Goal: Information Seeking & Learning: Check status

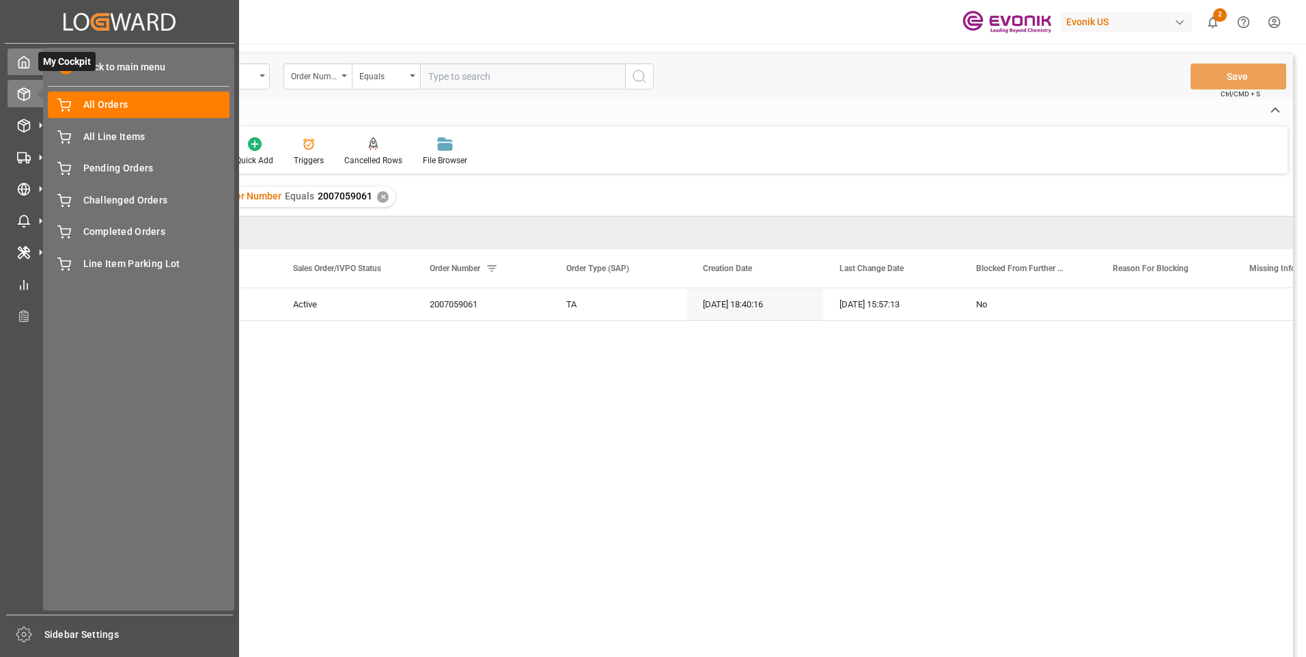
click at [26, 67] on polyline at bounding box center [24, 64] width 3 height 5
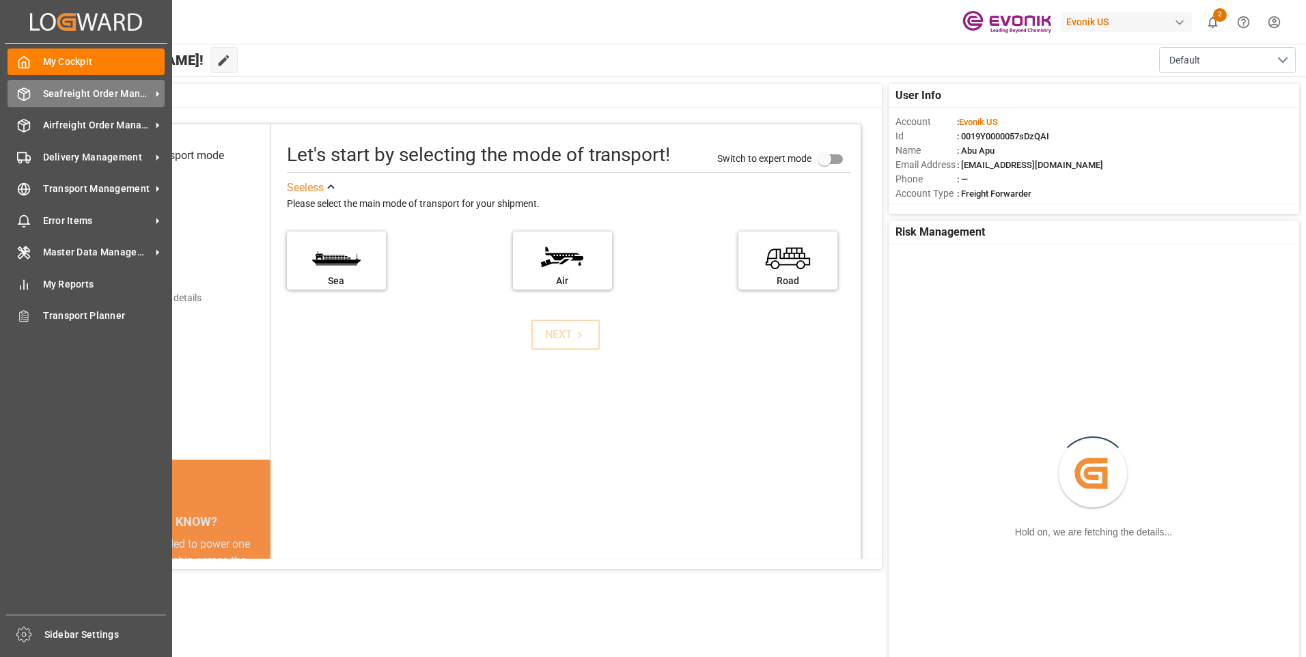
click at [52, 93] on span "Seafreight Order Management" at bounding box center [97, 94] width 108 height 14
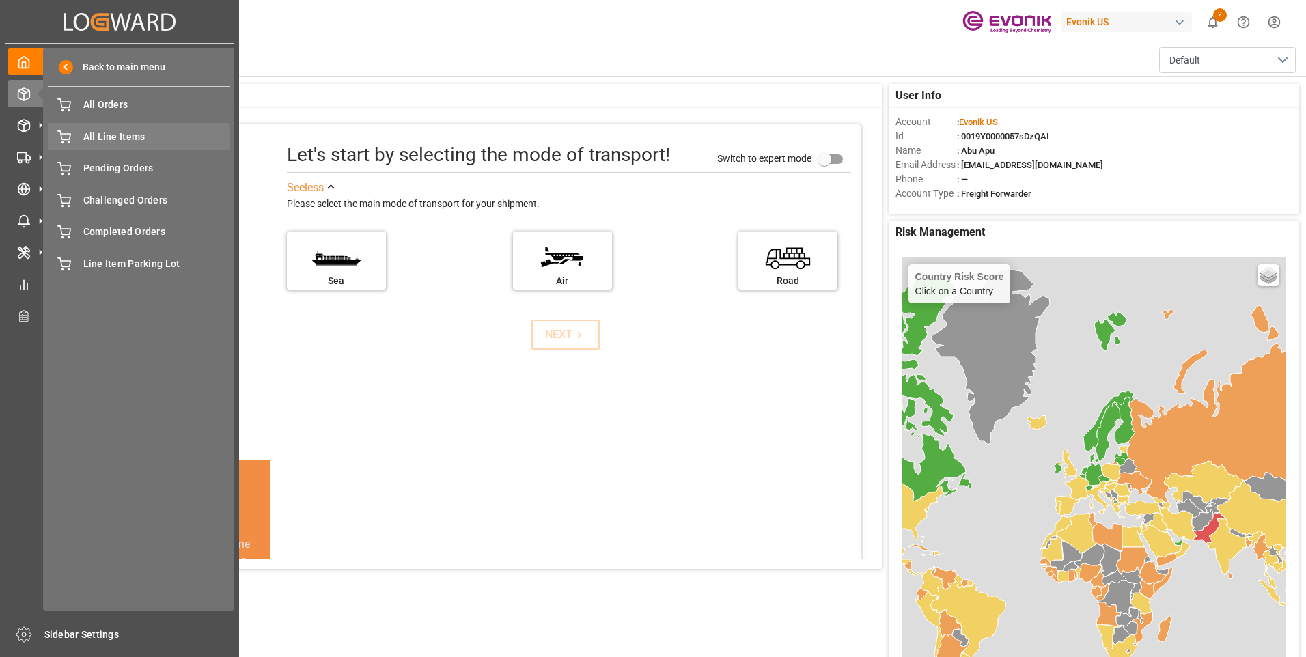
click at [100, 130] on span "All Line Items" at bounding box center [156, 137] width 147 height 14
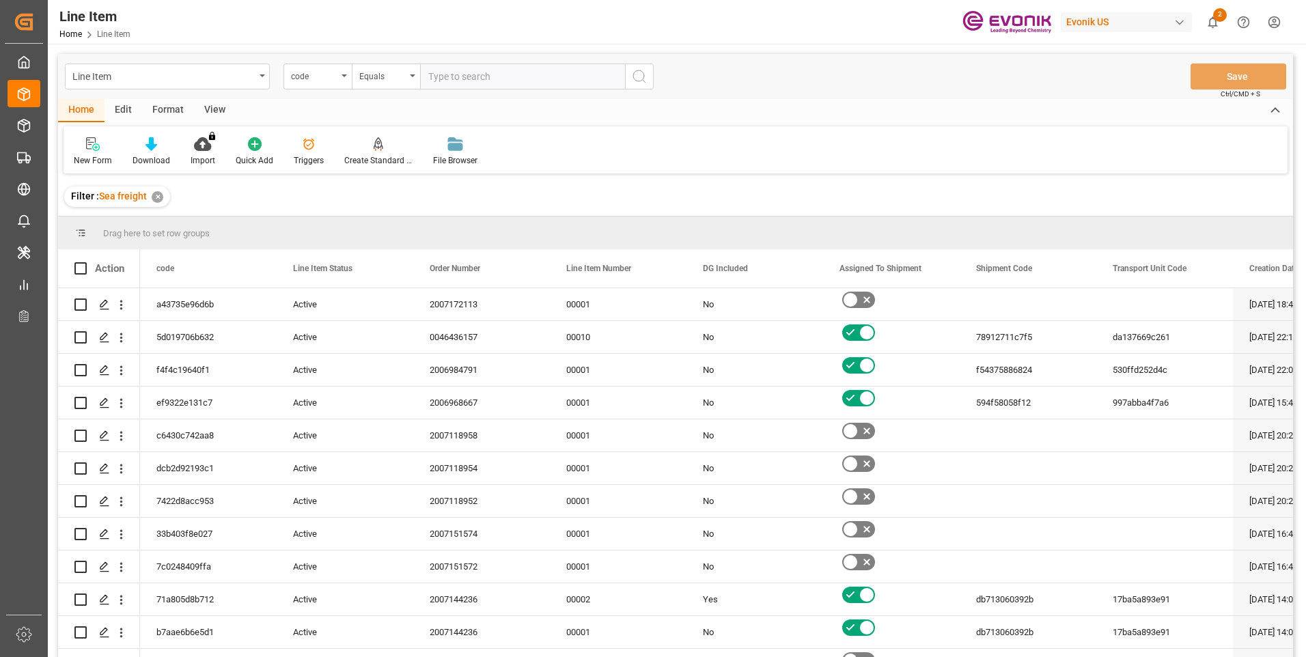
click at [340, 78] on div "code" at bounding box center [318, 77] width 68 height 26
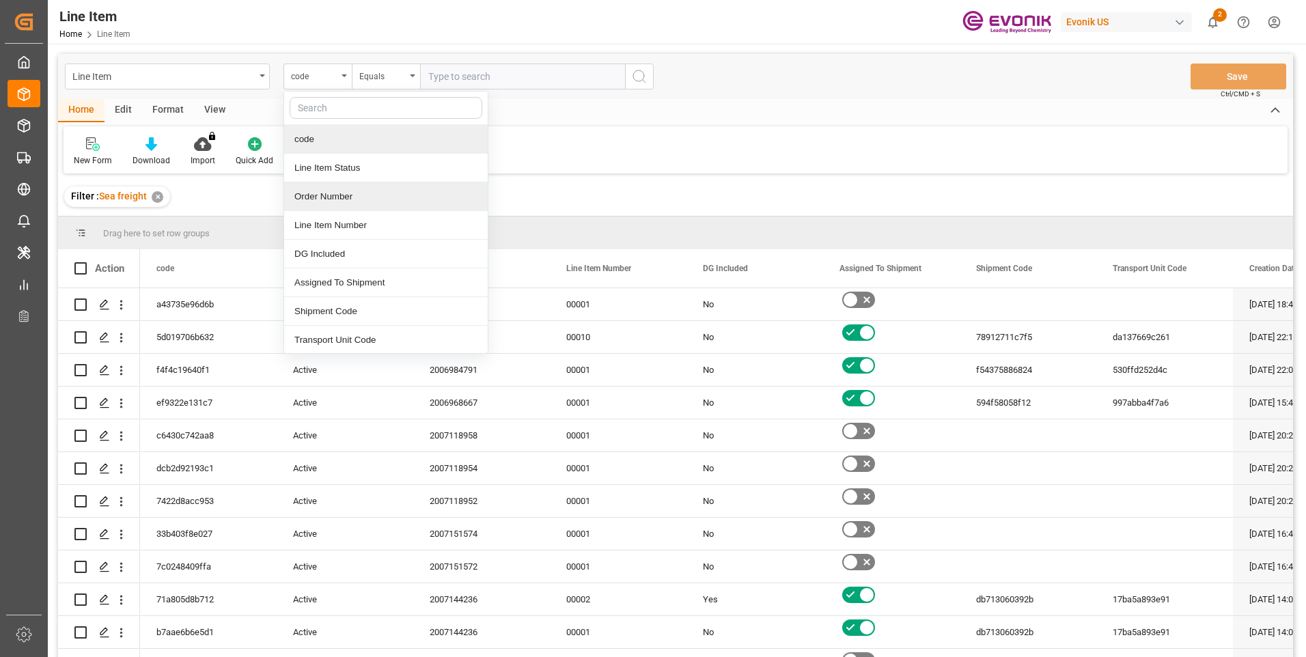
click at [320, 196] on div "Order Number" at bounding box center [386, 196] width 204 height 29
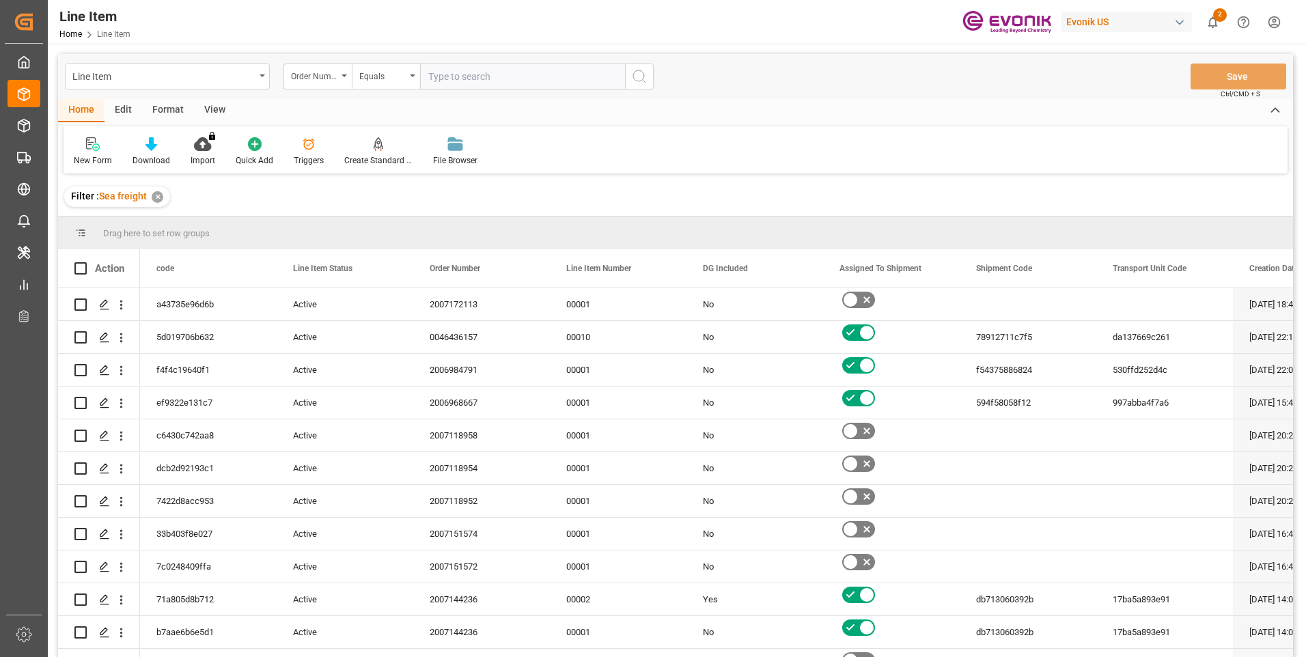
click at [454, 71] on input "text" at bounding box center [522, 77] width 205 height 26
paste input "0046439326"
type input "0046439326"
click at [646, 76] on icon "search button" at bounding box center [639, 76] width 16 height 16
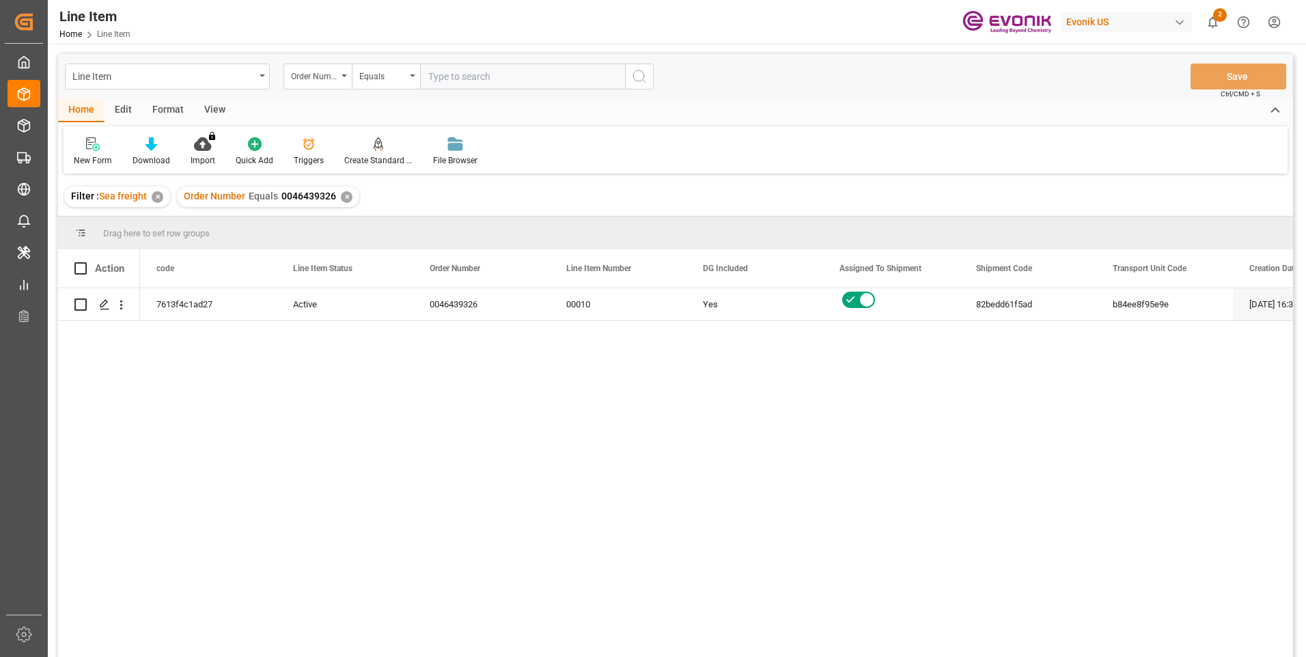
click at [211, 111] on div "View" at bounding box center [215, 110] width 42 height 23
click at [160, 151] on icon at bounding box center [155, 144] width 14 height 14
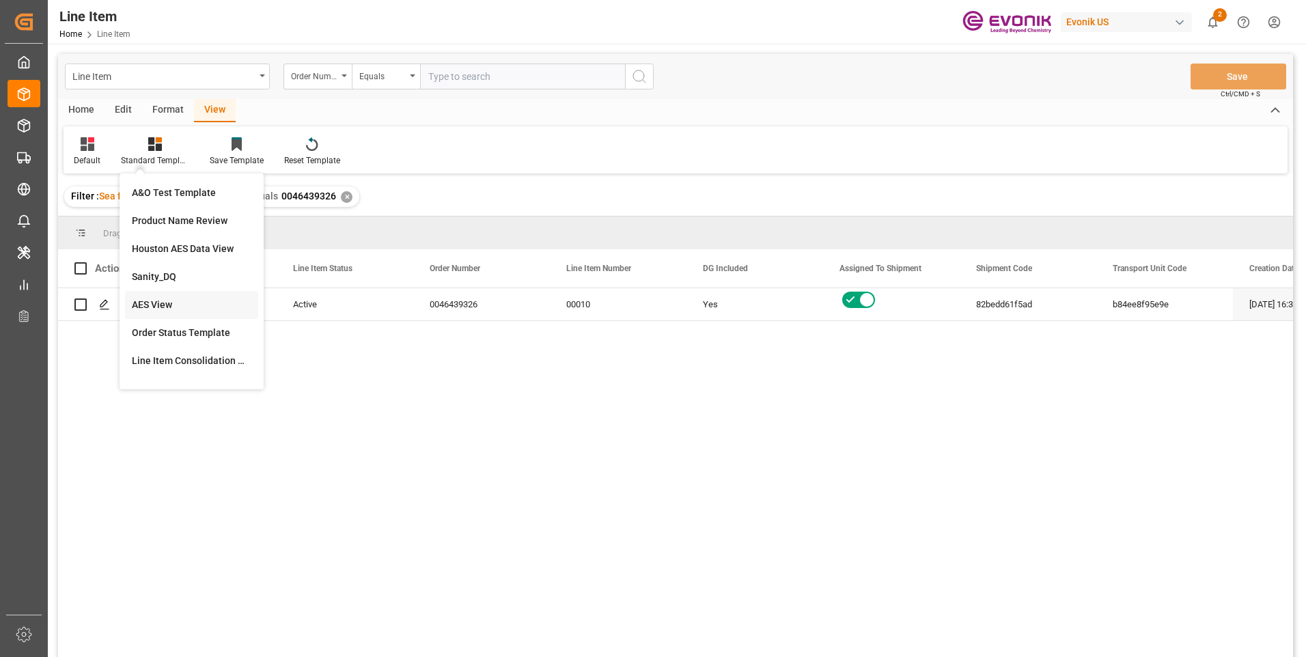
click at [155, 299] on div "AES View" at bounding box center [192, 305] width 120 height 14
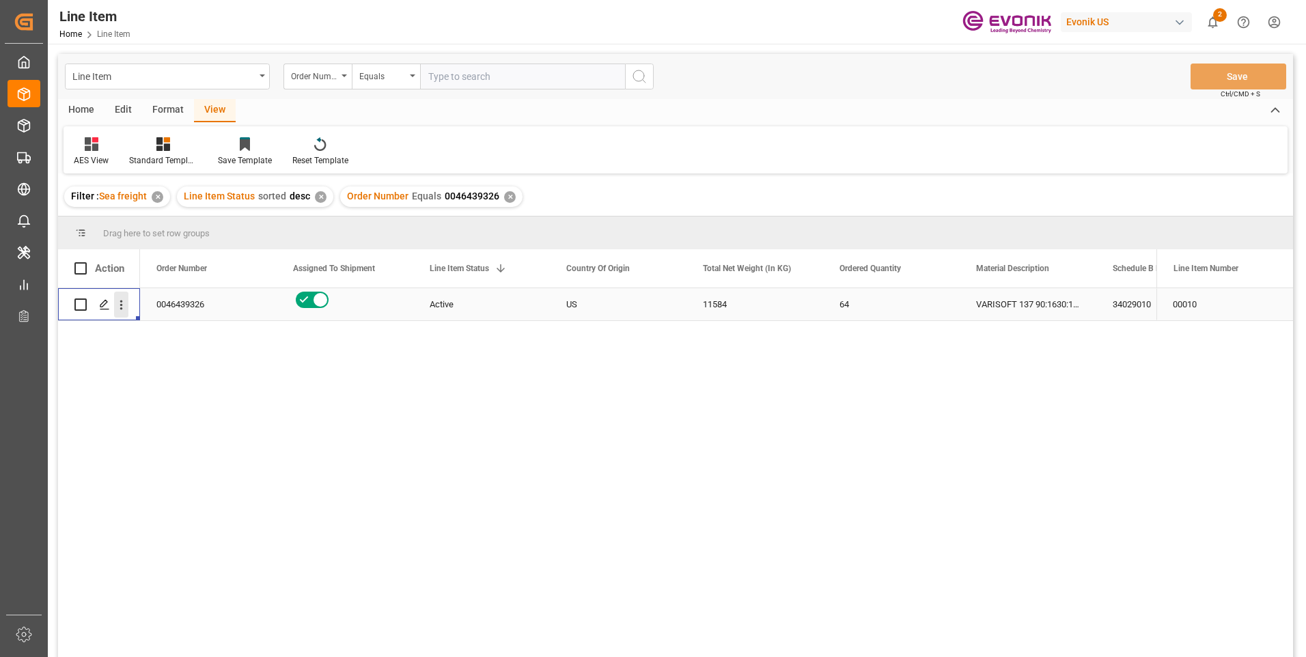
click at [122, 304] on icon "open menu" at bounding box center [121, 305] width 14 height 14
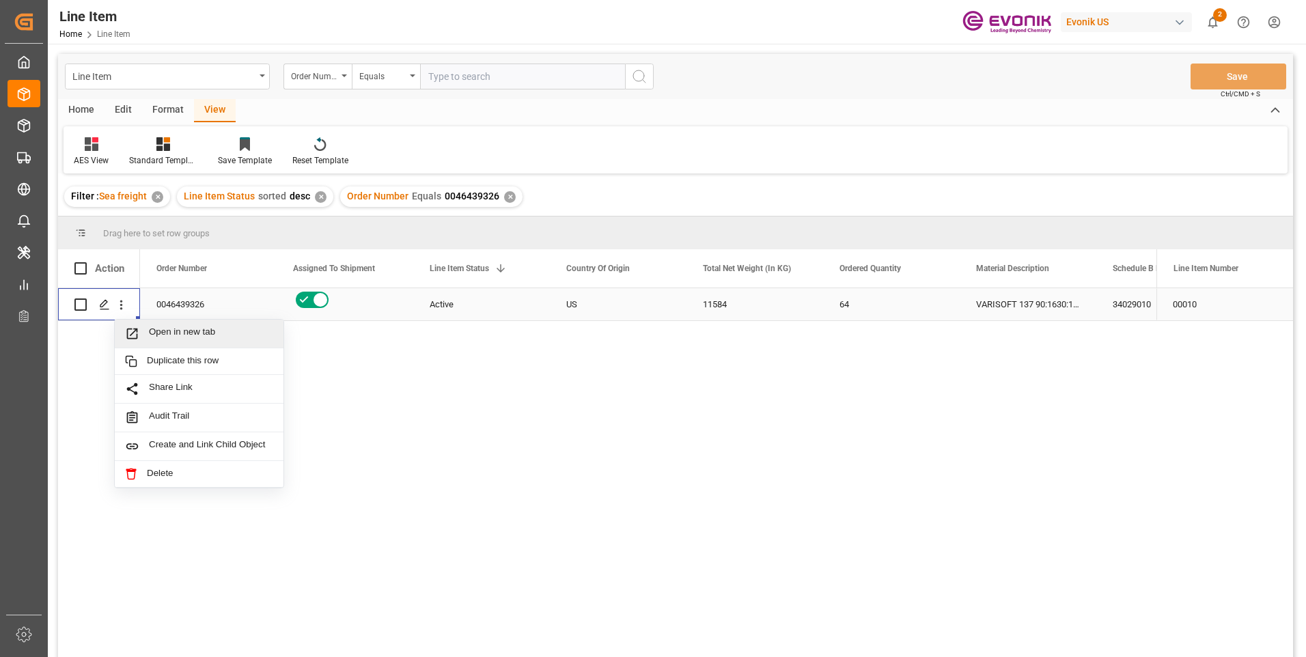
click at [144, 335] on span "Press SPACE to select this row." at bounding box center [137, 334] width 24 height 14
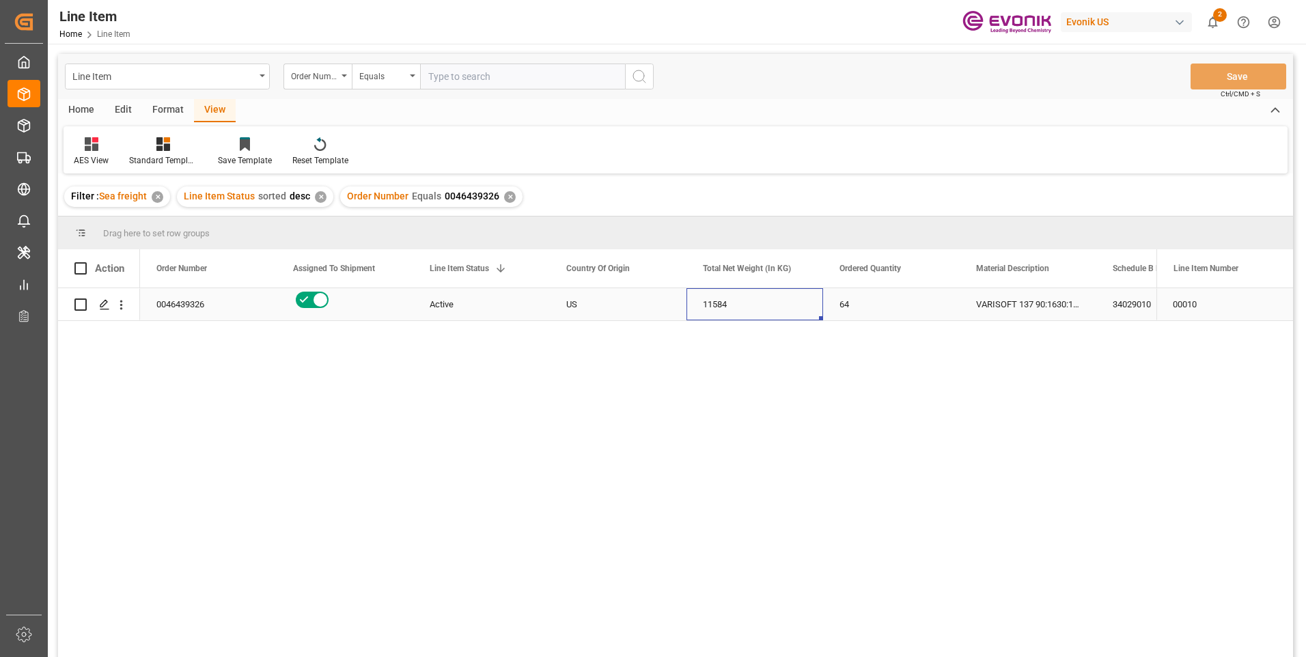
click at [723, 303] on div "11584" at bounding box center [755, 304] width 137 height 32
drag, startPoint x: 1022, startPoint y: 299, endPoint x: 1025, endPoint y: 332, distance: 33.0
click at [1022, 299] on div "VARISOFT 137 90:1630:181:PP:P" at bounding box center [1028, 304] width 137 height 32
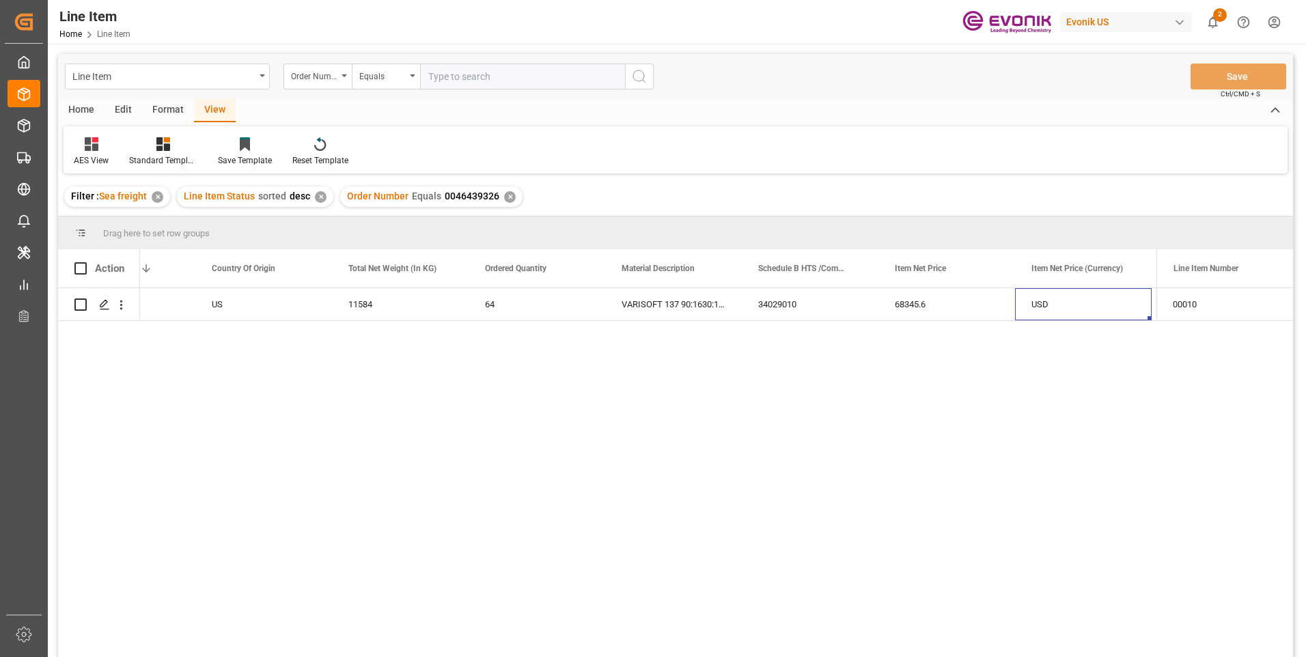
scroll to position [0, 491]
click at [772, 303] on div "68345.6" at bounding box center [810, 304] width 137 height 32
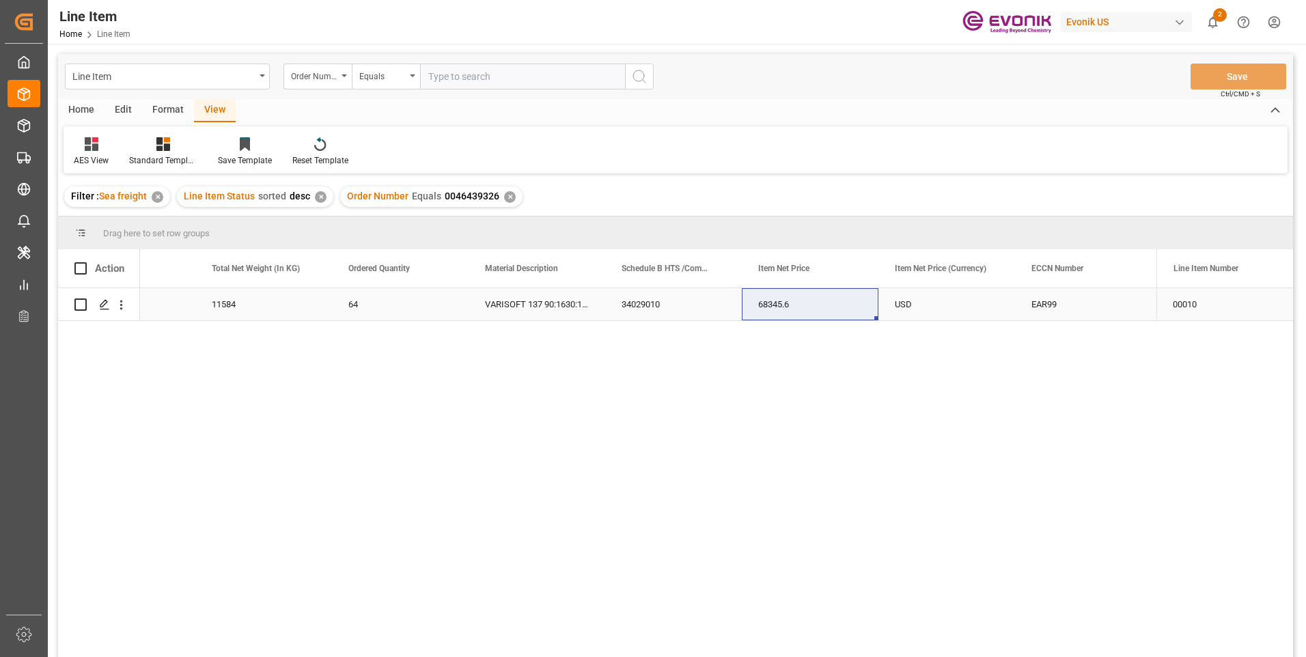
click at [277, 305] on div "11584" at bounding box center [263, 304] width 137 height 32
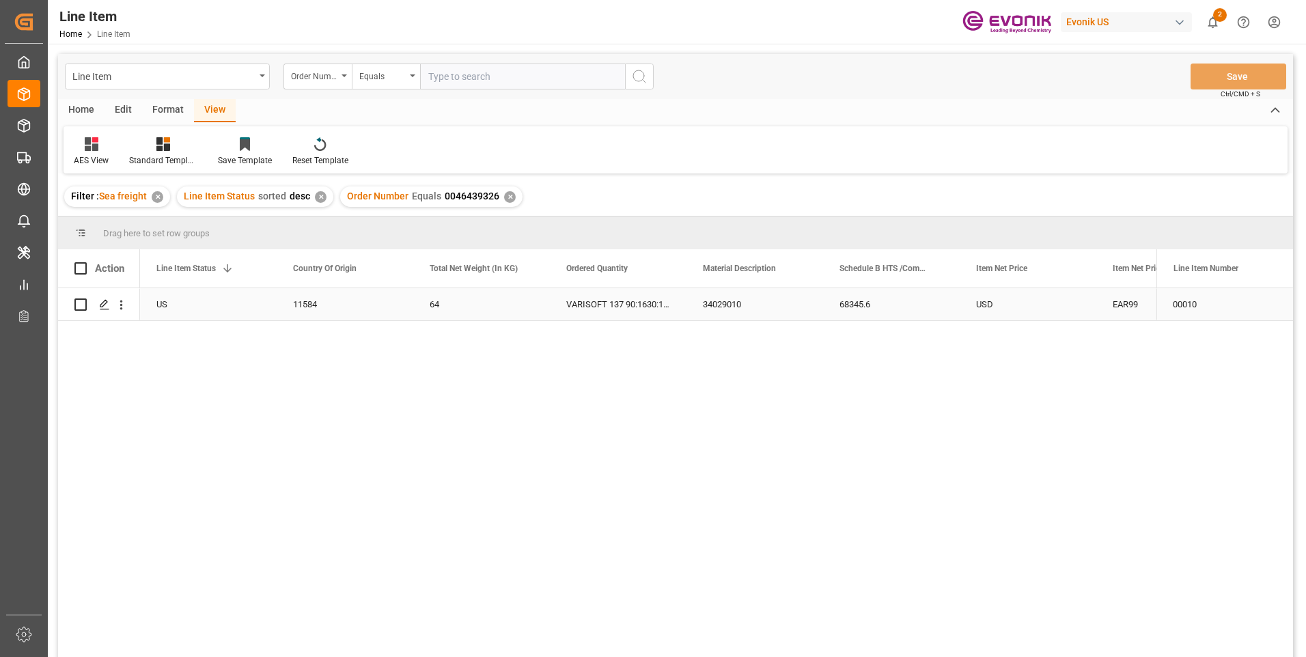
scroll to position [0, 137]
click at [902, 303] on div "VARISOFT 137 90:1630:181:PP:P" at bounding box center [891, 304] width 137 height 32
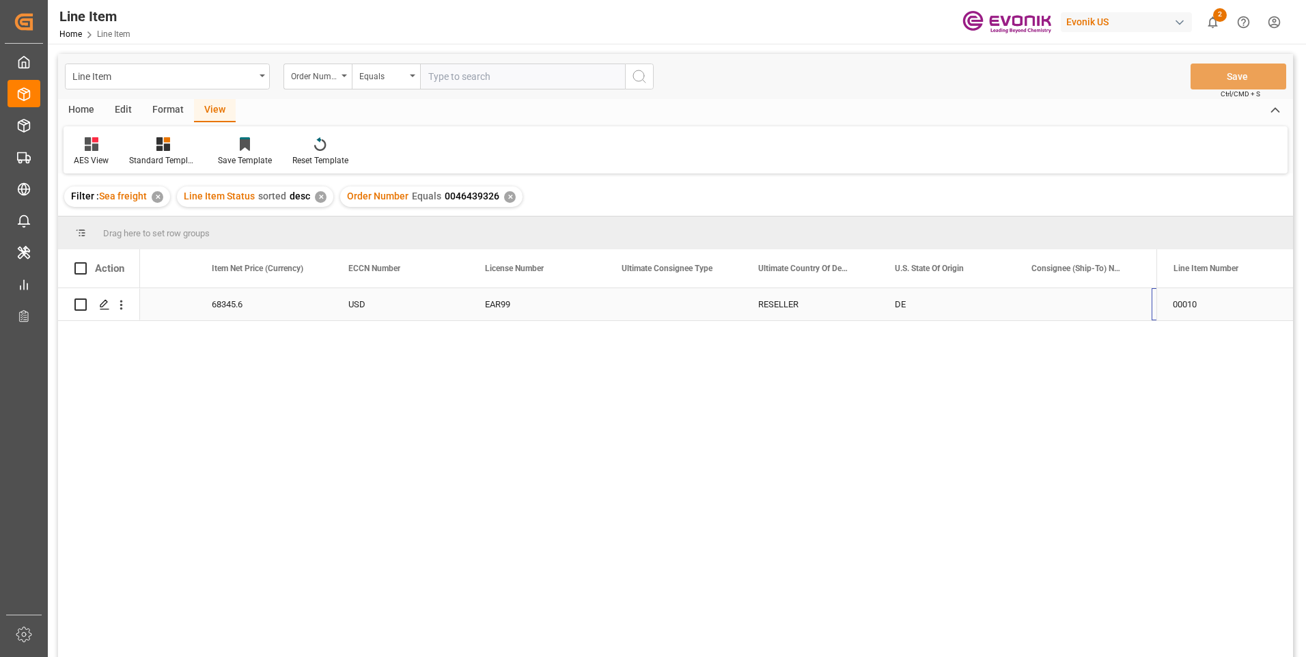
scroll to position [0, 1174]
click at [1056, 307] on div "Evonik Operations GmbH" at bounding box center [1083, 304] width 137 height 32
click at [490, 75] on input "text" at bounding box center [522, 77] width 205 height 26
paste input "0046464514"
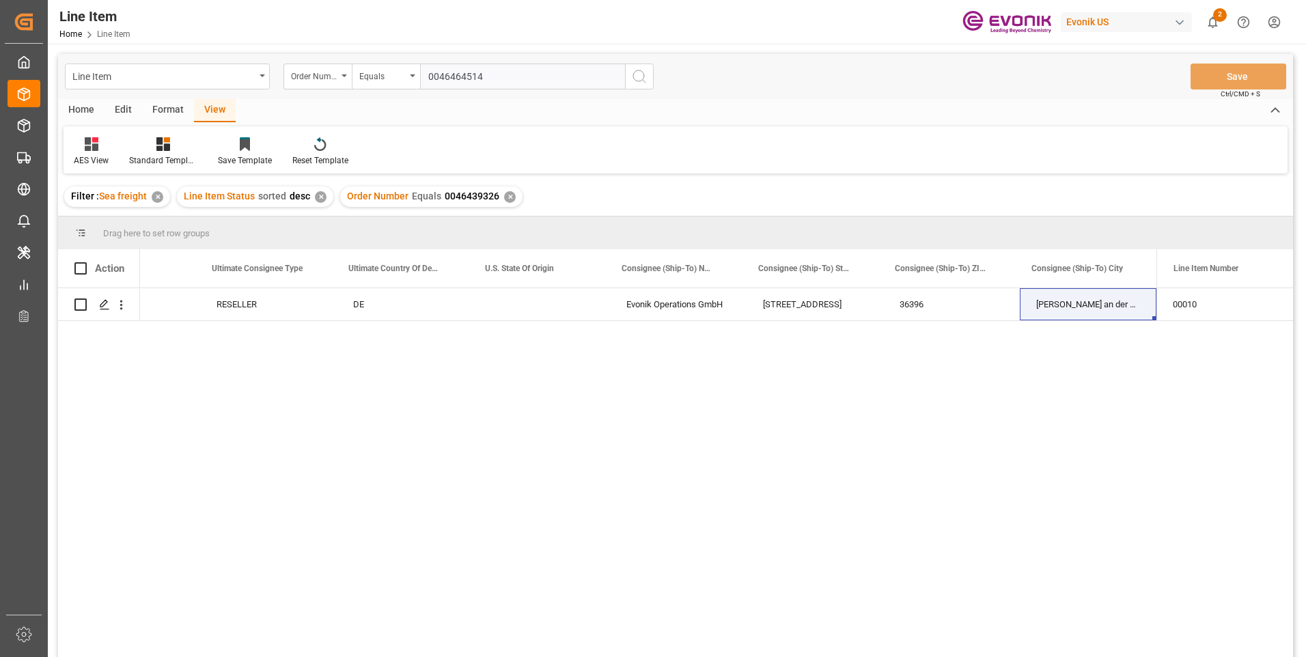
type input "0046464514"
click at [640, 77] on icon "search button" at bounding box center [639, 76] width 16 height 16
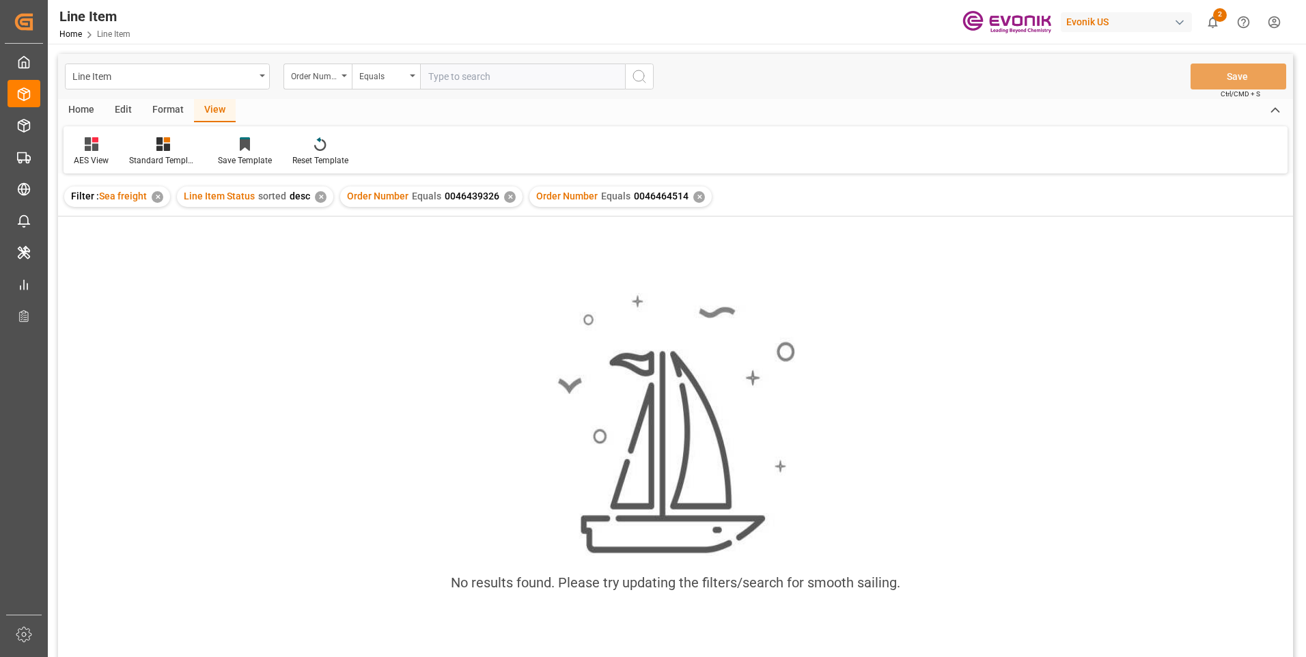
click at [504, 198] on div "✕" at bounding box center [510, 197] width 12 height 12
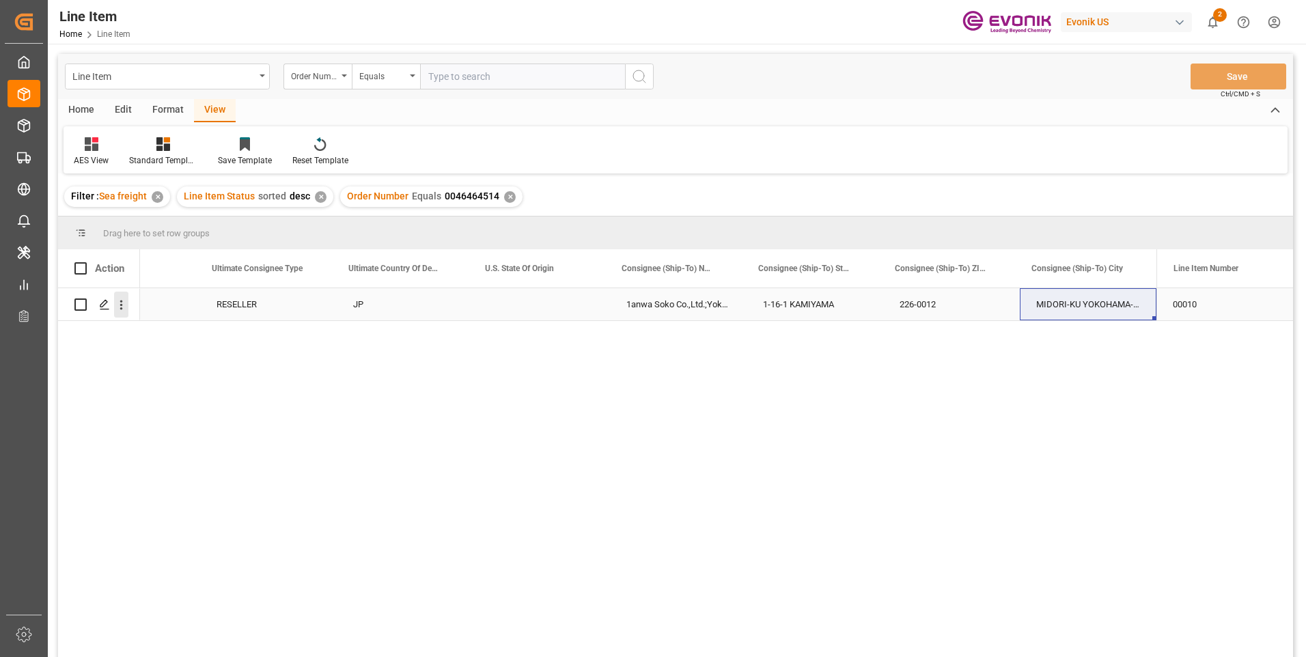
click at [120, 309] on icon "open menu" at bounding box center [121, 305] width 14 height 14
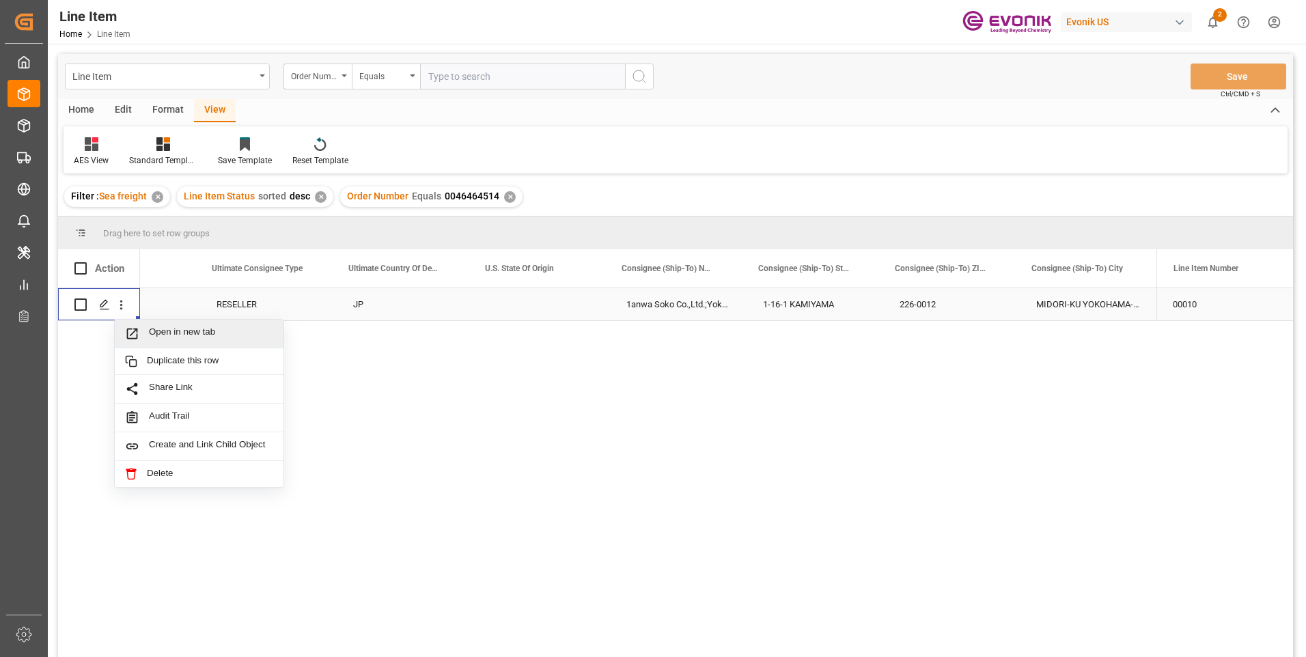
click at [165, 336] on span "Open in new tab" at bounding box center [211, 334] width 124 height 14
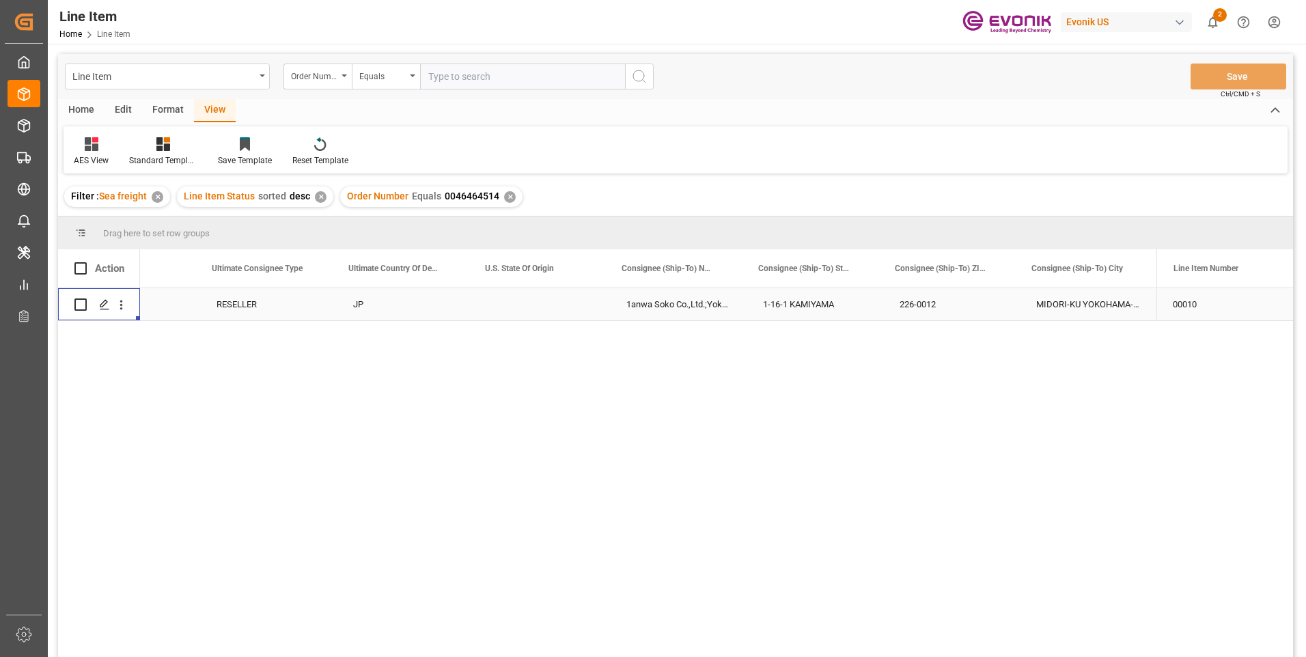
click at [253, 303] on div "RESELLER" at bounding box center [268, 304] width 137 height 32
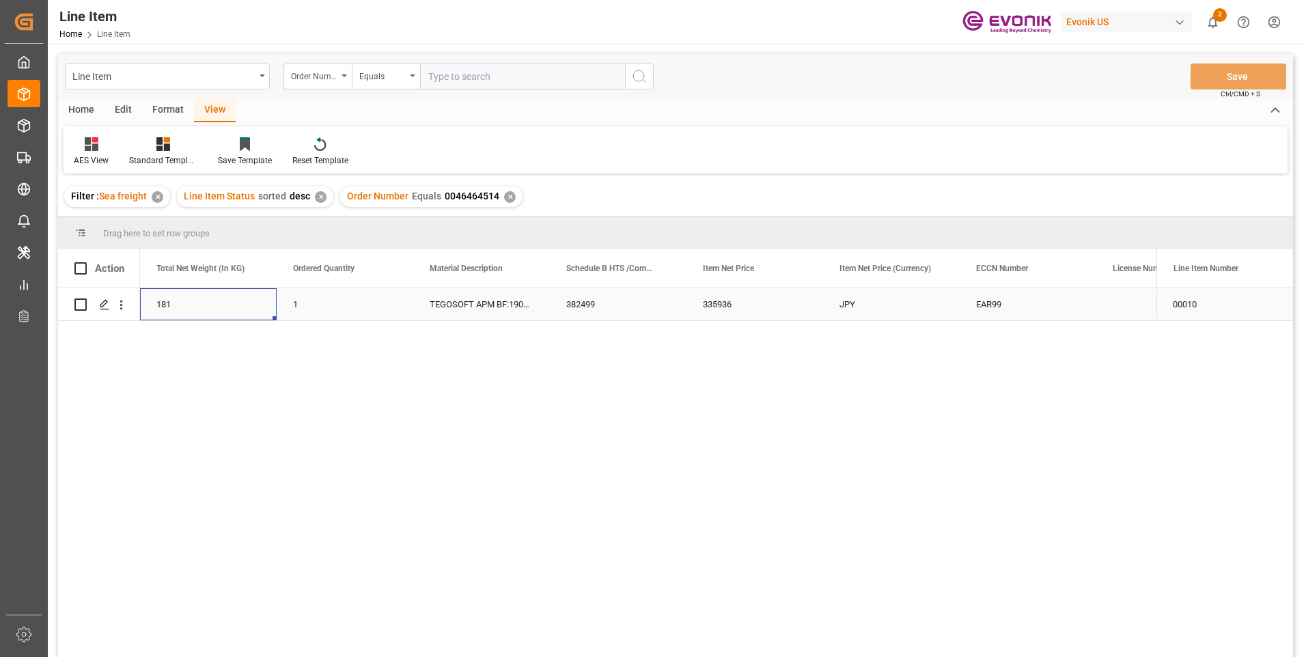
scroll to position [0, 410]
click at [863, 297] on div "335936" at bounding box center [891, 304] width 137 height 32
click at [871, 303] on div "335936" at bounding box center [891, 304] width 137 height 32
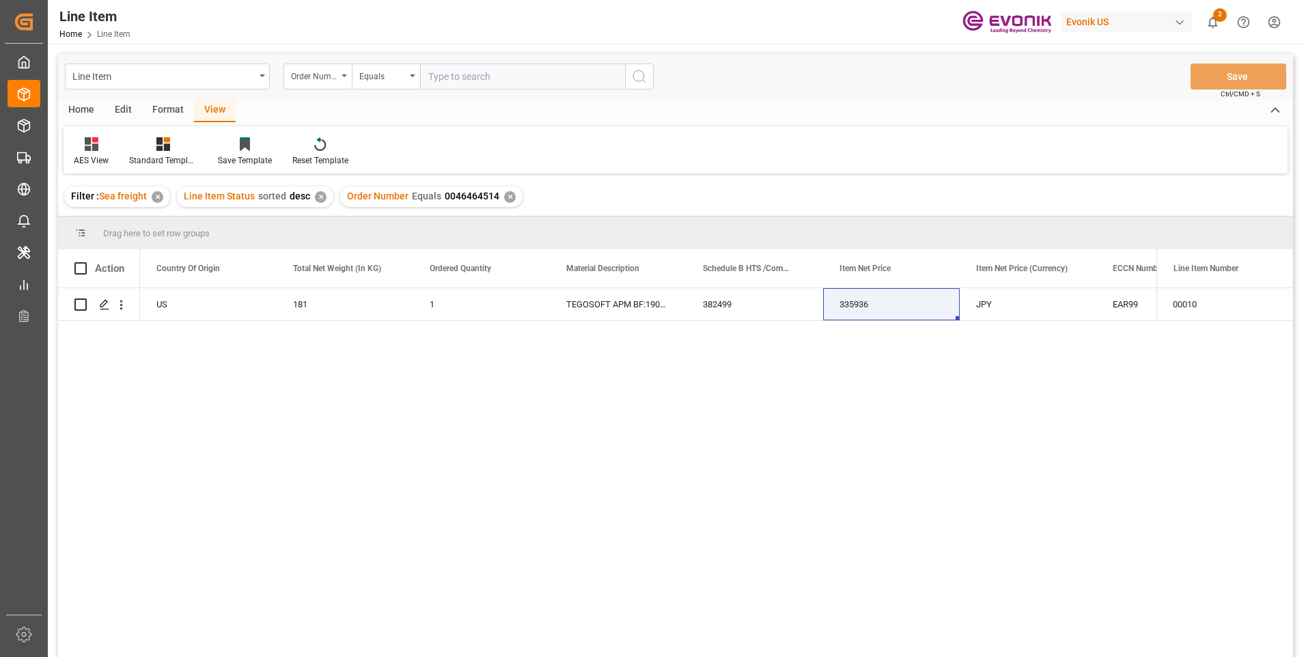
click at [463, 78] on input "text" at bounding box center [522, 77] width 205 height 26
paste input "2007069184"
type input "2007069184"
click at [639, 77] on icon "search button" at bounding box center [639, 76] width 16 height 16
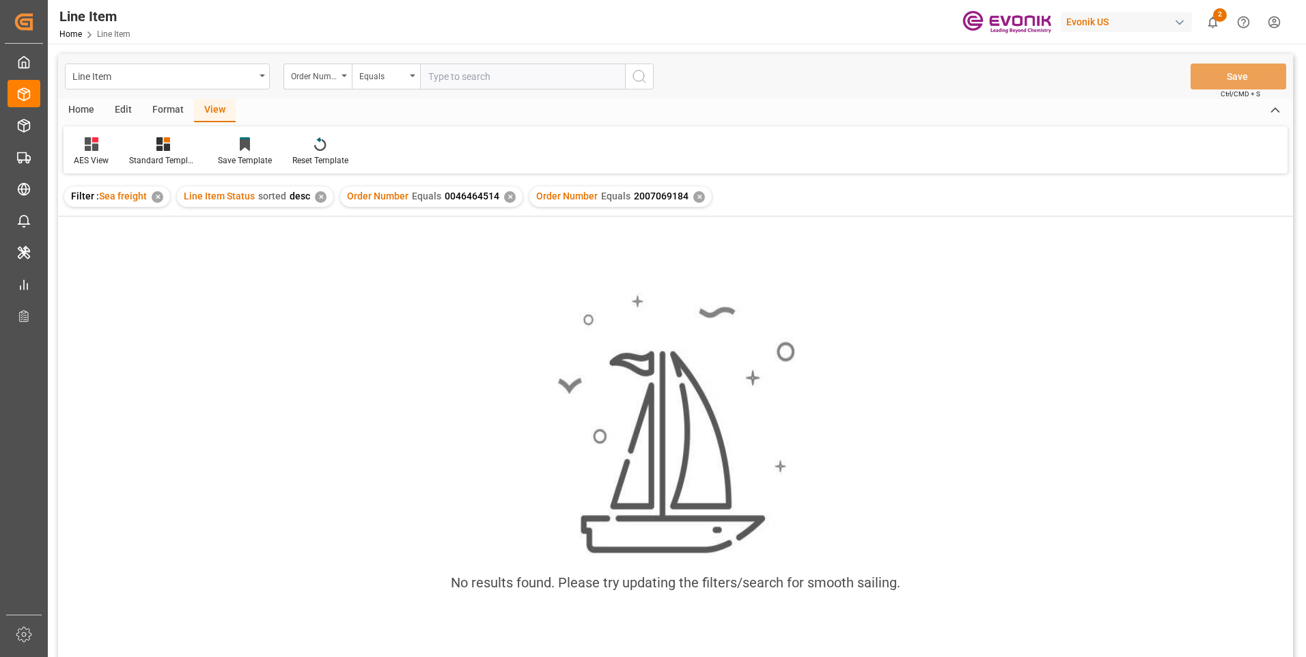
click at [504, 194] on div "✕" at bounding box center [510, 197] width 12 height 12
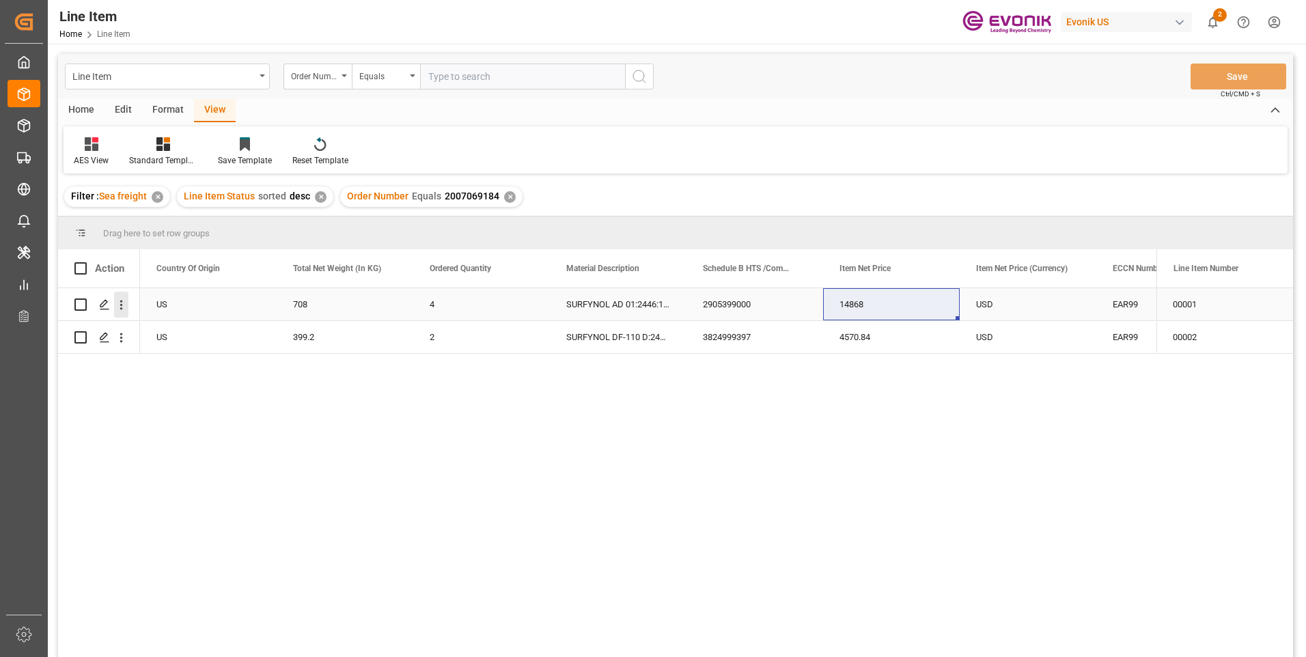
click at [123, 304] on icon "open menu" at bounding box center [121, 305] width 14 height 14
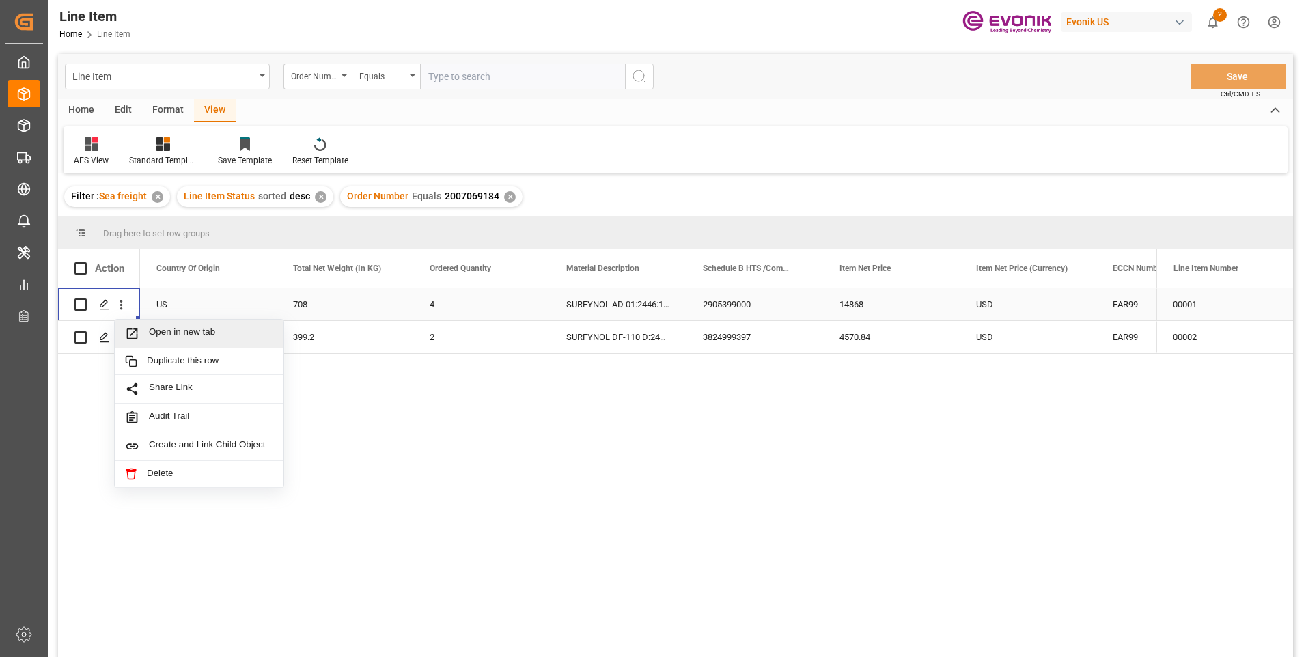
click at [148, 339] on span "Press SPACE to select this row." at bounding box center [137, 334] width 24 height 14
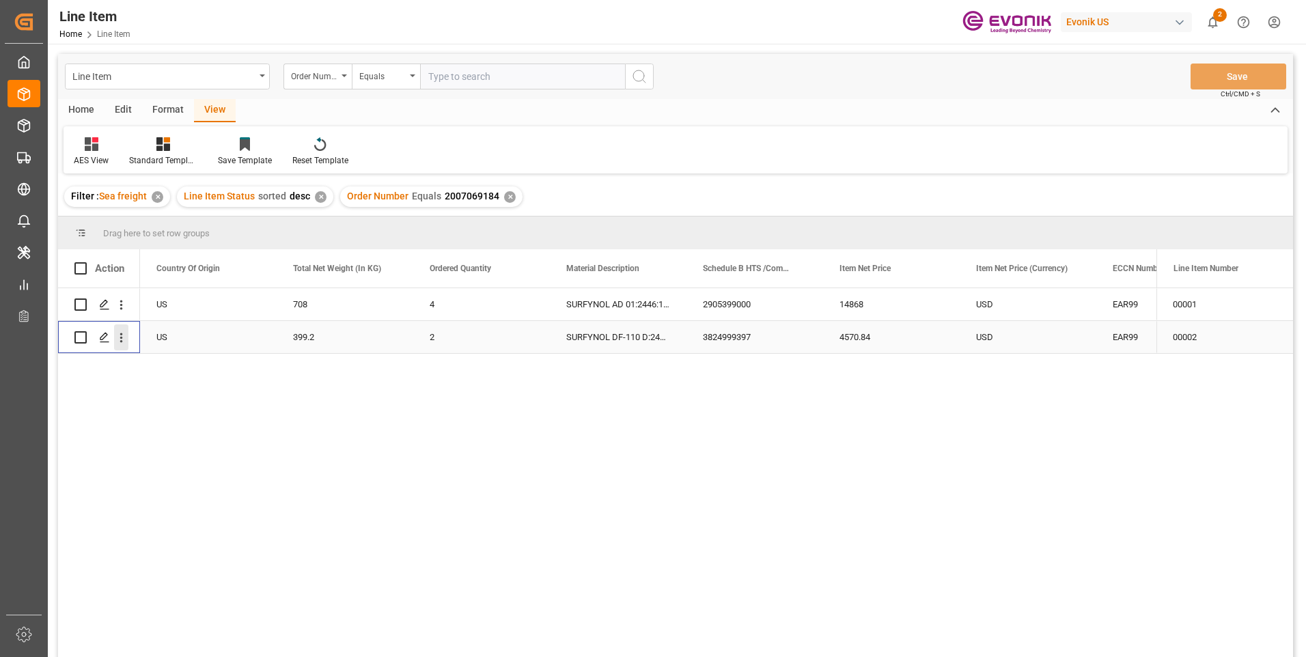
click at [123, 335] on icon "open menu" at bounding box center [121, 338] width 14 height 14
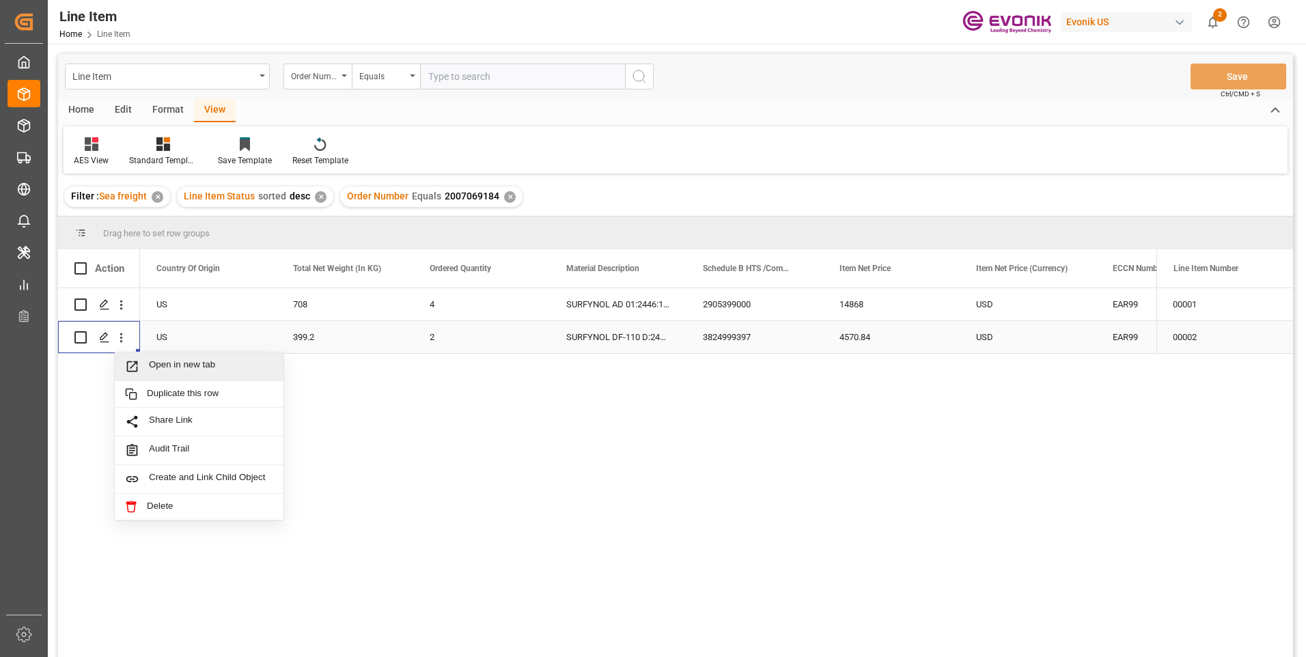
click at [154, 368] on span "Open in new tab" at bounding box center [211, 366] width 124 height 14
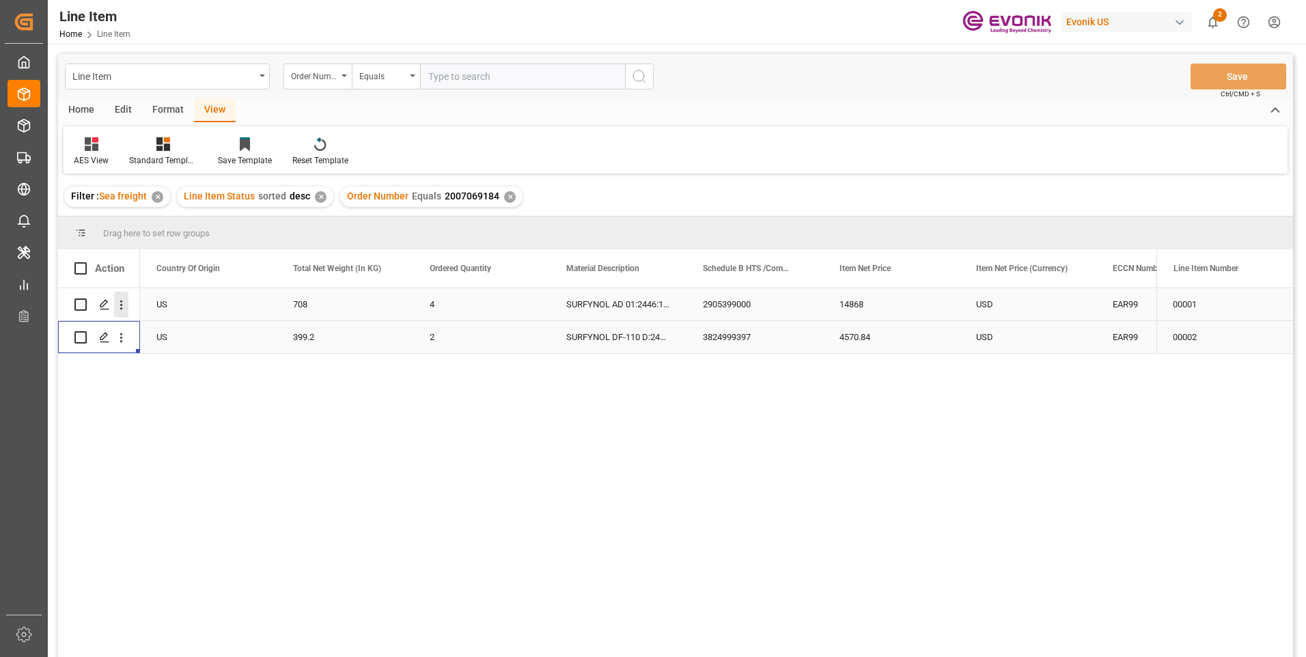
click at [122, 303] on icon "open menu" at bounding box center [121, 305] width 14 height 14
click at [185, 334] on span "Open in new tab" at bounding box center [211, 334] width 124 height 14
click at [307, 331] on div "399.2" at bounding box center [345, 337] width 137 height 32
click at [854, 335] on div "4570.84" at bounding box center [891, 337] width 137 height 32
click at [305, 300] on div "708" at bounding box center [345, 304] width 137 height 32
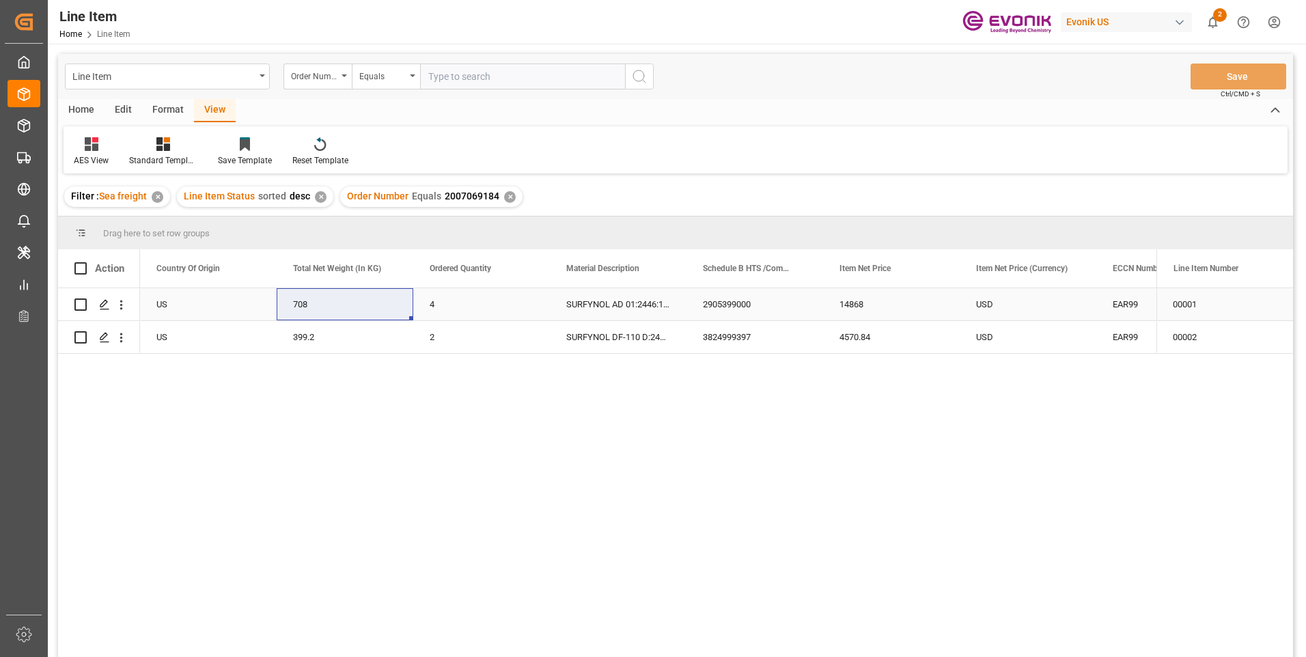
drag, startPoint x: 855, startPoint y: 303, endPoint x: 700, endPoint y: 439, distance: 206.2
click at [855, 303] on div "14868" at bounding box center [891, 304] width 137 height 32
click at [1002, 309] on div "USD" at bounding box center [1028, 304] width 137 height 32
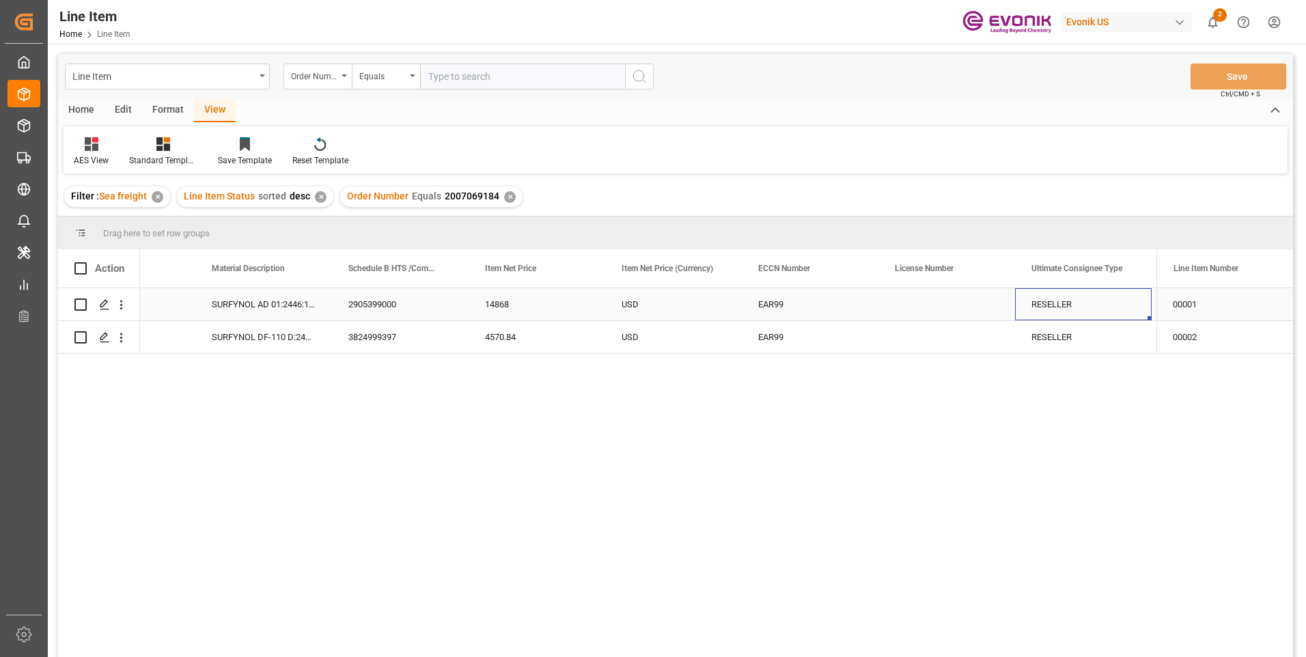
scroll to position [0, 901]
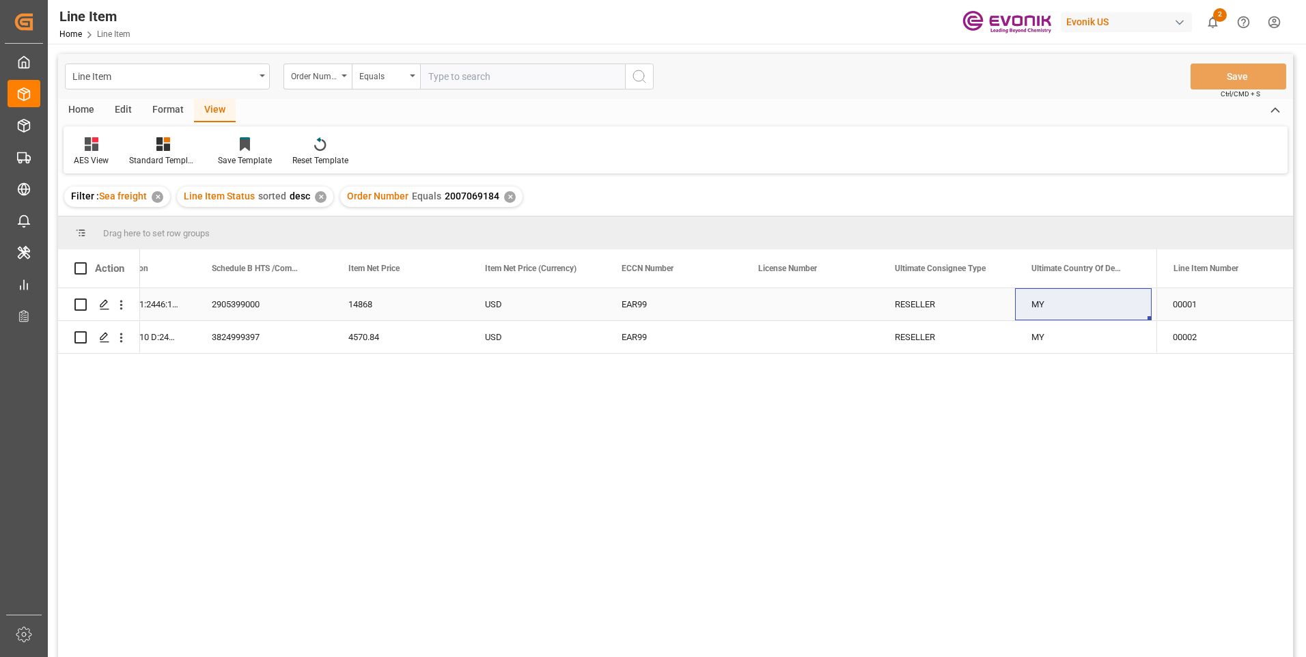
click at [1043, 299] on div "MY" at bounding box center [1083, 304] width 137 height 32
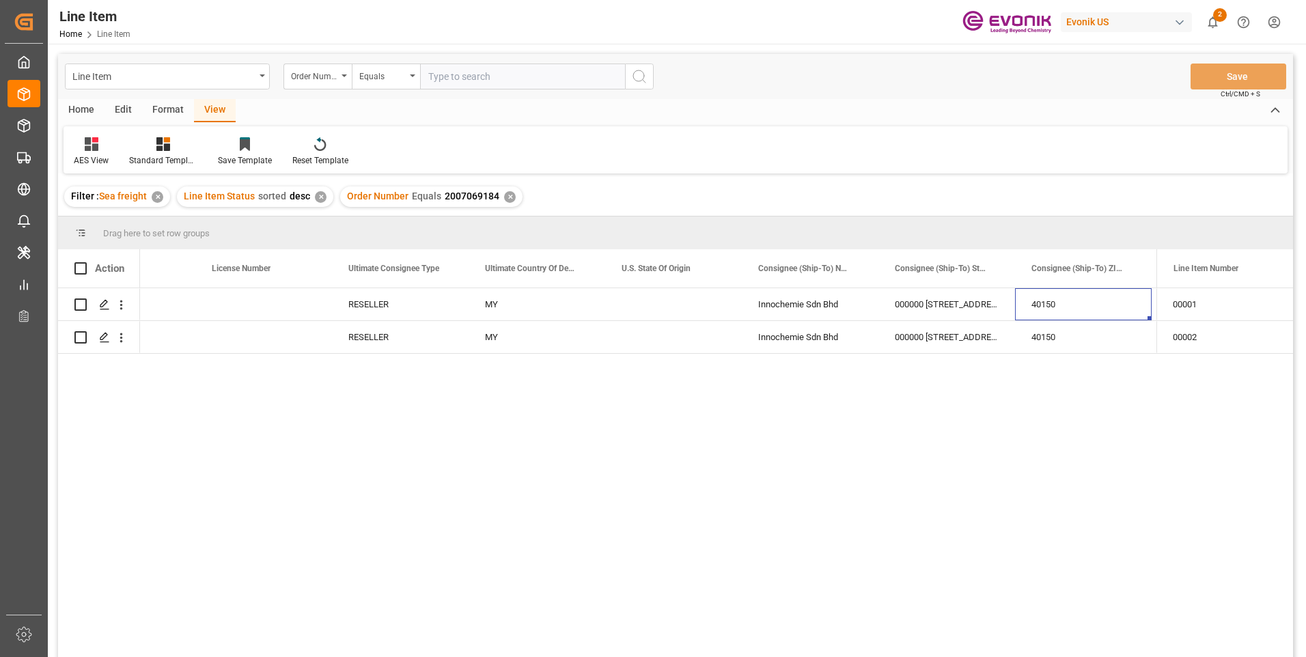
click at [445, 74] on input "text" at bounding box center [522, 77] width 205 height 26
paste input "0046460218"
type input "0046460218"
click at [641, 72] on icon "search button" at bounding box center [639, 76] width 16 height 16
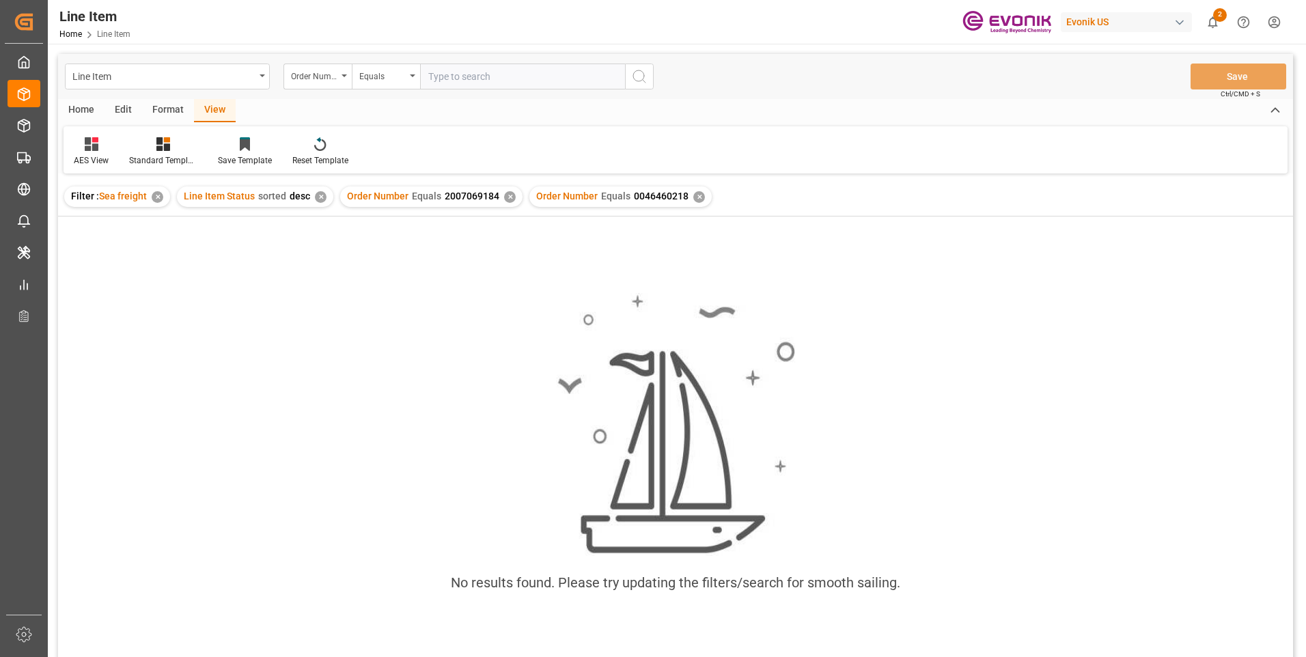
click at [510, 192] on div "Order Number Equals 2007069184 ✕" at bounding box center [431, 197] width 182 height 20
click at [504, 197] on div "✕" at bounding box center [510, 197] width 12 height 12
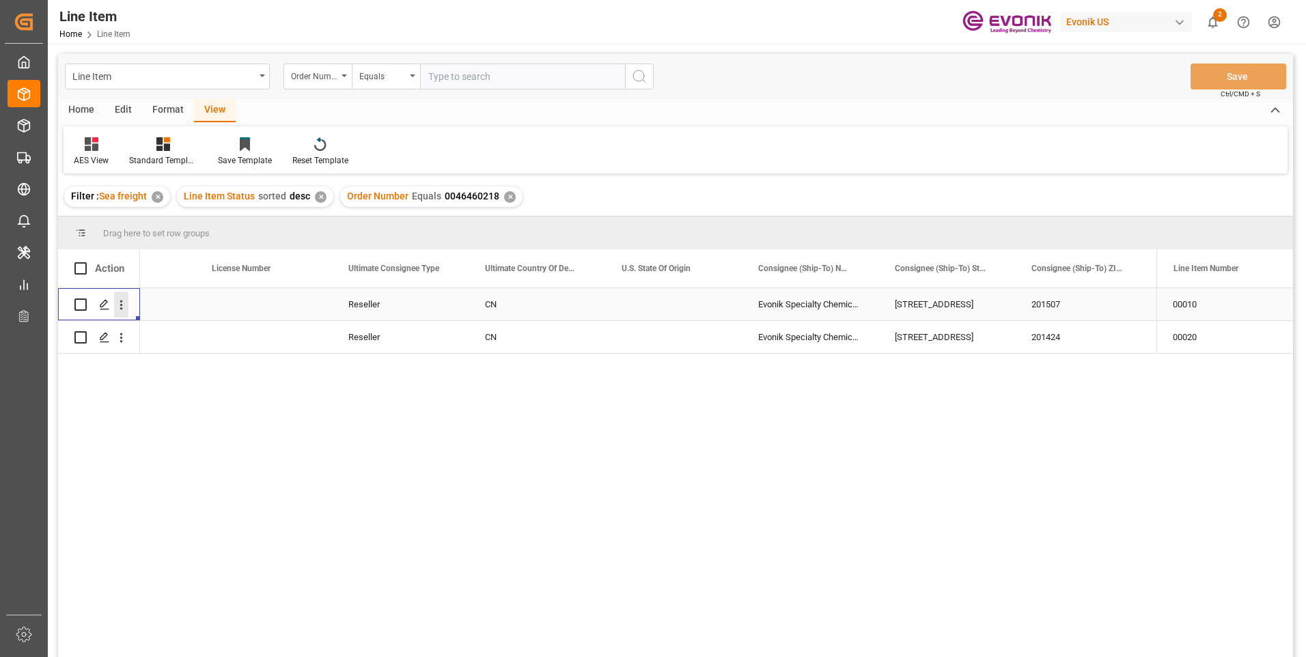
click at [122, 304] on icon "open menu" at bounding box center [121, 305] width 14 height 14
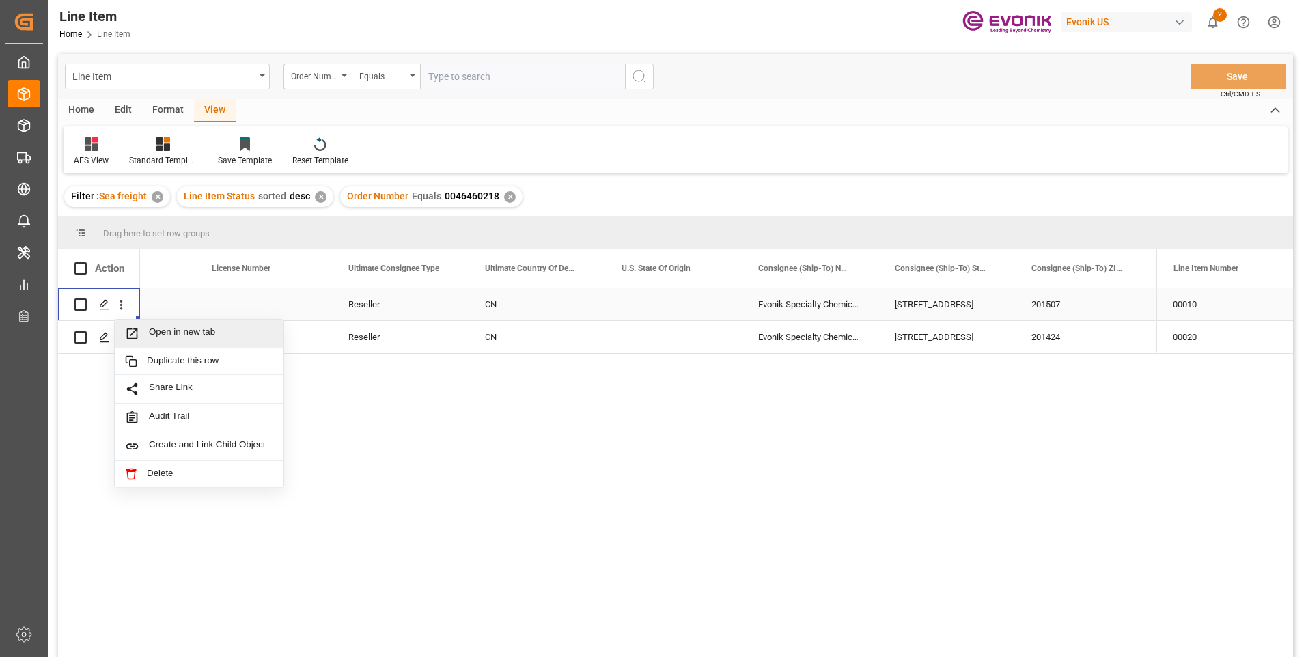
click at [178, 336] on span "Open in new tab" at bounding box center [211, 334] width 124 height 14
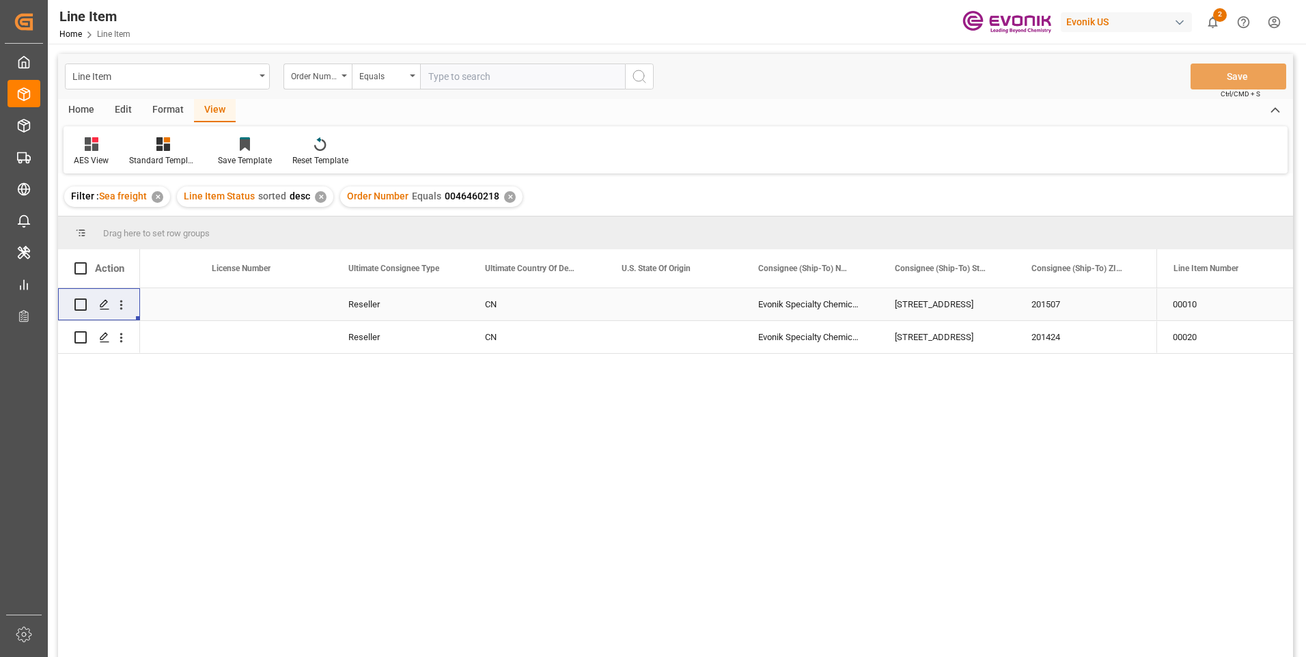
click at [277, 302] on div "Press SPACE to select this row." at bounding box center [263, 304] width 137 height 32
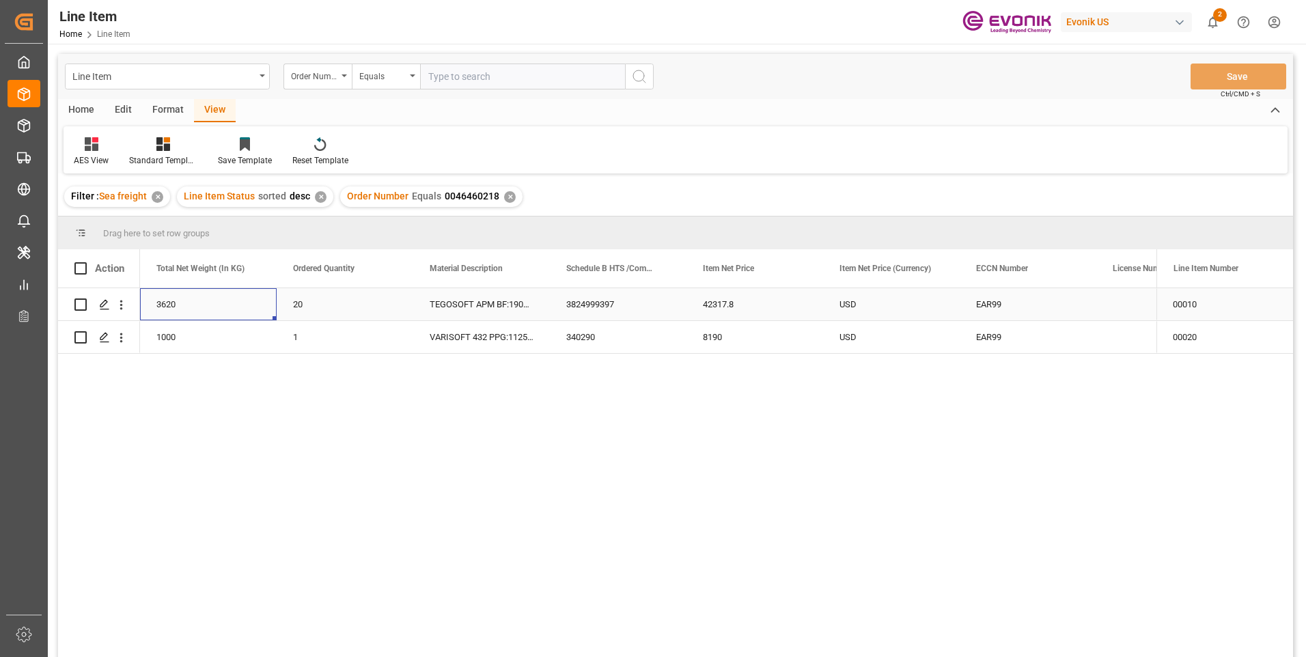
scroll to position [0, 410]
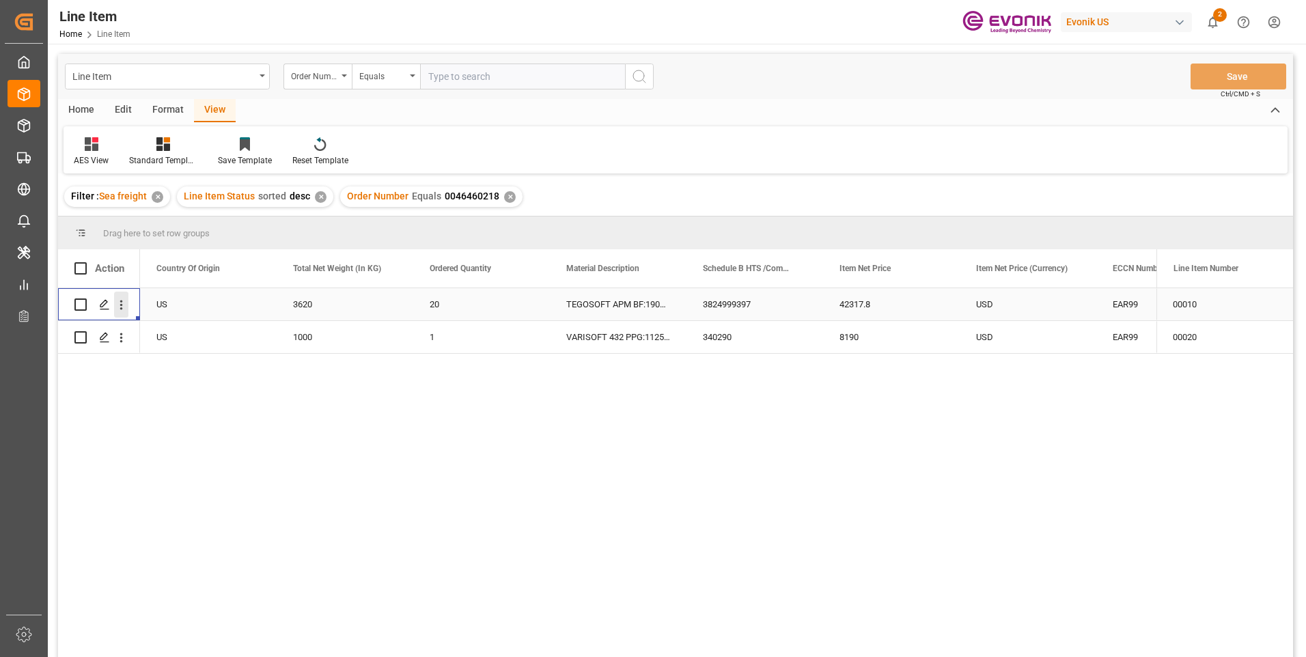
click at [119, 304] on icon "open menu" at bounding box center [121, 305] width 14 height 14
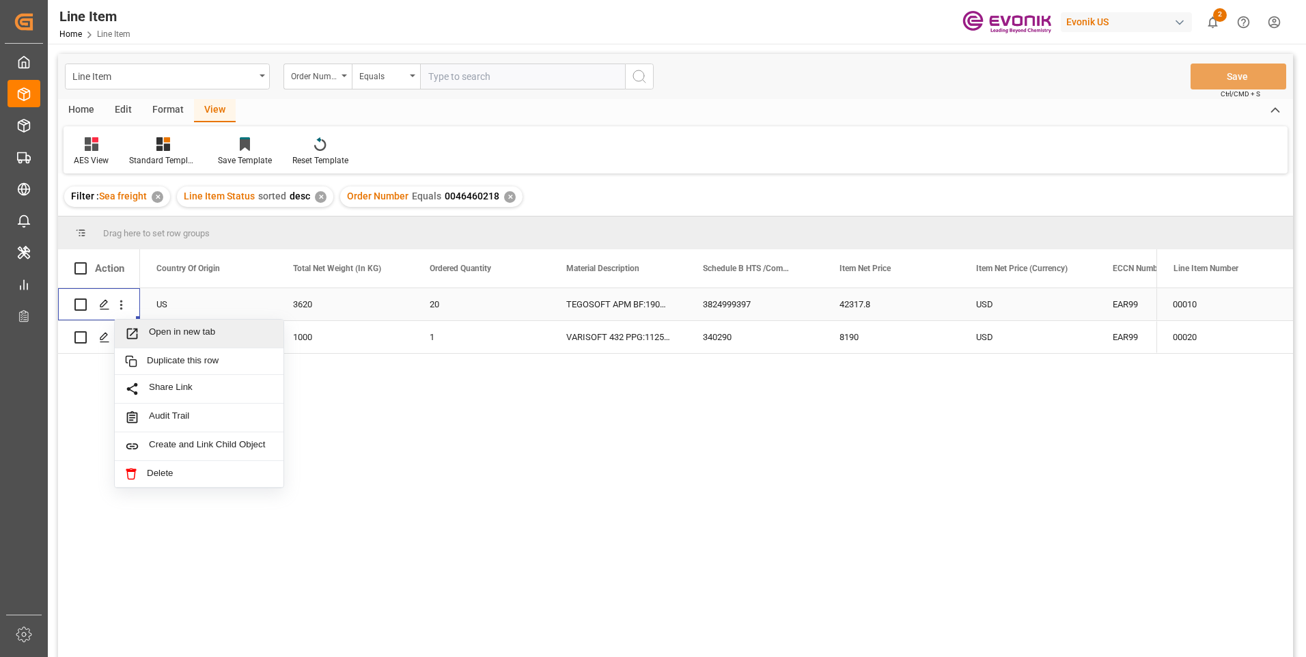
click at [151, 331] on span "Open in new tab" at bounding box center [211, 334] width 124 height 14
click at [124, 337] on icon "open menu" at bounding box center [121, 338] width 14 height 14
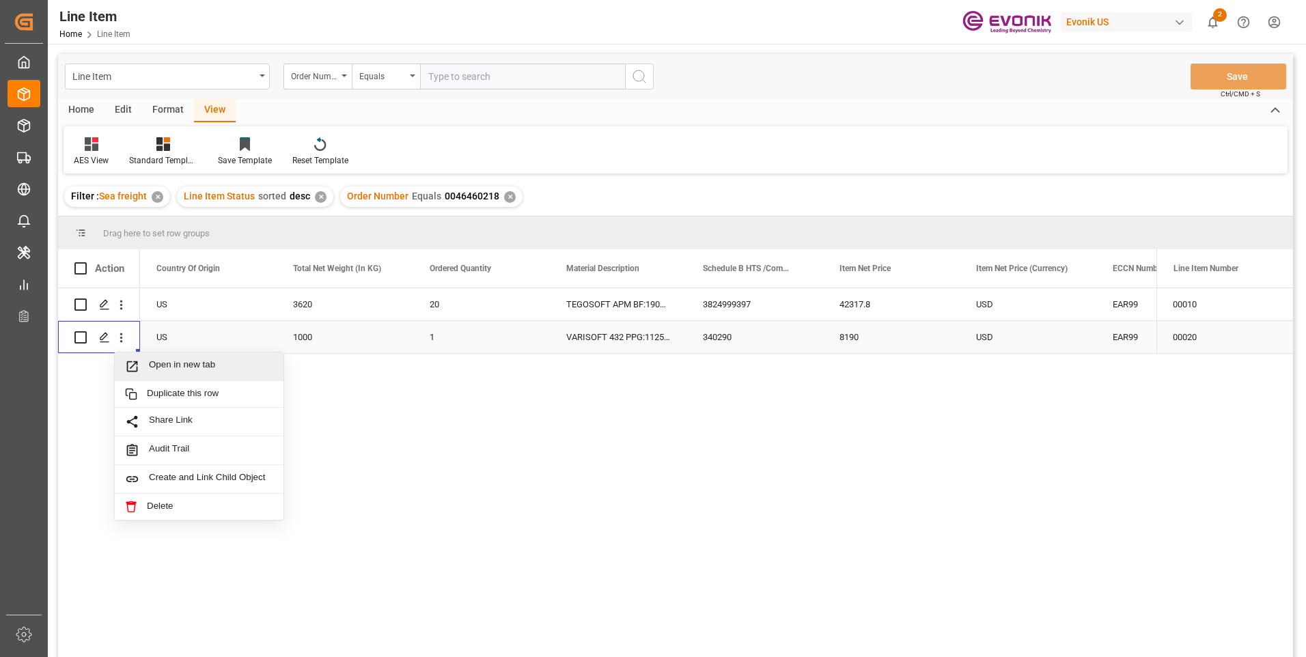
click at [141, 363] on span "Press SPACE to select this row." at bounding box center [137, 366] width 24 height 14
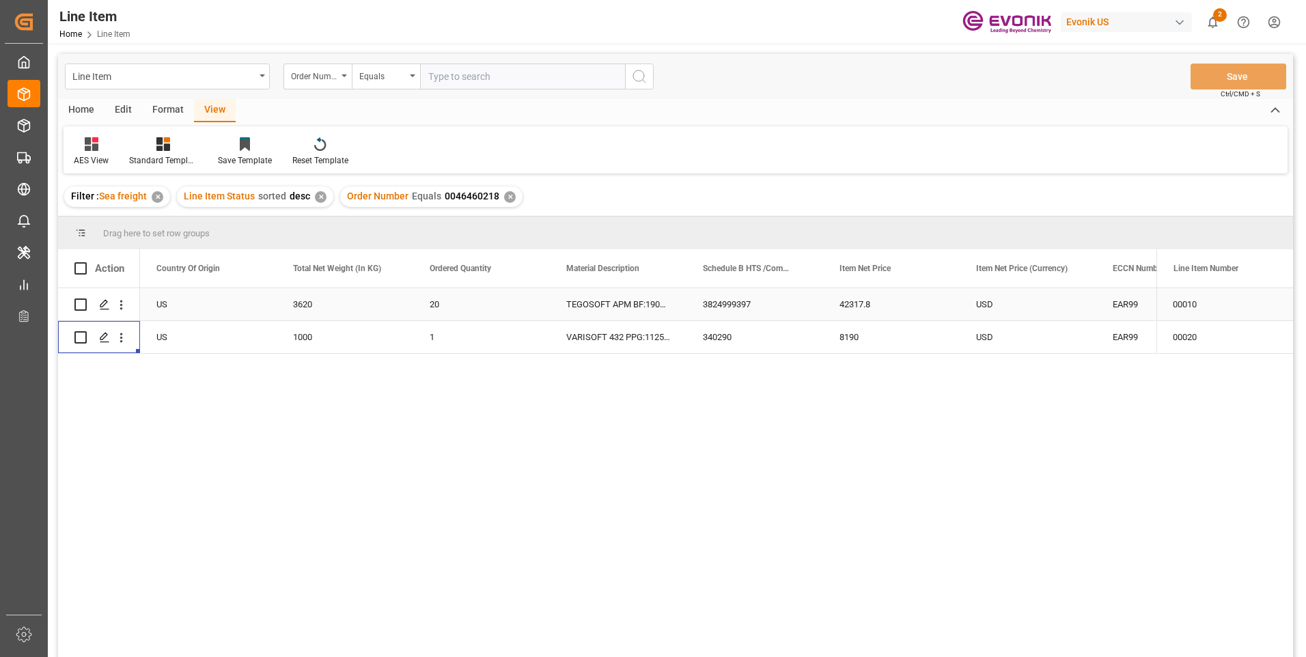
click at [312, 301] on div "3620" at bounding box center [345, 304] width 137 height 32
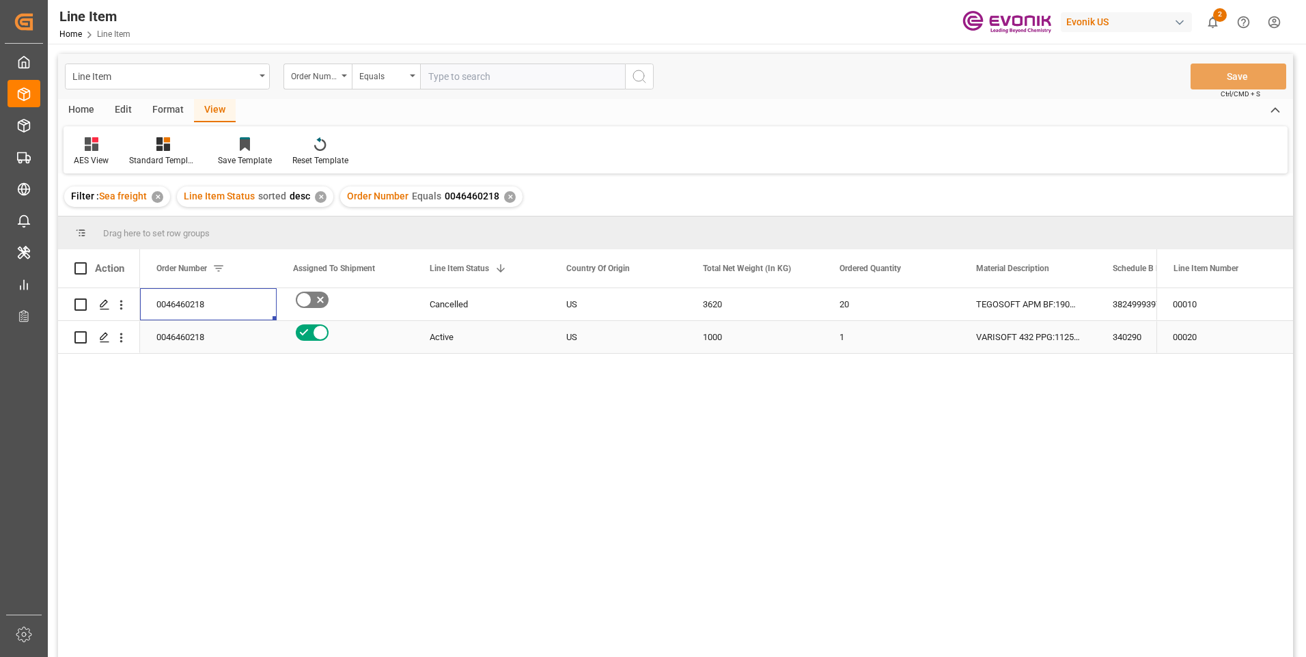
click at [429, 338] on div "Active" at bounding box center [481, 337] width 137 height 32
click at [720, 333] on div "1000" at bounding box center [755, 337] width 137 height 32
click at [1023, 328] on div "VARISOFT 432 PPG:1125:1000:PP:P" at bounding box center [1028, 337] width 137 height 32
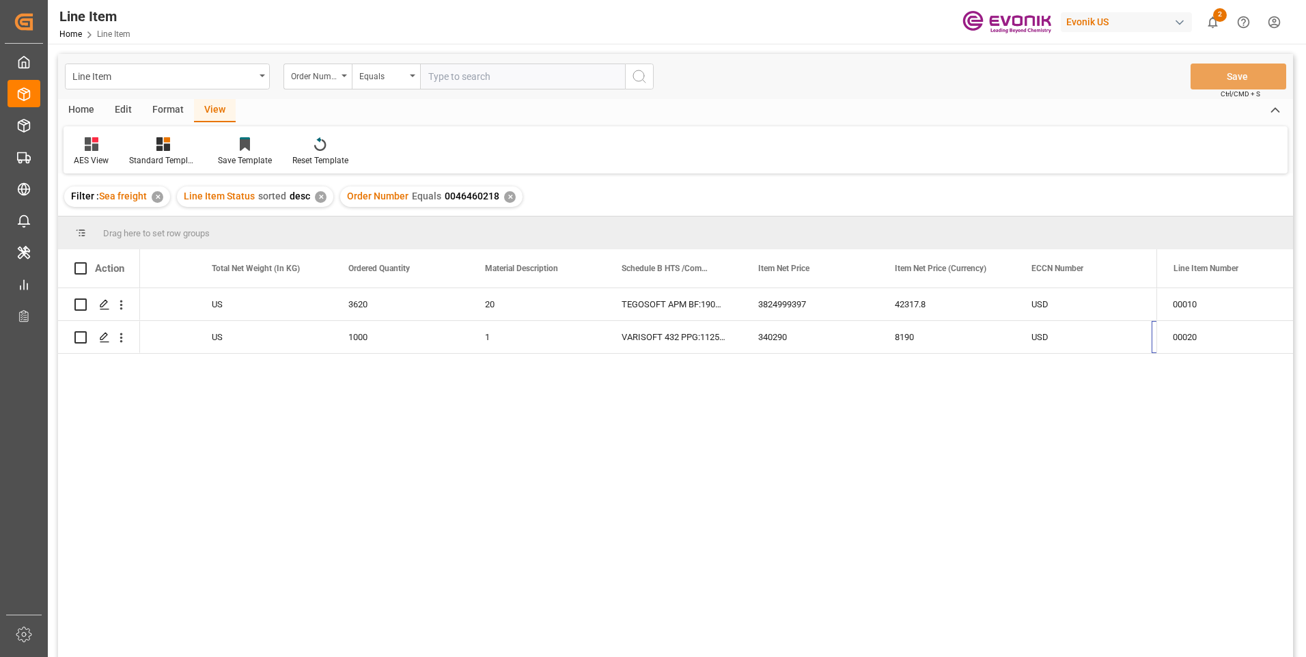
scroll to position [0, 491]
click at [771, 341] on div "8190" at bounding box center [810, 337] width 137 height 32
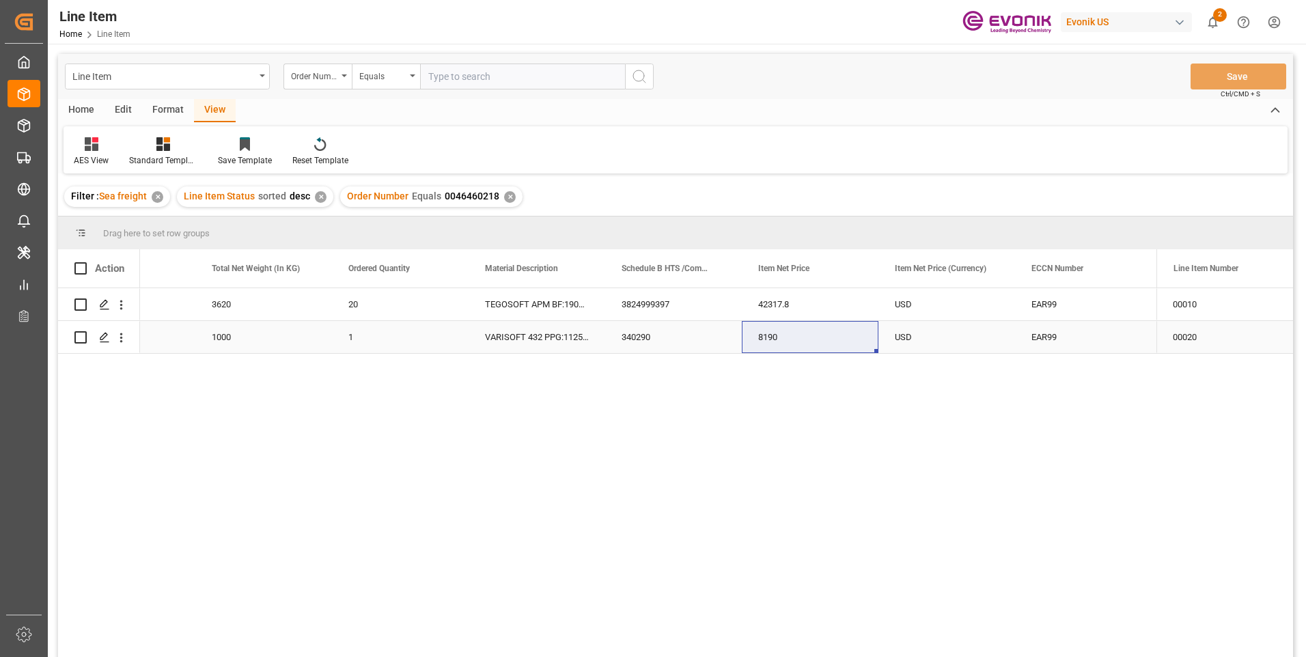
click at [234, 342] on div "1000" at bounding box center [263, 337] width 137 height 32
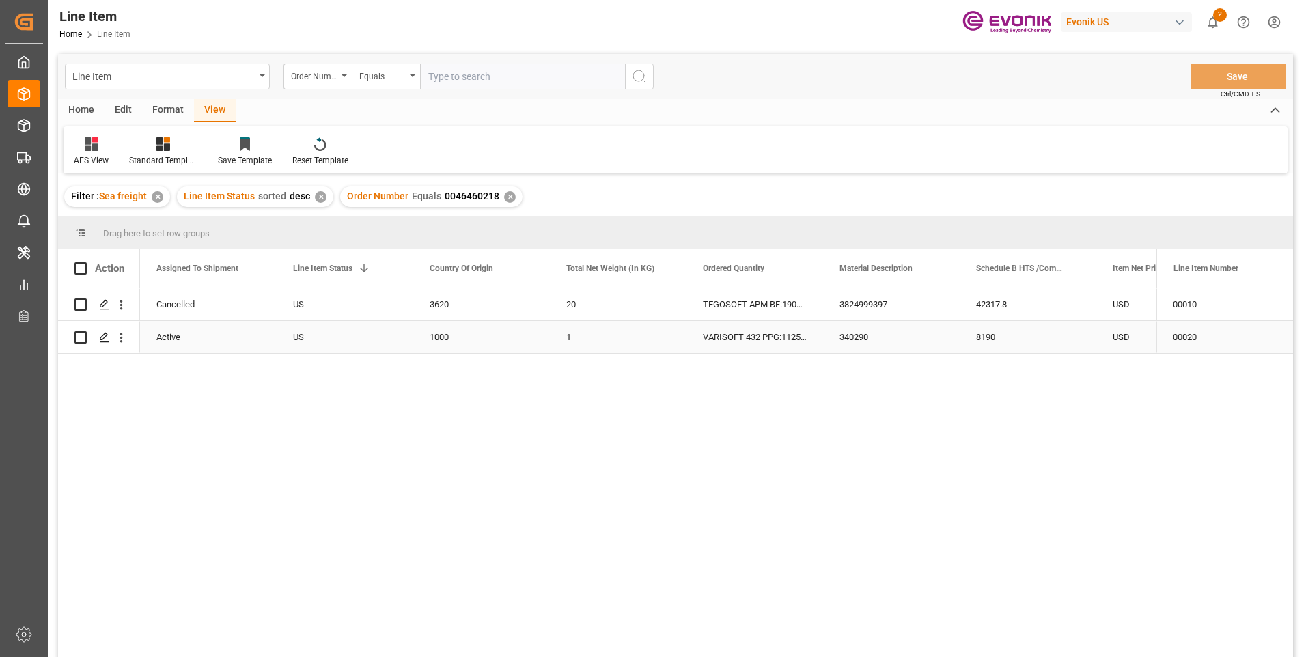
scroll to position [0, 137]
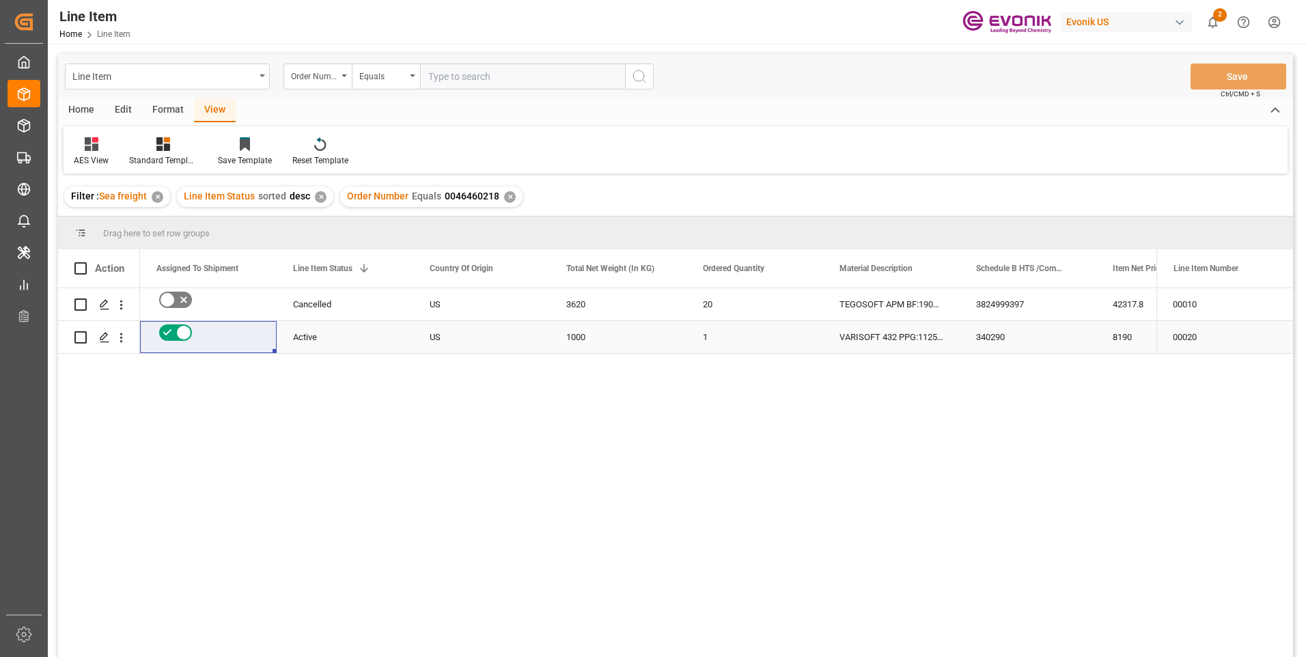
click at [1023, 330] on div "340290" at bounding box center [1028, 337] width 137 height 32
click at [1021, 332] on div "340290" at bounding box center [1028, 337] width 137 height 32
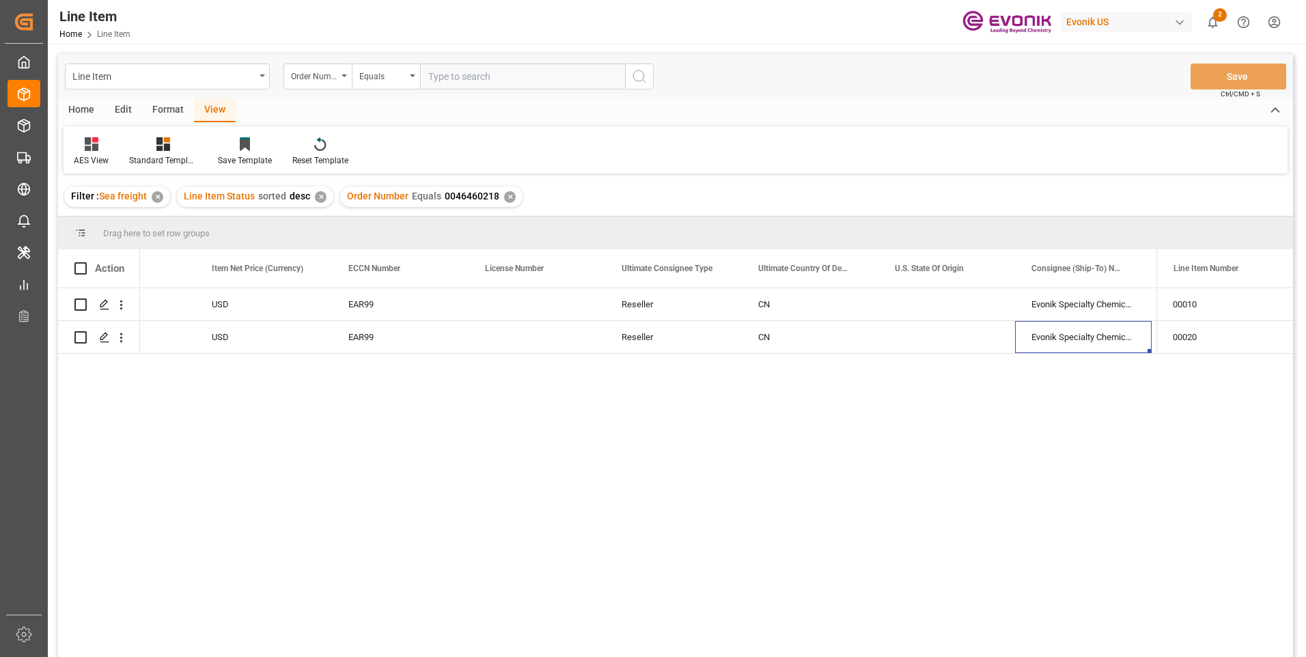
scroll to position [0, 1311]
click at [454, 71] on input "text" at bounding box center [522, 77] width 205 height 26
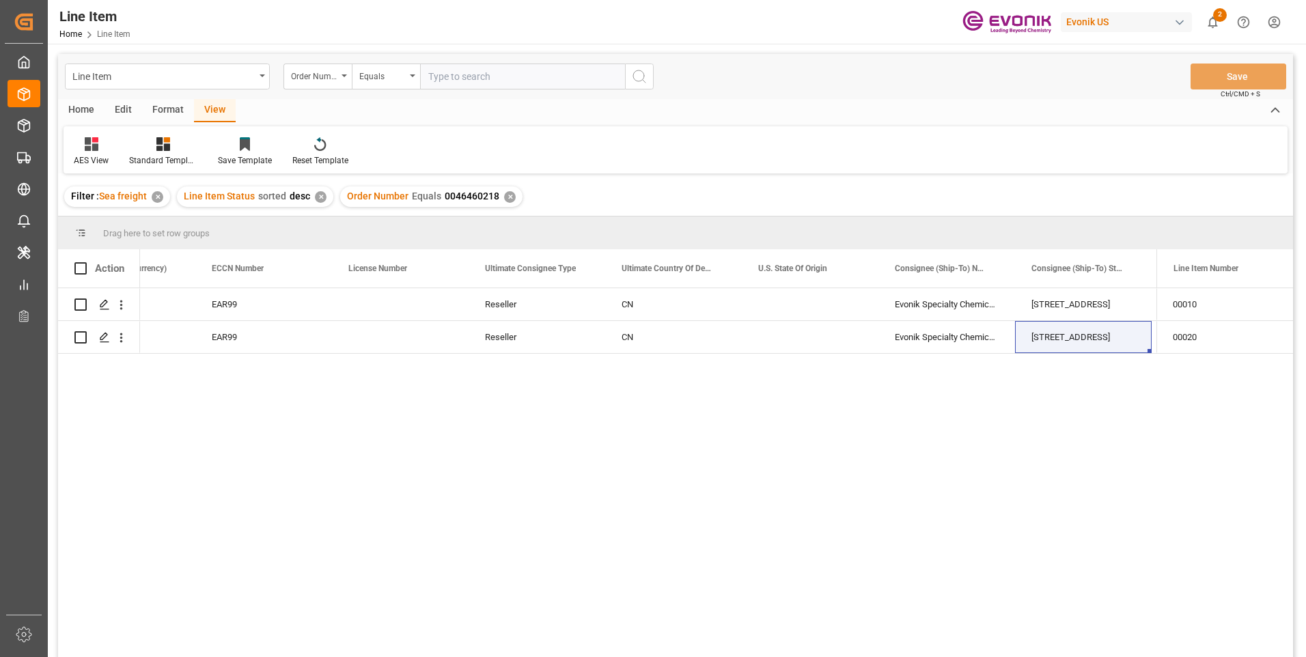
paste input "0046466042"
type input "0046466042"
click at [642, 76] on icon "search button" at bounding box center [639, 76] width 16 height 16
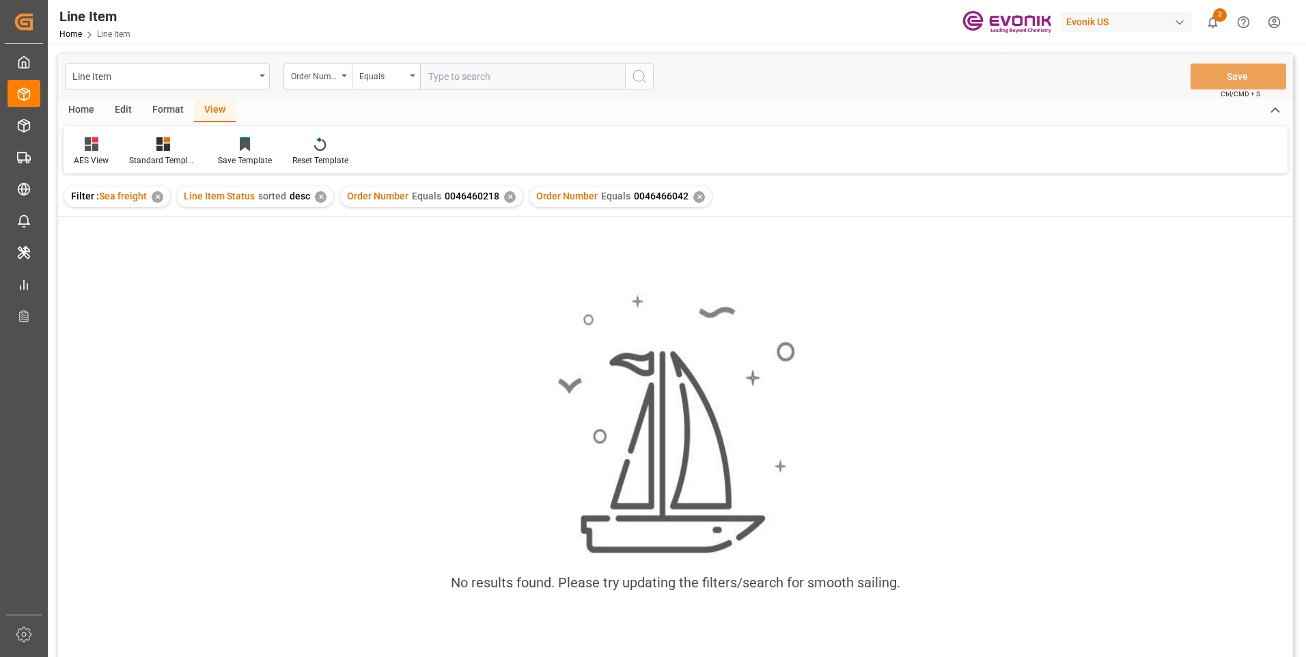
click at [510, 197] on div "✕" at bounding box center [510, 197] width 12 height 12
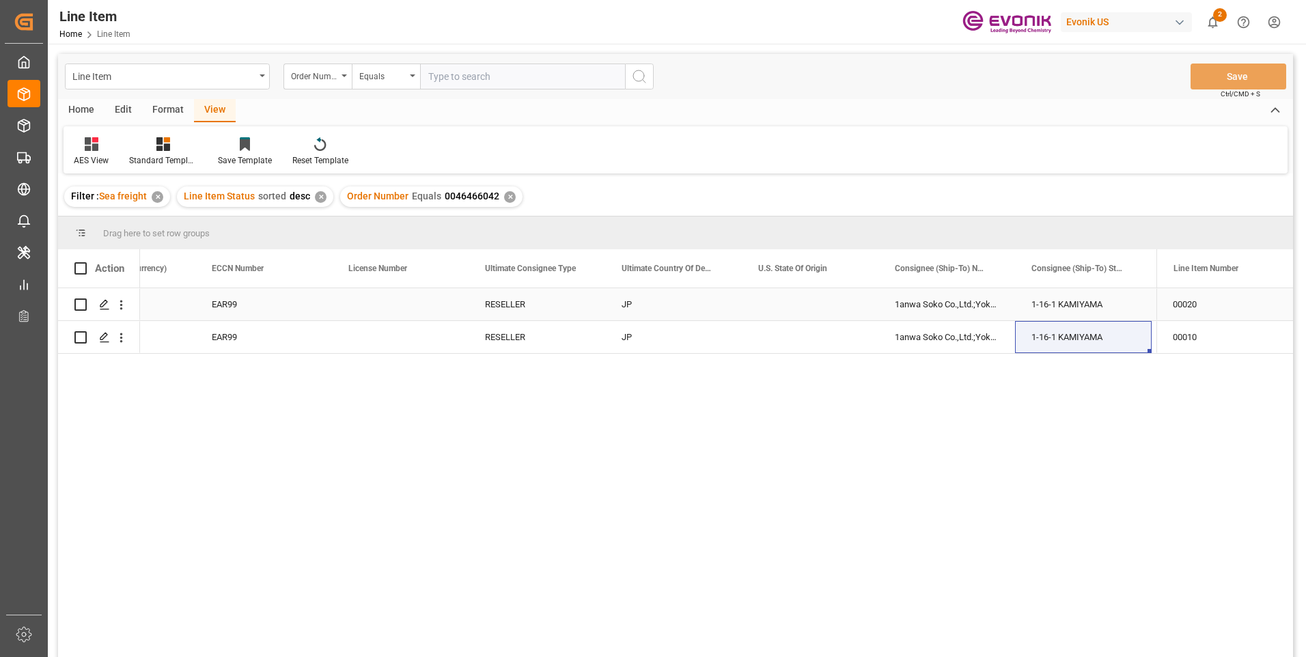
click at [251, 305] on div "EAR99" at bounding box center [264, 304] width 104 height 31
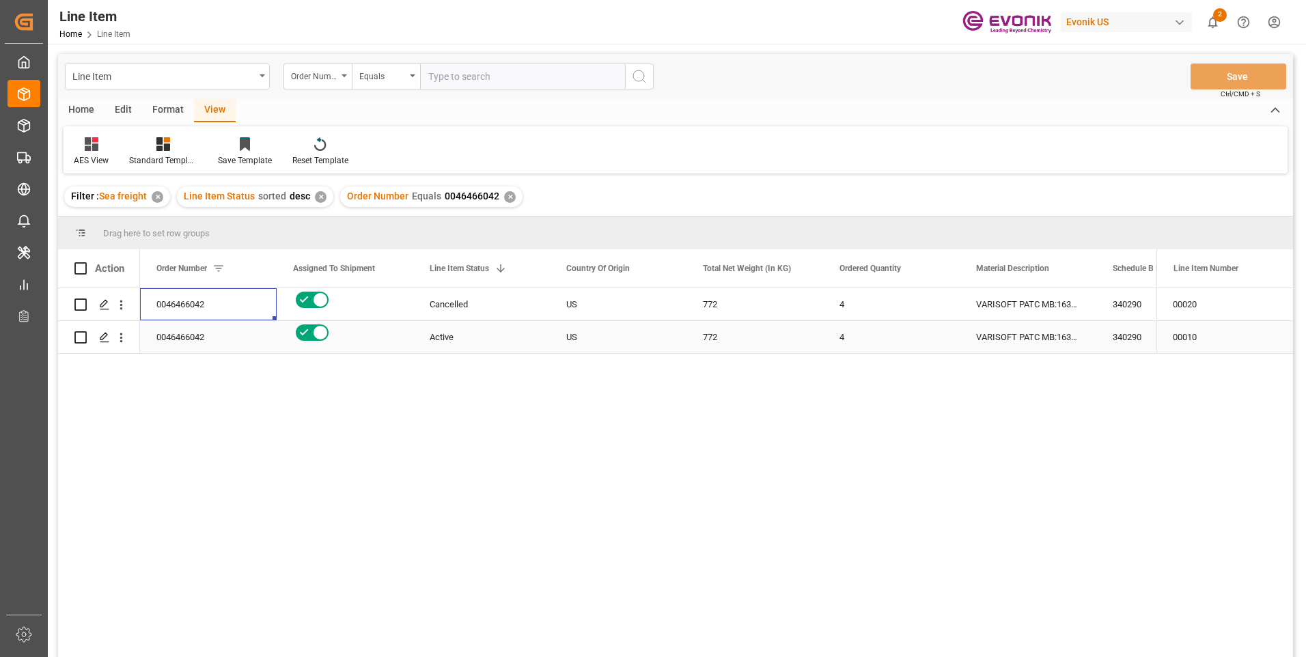
click at [700, 335] on div "772" at bounding box center [755, 337] width 137 height 32
click at [875, 334] on div "4" at bounding box center [891, 337] width 137 height 32
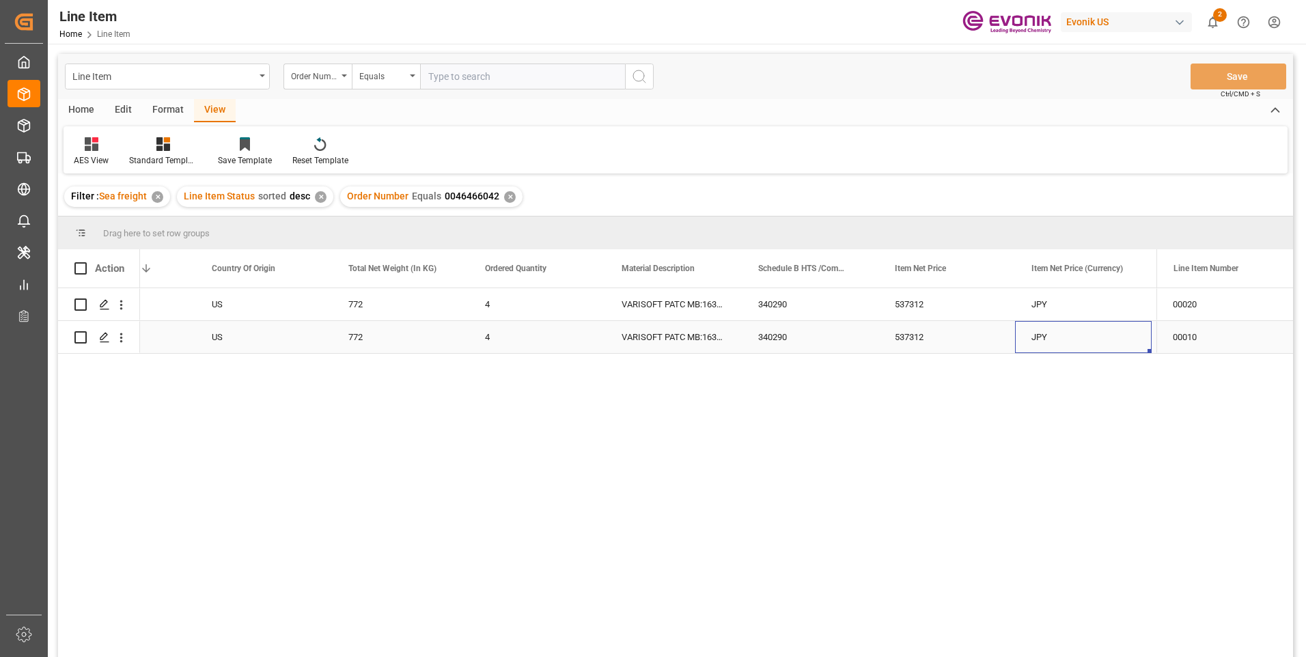
scroll to position [0, 491]
click at [784, 335] on div "537312" at bounding box center [810, 337] width 137 height 32
click at [341, 341] on div "4" at bounding box center [400, 337] width 137 height 32
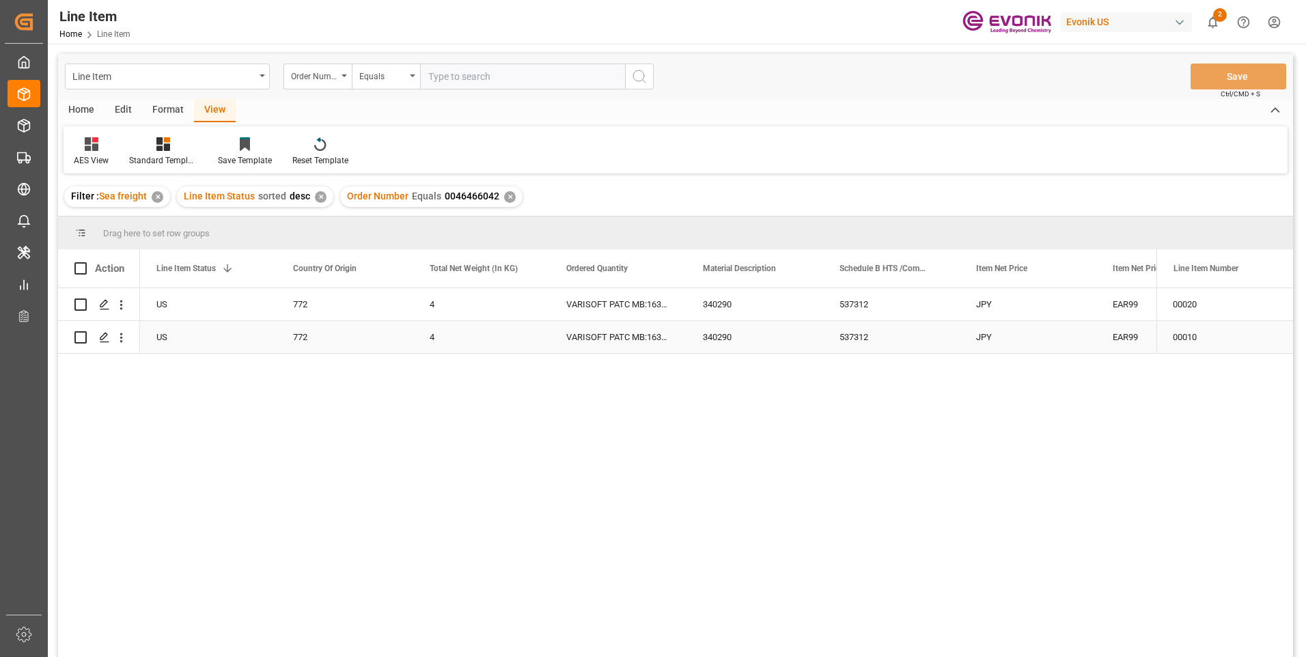
scroll to position [0, 137]
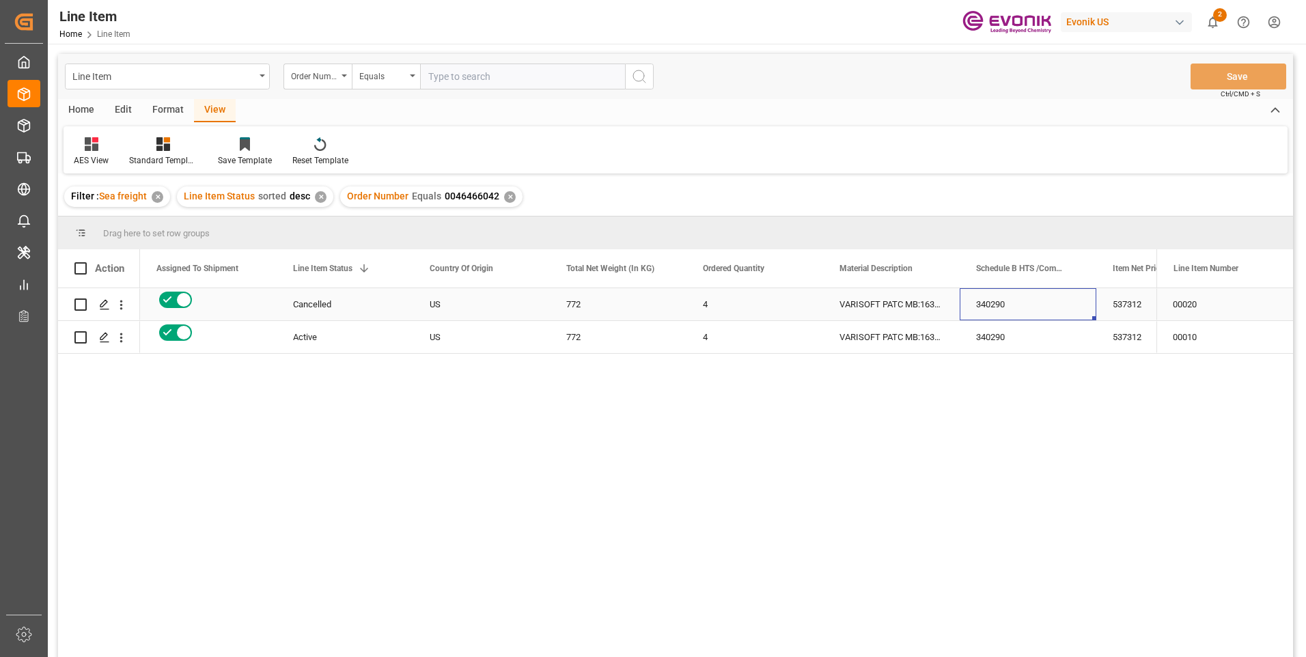
click at [989, 305] on div "340290" at bounding box center [1028, 304] width 137 height 32
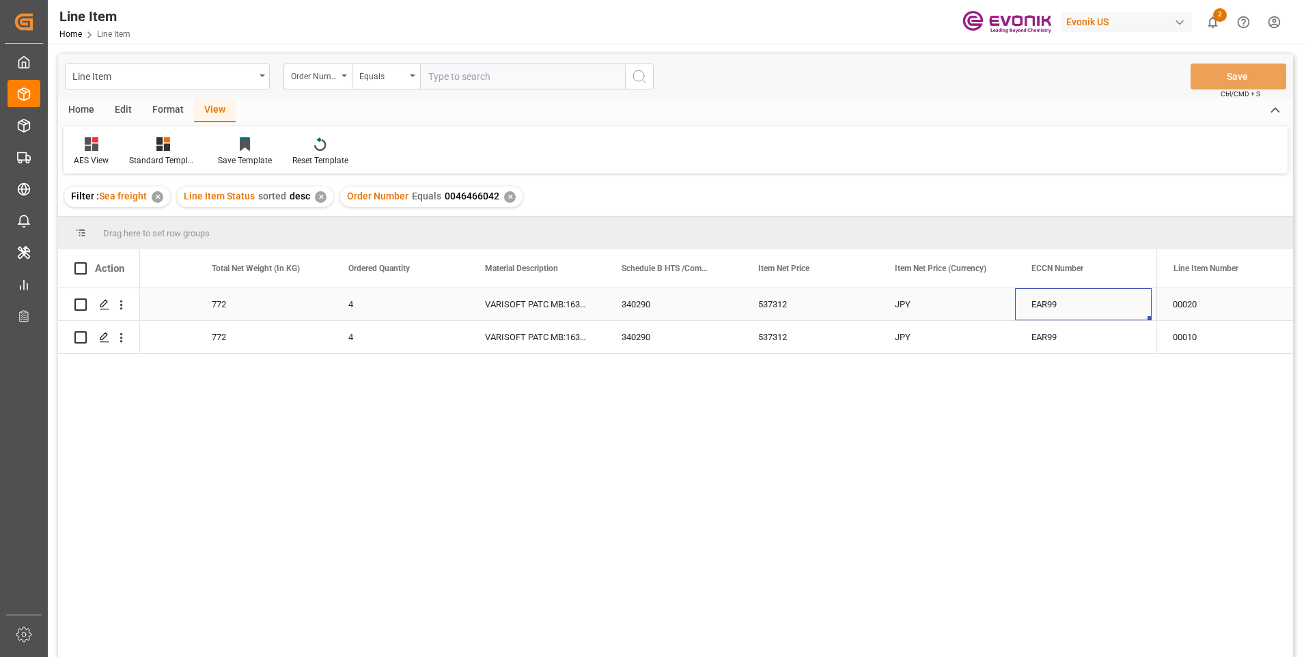
scroll to position [0, 628]
click at [122, 342] on icon "open menu" at bounding box center [121, 338] width 3 height 10
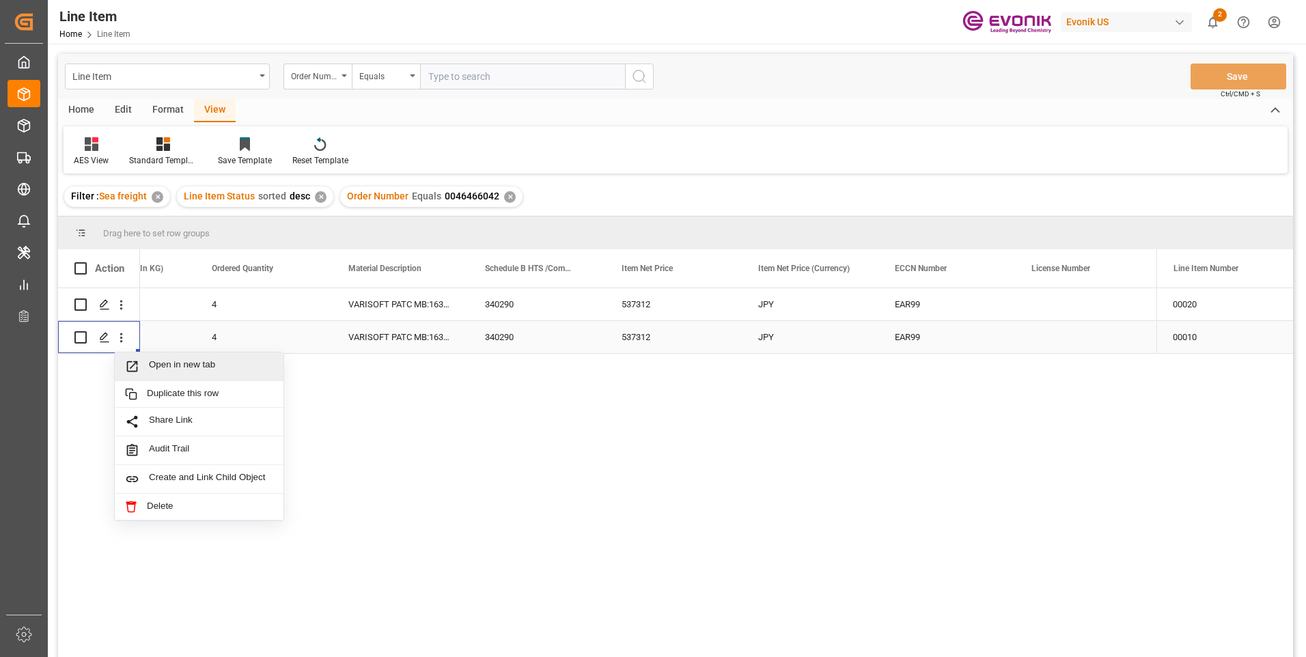
click at [162, 368] on span "Open in new tab" at bounding box center [211, 366] width 124 height 14
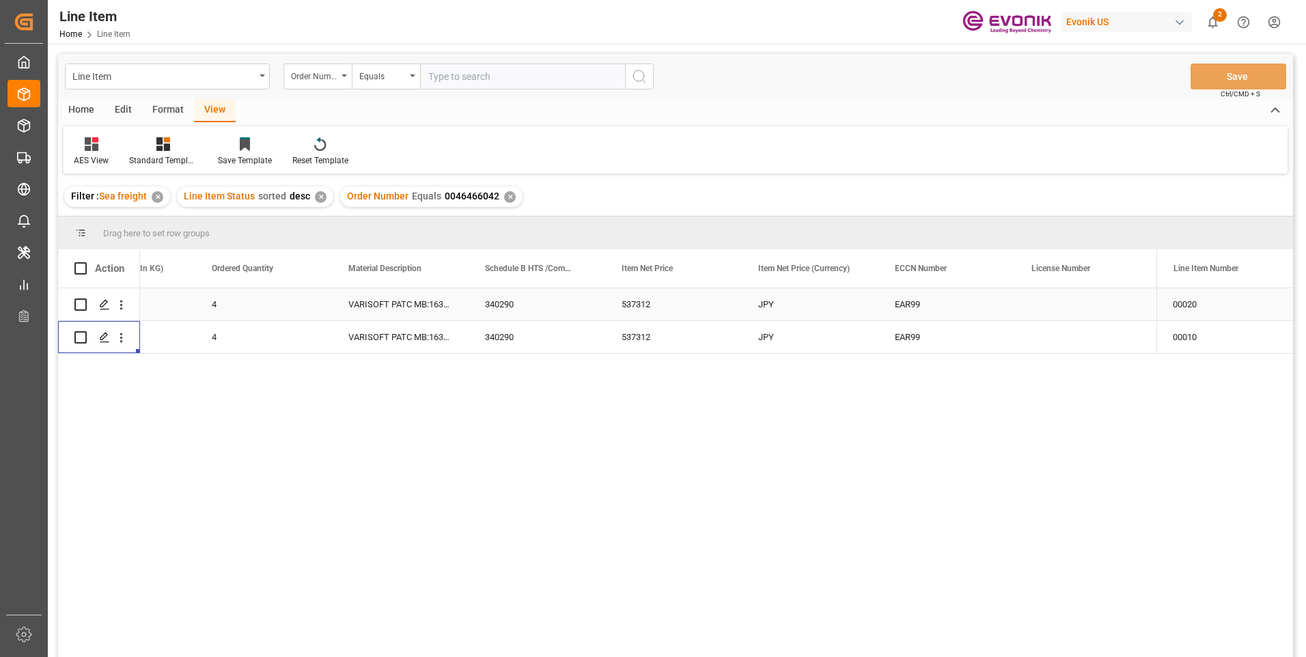
click at [402, 303] on div "VARISOFT PATC MB:1630:193:PP:P" at bounding box center [400, 304] width 137 height 32
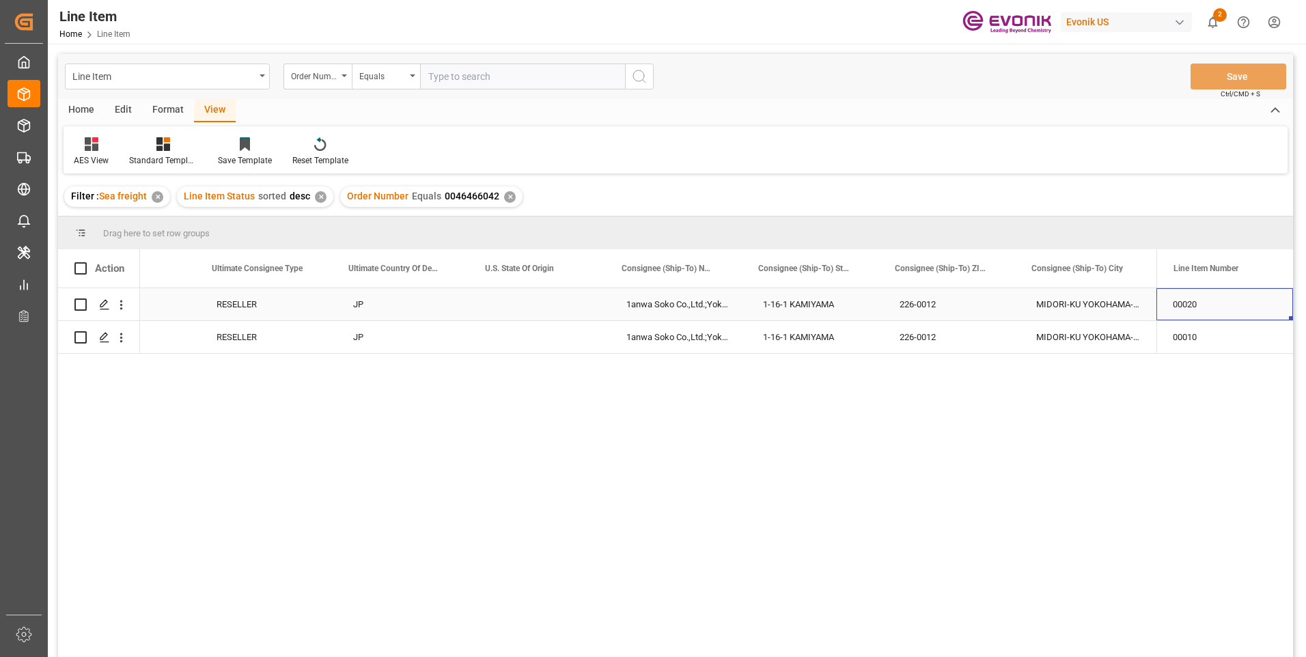
click at [256, 301] on div "RESELLER" at bounding box center [268, 304] width 137 height 32
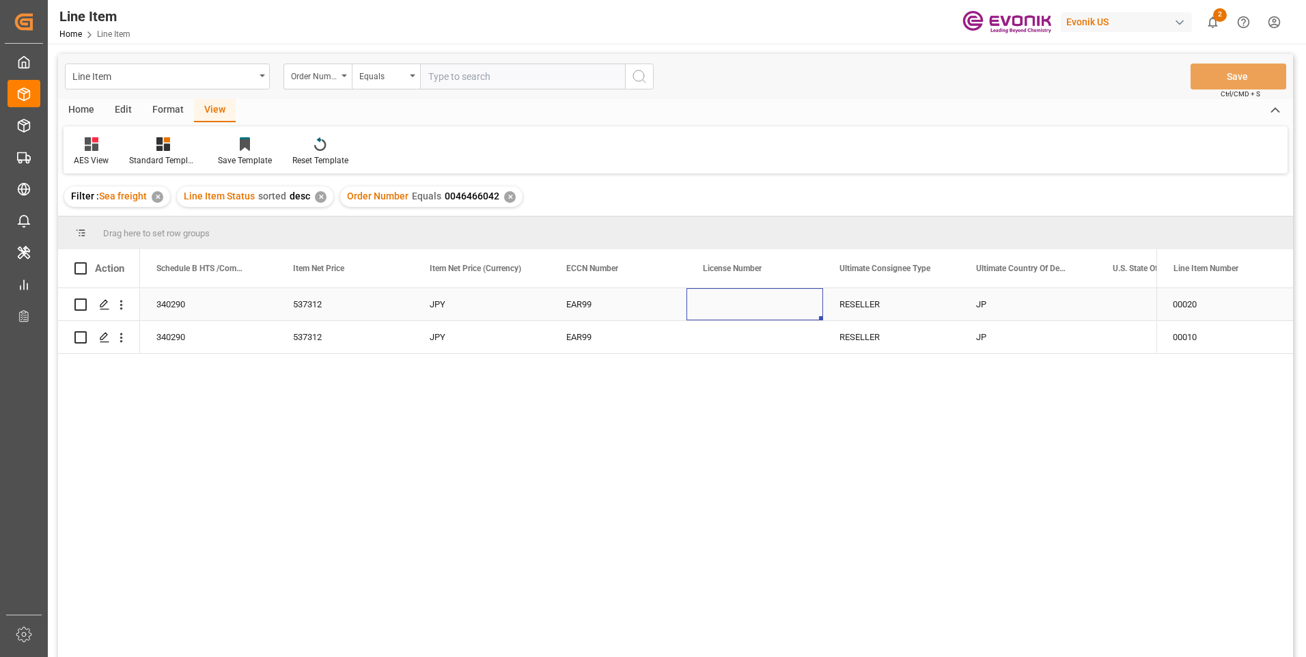
scroll to position [0, 1038]
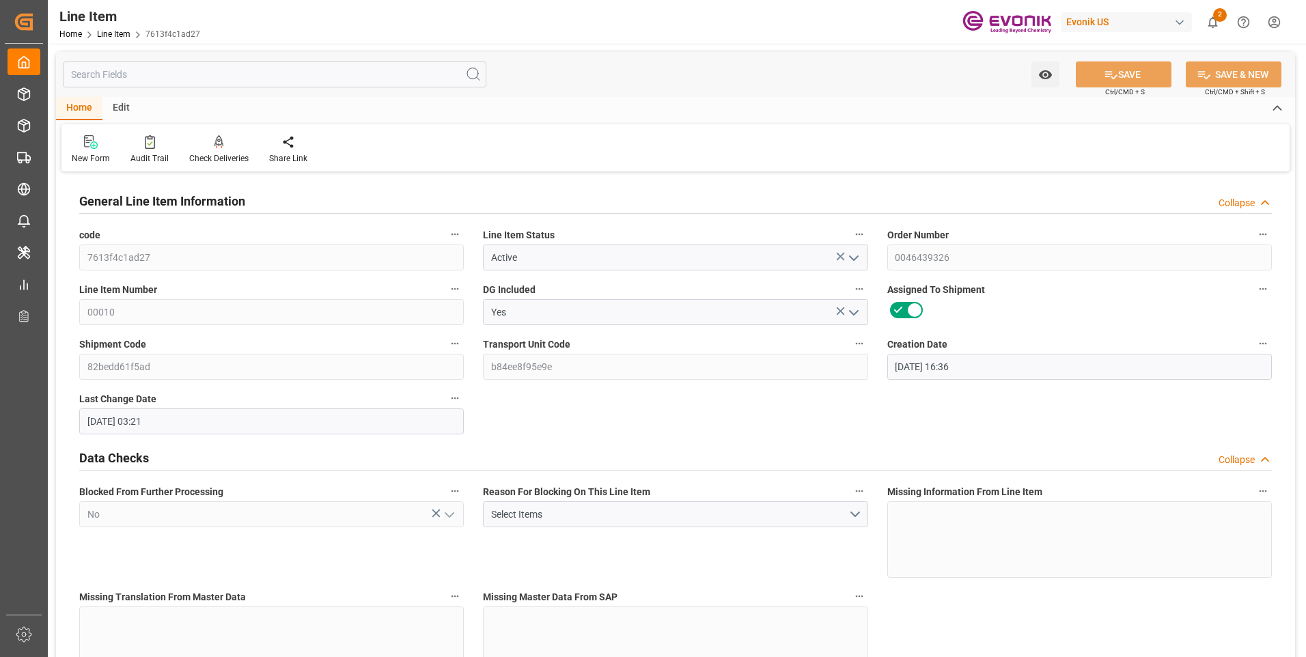
click at [245, 79] on input "text" at bounding box center [275, 74] width 424 height 26
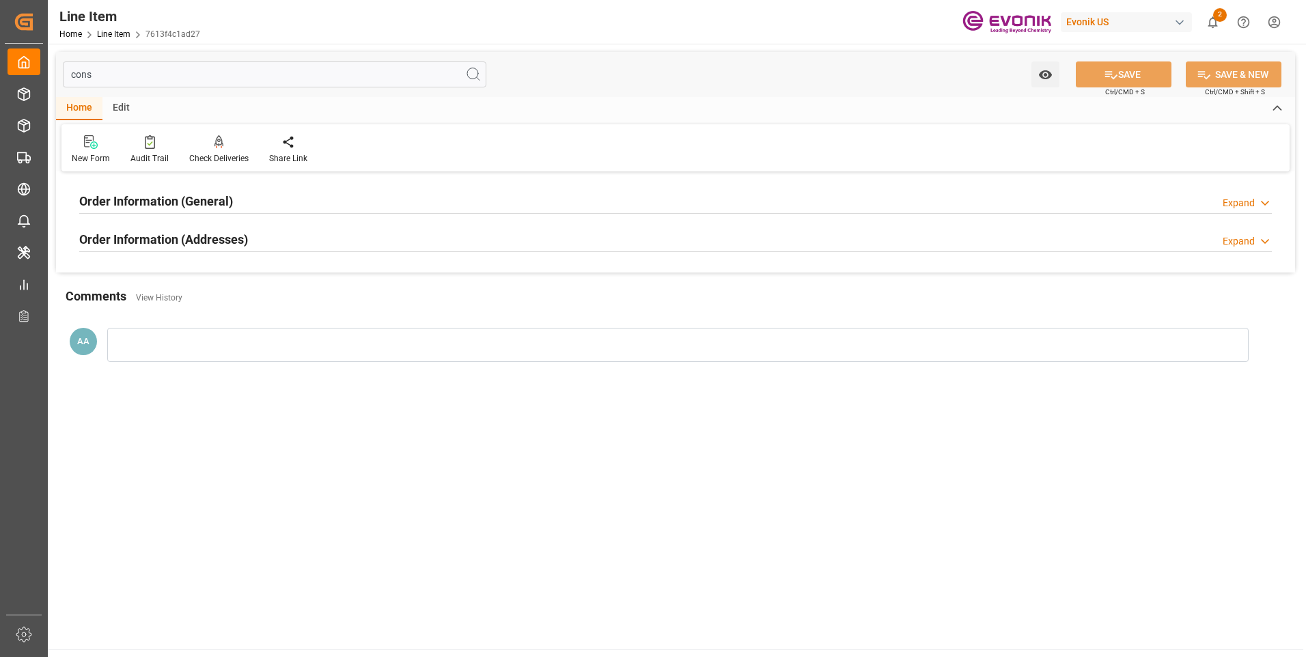
type input "cons"
click at [191, 202] on h2 "Order Information (General)" at bounding box center [156, 201] width 154 height 18
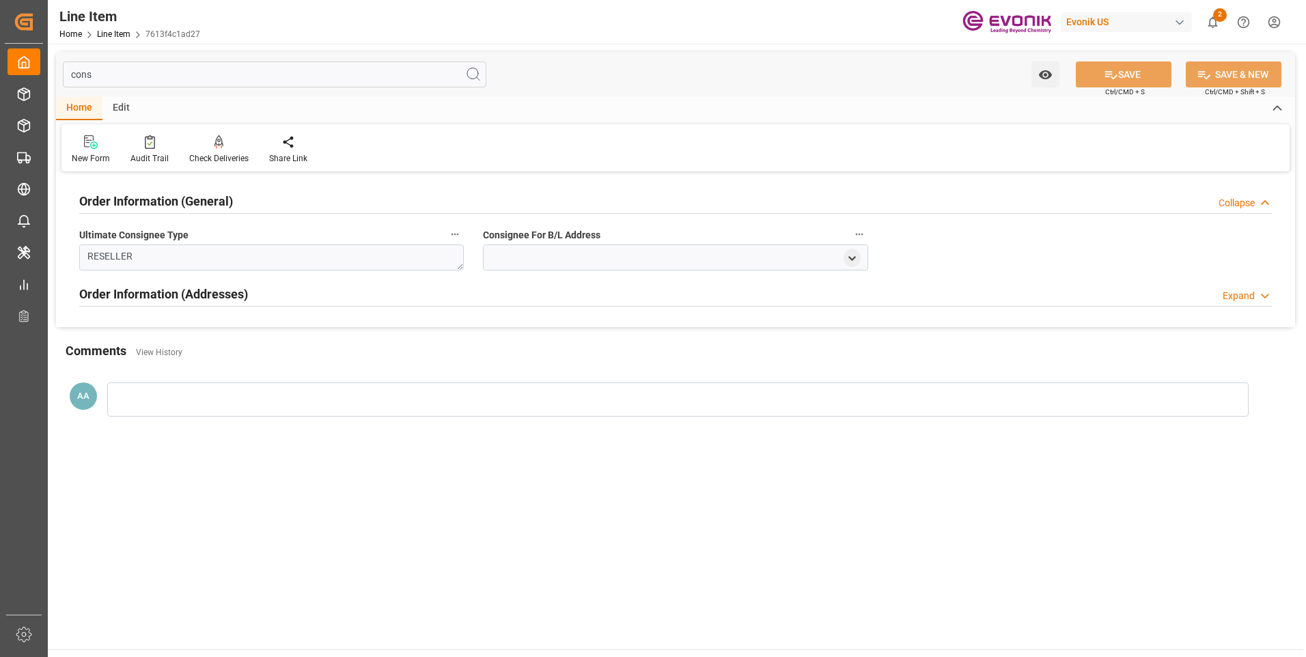
click at [191, 202] on h2 "Order Information (General)" at bounding box center [156, 201] width 154 height 18
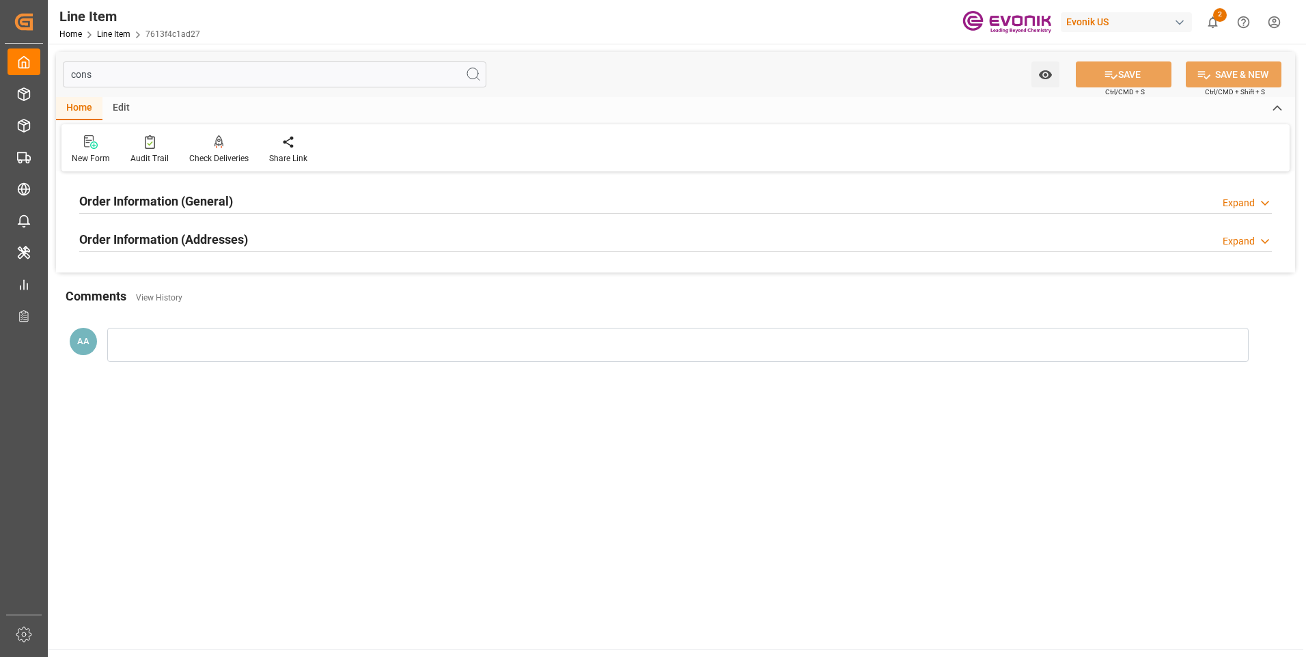
click at [208, 239] on h2 "Order Information (Addresses)" at bounding box center [163, 239] width 169 height 18
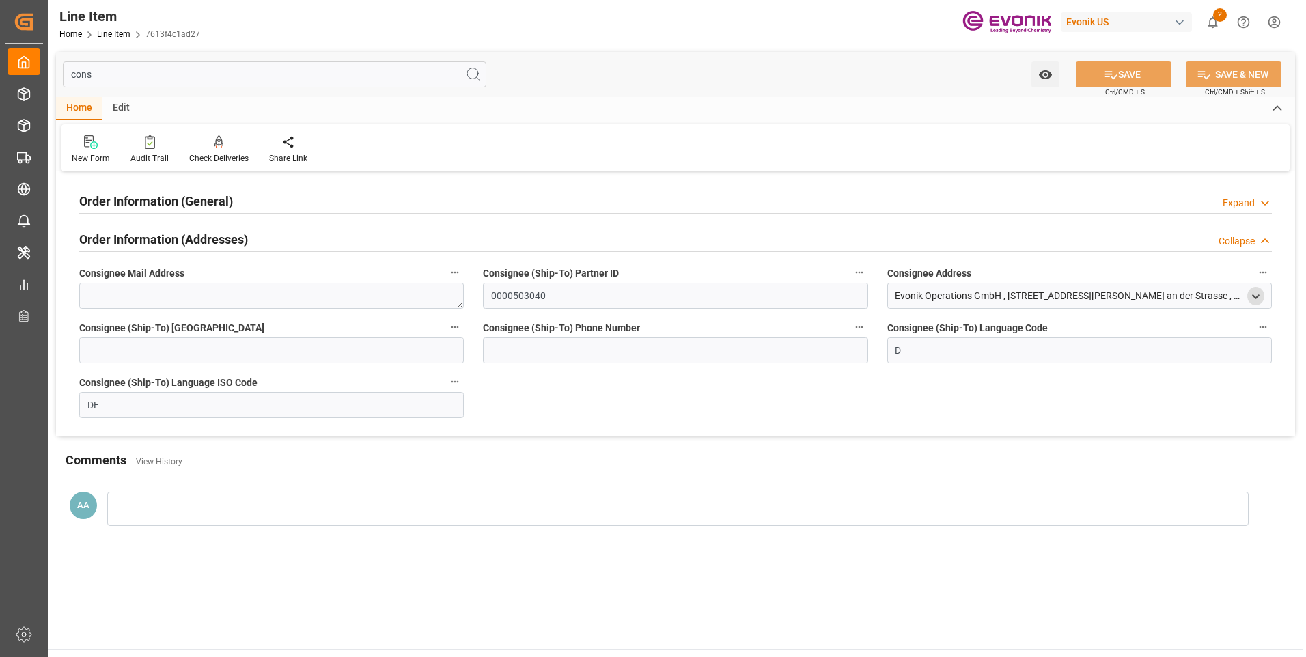
click at [1258, 293] on icon "open menu" at bounding box center [1256, 297] width 12 height 12
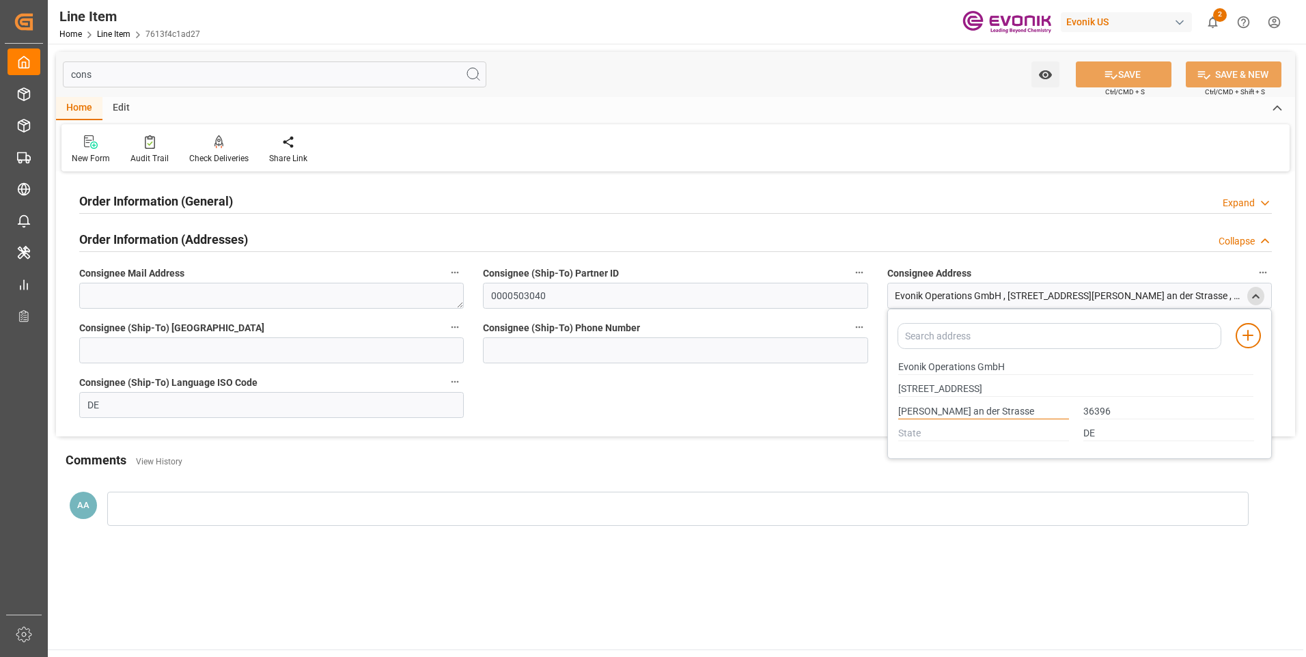
click at [907, 411] on input "Steinau an der Strasse" at bounding box center [983, 411] width 171 height 15
click at [967, 408] on input "Steinau an der Strasse" at bounding box center [983, 411] width 171 height 15
click at [939, 411] on input "Steinau an der Strasse" at bounding box center [983, 411] width 171 height 15
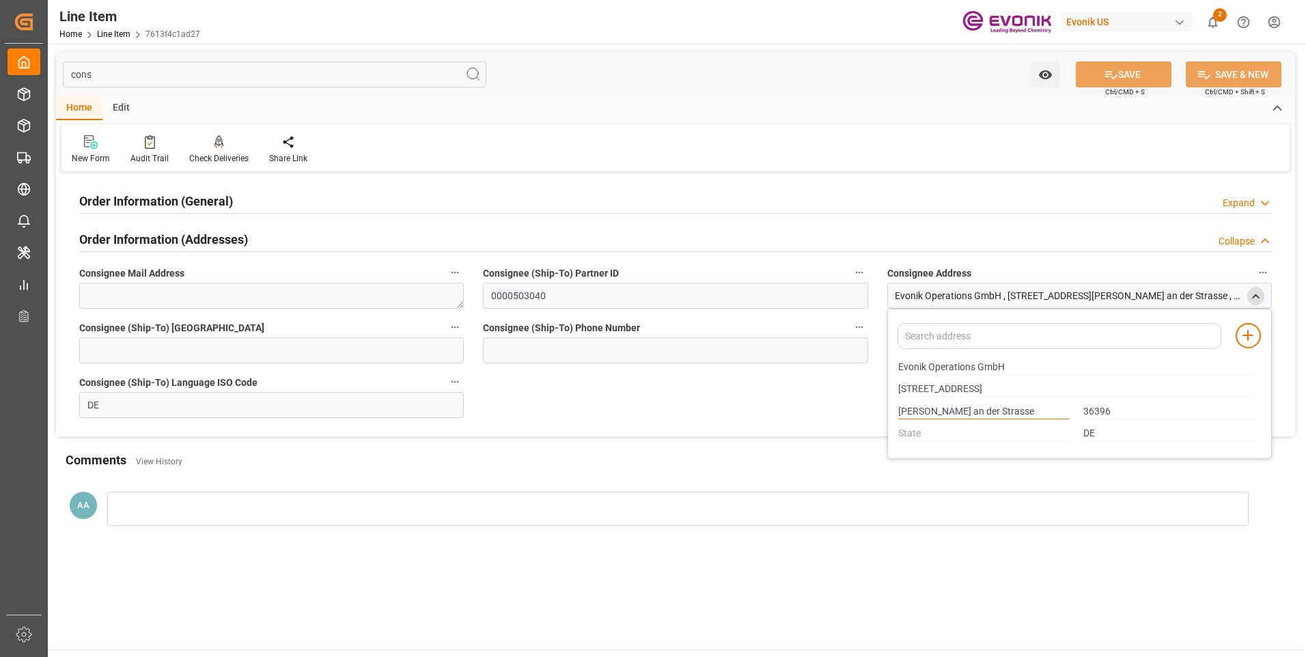
click at [939, 411] on input "Steinau an der Strasse" at bounding box center [983, 411] width 171 height 15
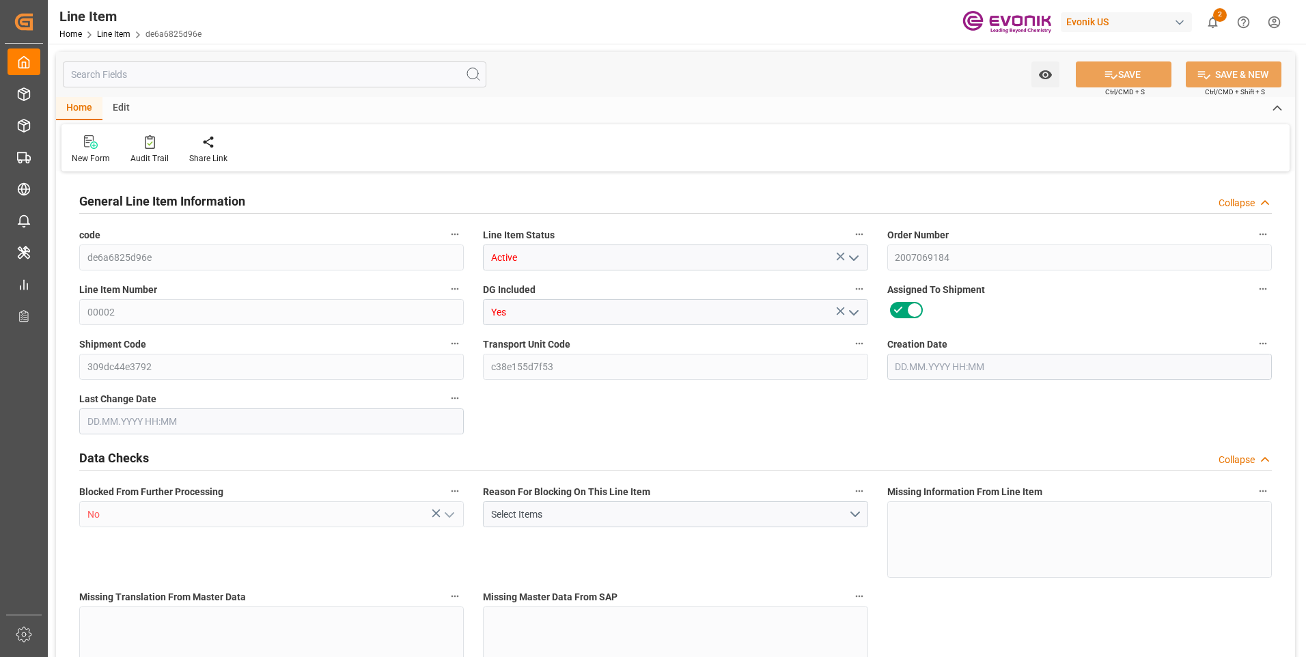
type input "1"
type input "431.4"
type input "399.2"
type input "0.6538"
type input "2"
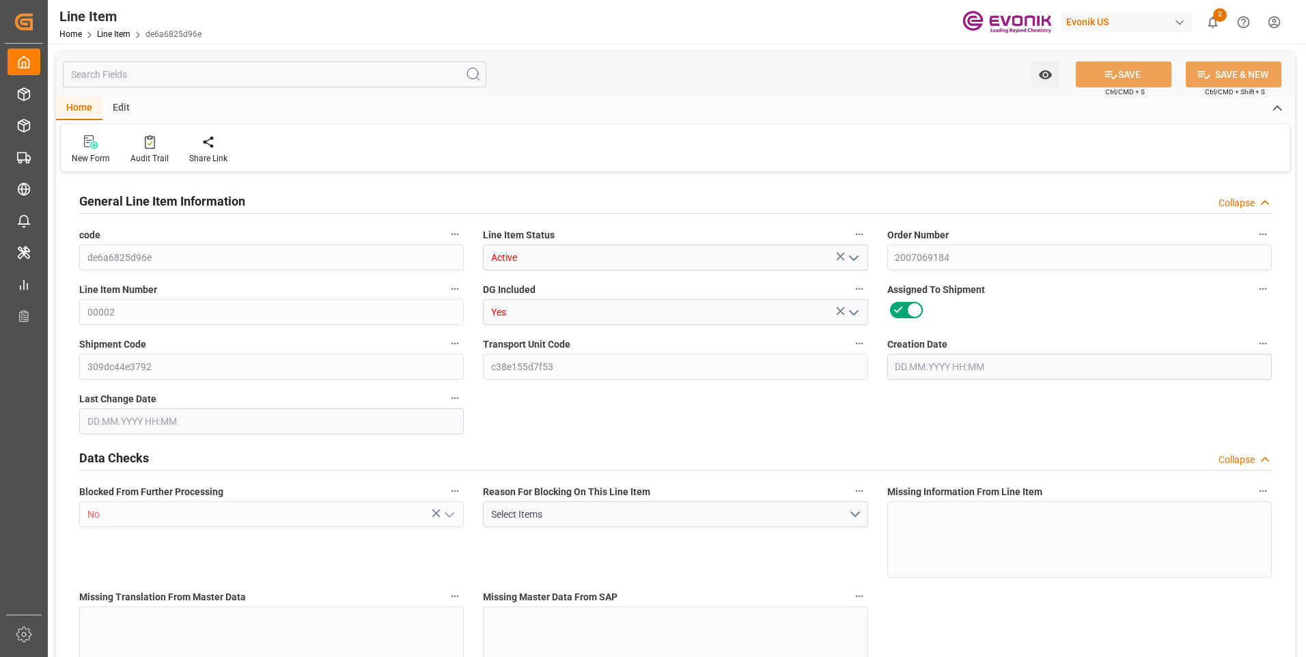
type input "4570.84"
type input "2"
type input "399.2"
type input "431.4"
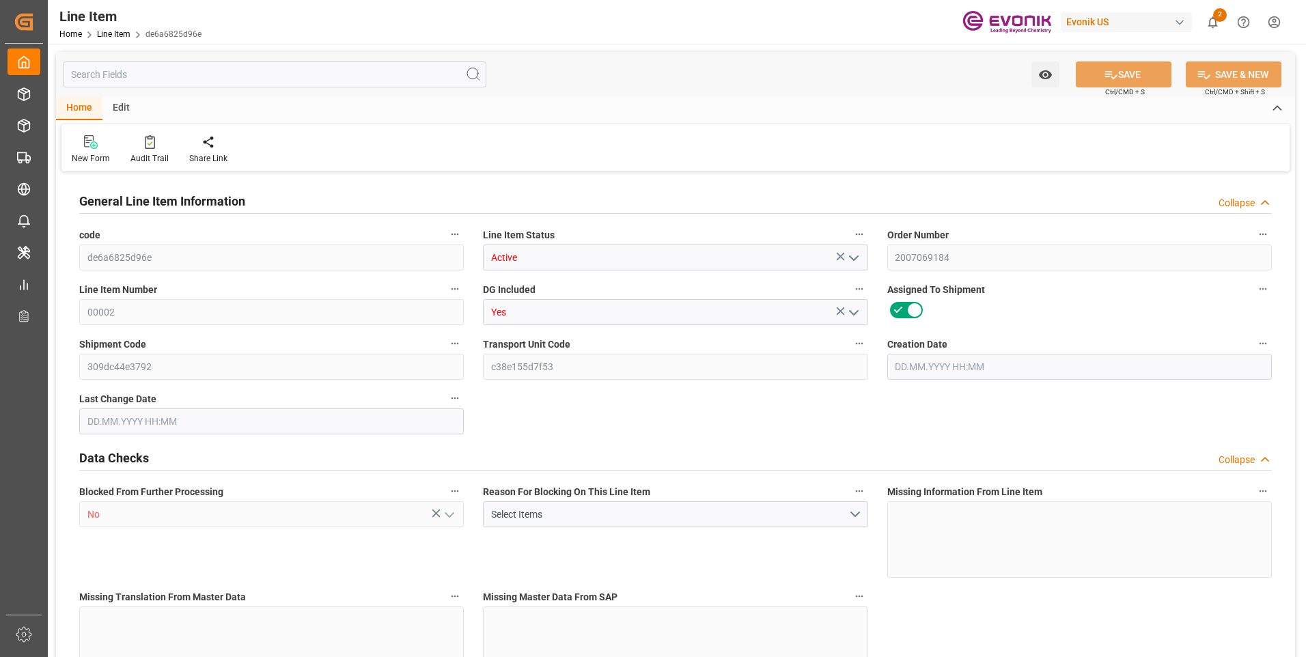
type input "456.4"
type input "399.2"
type input "0.6538"
type input "653.822"
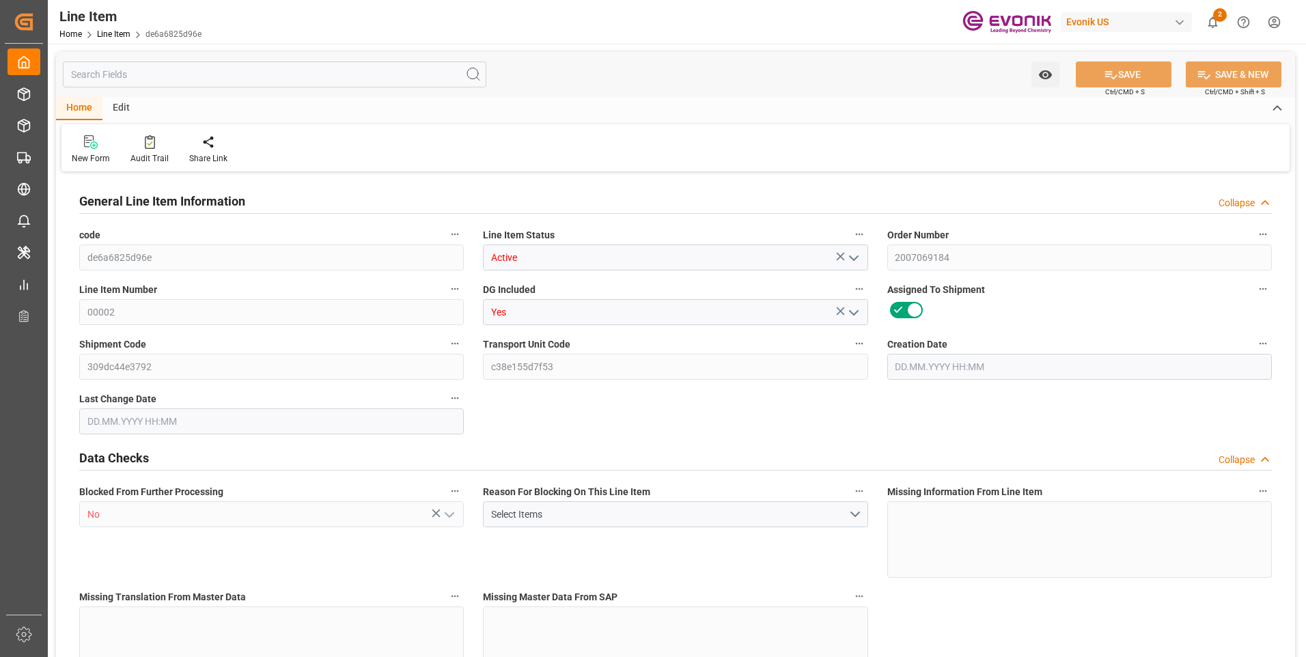
type input "0"
type input "01.08.2025 21:53"
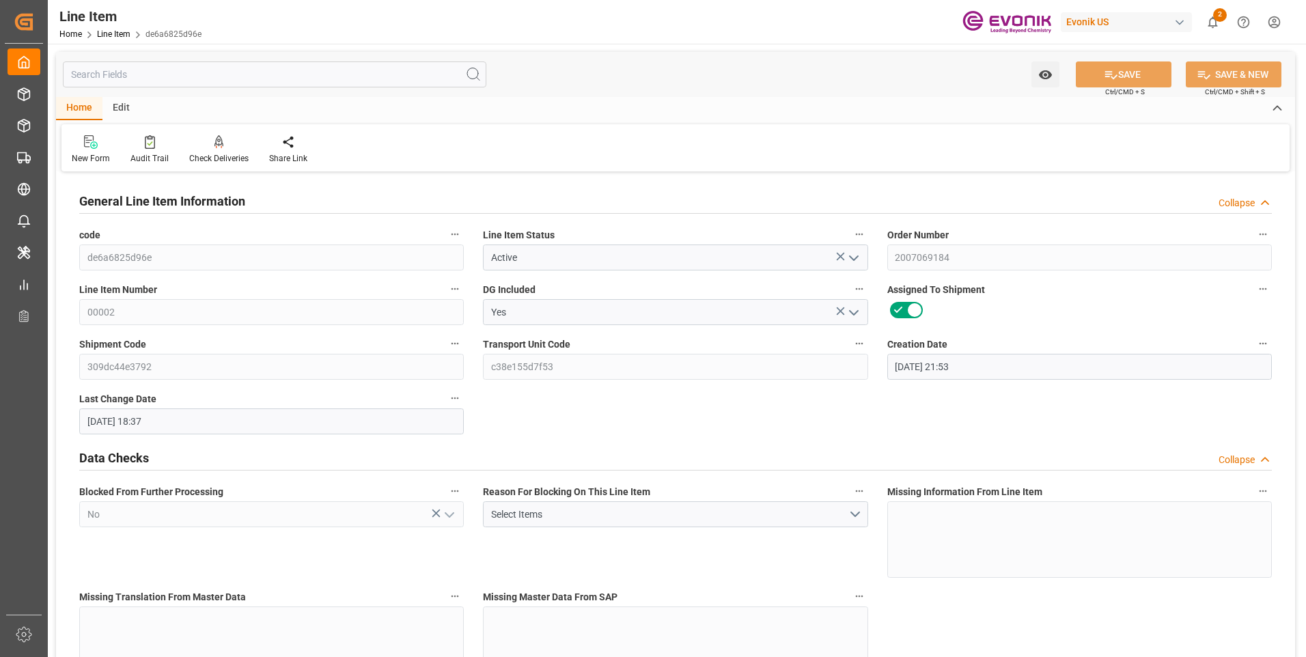
type input "07.08.2025 18:37"
type input "05.11.2025"
type input "11.09.2025"
type input "04.09.2025"
type input "1"
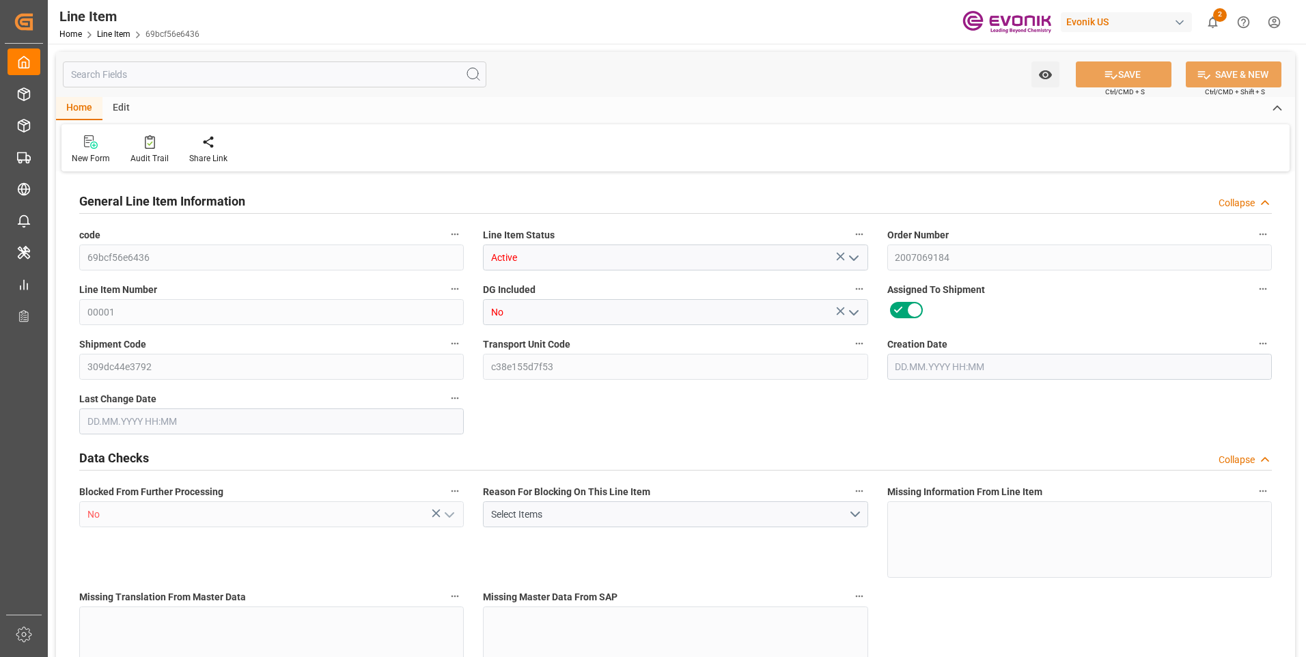
type input "772.4"
type input "708"
type input "1.3136"
type input "4"
type input "14868"
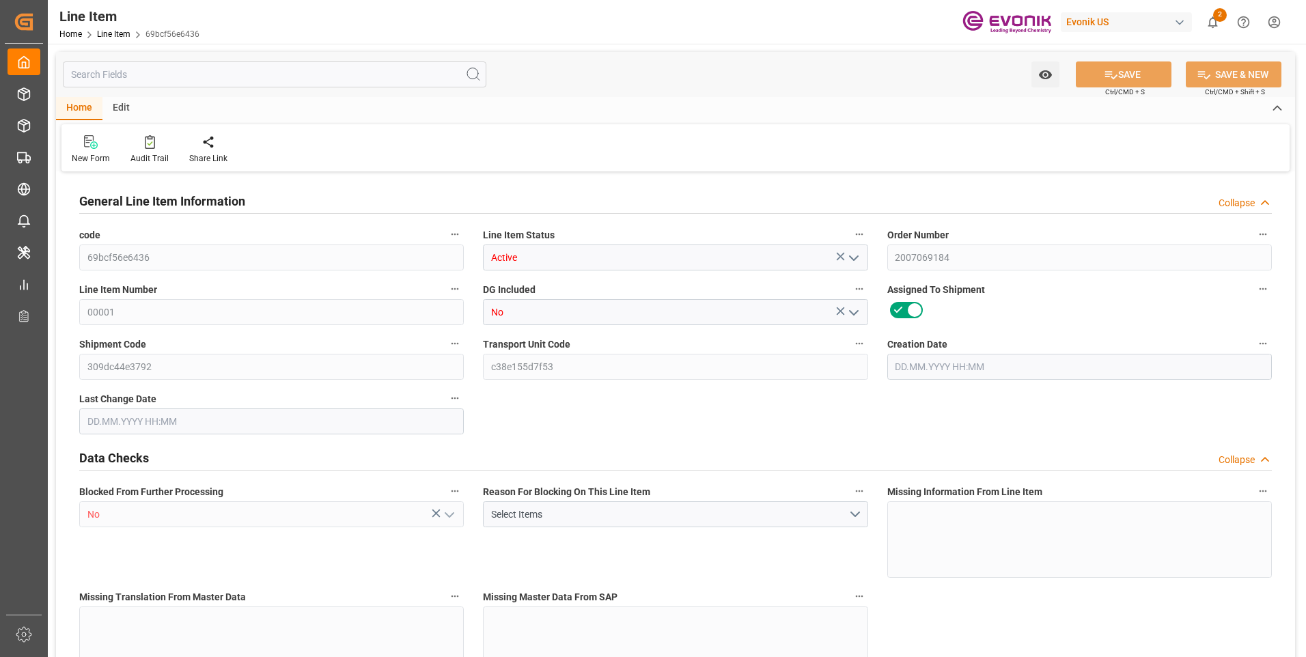
type input "4"
type input "708"
type input "772.4"
type input "797.4"
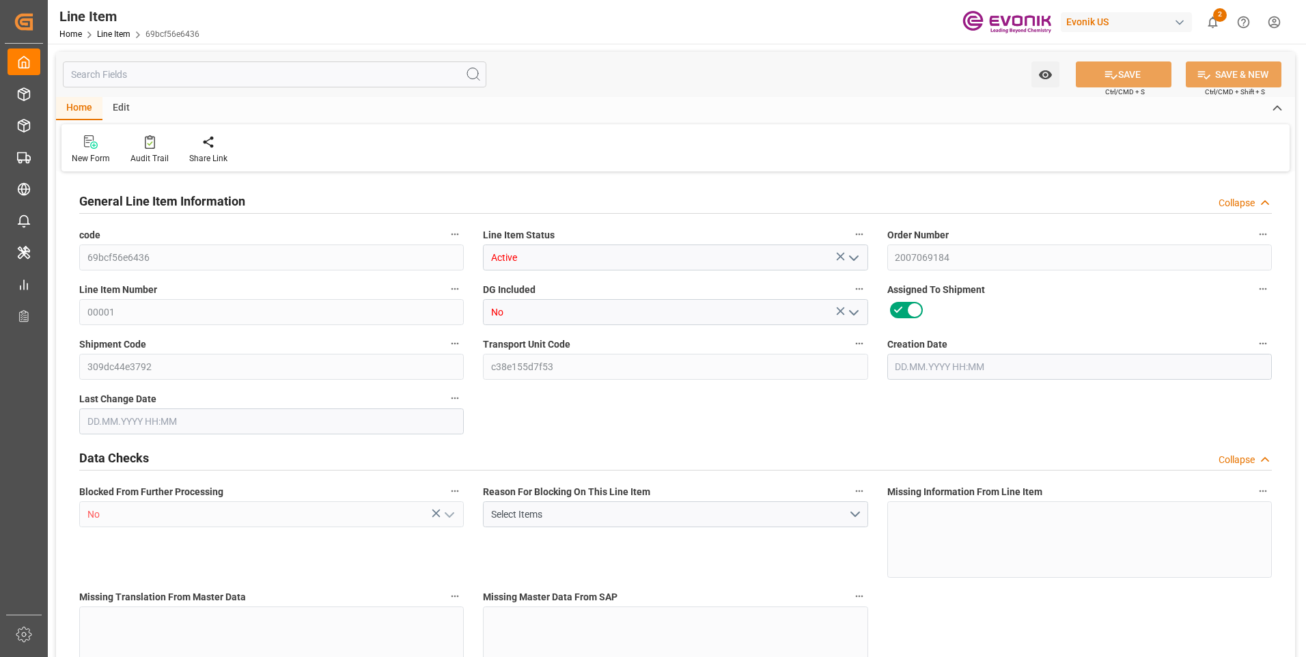
type input "708"
type input "1.3136"
type input "1313.588"
type input "0"
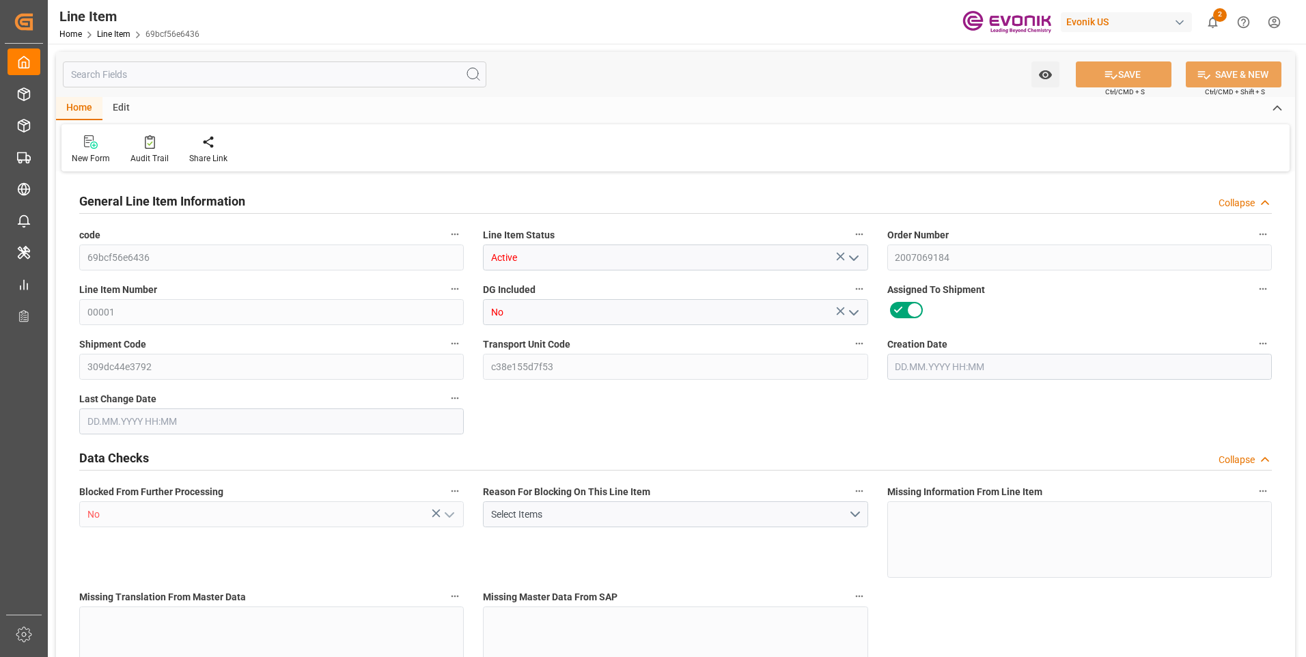
type input "0"
type input "[DATE] 21:53"
type input "[DATE] 18:37"
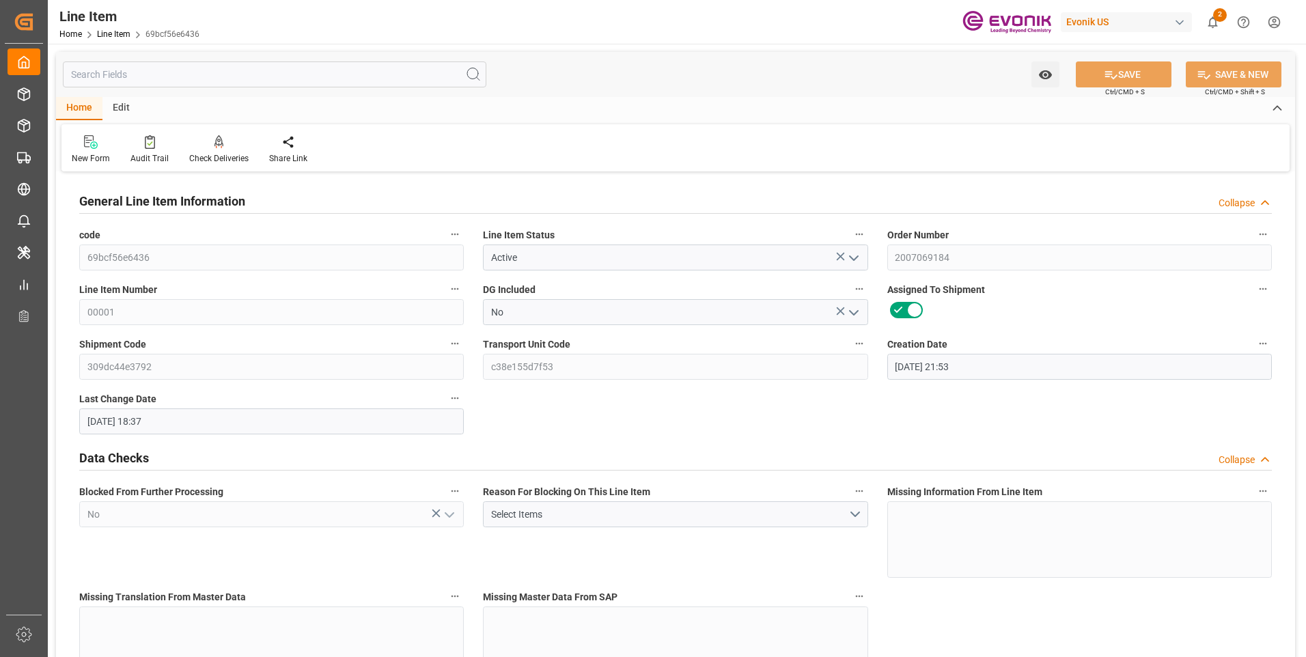
type input "[DATE]"
click at [162, 75] on input "text" at bounding box center [275, 74] width 424 height 26
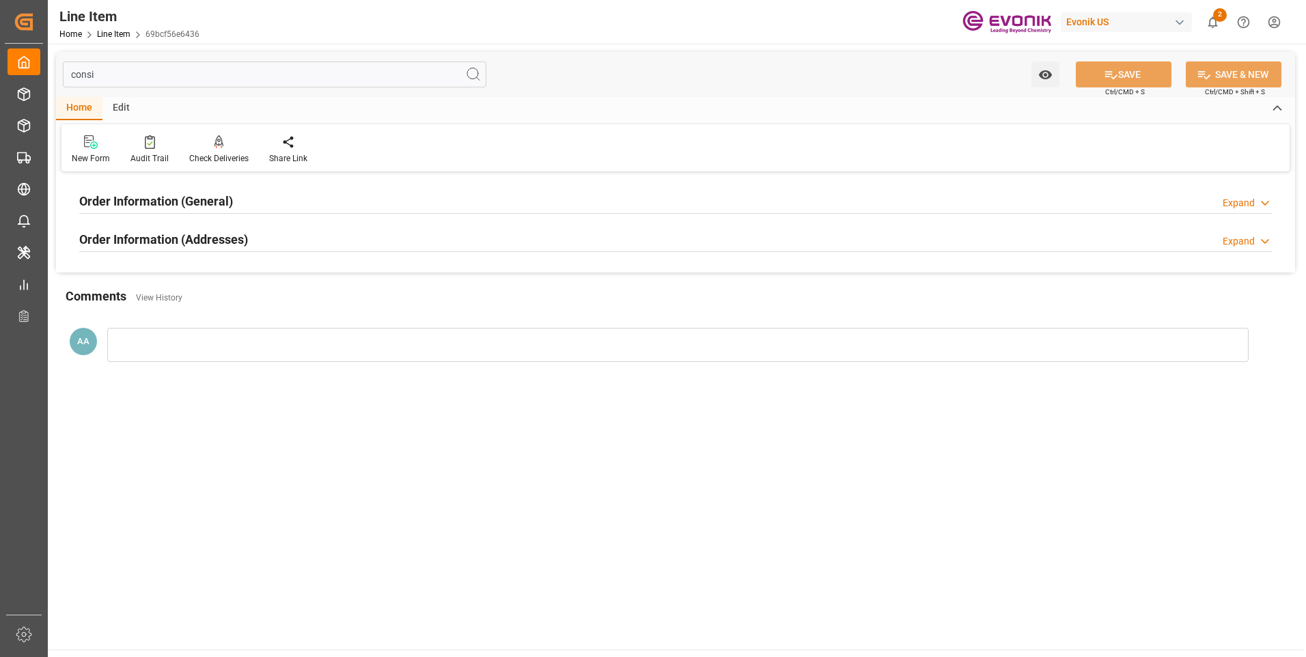
type input "consi"
click at [165, 197] on h2 "Order Information (General)" at bounding box center [156, 201] width 154 height 18
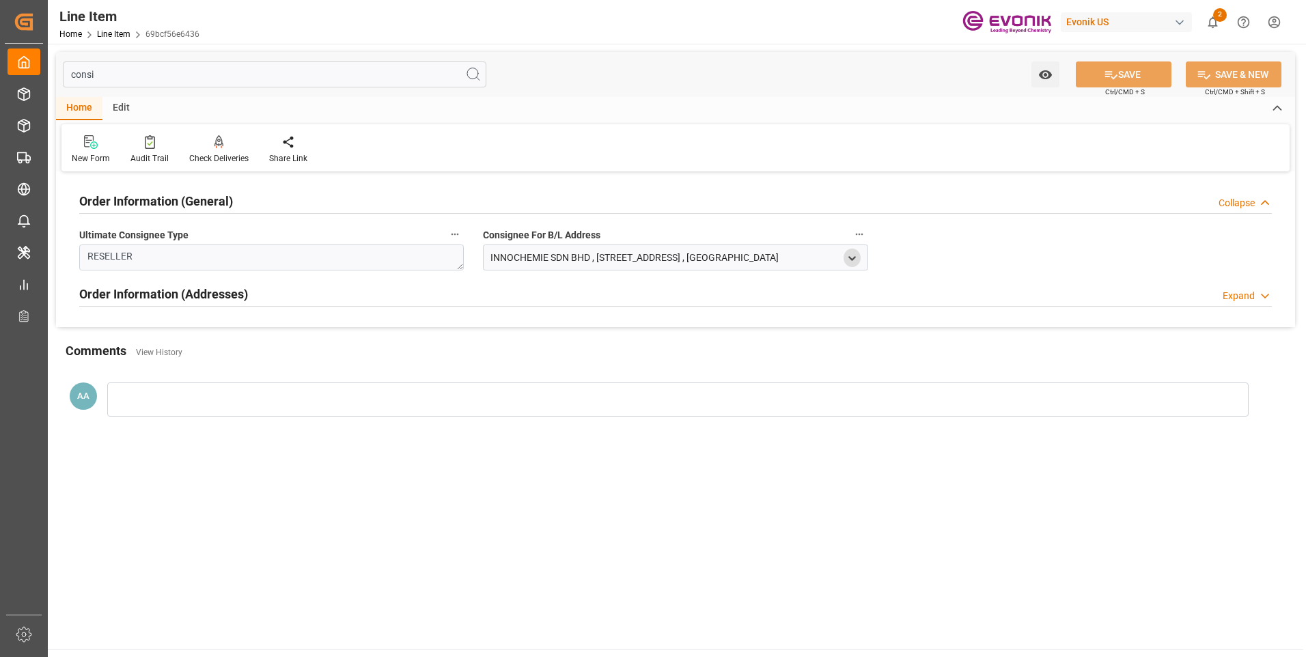
click at [851, 257] on icon "open menu" at bounding box center [852, 259] width 12 height 12
drag, startPoint x: 598, startPoint y: 329, endPoint x: 458, endPoint y: 332, distance: 140.8
click at [458, 332] on div "consi Watch Option SAVE Ctrl/CMD + S SAVE & NEW Ctrl/CMD + Shift + S Home Edit …" at bounding box center [675, 245] width 1239 height 387
type input "K03-06-06, TOWER 3, UOA BUSINESS PARK,NO 1, JALAN PENGATURCARA U1/51A,SEKSYEN U…"
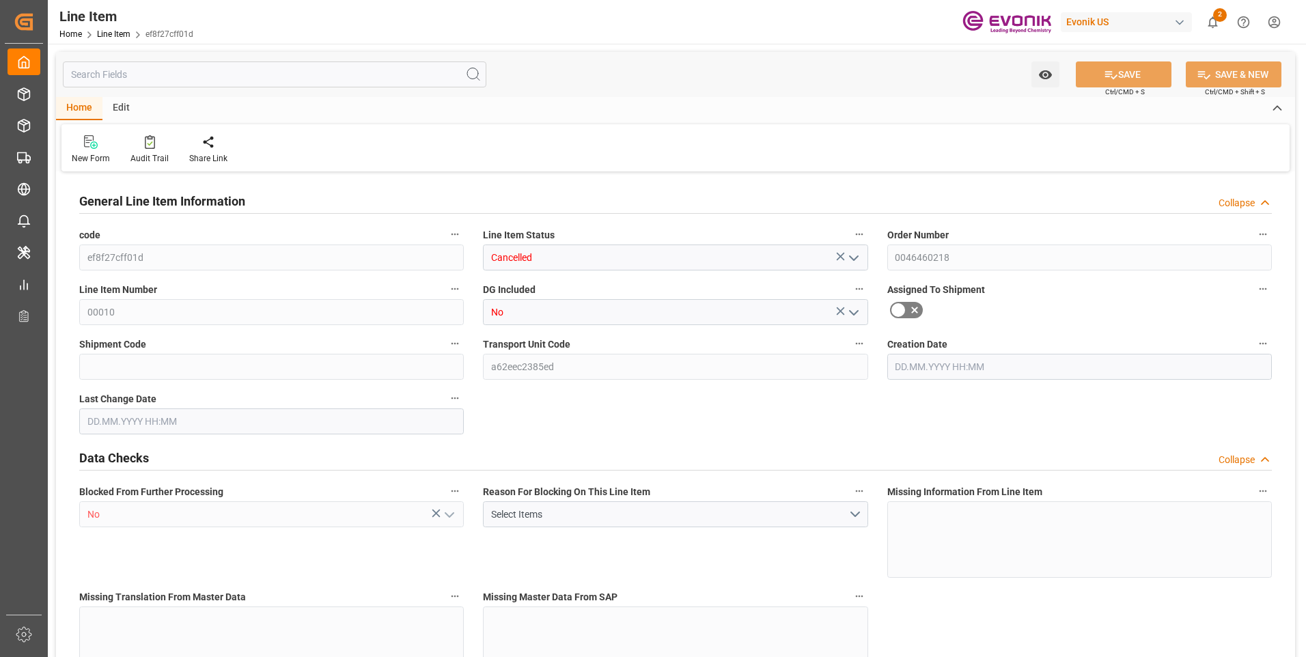
type input "ef8f27cff01d"
type input "Cancelled"
type input "0046460218"
type input "00010"
type input "No"
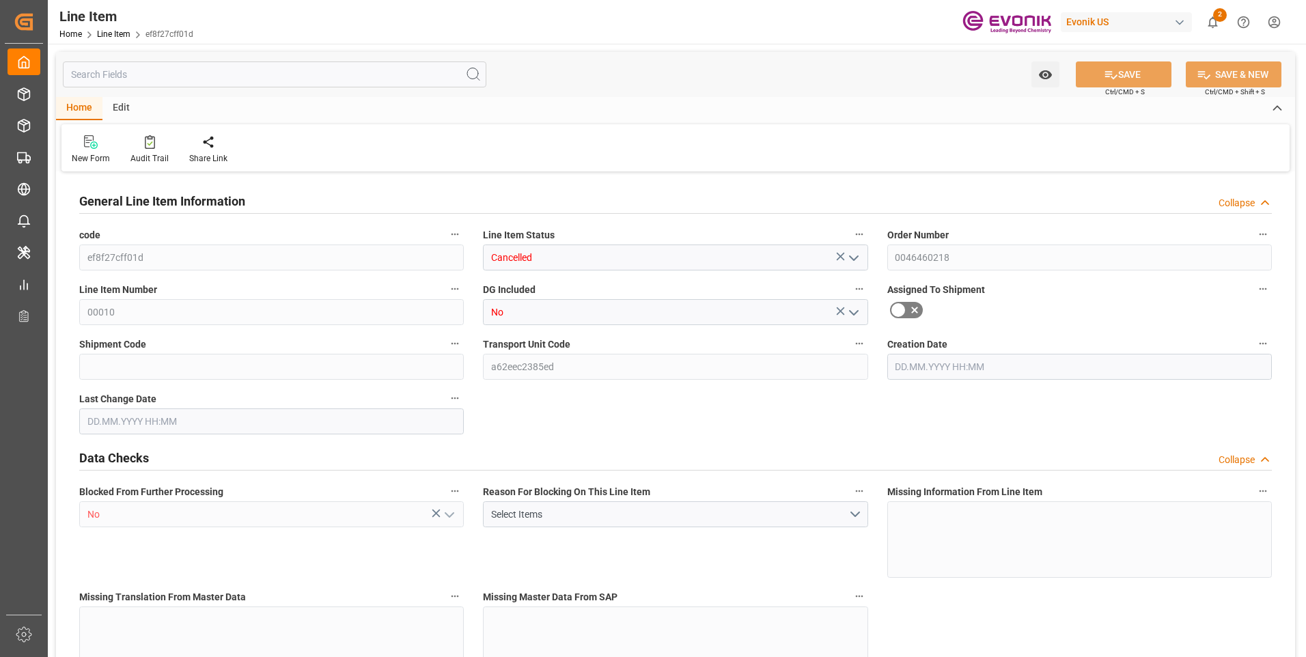
type input "a62eec2385ed"
type input "No"
type input "DR"
type input "No"
type input "99139372"
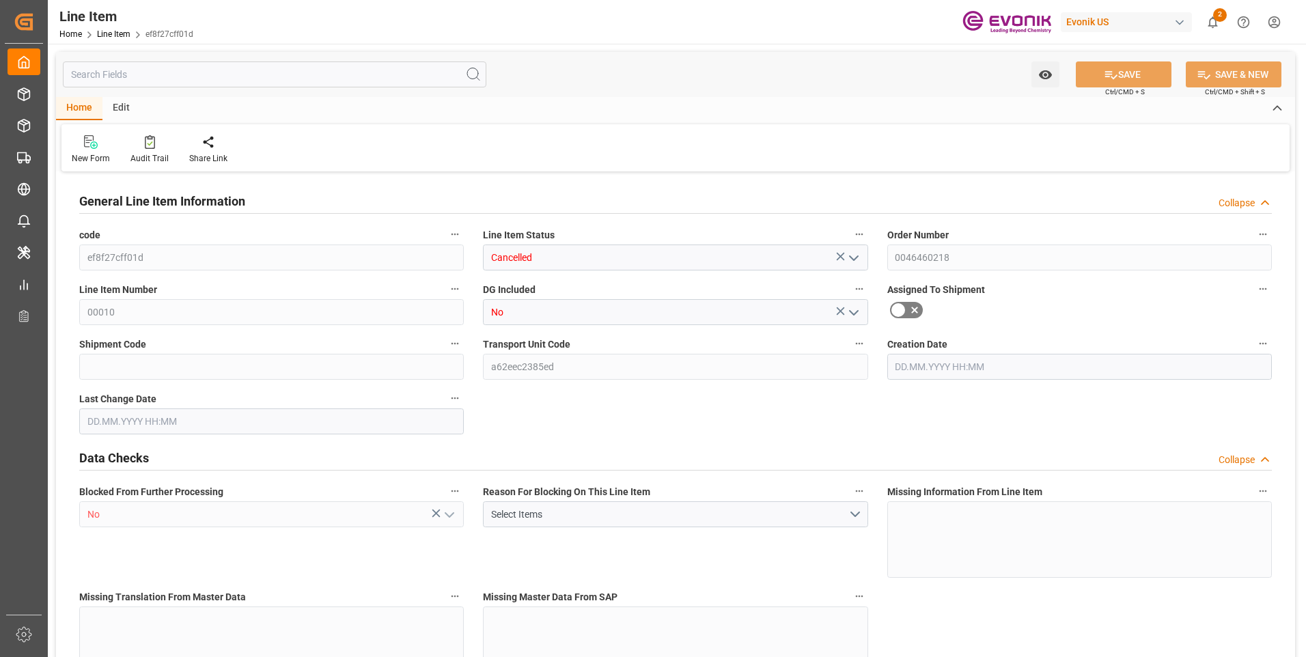
type textarea "TEGOSOFT APM BF:1906:181:PP:P"
type input "USD"
type input "PACK"
type input "3824999397"
type input "EAR99"
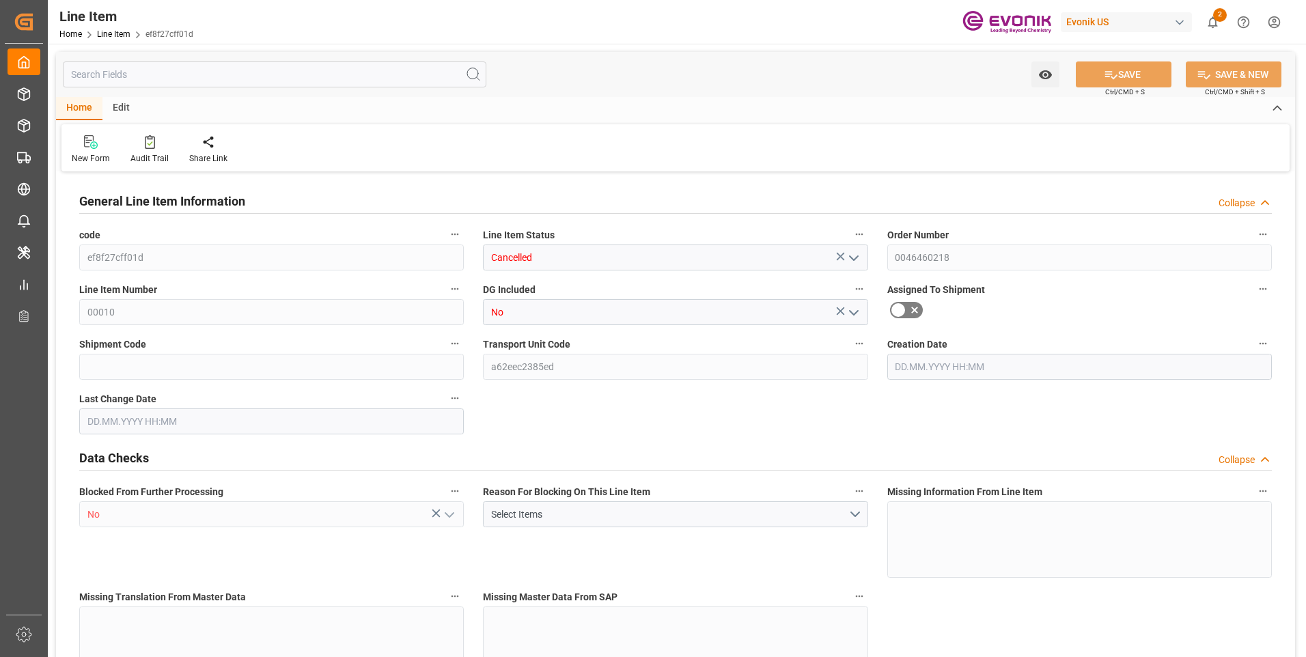
type input "US"
type input "DR"
type input "[MEDICAL_DATA]"
type input "KGM"
type textarea "KGM"
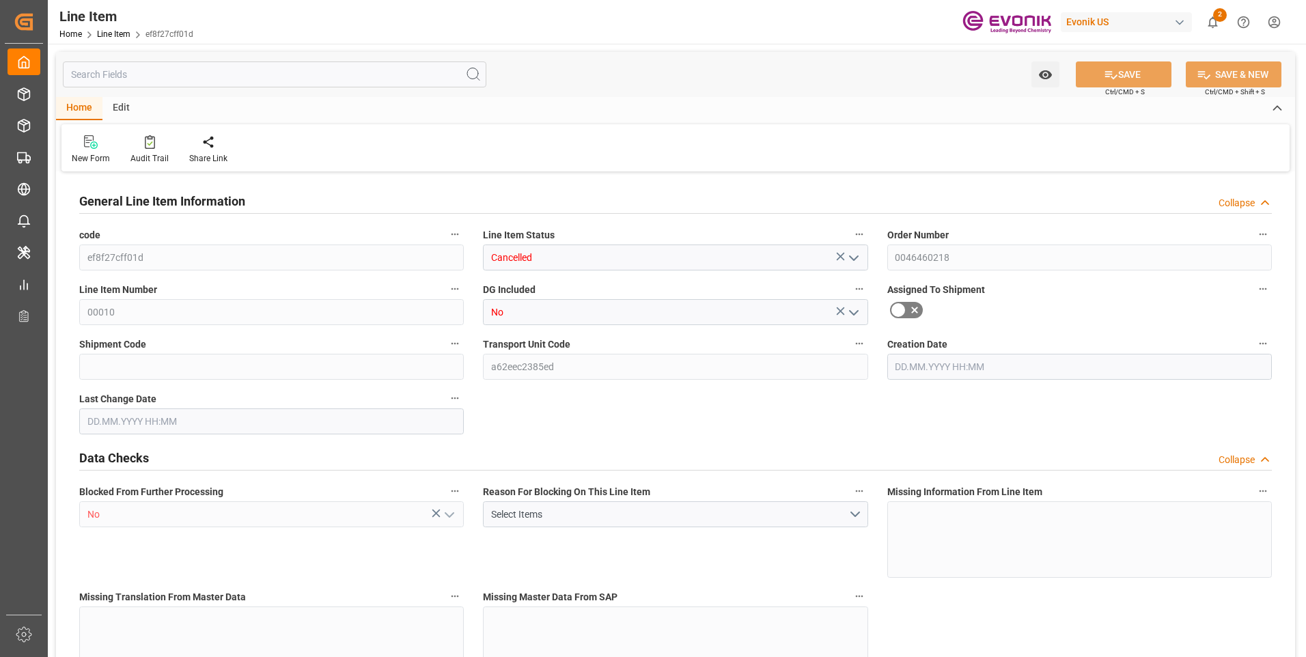
type input "KGM"
type textarea "KGM"
type input "M3"
type textarea "DMQ"
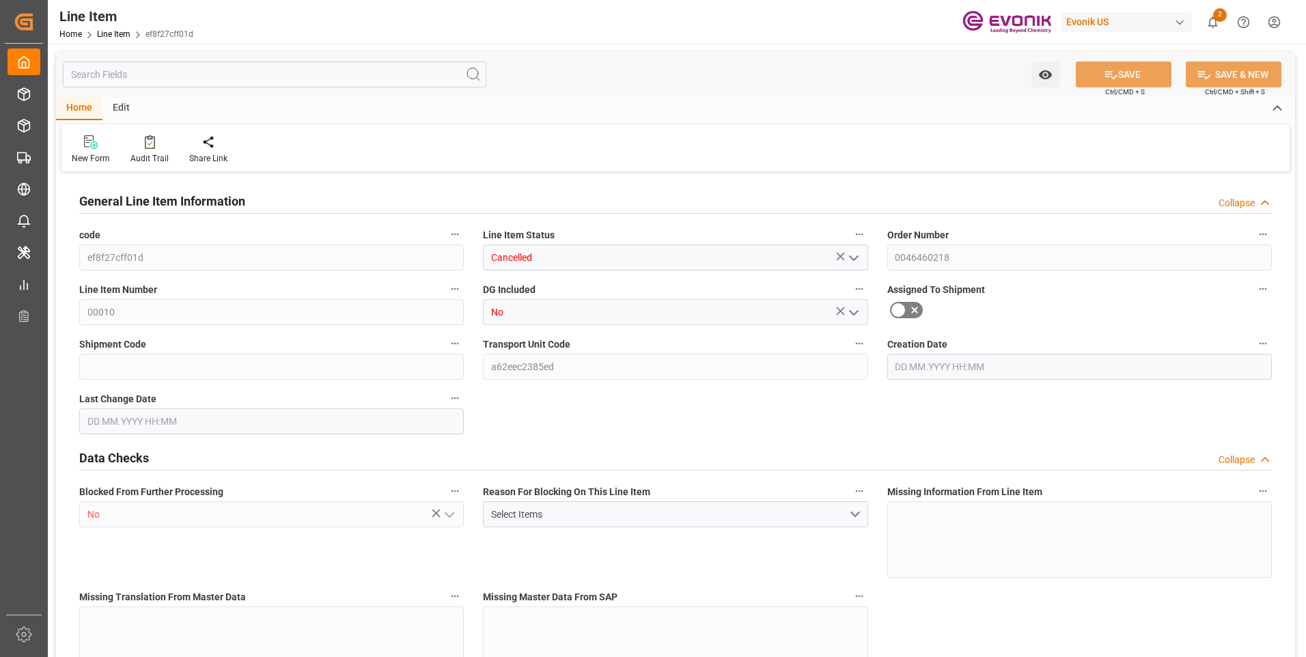
type input "M3"
type input "DR"
type input "KGM"
type input "M3"
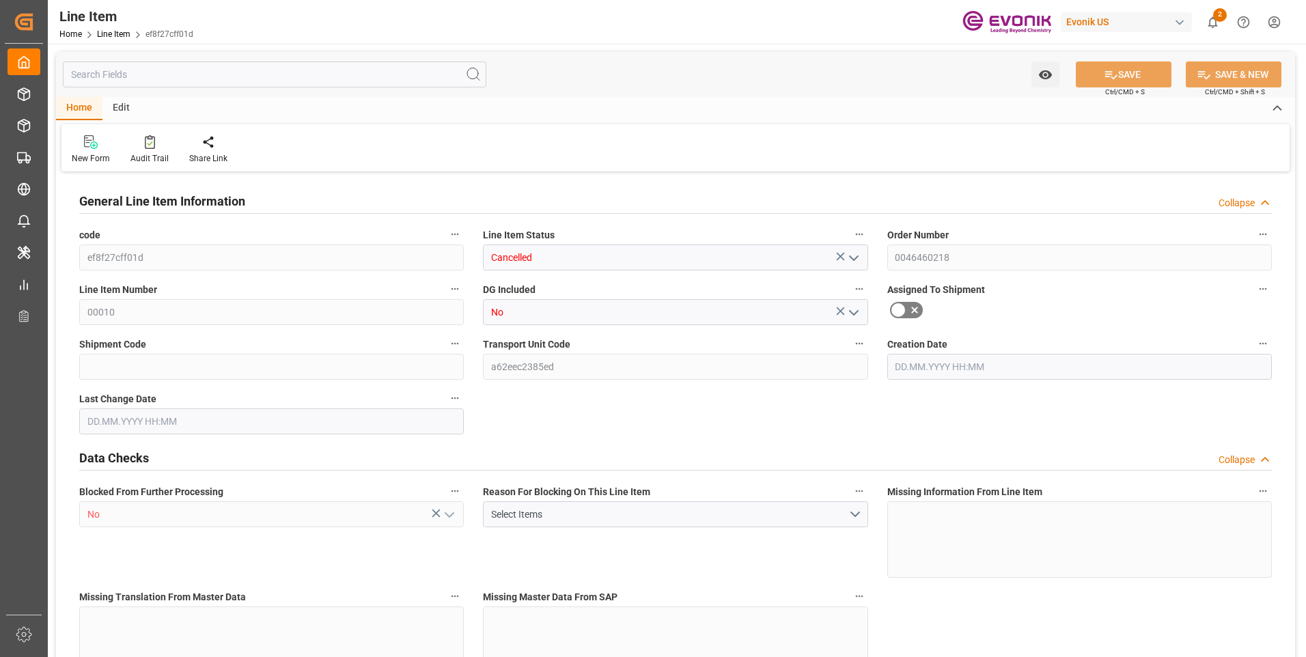
type input "5"
type input "3785"
type input "3620"
type input "5.7815"
type input "20"
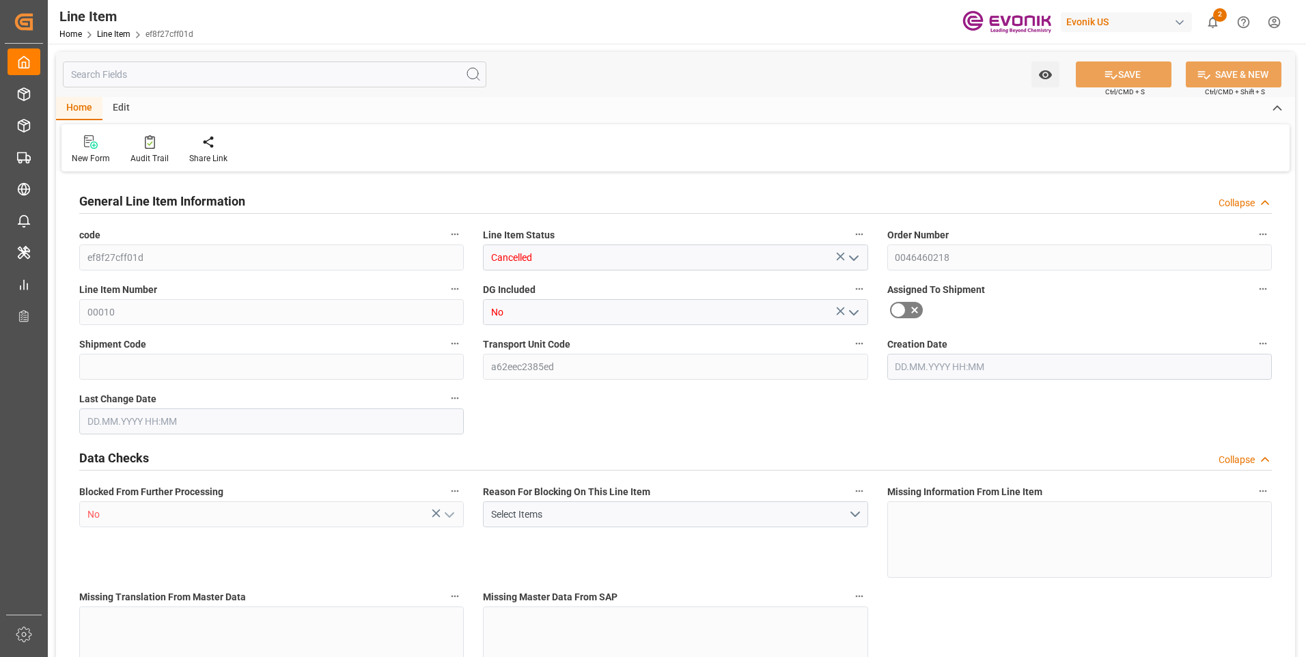
type input "42317.8"
type input "20"
type input "3785"
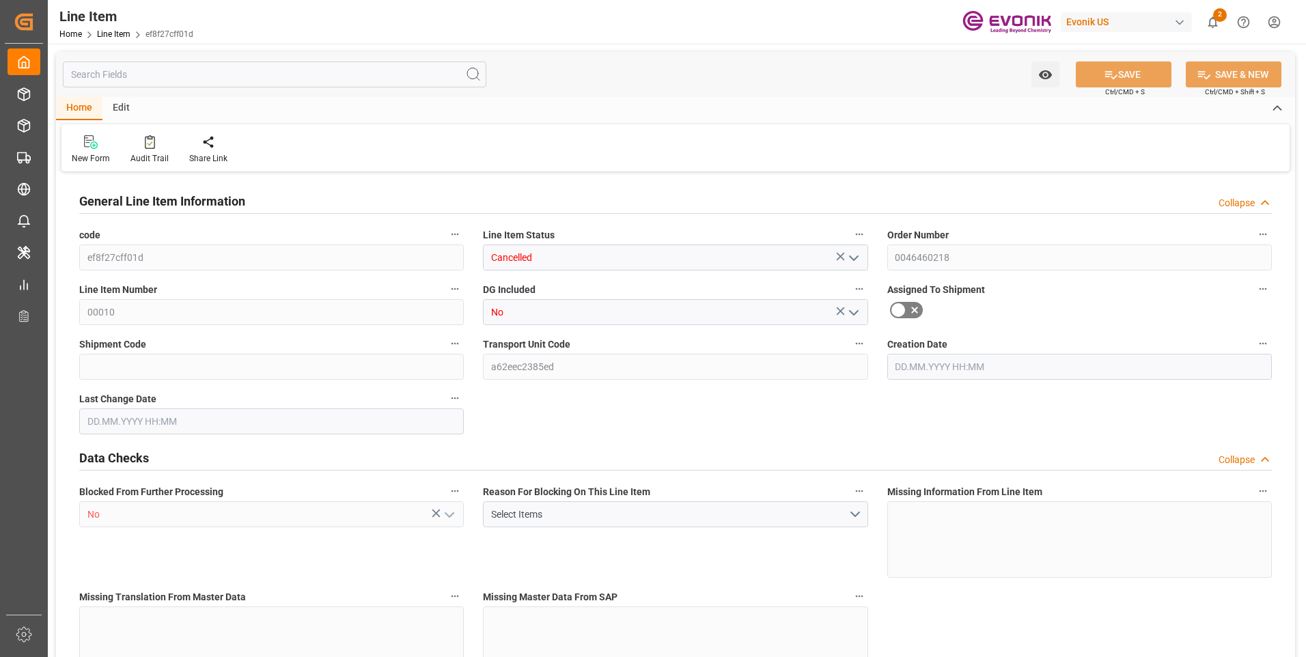
type input "3910"
type input "3620"
type input "5.7815"
type input "5781.5"
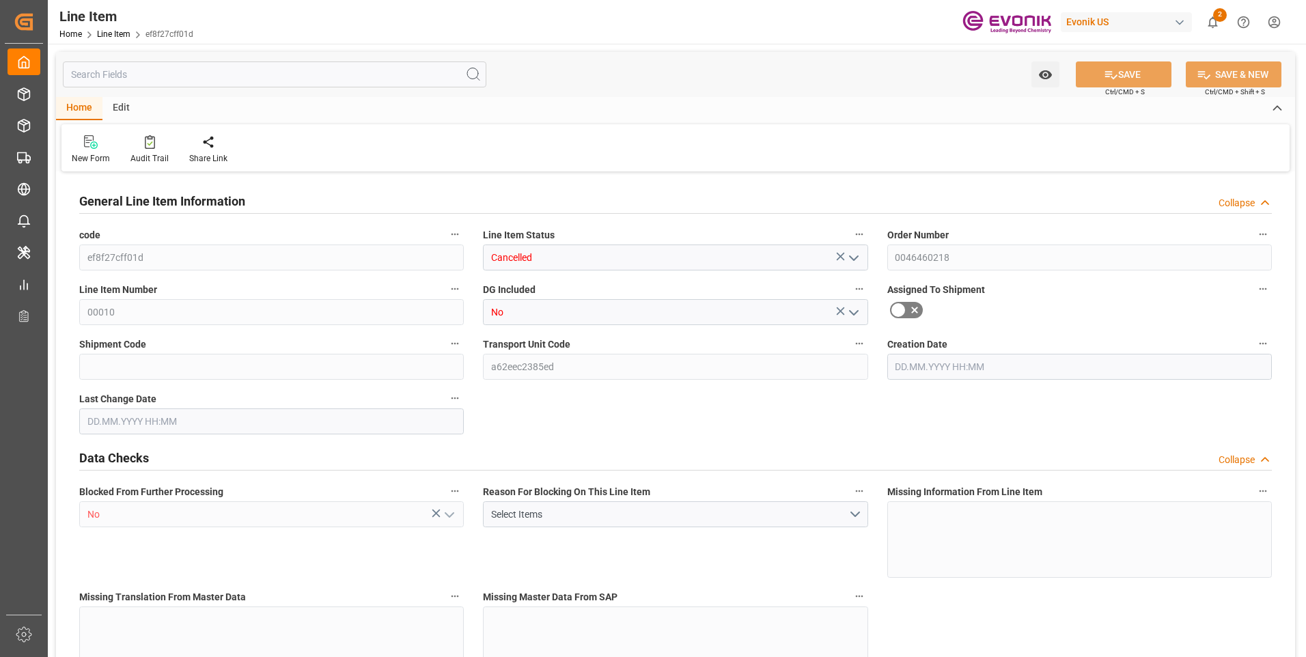
type input "0"
type input "[DATE] 11:23"
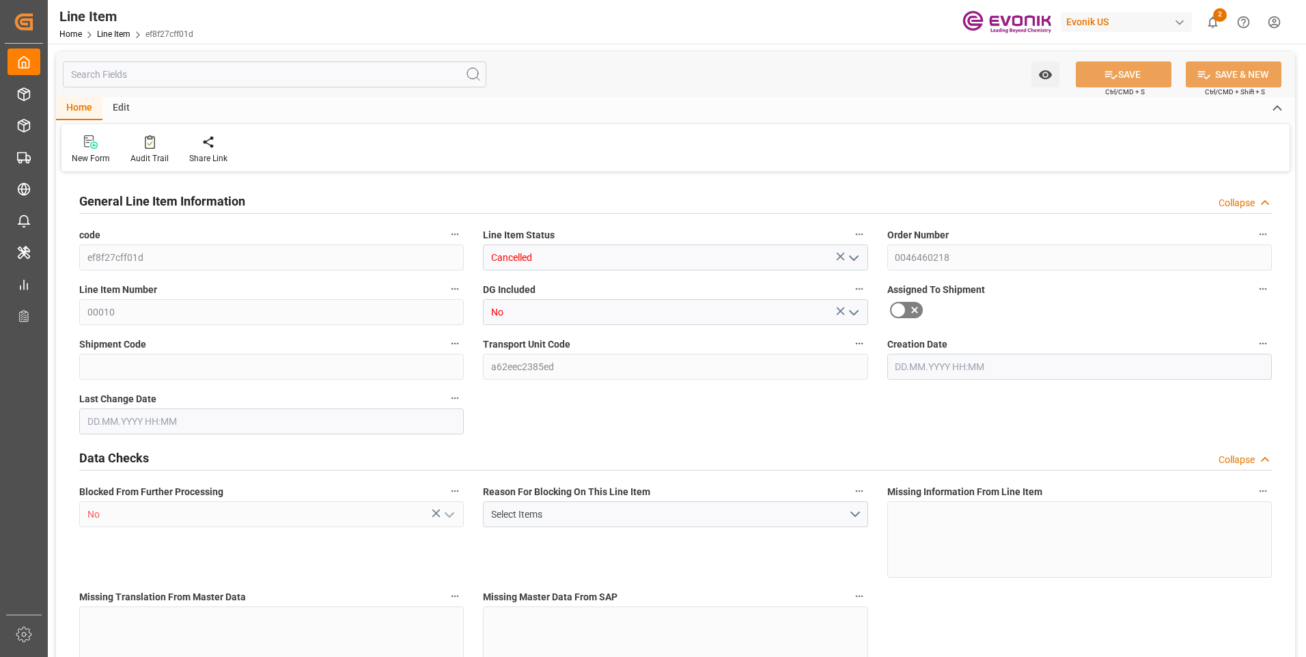
type input "[DATE] 21:48"
type input "30.08.2025"
type input "28.07.2025"
type input "21.07.2025"
type input "5"
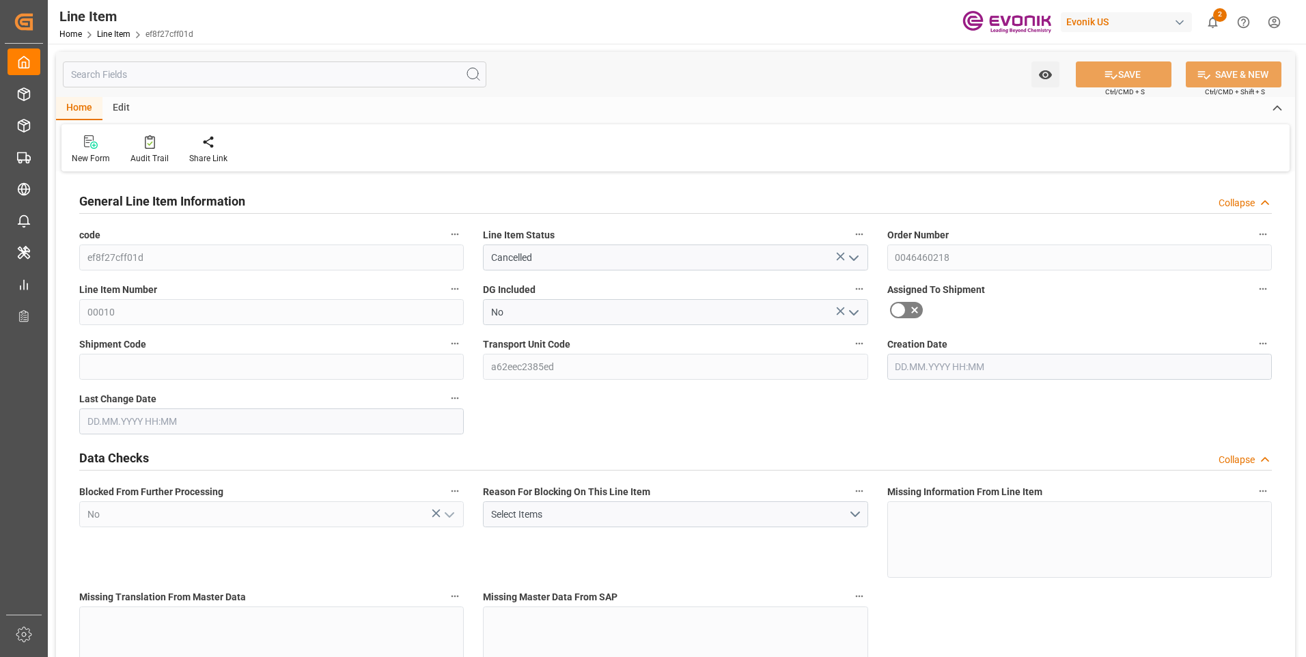
type input "3785"
type input "3620"
type input "5.7815"
type input "20"
type input "42317.8"
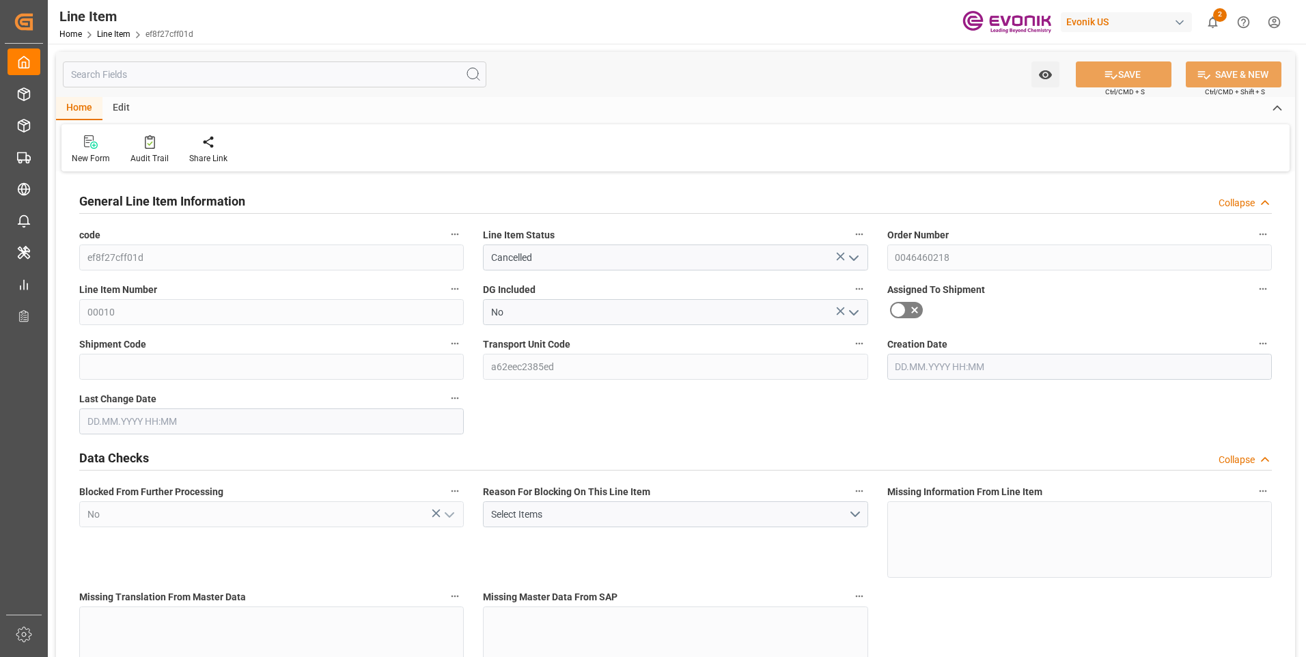
type input "20"
type input "3785"
type input "3910"
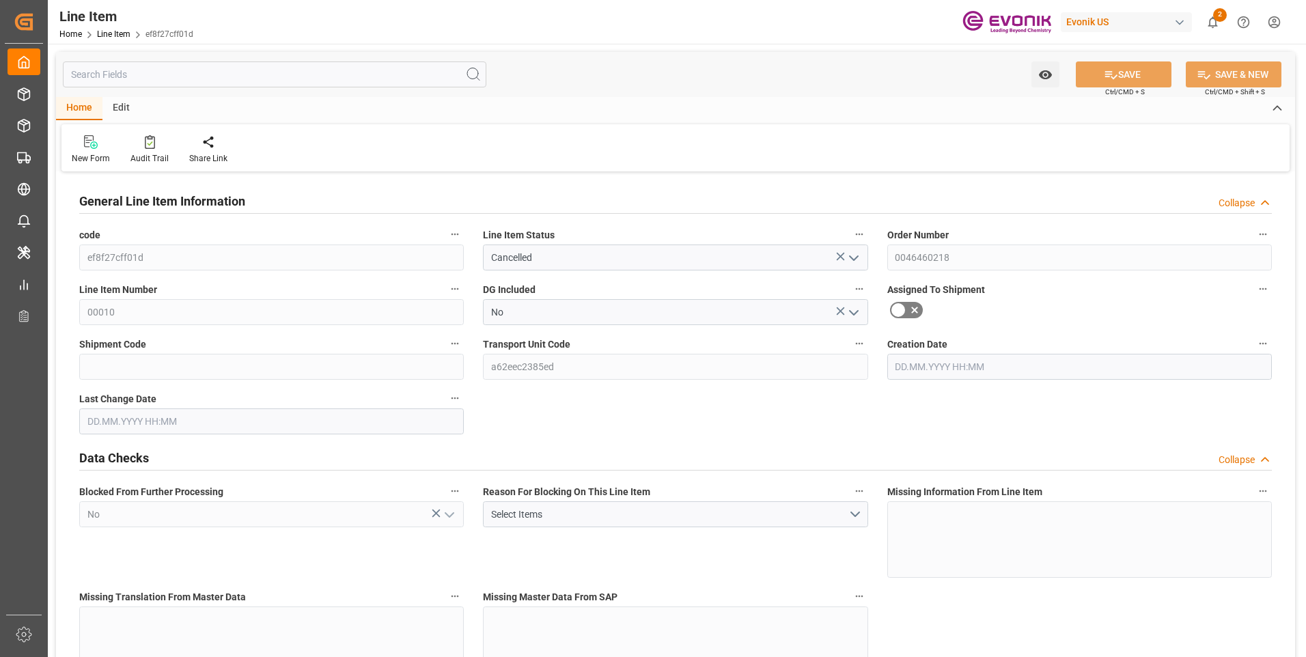
type input "3620"
type input "5.7815"
type input "5781.5"
type input "0"
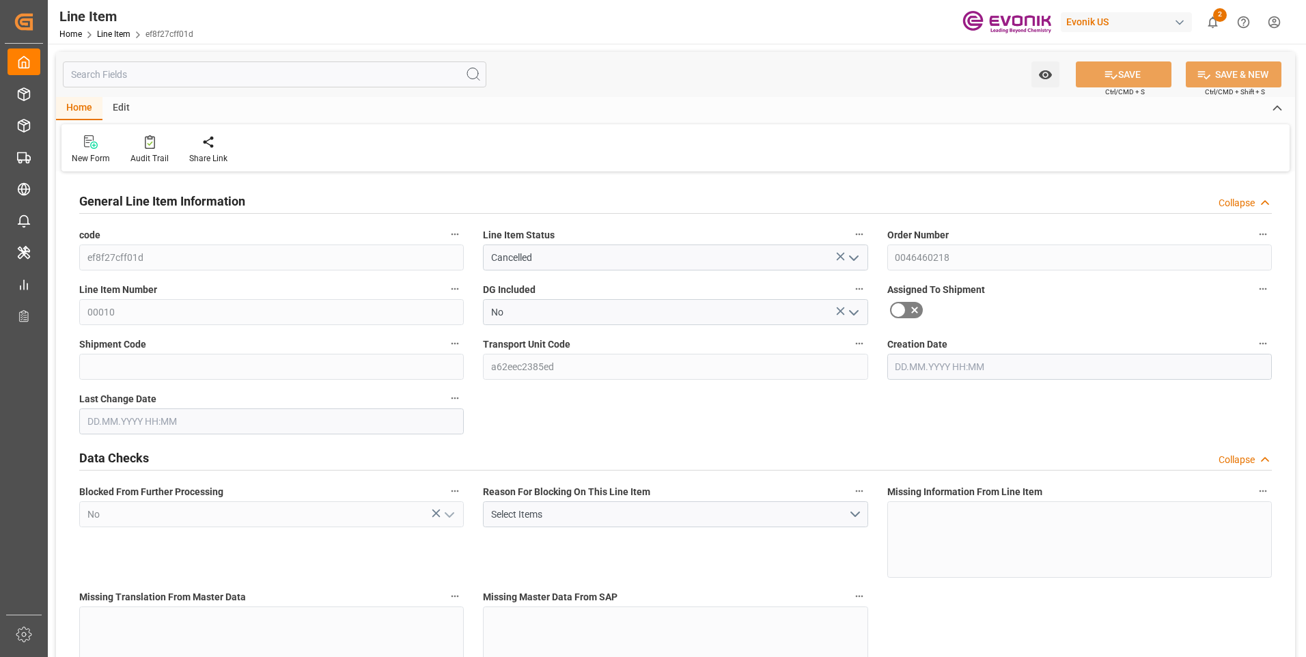
type input "0"
type input "[DATE] 11:23"
type input "[DATE] 21:48"
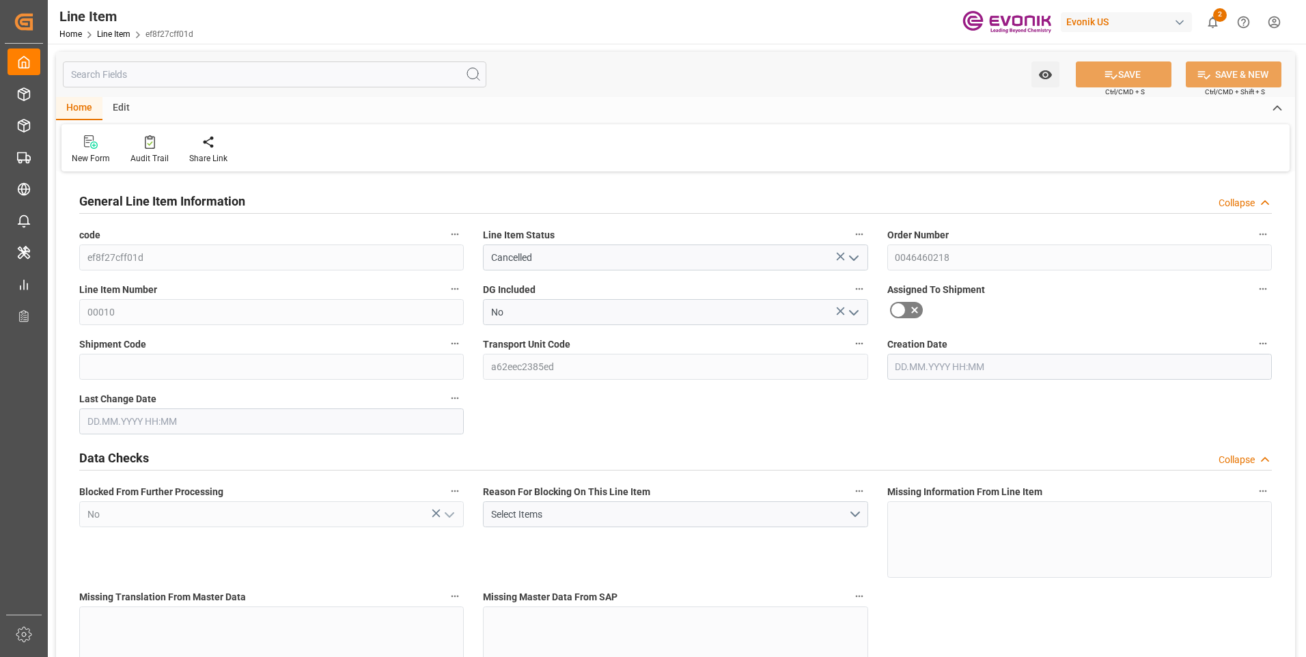
type input "[DATE]"
type input "1"
type input "1065"
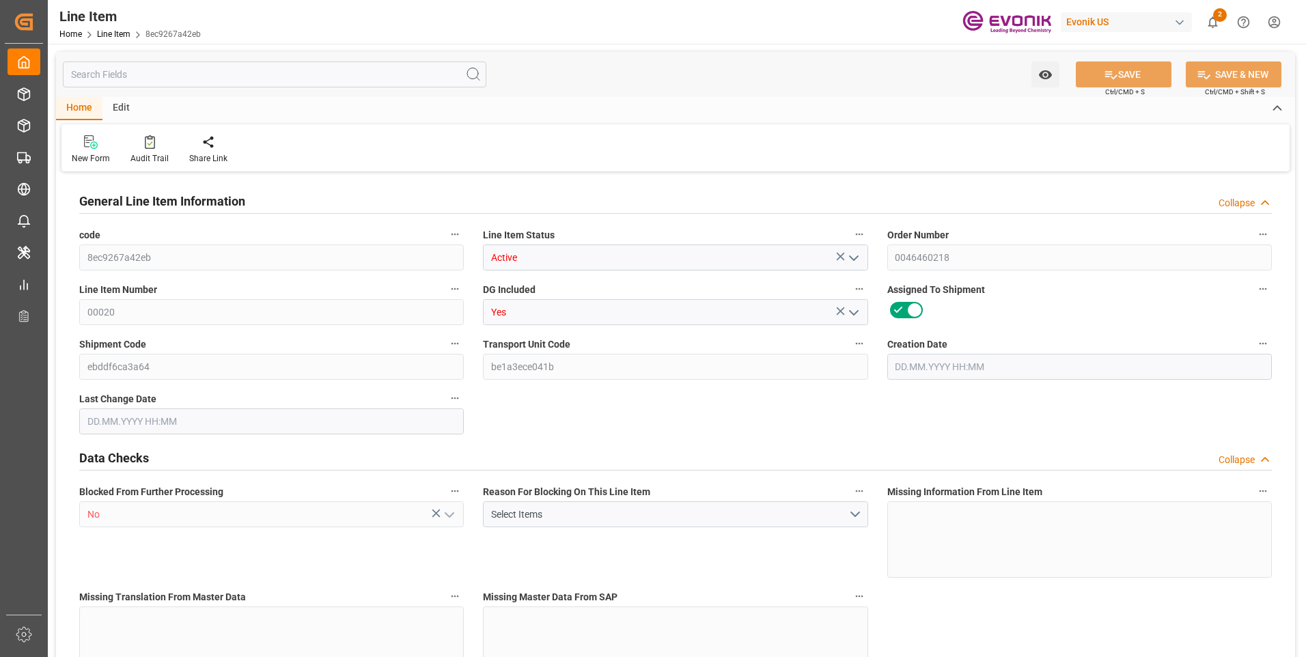
type input "1000"
type input "1.404"
type input "1"
type input "8190"
type input "1"
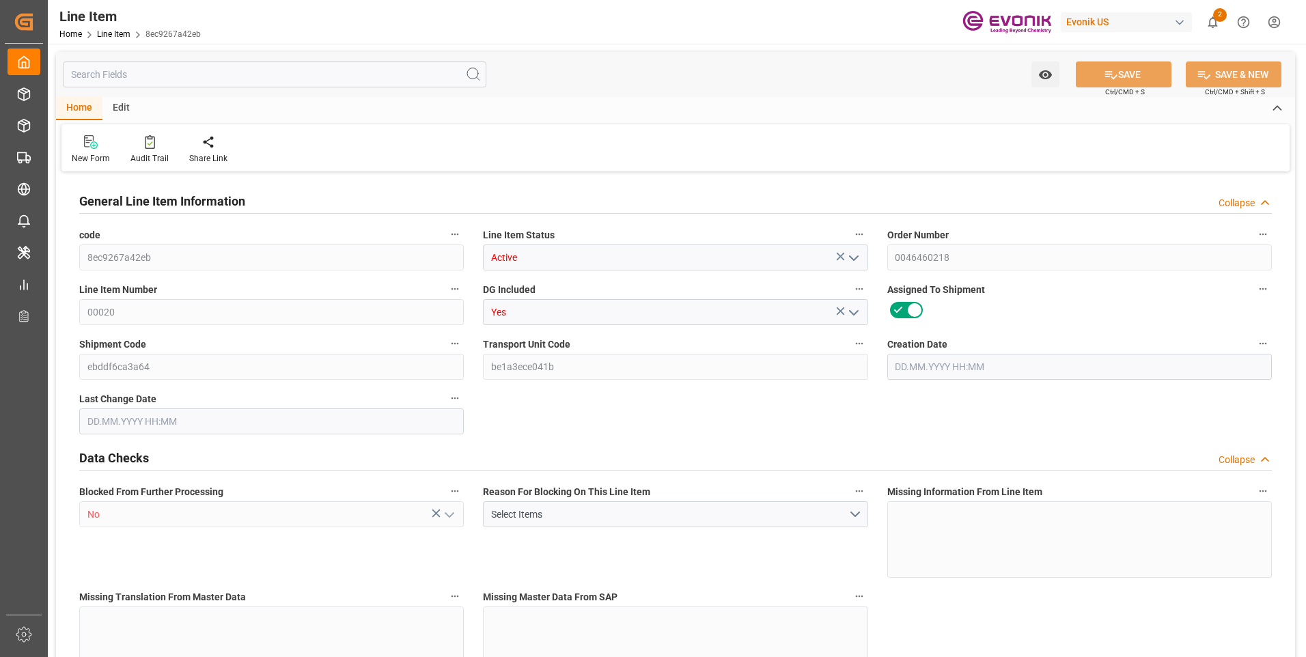
type input "1"
type input "1065"
type input "1000"
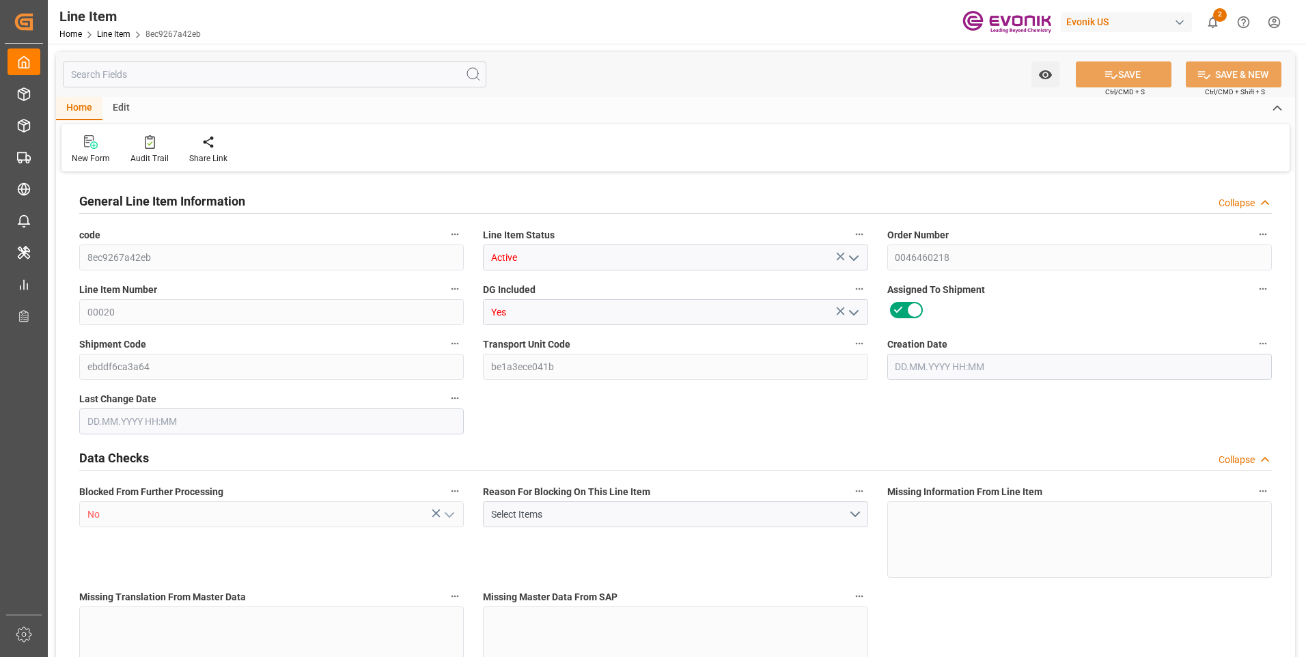
type input "1000"
type input "1.404"
type input "1404"
type input "0"
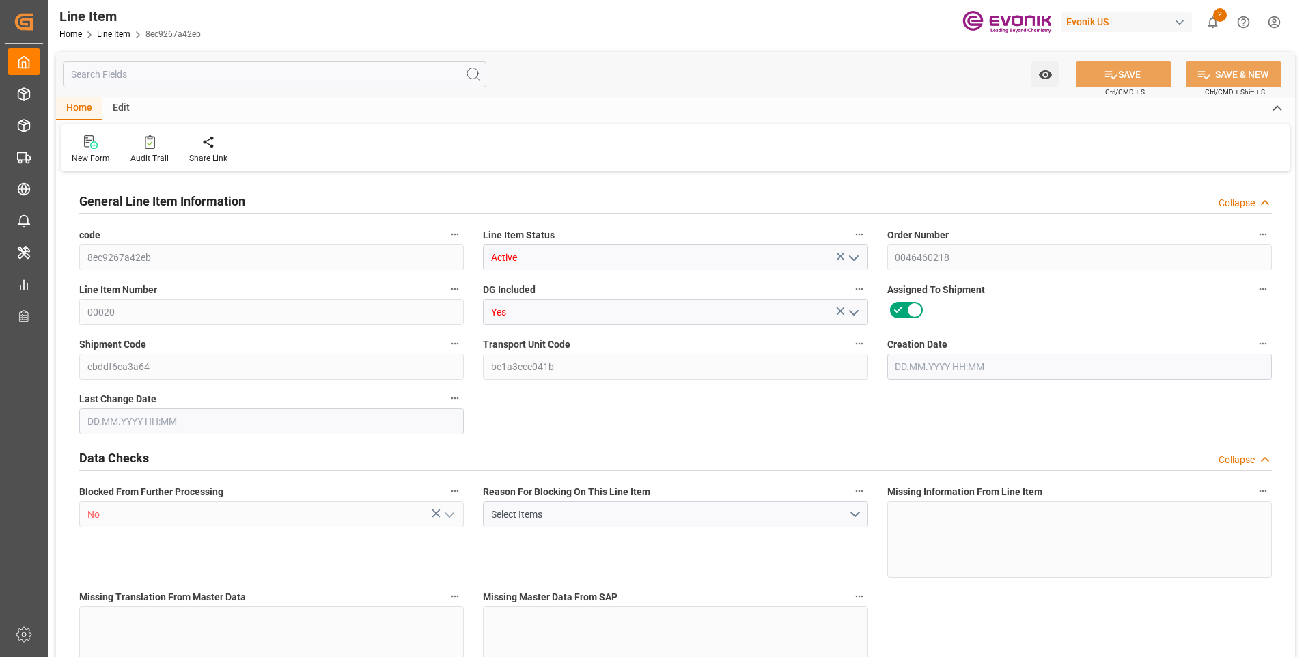
type input "0"
type input "07.07.2025 11:23"
type input "11.08.2025 21:48"
type input "30.10.2025"
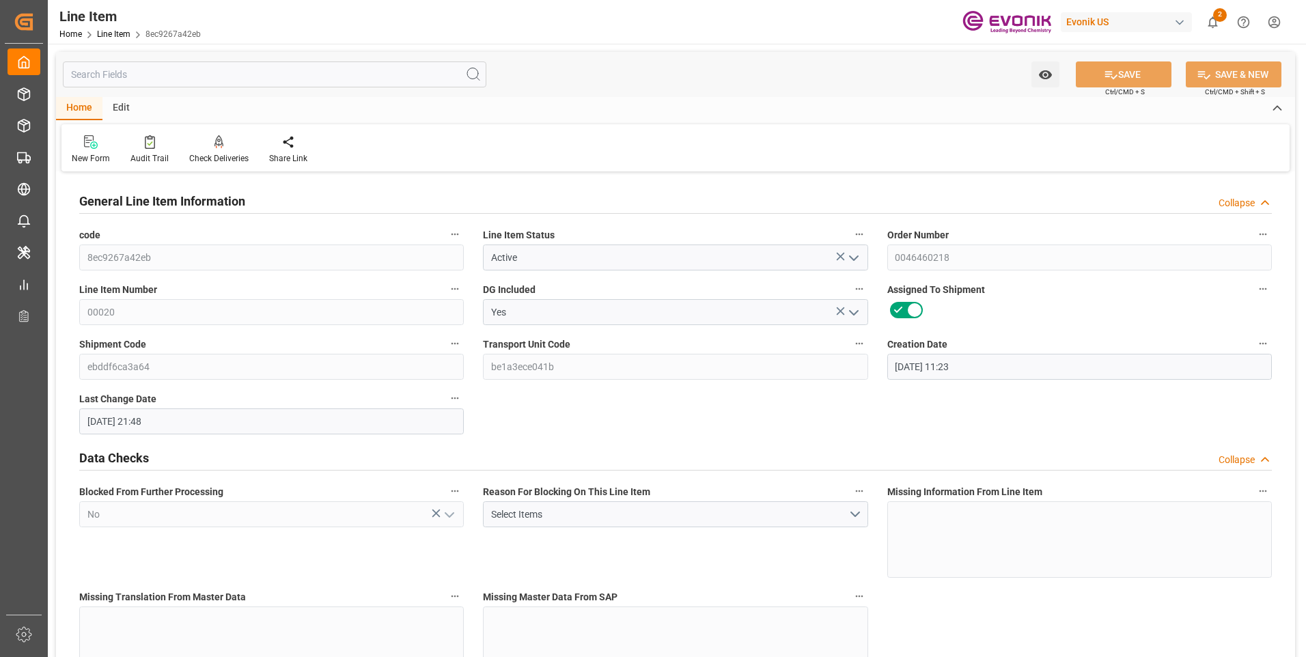
type input "15.09.2025"
type input "08.09.2025"
click at [233, 81] on input "text" at bounding box center [275, 74] width 424 height 26
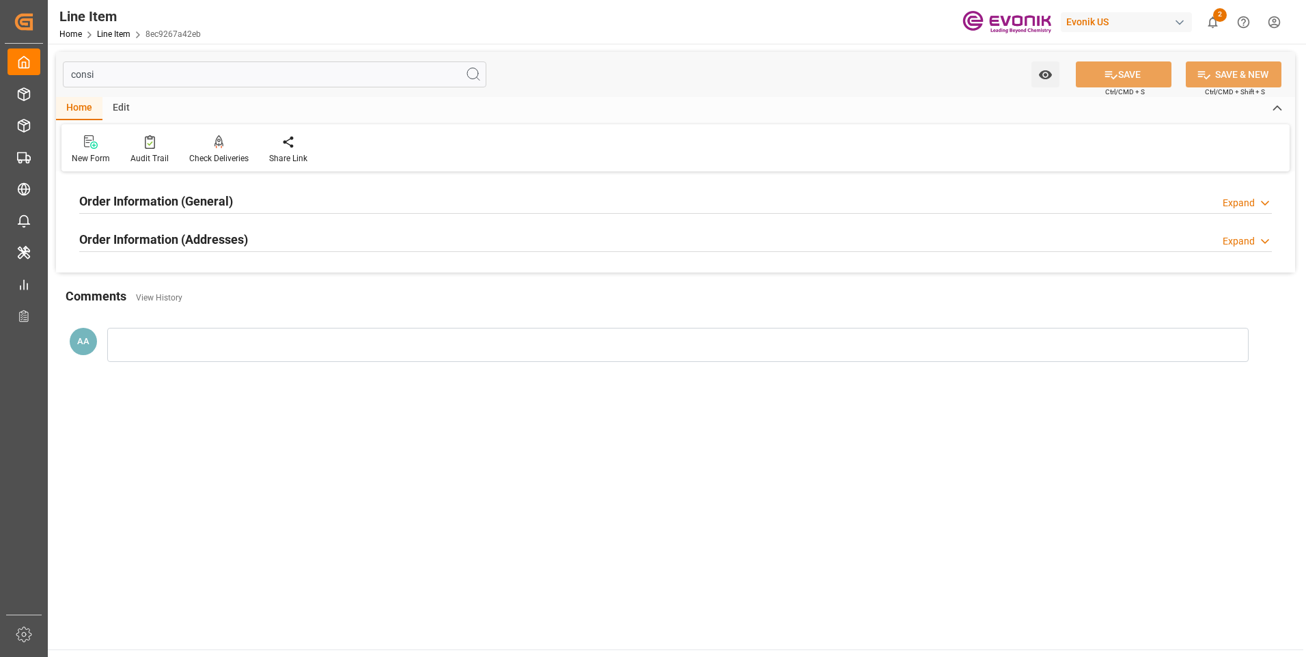
type input "consi"
click at [208, 206] on h2 "Order Information (General)" at bounding box center [156, 201] width 154 height 18
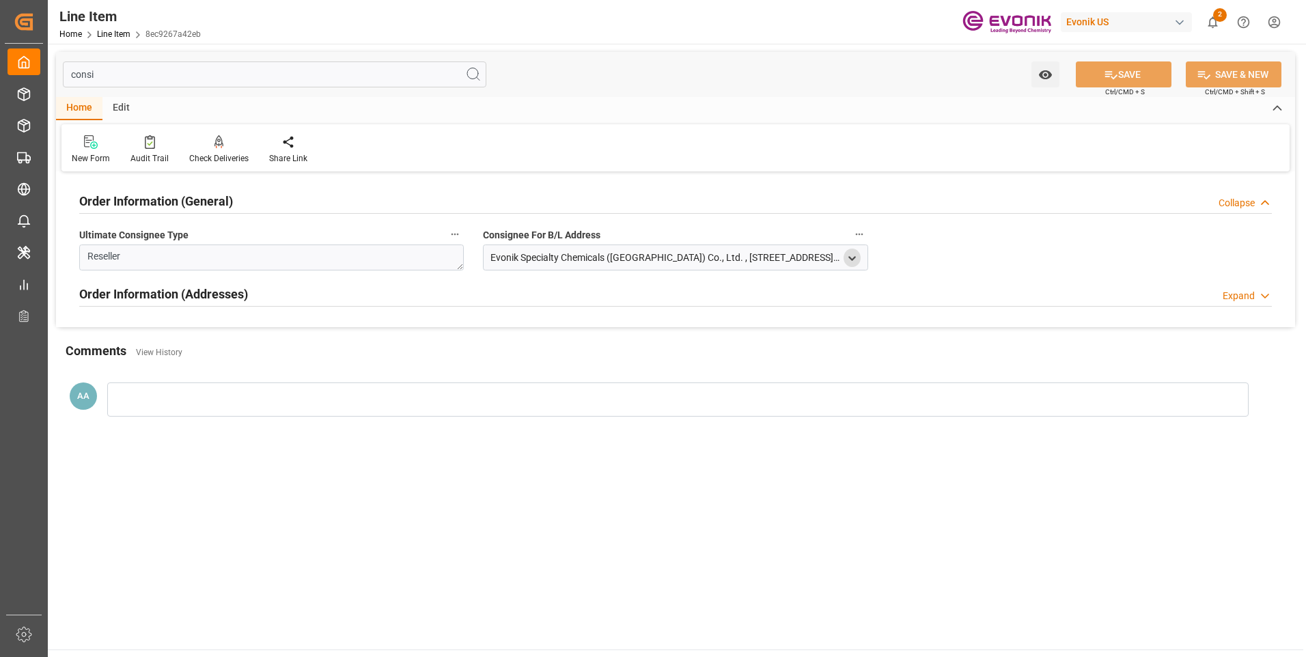
click at [852, 258] on icon "open menu" at bounding box center [852, 259] width 12 height 12
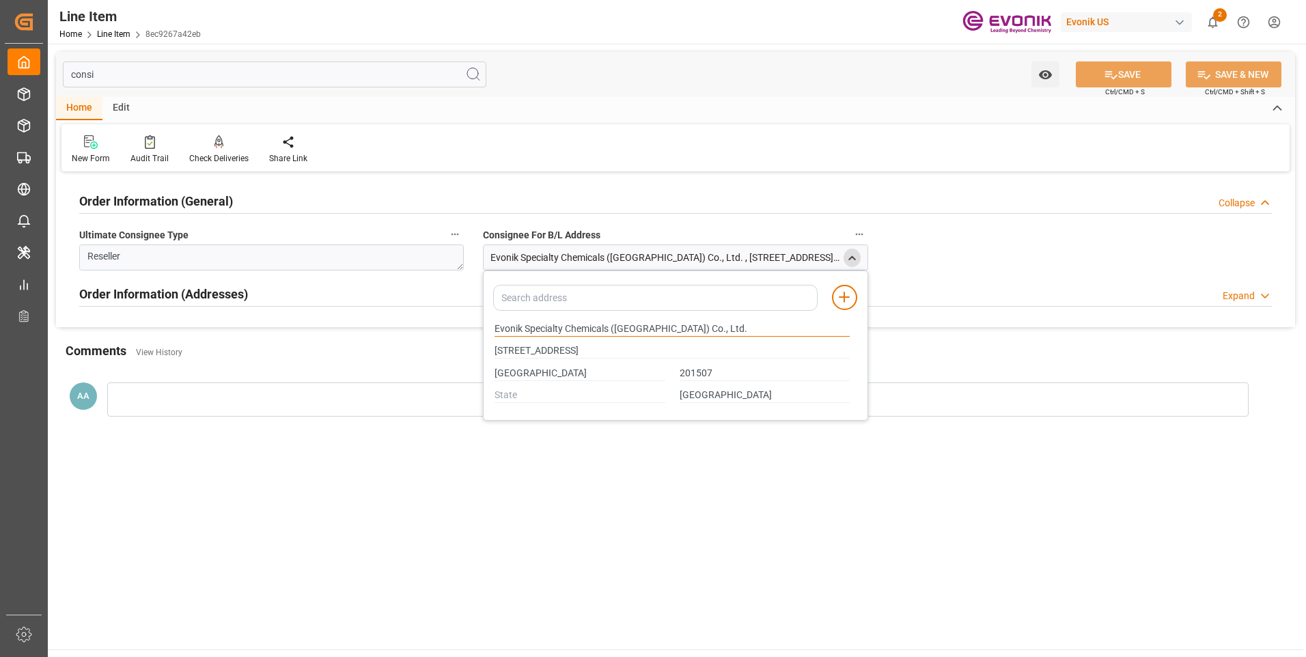
drag, startPoint x: 564, startPoint y: 328, endPoint x: 479, endPoint y: 327, distance: 84.7
click at [480, 327] on div "Order Information (General) Collapse Ultimate Consignee Type Reseller Consignee…" at bounding box center [675, 252] width 1239 height 152
click at [519, 372] on input "Shanghai" at bounding box center [580, 373] width 171 height 15
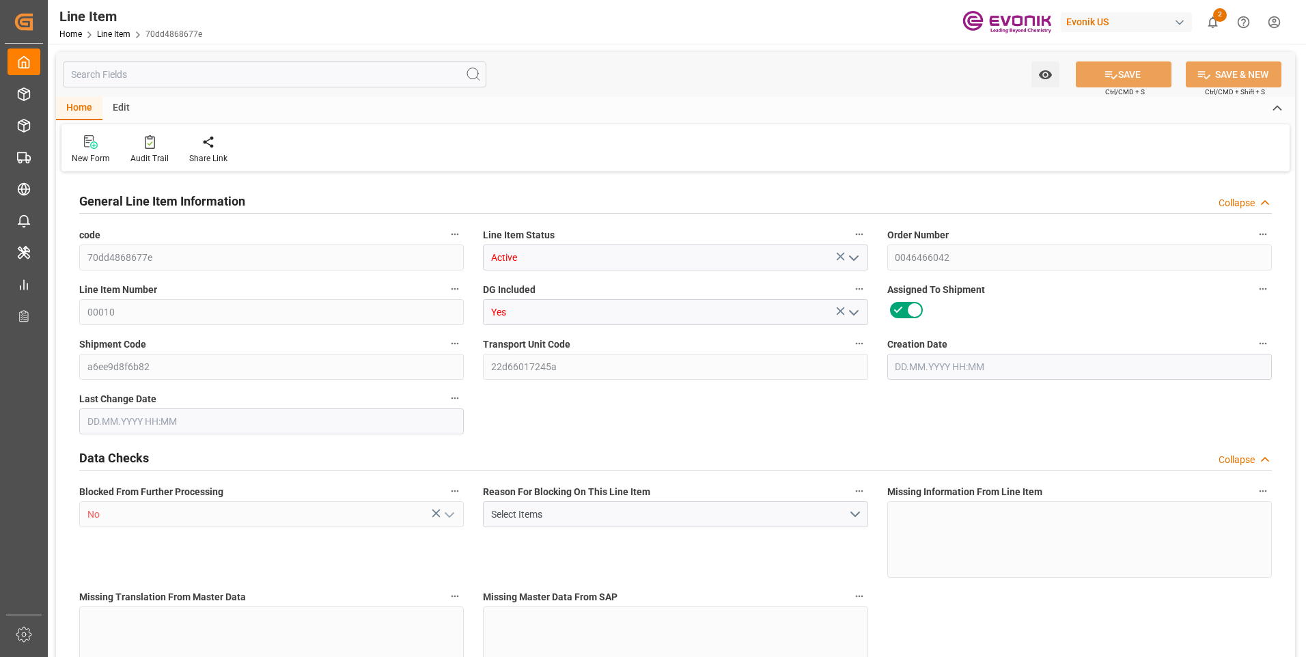
type input "1"
type input "853.832"
type input "772"
type input "1.1565"
type input "4"
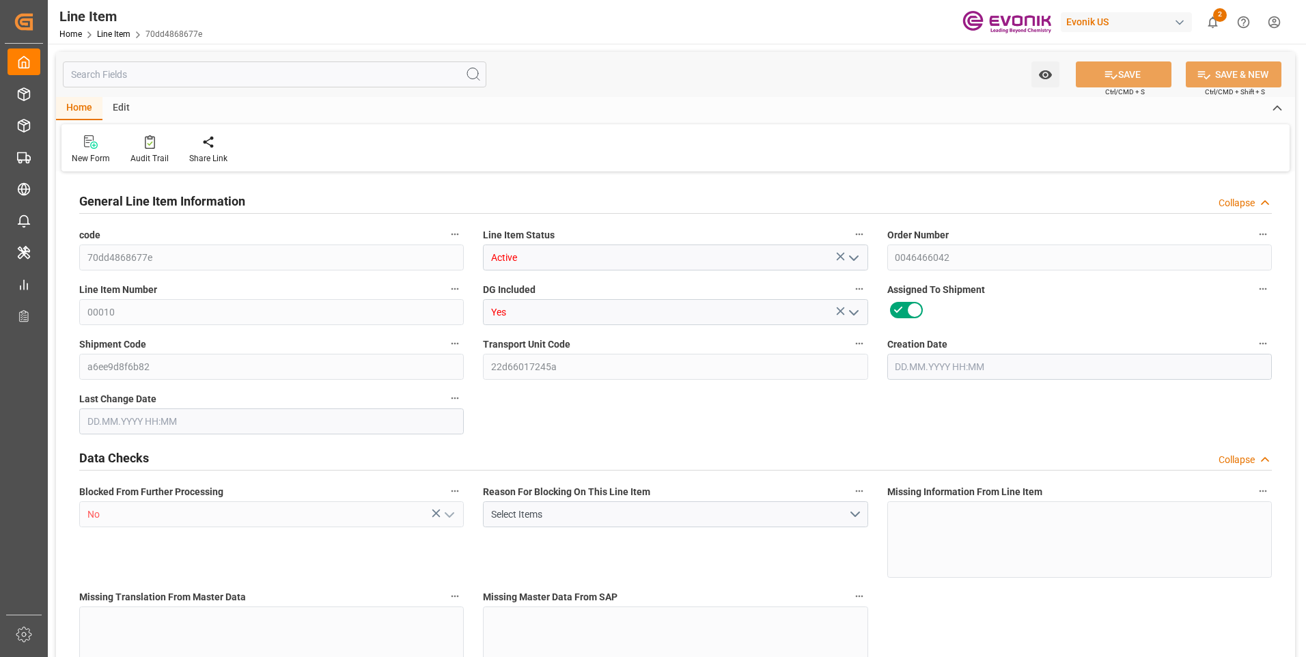
type input "537312"
type input "4"
type input "772"
type input "853.832"
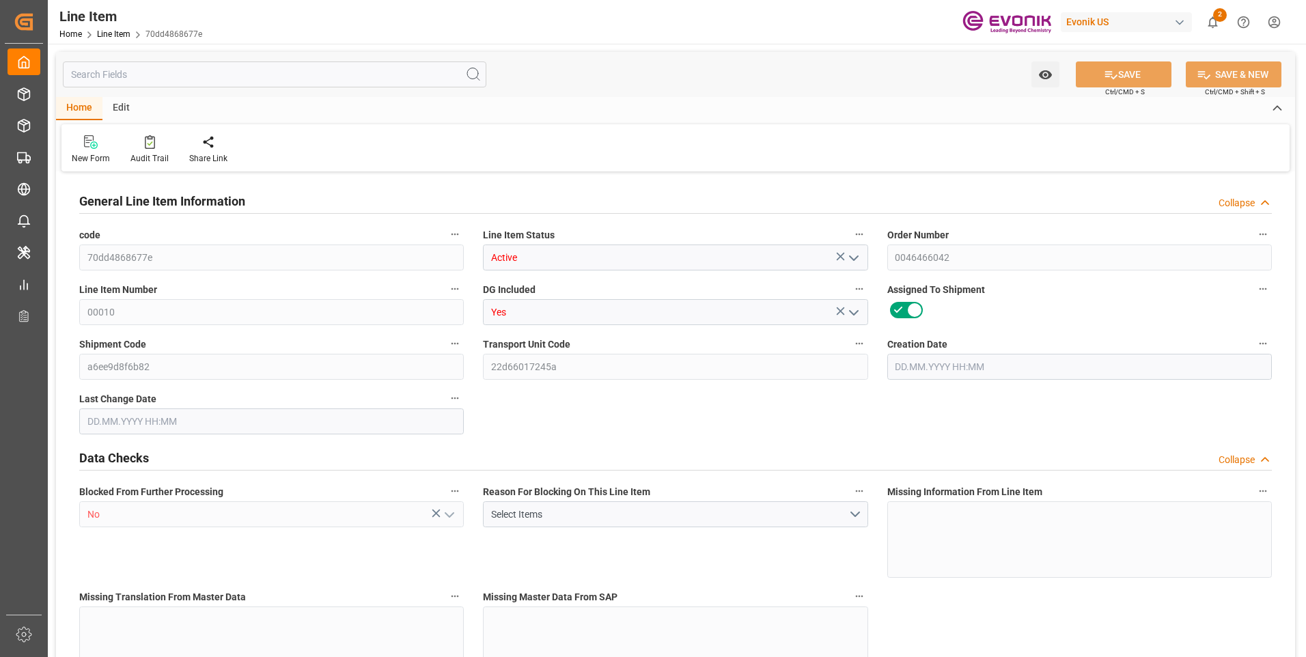
type input "878.832"
type input "772"
type input "1.1565"
type input "1156.456"
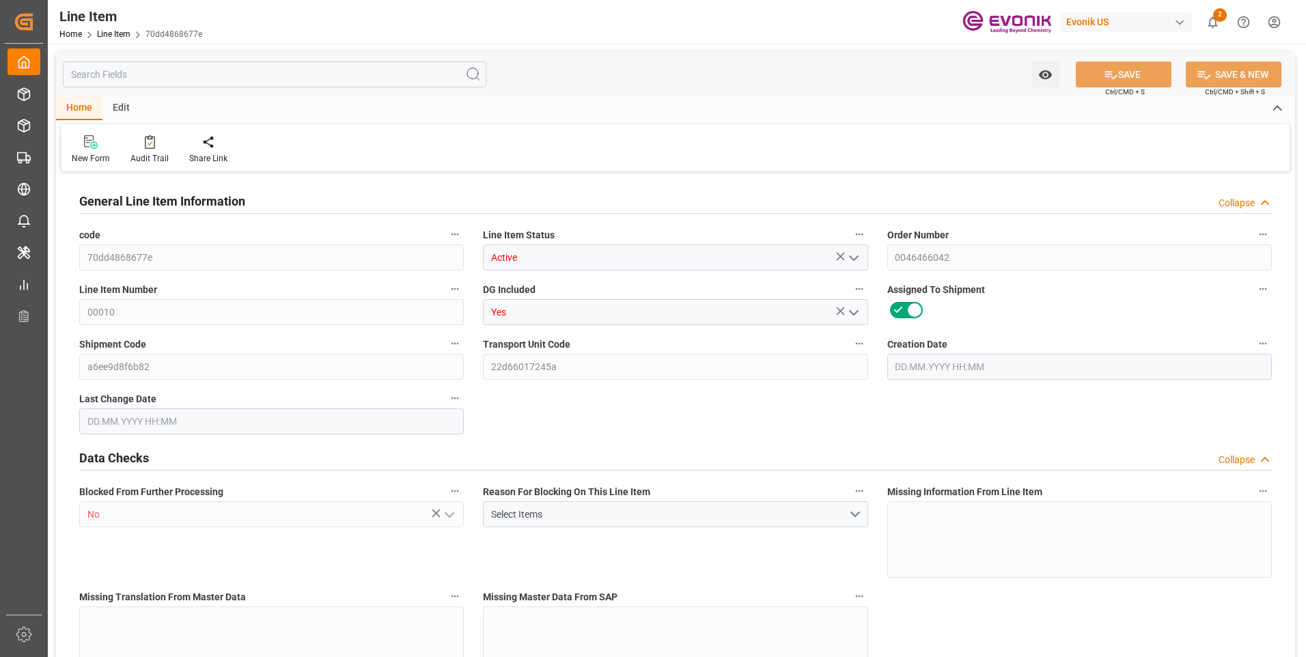
type input "0"
type input "30.07.2025 12:39"
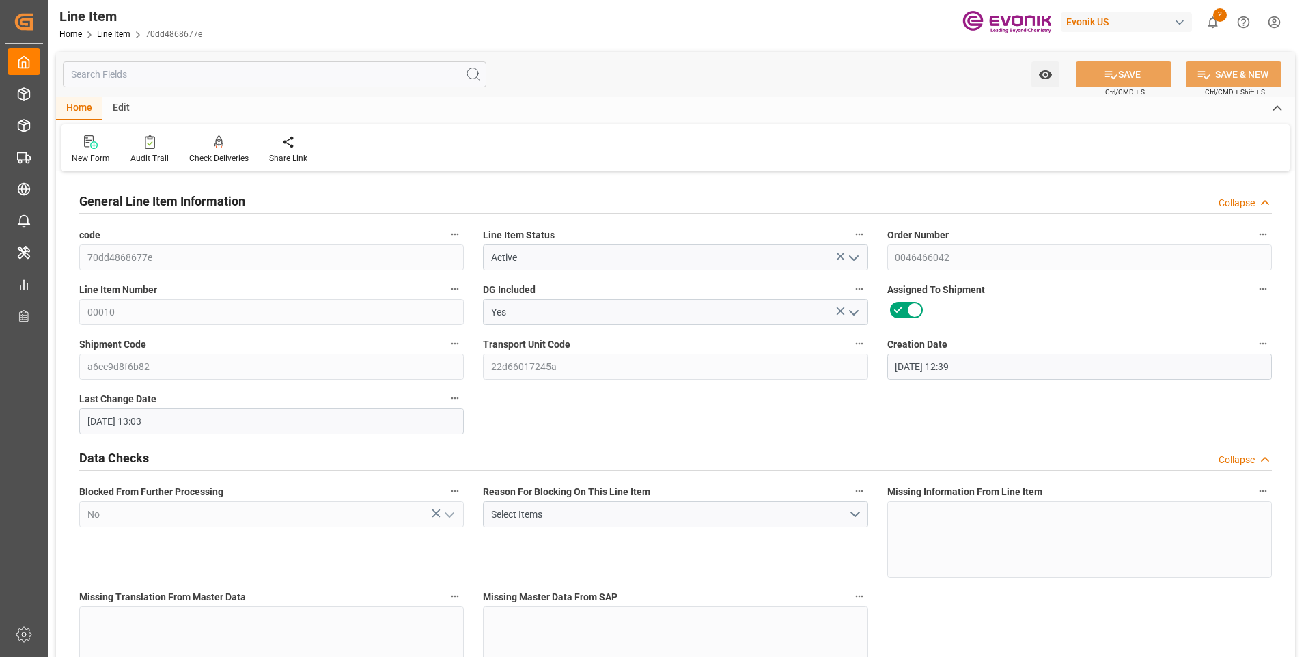
type input "08.09.2025 13:03"
type input "01.11.2025"
type input "17.09.2025"
type input "10.09.2025"
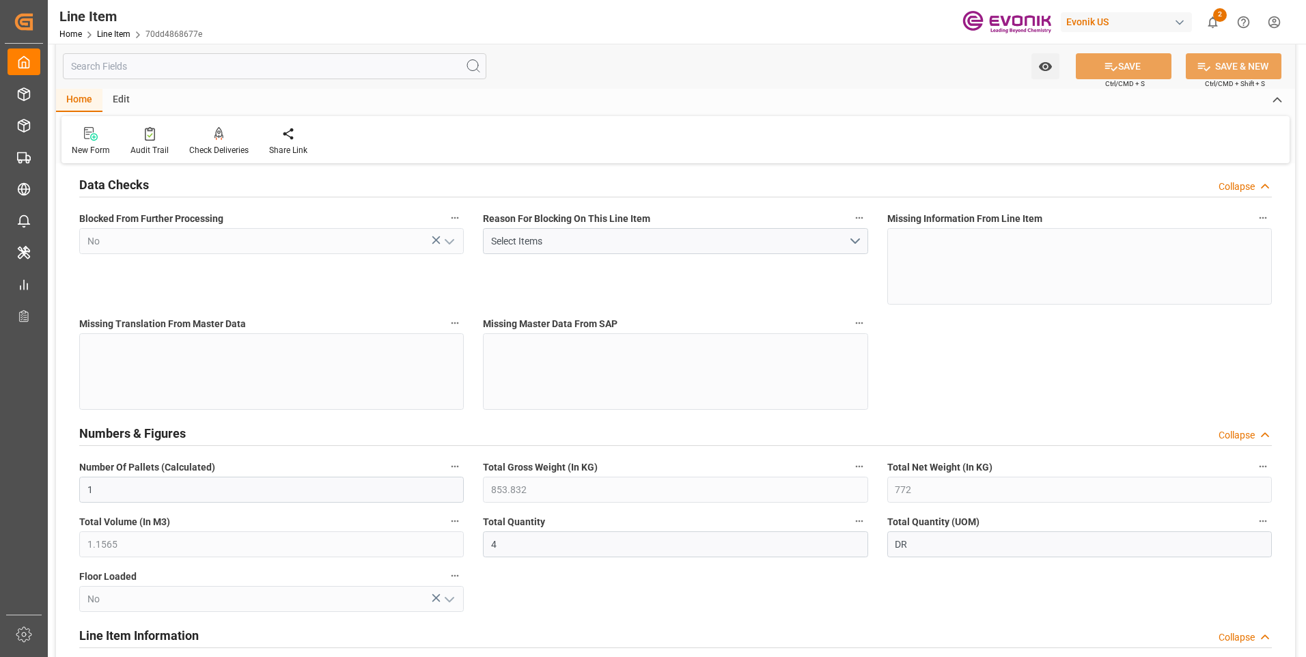
click at [265, 70] on input "text" at bounding box center [275, 66] width 424 height 26
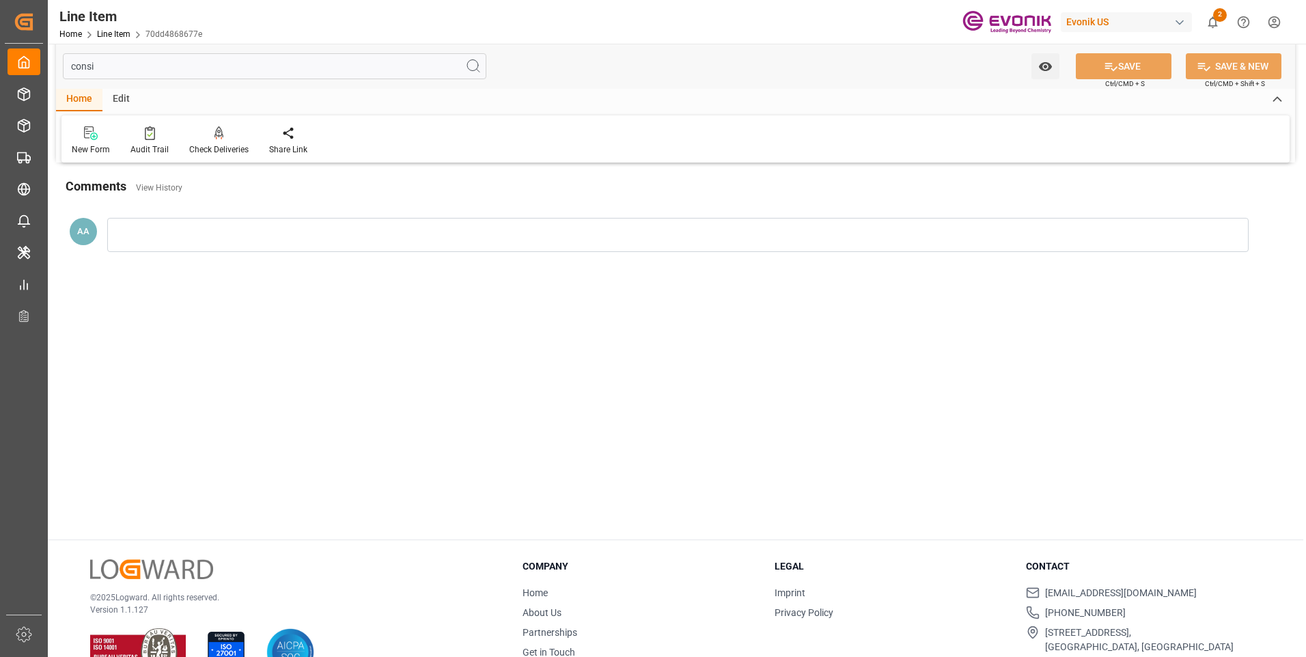
scroll to position [0, 0]
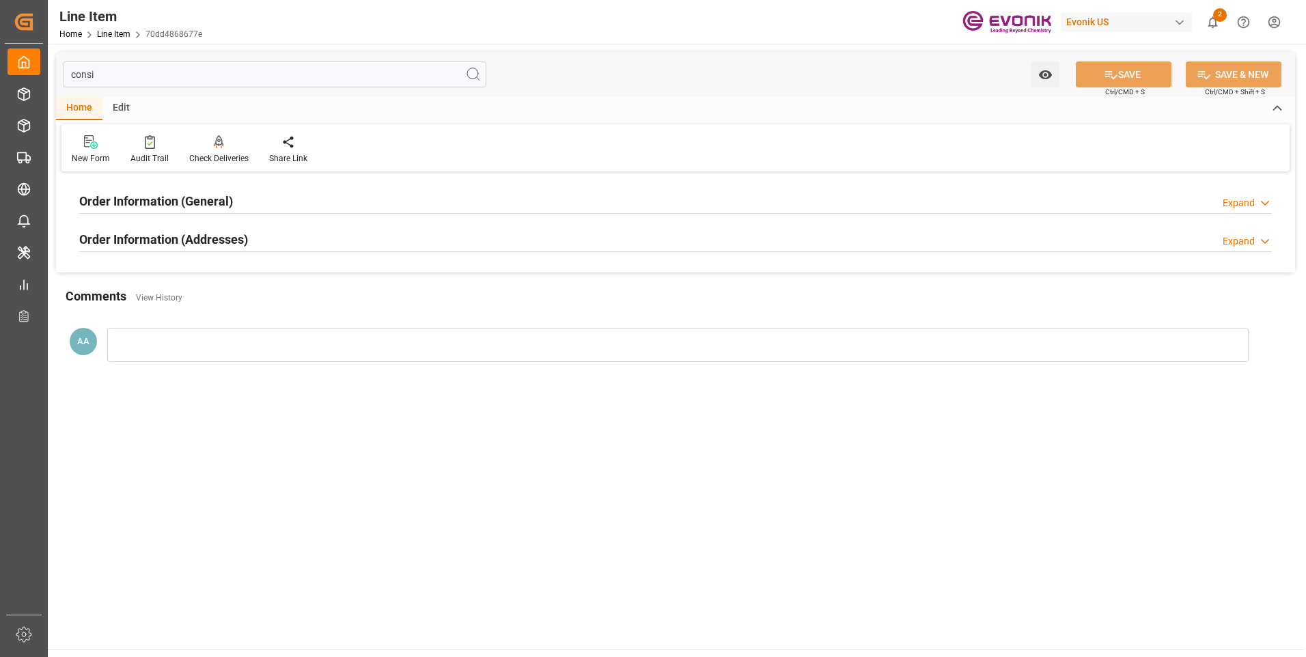
type input "consi"
click at [206, 195] on h2 "Order Information (General)" at bounding box center [156, 201] width 154 height 18
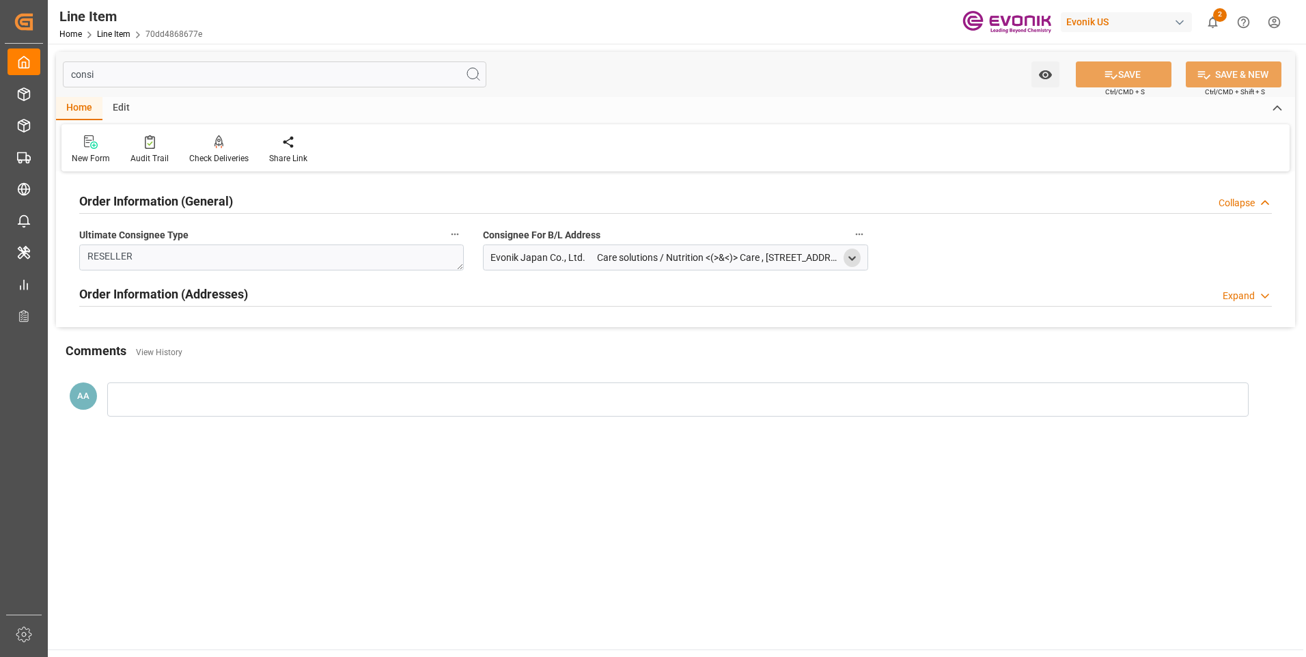
click at [850, 258] on polyline "open menu" at bounding box center [852, 258] width 6 height 3
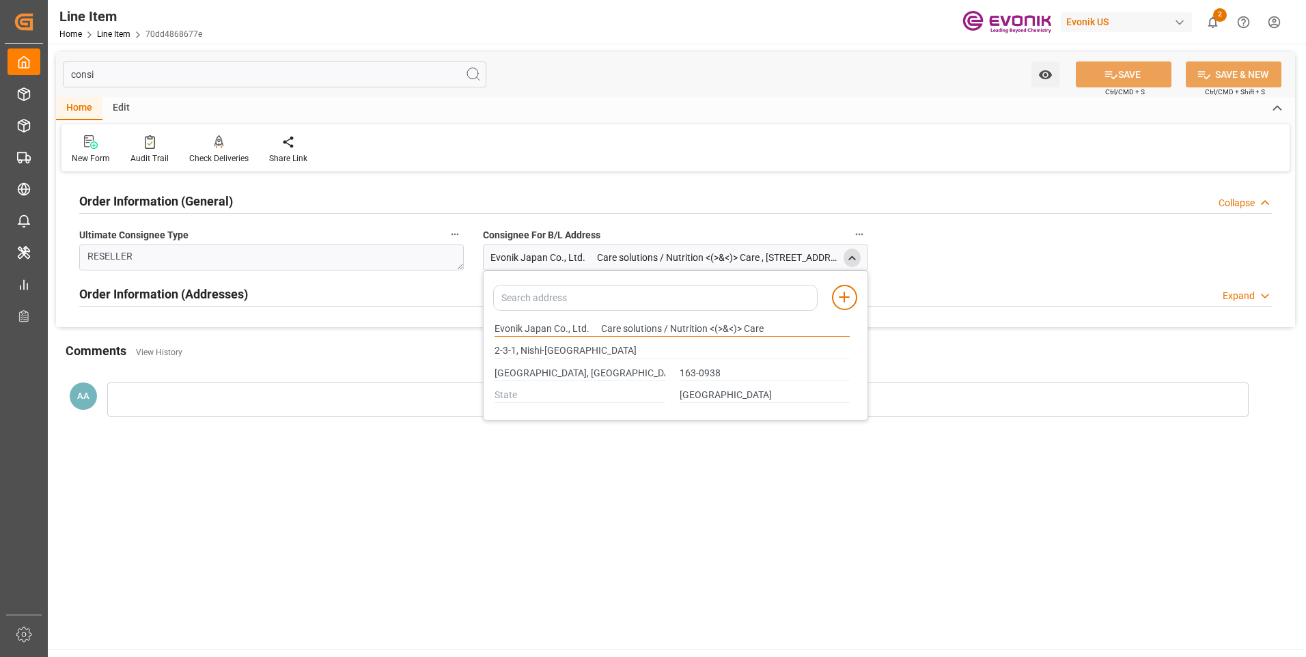
drag, startPoint x: 496, startPoint y: 328, endPoint x: 551, endPoint y: 329, distance: 55.4
click at [551, 329] on input "Evonik Japan Co., Ltd. 　Care solutions / Nutrition <(>&<)> Care" at bounding box center [672, 329] width 355 height 15
click at [499, 372] on input "Shinjuku-ku, Tokyo" at bounding box center [580, 373] width 171 height 15
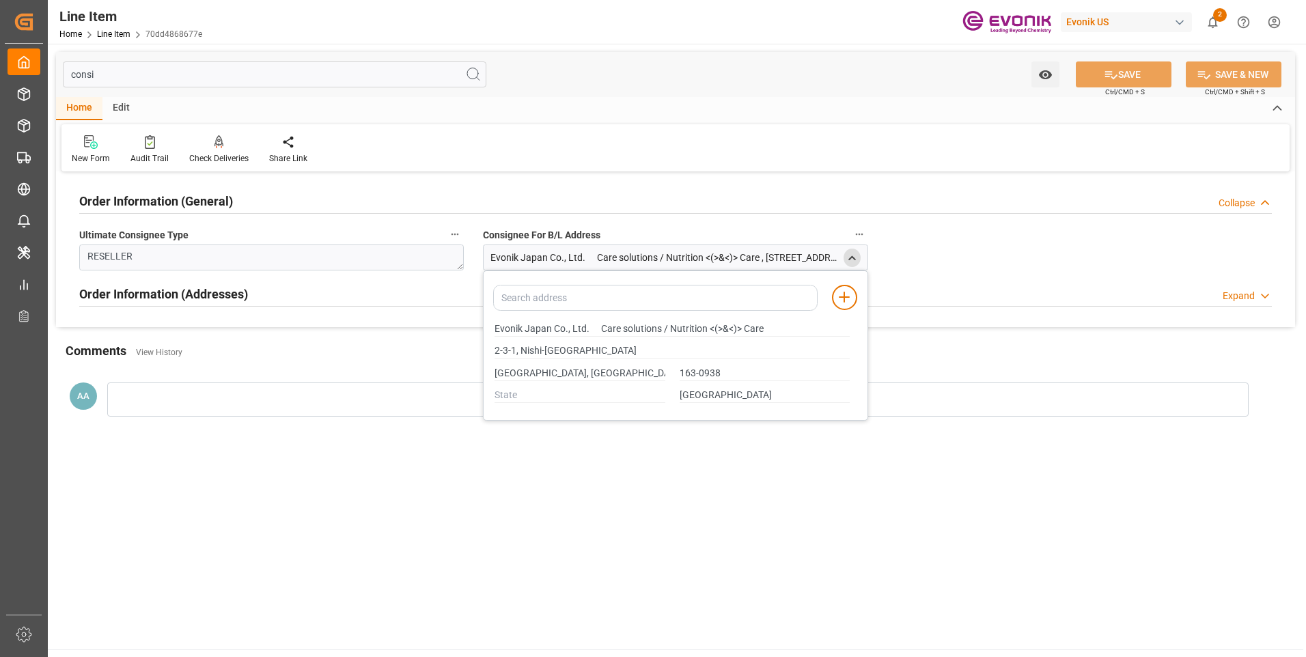
click at [696, 489] on main "consi Watch Option SAVE Ctrl/CMD + S SAVE & NEW Ctrl/CMD + Shift + S Home Edit …" at bounding box center [676, 347] width 1256 height 606
click at [848, 258] on icon "close menu" at bounding box center [852, 259] width 12 height 12
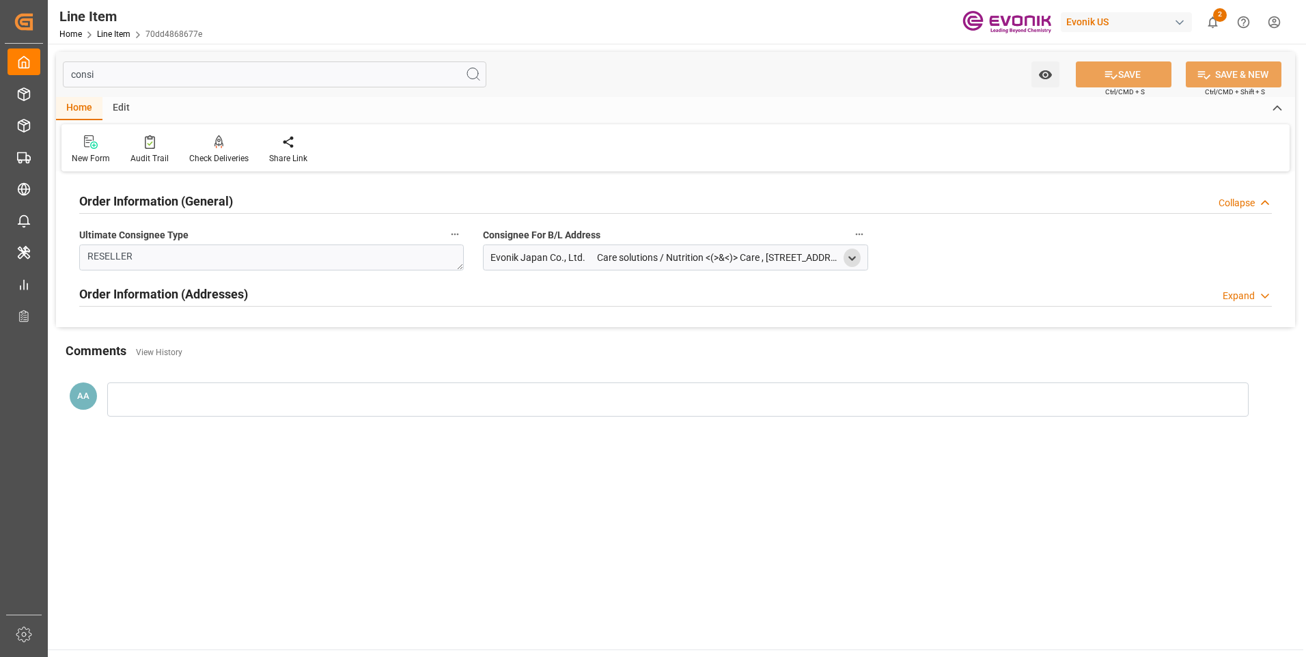
drag, startPoint x: 100, startPoint y: 73, endPoint x: 70, endPoint y: 73, distance: 30.7
click at [70, 73] on input "consi" at bounding box center [275, 74] width 424 height 26
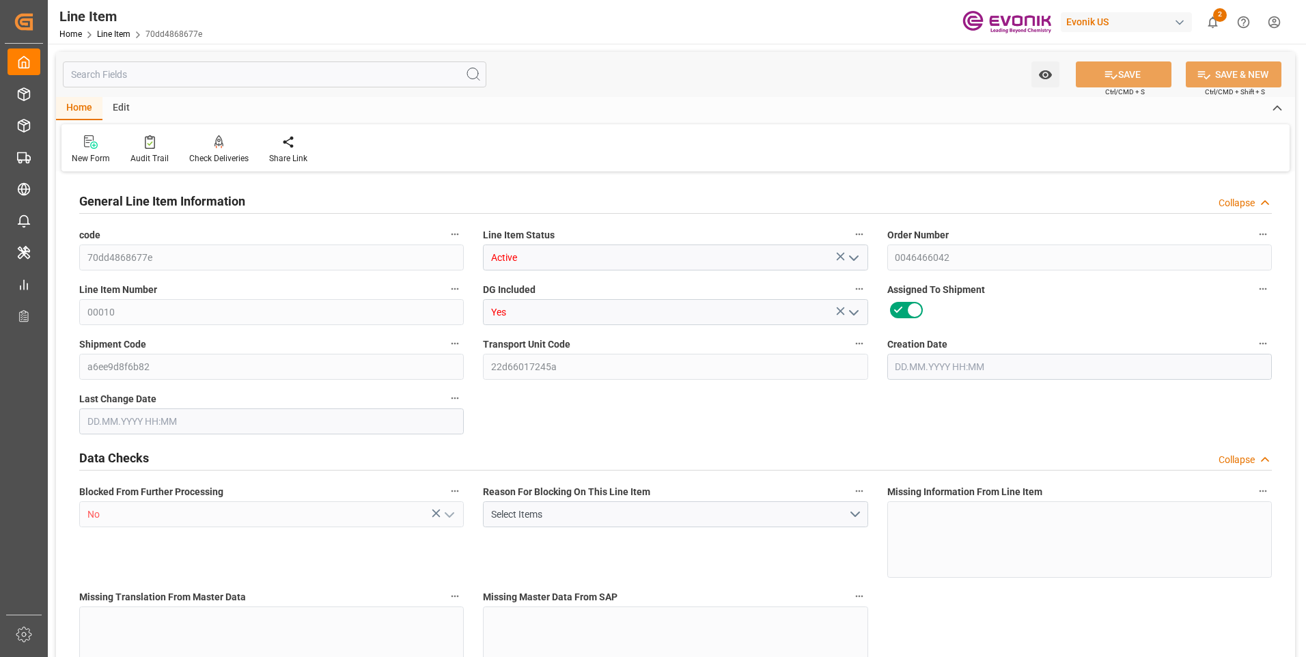
type input "70dd4868677e"
type input "Active"
type input "0046466042"
type input "00010"
type input "Yes"
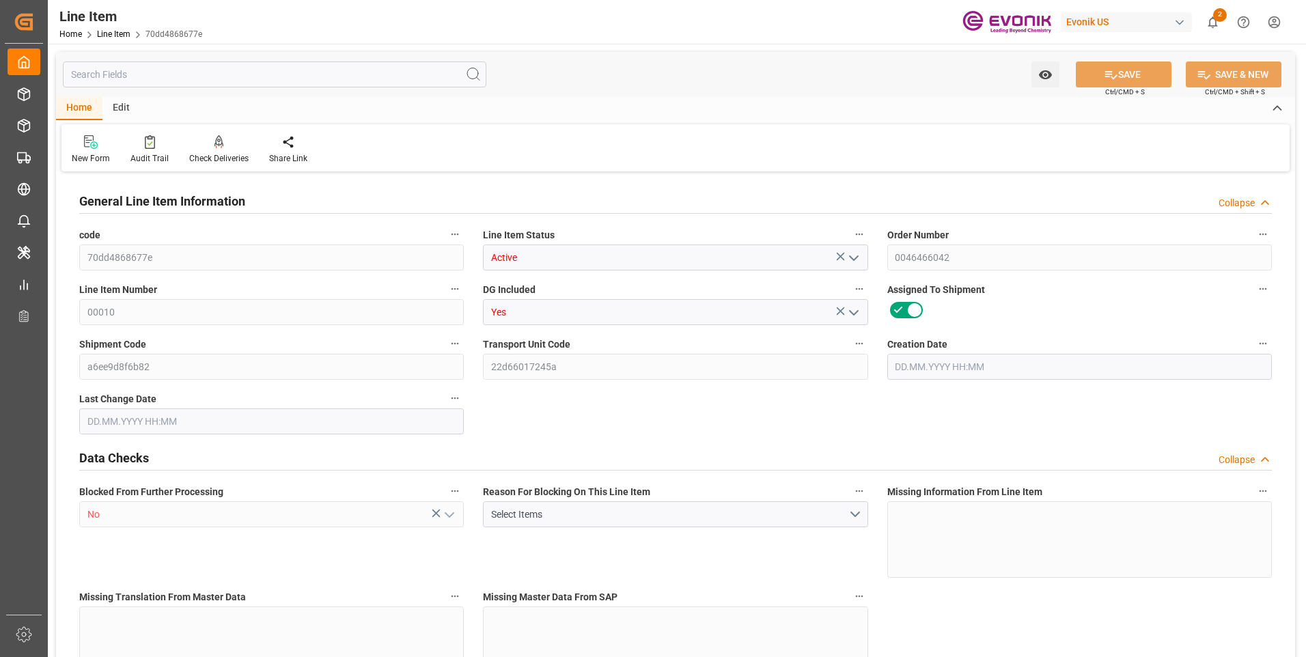
type input "a6ee9d8f6b82"
type input "22d66017245a"
type input "No"
type input "DR"
type input "No"
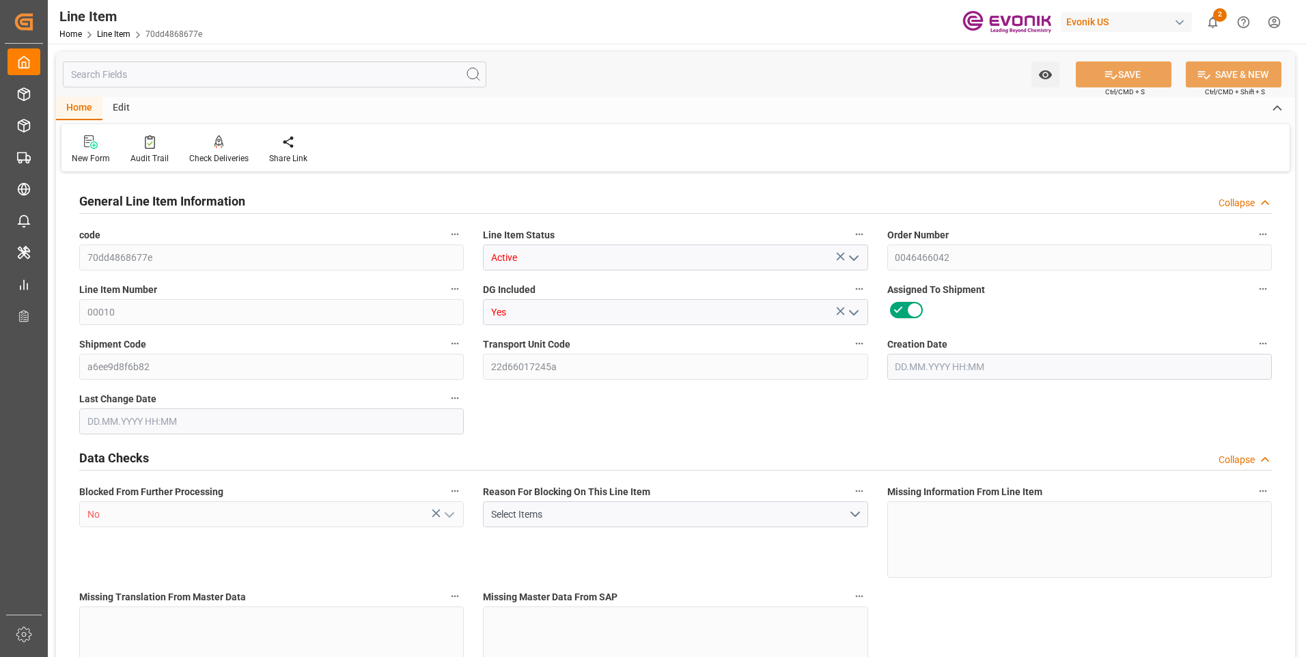
type input "99050977"
type textarea "VARISOFT PATC MB:1630:193:PP:P"
type input "JPY"
type input "PACK"
type input "340290"
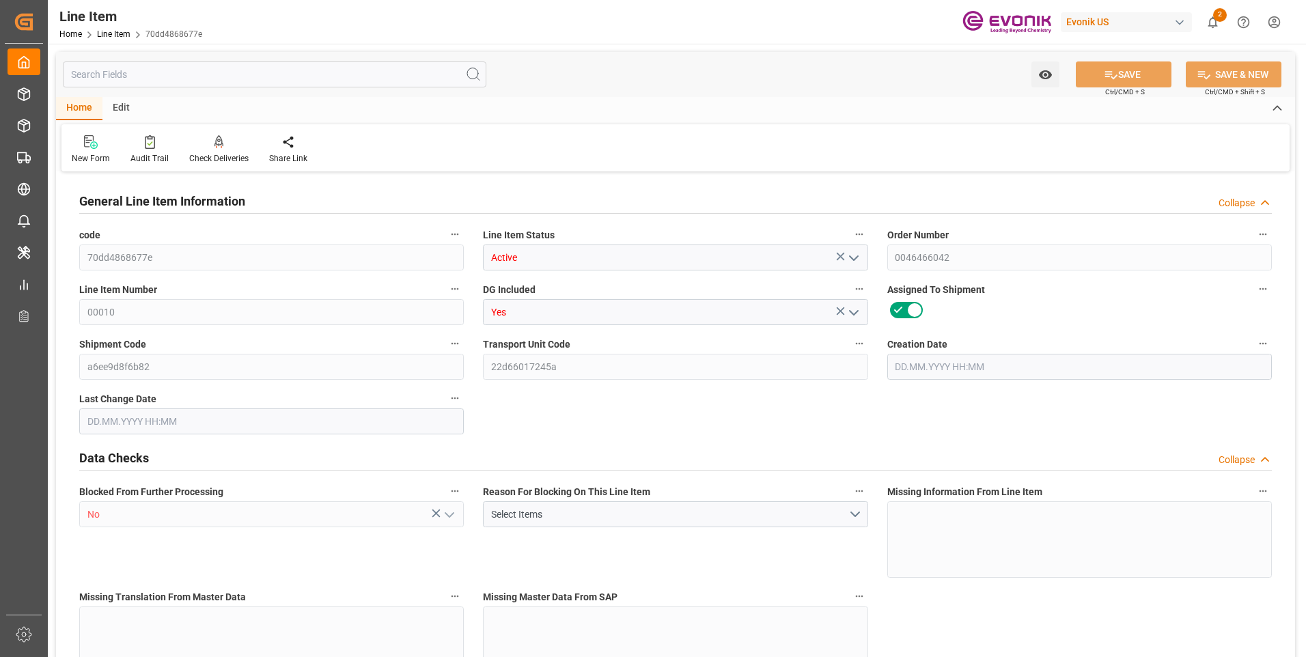
type input "EAR99"
type input "US"
type input "DR"
type input "KGM"
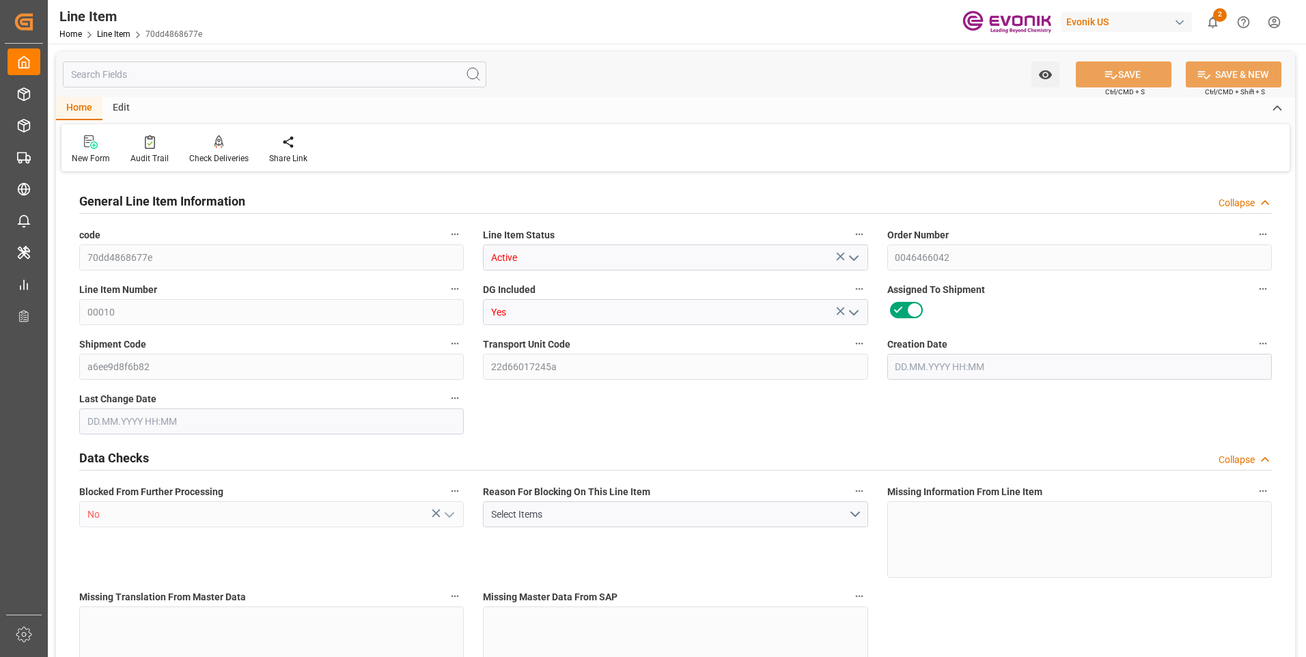
type textarea "KGM"
type input "KGM"
type textarea "KGM"
type input "M3"
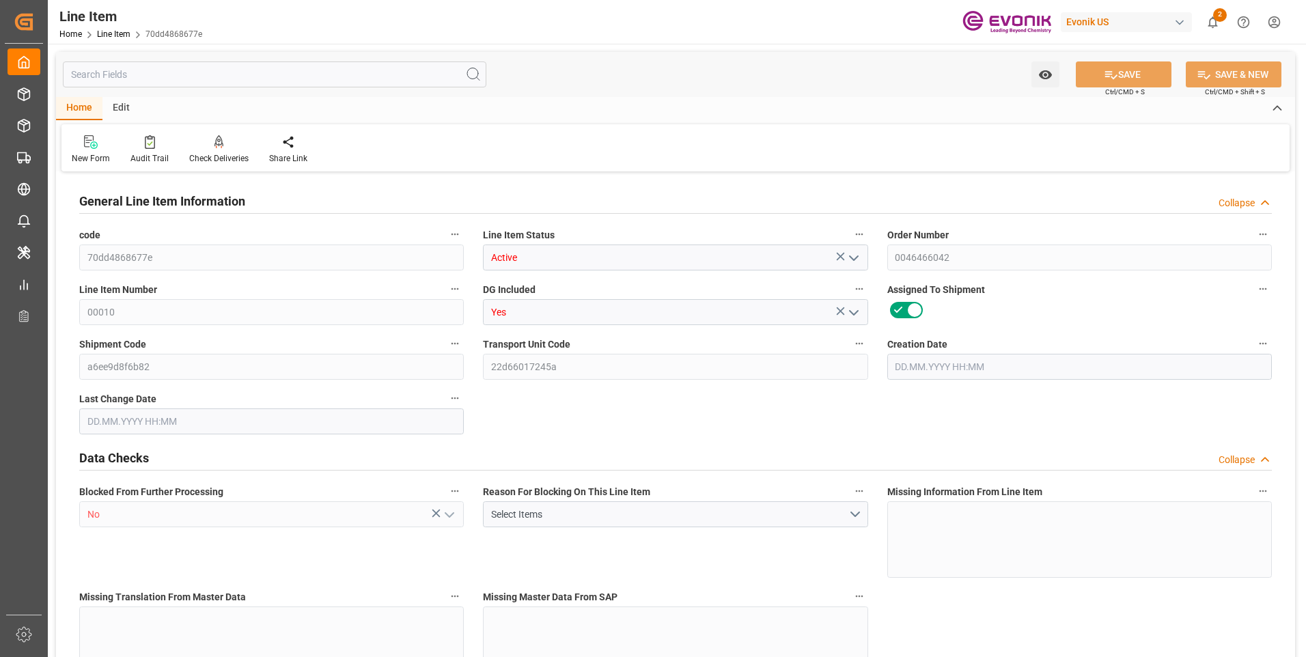
type textarea "DMQ"
type input "M3"
type input "1"
type input "853.832"
type input "772"
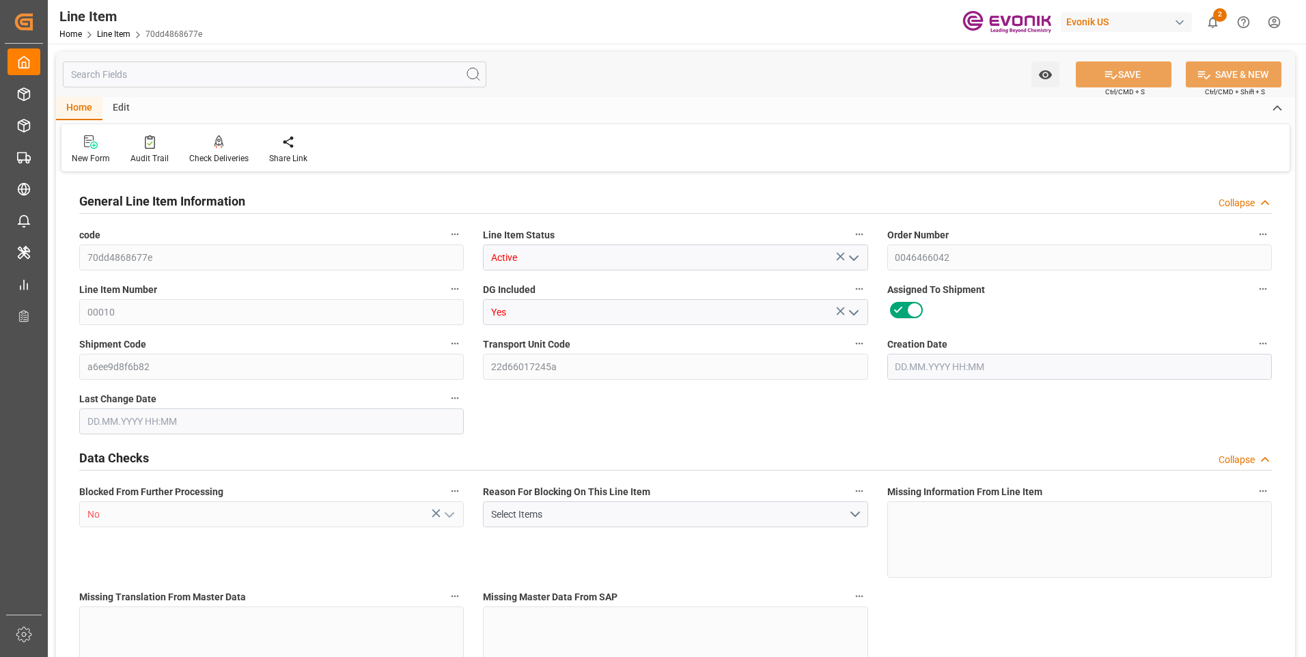
type input "1.1565"
type input "4"
type input "537312"
type input "4"
type input "772"
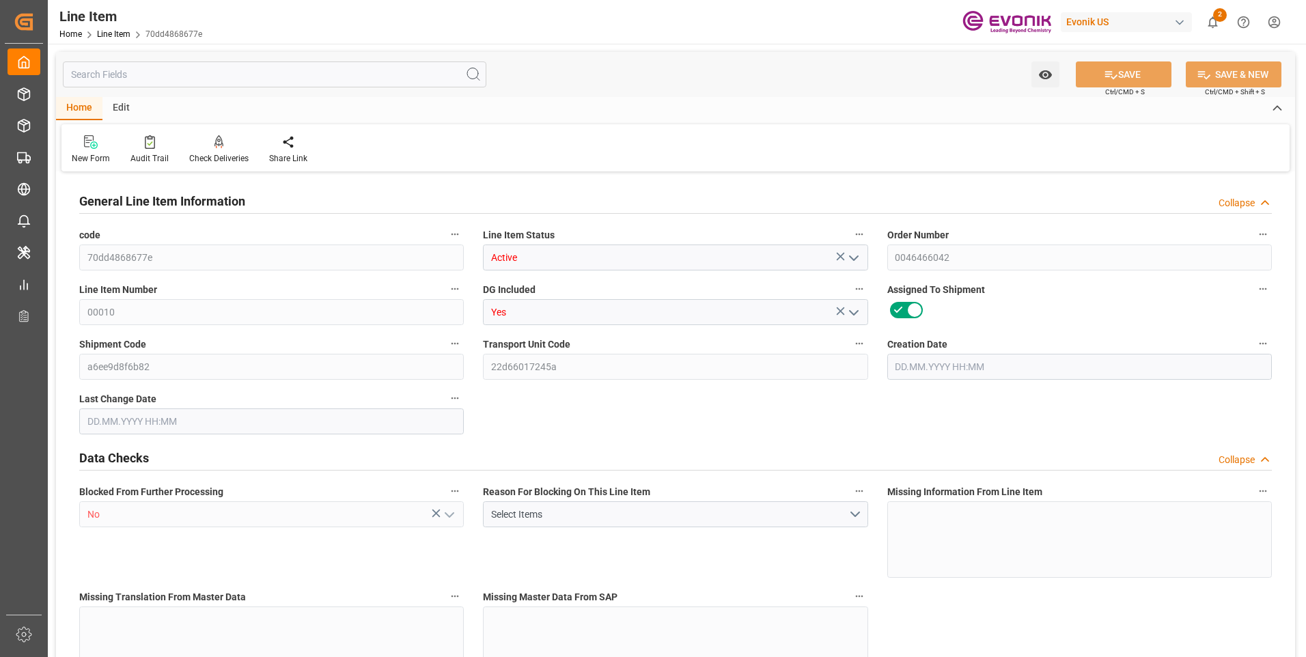
type input "853.832"
type input "878.832"
type input "772"
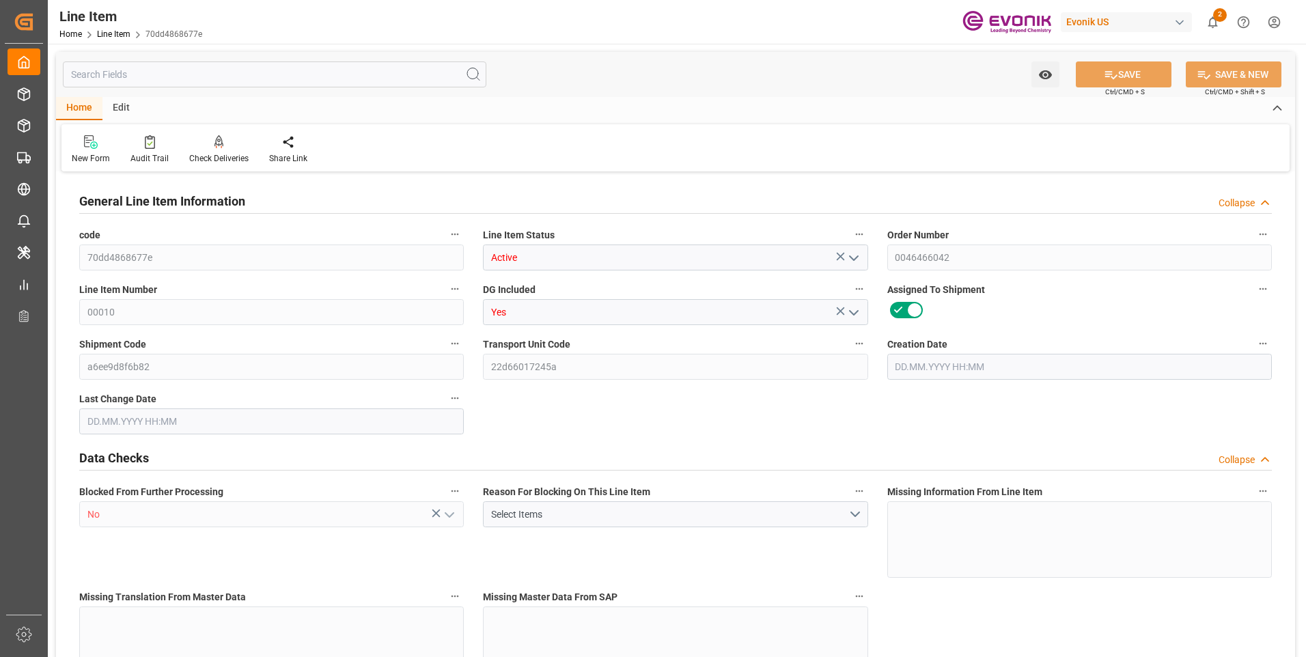
type input "1.1565"
type input "1156.456"
type input "0"
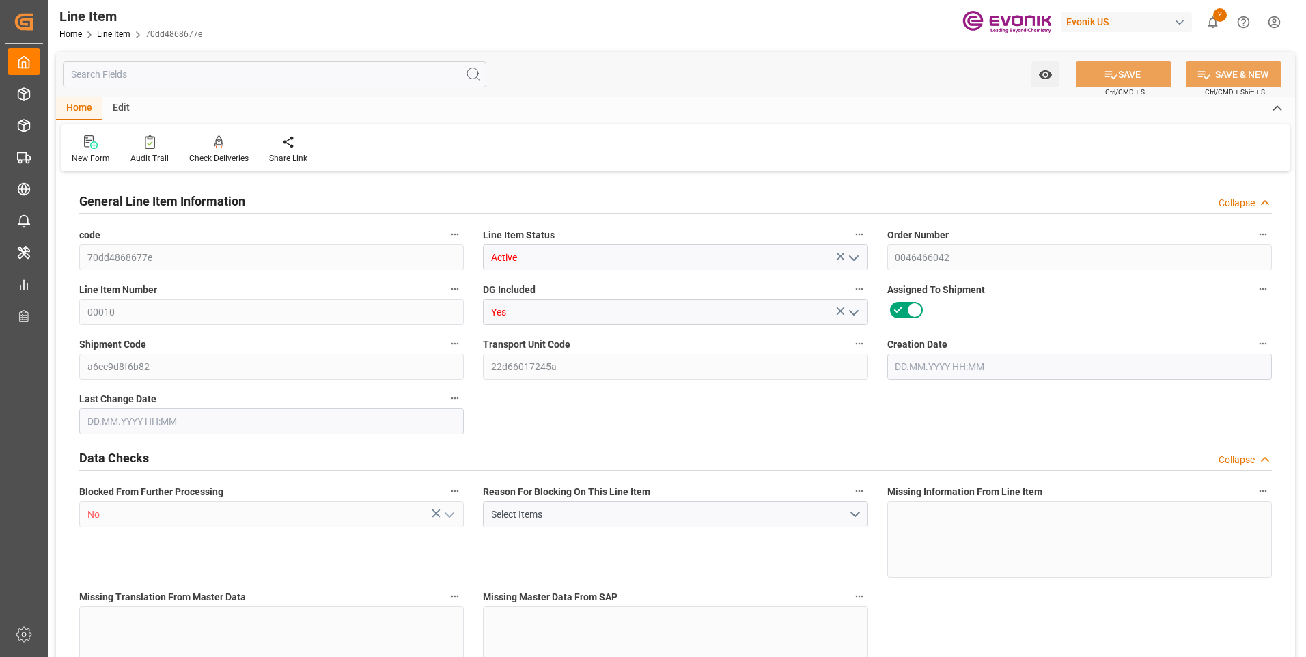
type input "0"
type input "30.07.2025 12:39"
type input "08.09.2025 13:03"
type input "01.11.2025"
type input "17.09.2025"
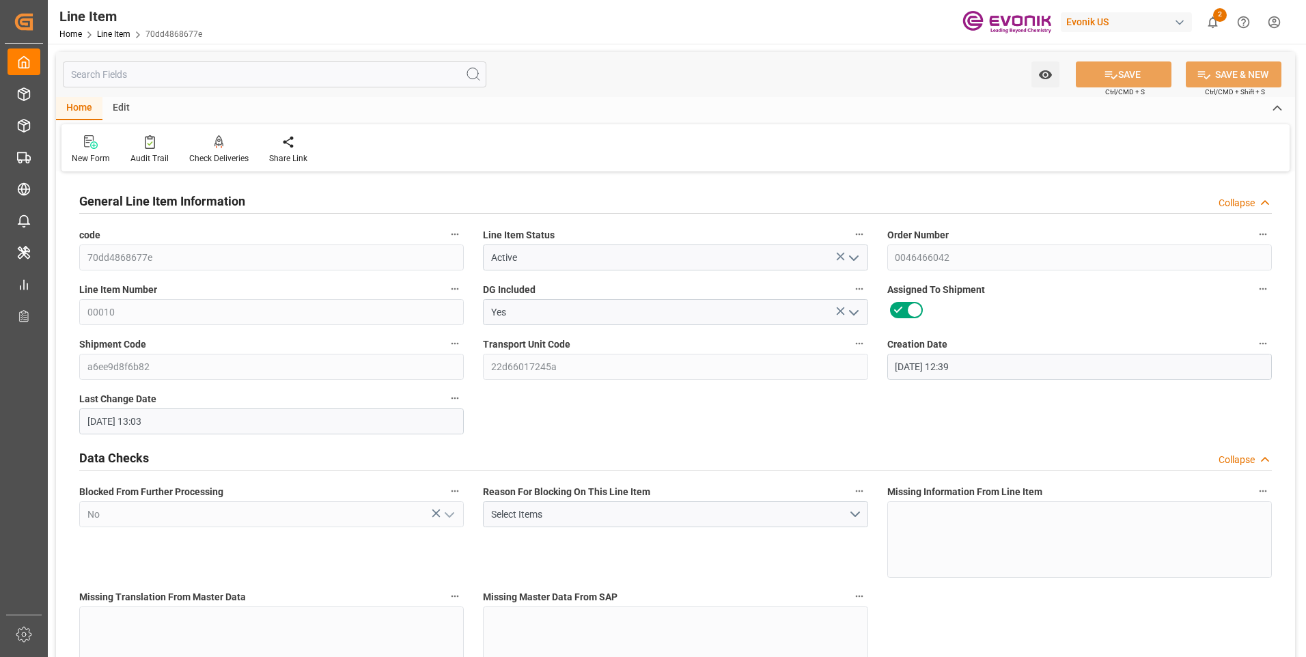
type input "10.09.2025"
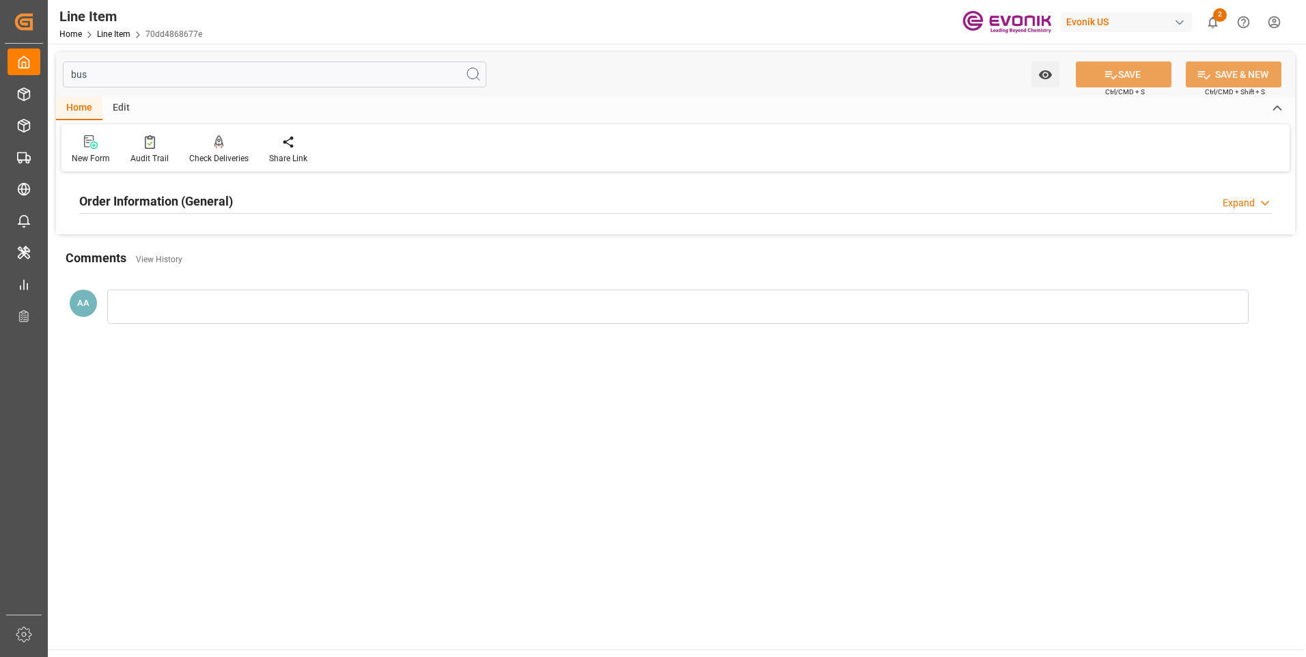
click at [176, 197] on h2 "Order Information (General)" at bounding box center [156, 201] width 154 height 18
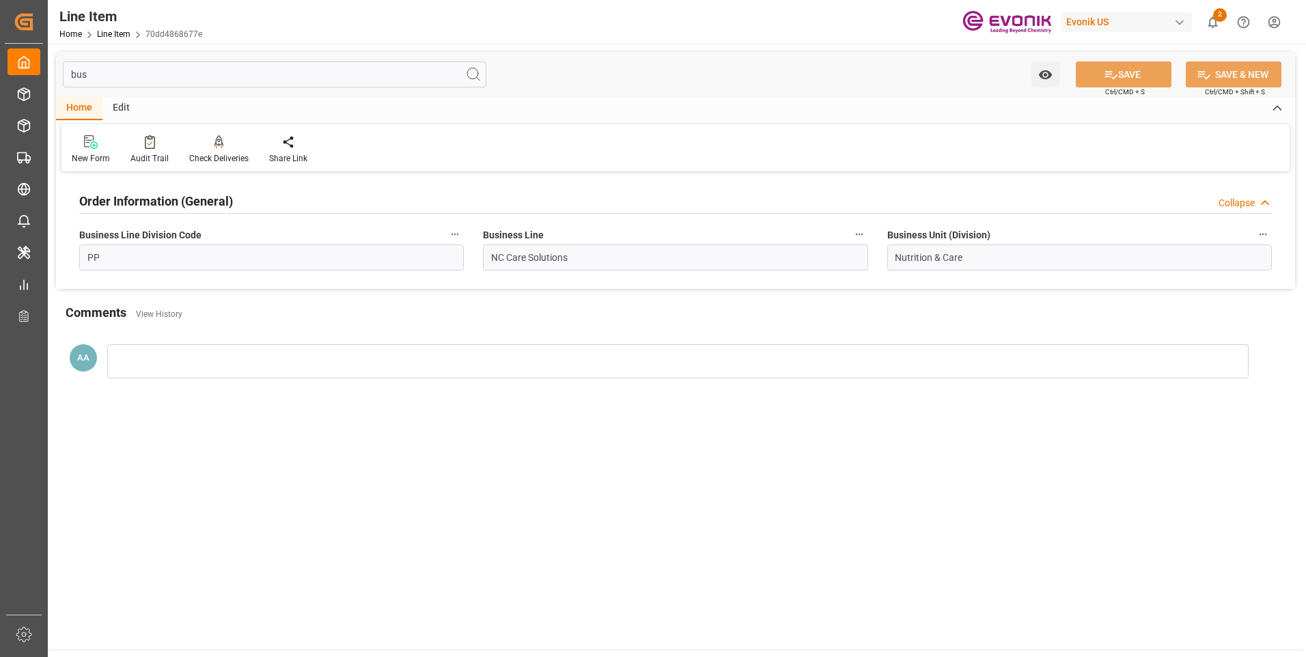
click at [107, 69] on input "bus" at bounding box center [275, 74] width 424 height 26
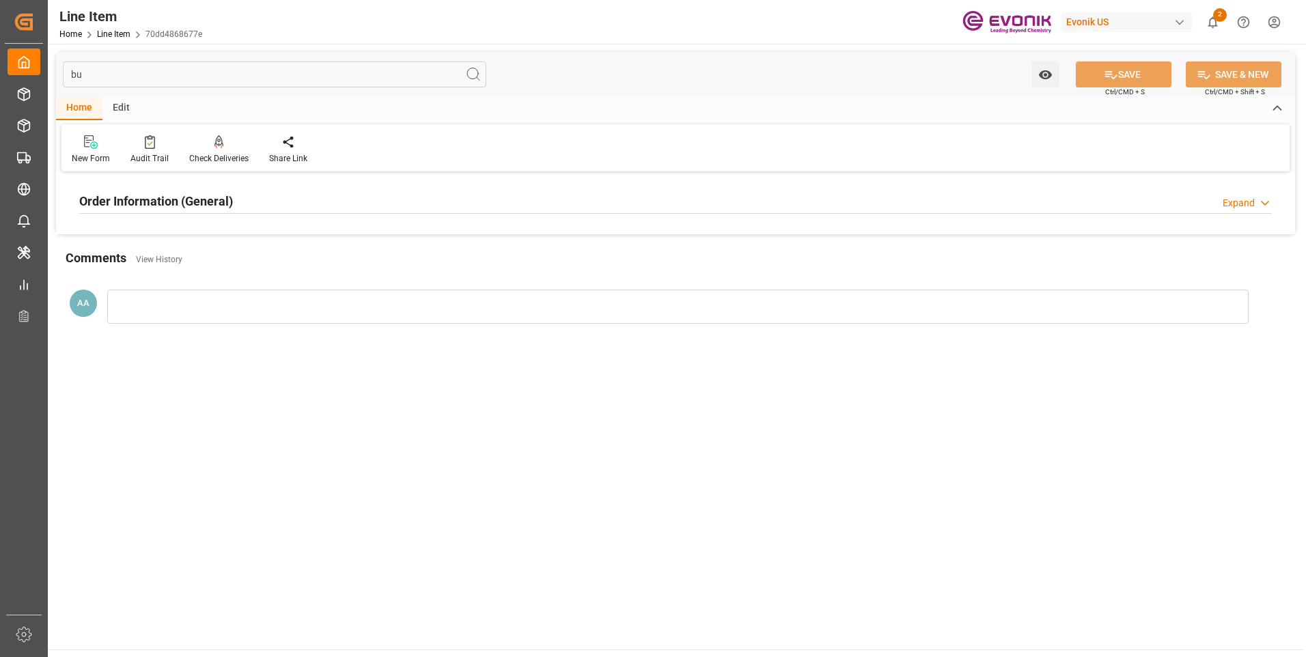
type input "b"
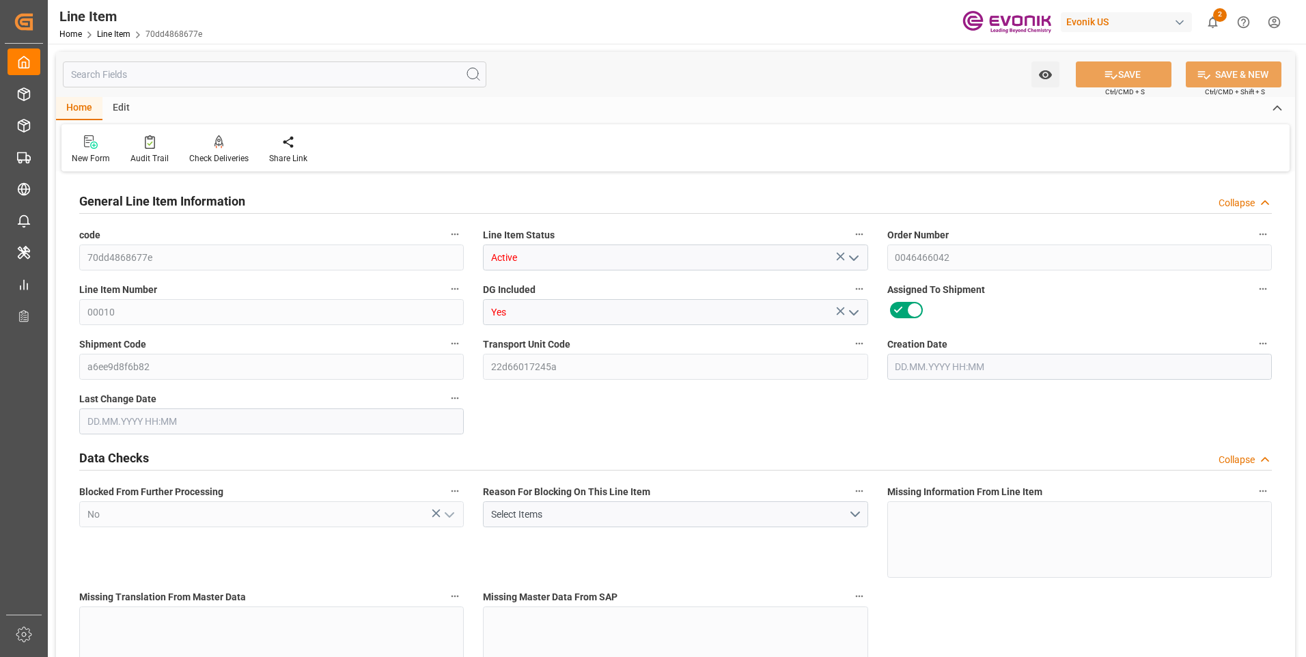
type input "70dd4868677e"
type input "Active"
type input "Yes"
type input "a6ee9d8f6b82"
type input "22d66017245a"
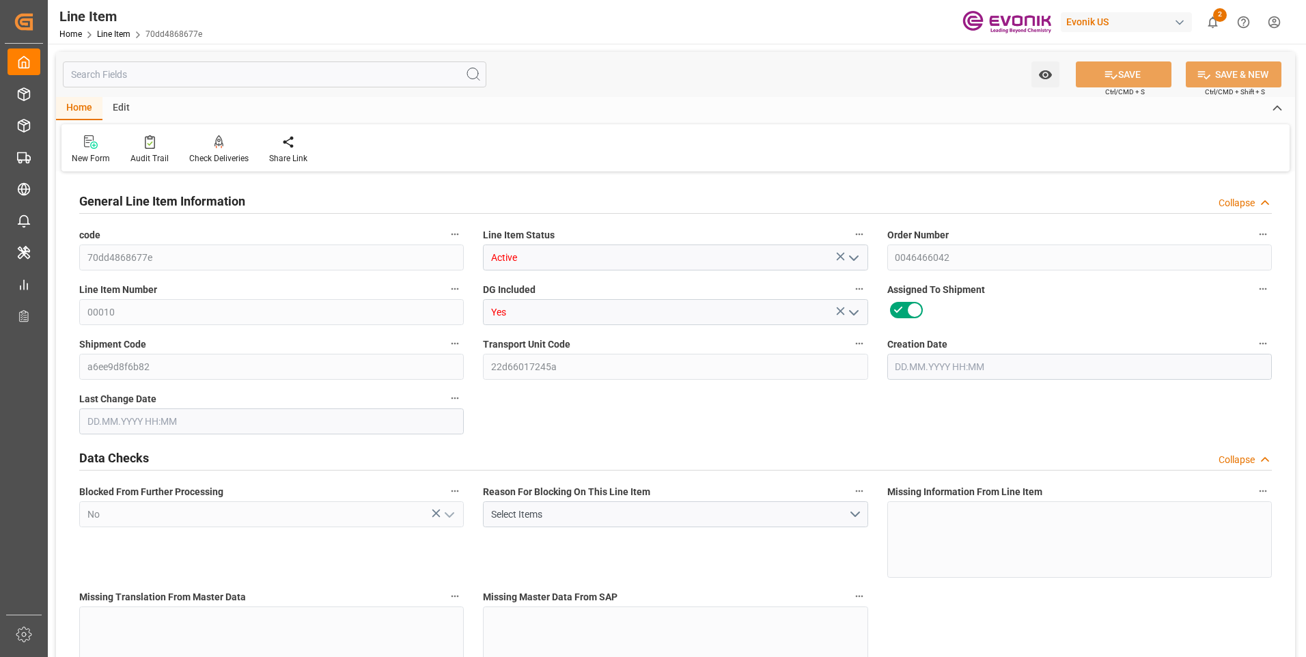
type input "1"
type input "DR"
type input "No"
type textarea "VARISOFT PATC MB:1630:193:PP:P"
type input "JPY"
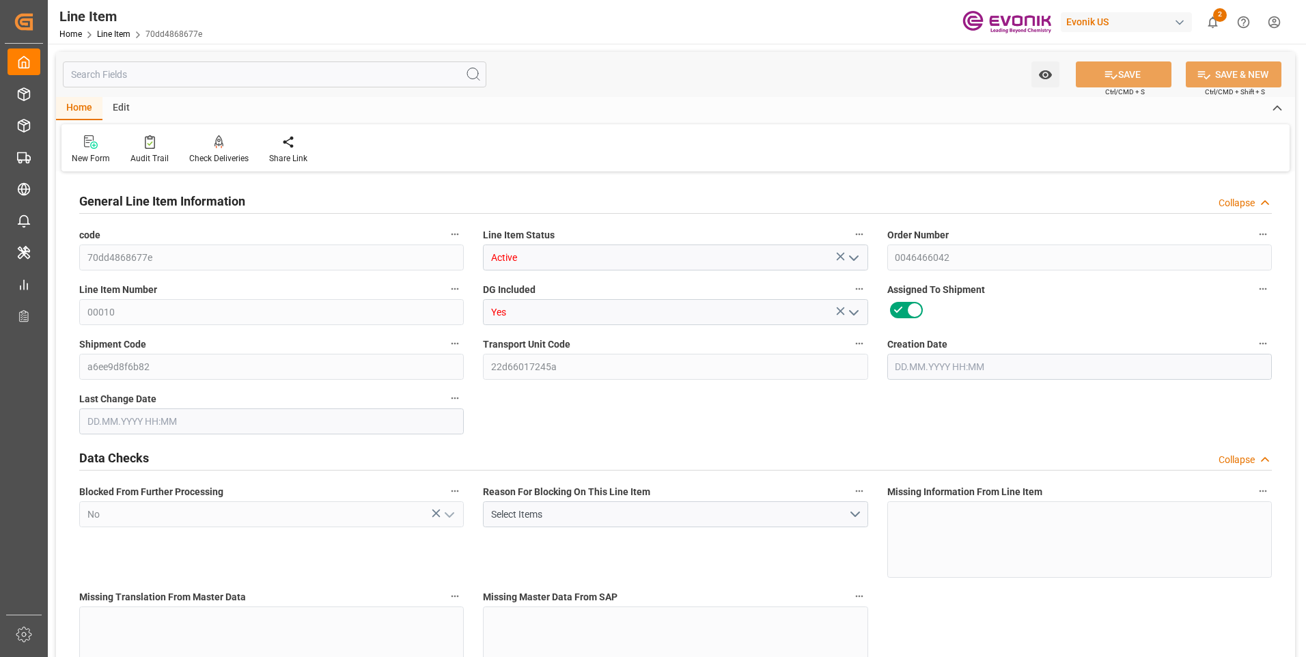
type input "PACK"
type input "US"
type input "DR"
type input "772"
type input "KGM"
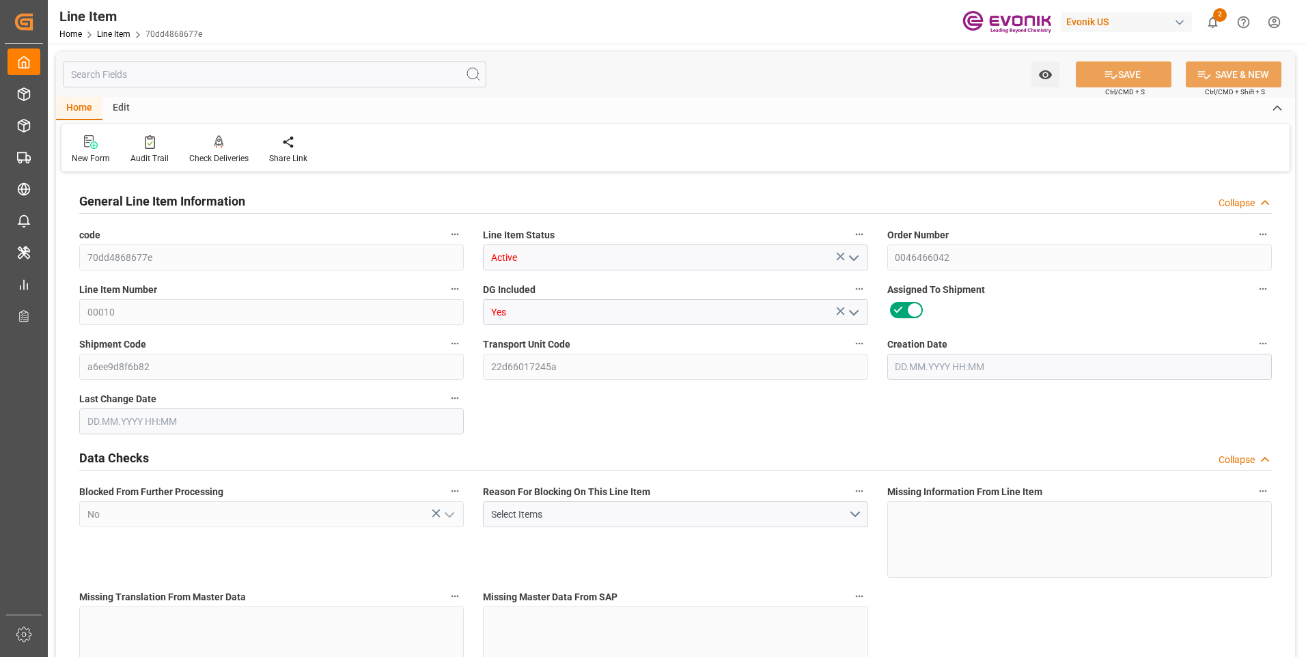
type input "853.832"
type input "KGM"
type input "772"
type input "M3"
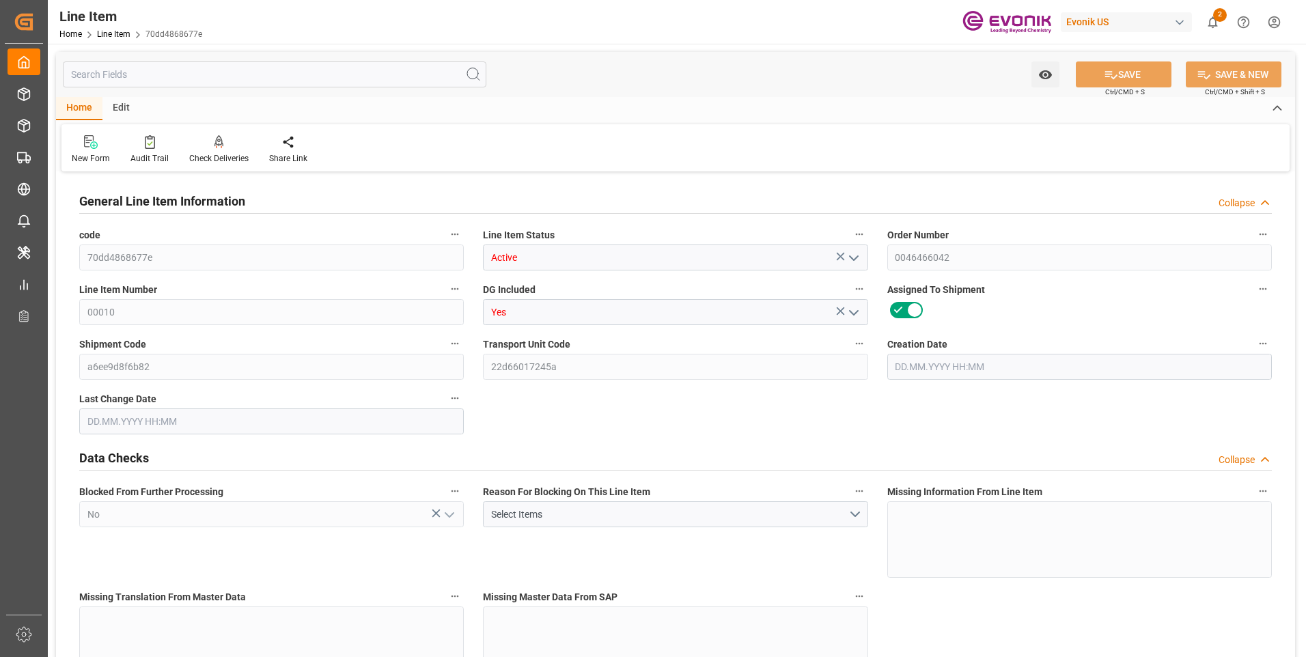
type input "1156.456"
type input "M3"
type input "853.832"
type input "772"
type input "1.1565"
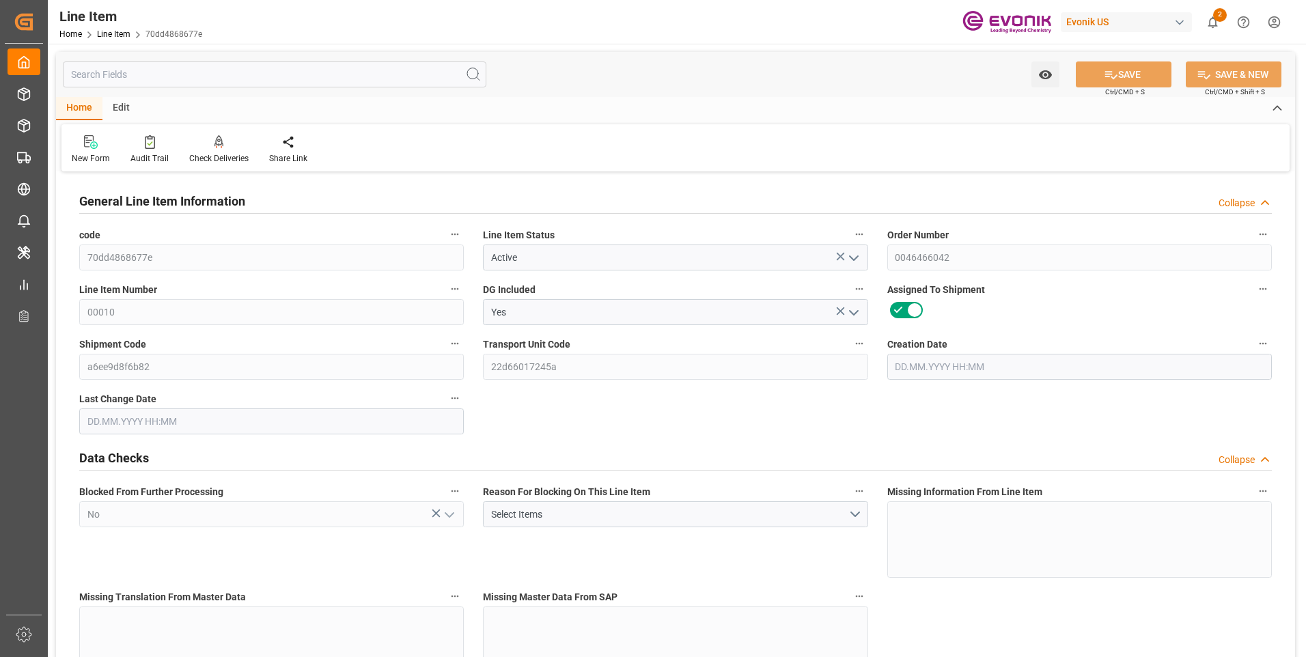
type input "4"
type input "537312"
type input "4"
type input "853.832"
type input "878.832"
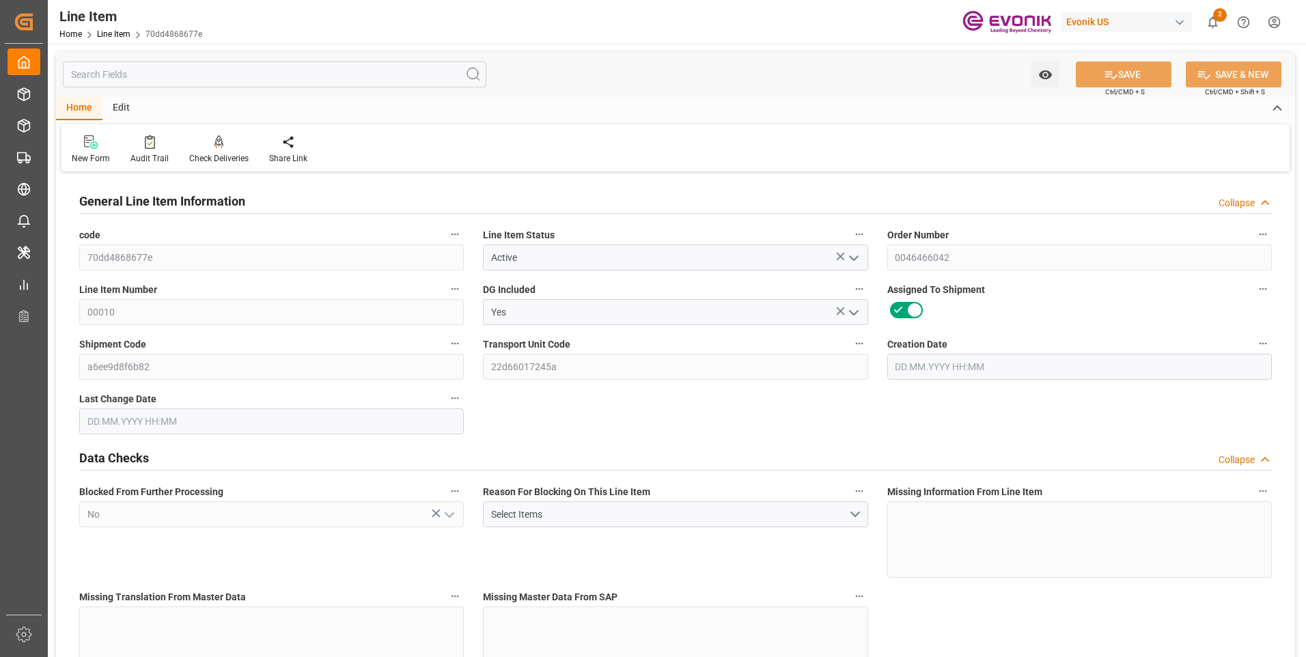
type input "772"
type input "1.1565"
type input "0"
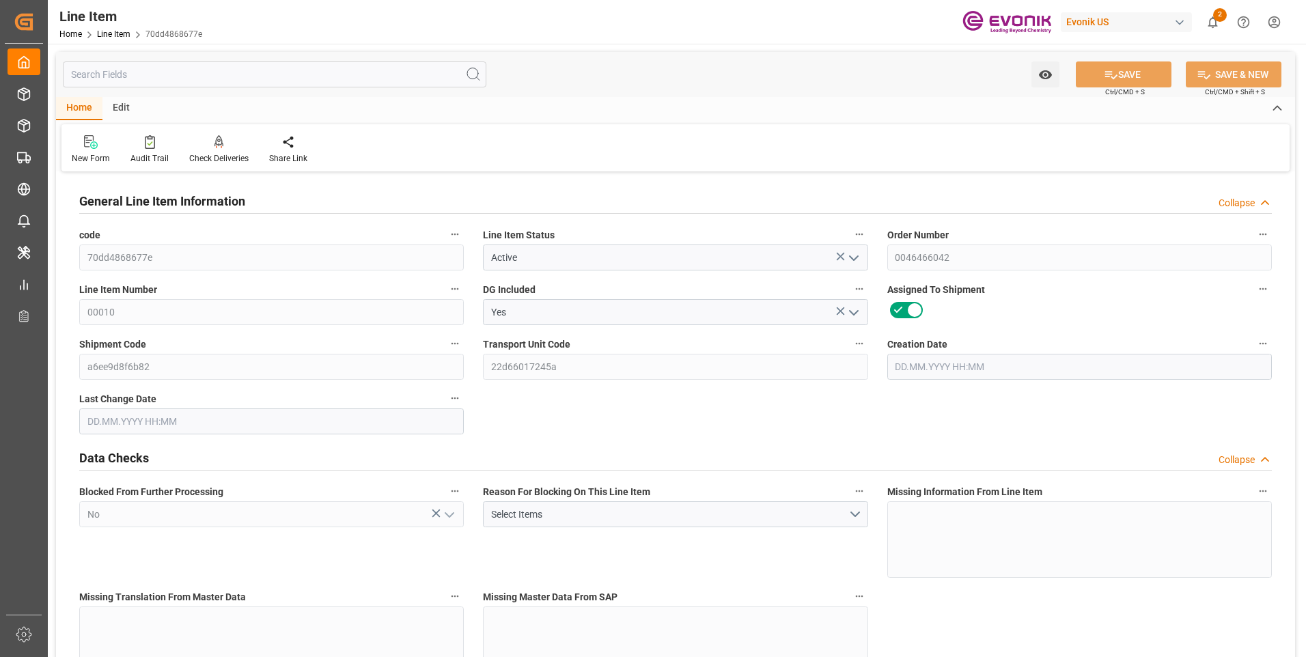
type input "0"
type input "30.07.2025 12:39"
type input "08.09.2025 13:03"
type input "01.11.2025"
type input "17.09.2025"
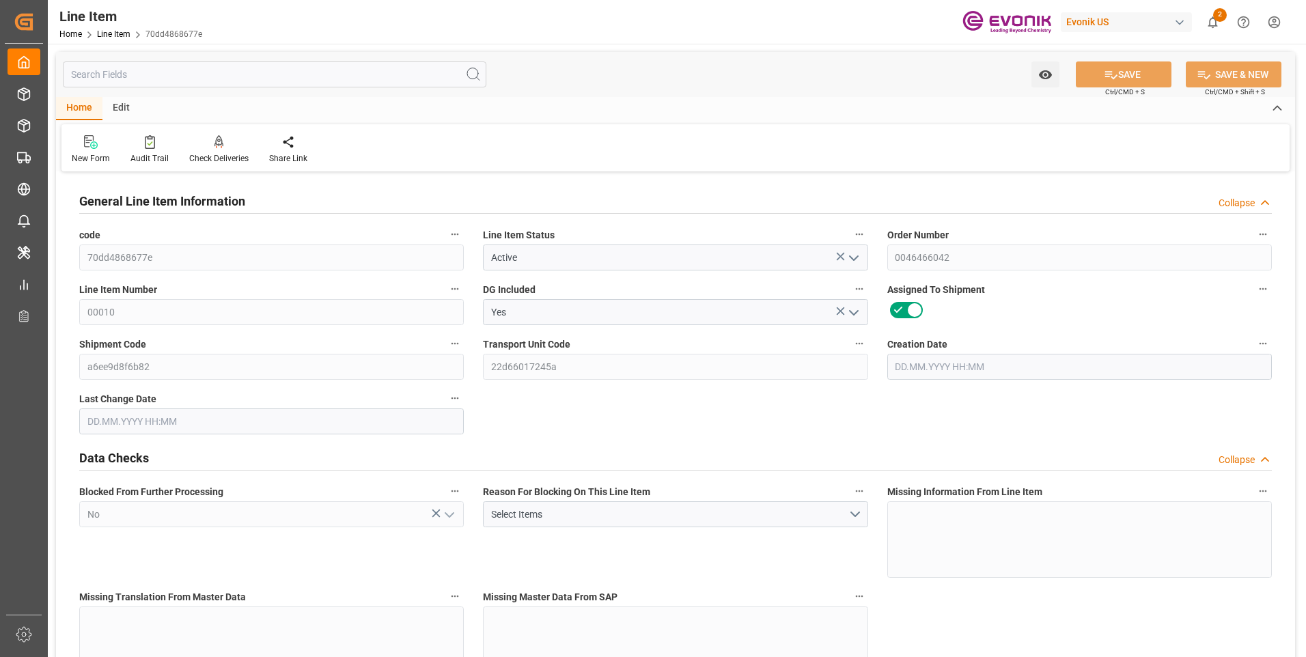
type input "10.09.2025"
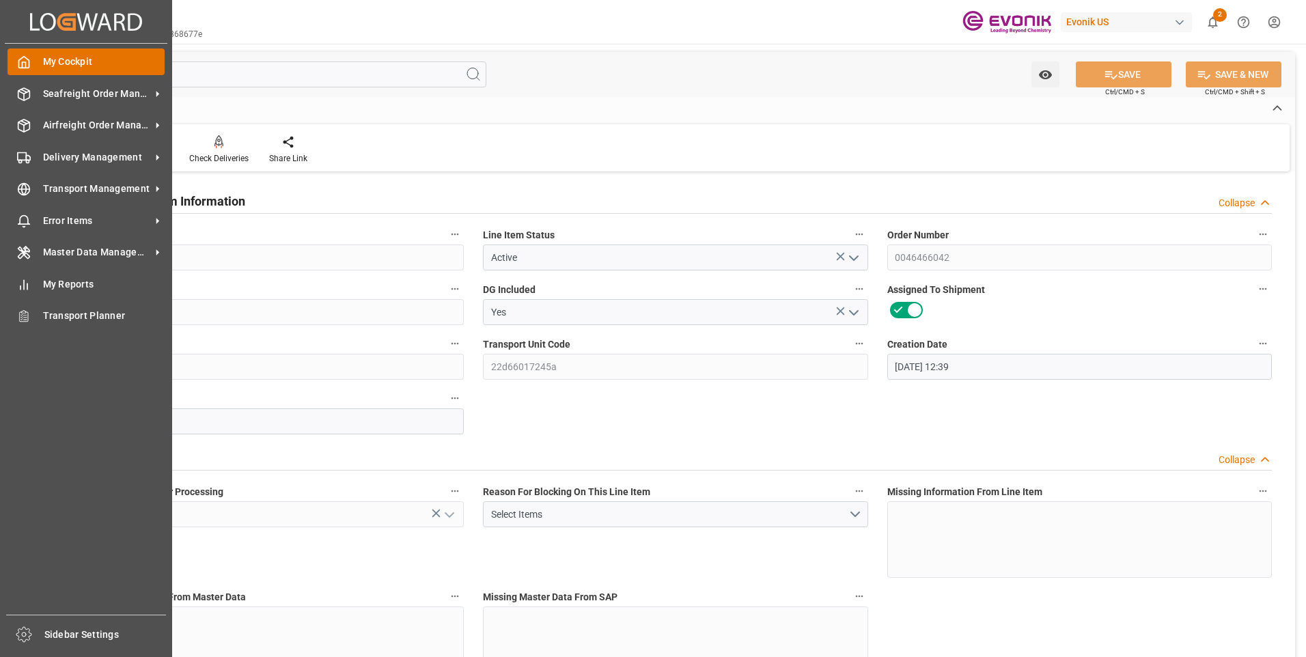
drag, startPoint x: 33, startPoint y: 89, endPoint x: 24, endPoint y: 54, distance: 36.1
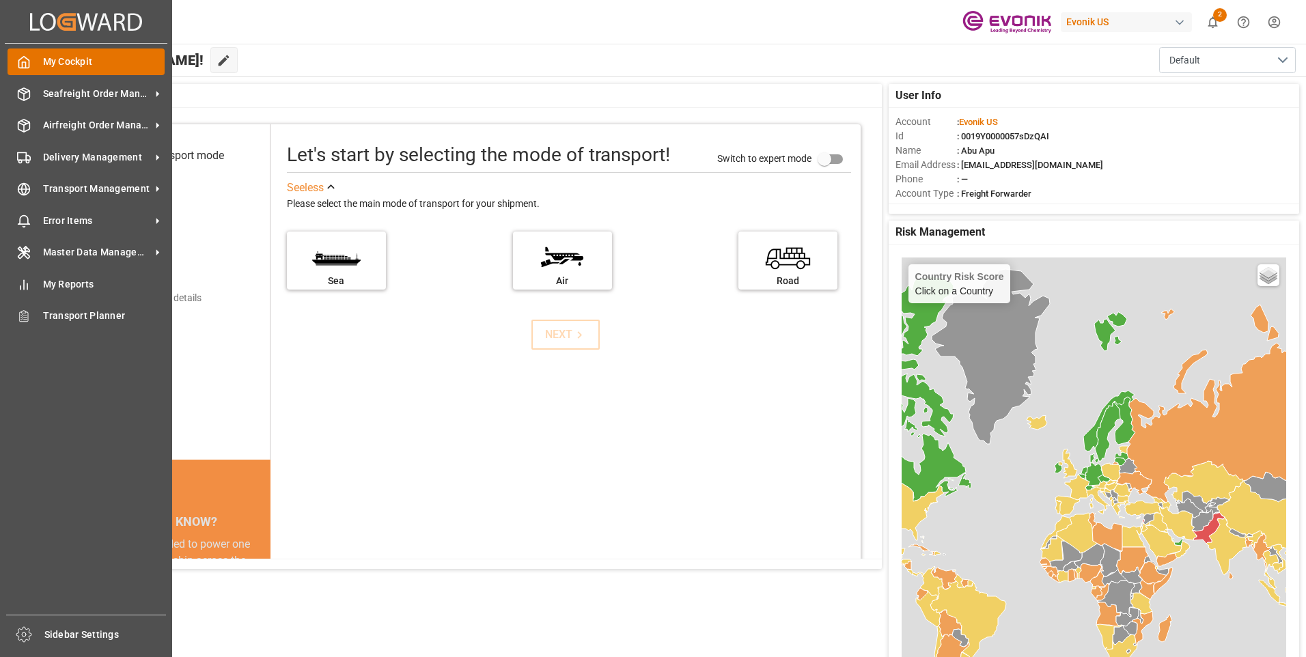
click at [23, 65] on polyline at bounding box center [24, 64] width 3 height 5
click at [65, 94] on span "Seafreight Order Management" at bounding box center [97, 94] width 108 height 14
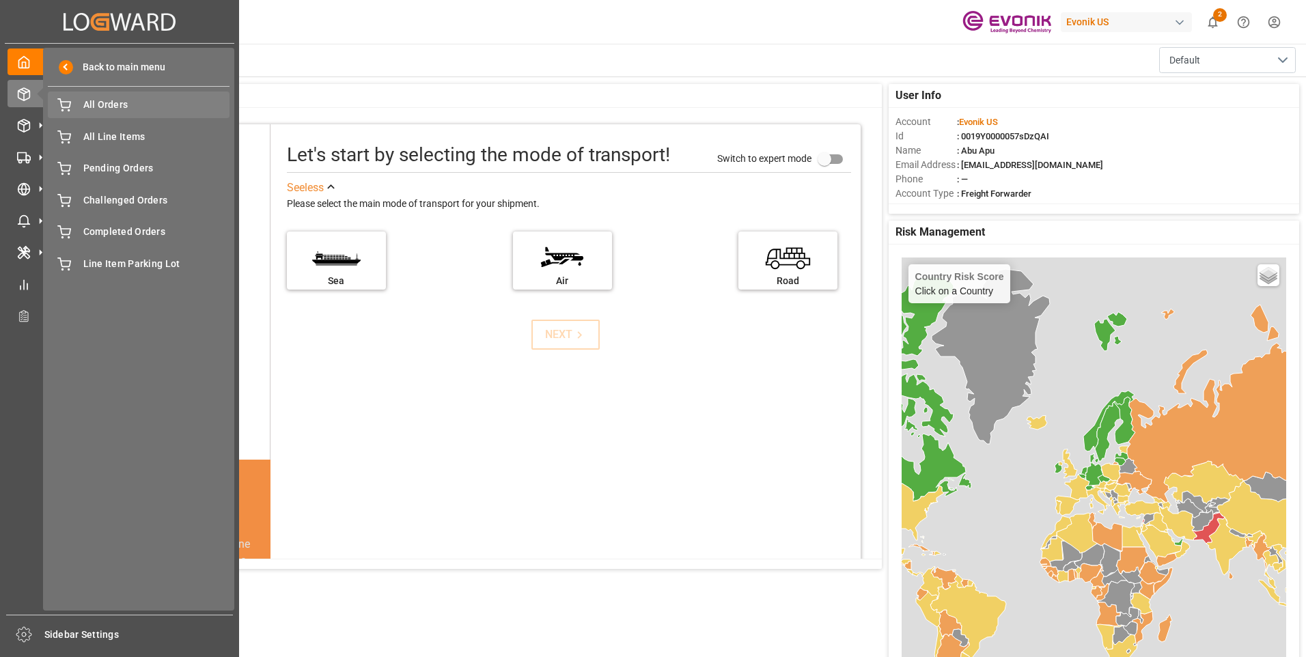
click at [113, 111] on span "All Orders" at bounding box center [156, 105] width 147 height 14
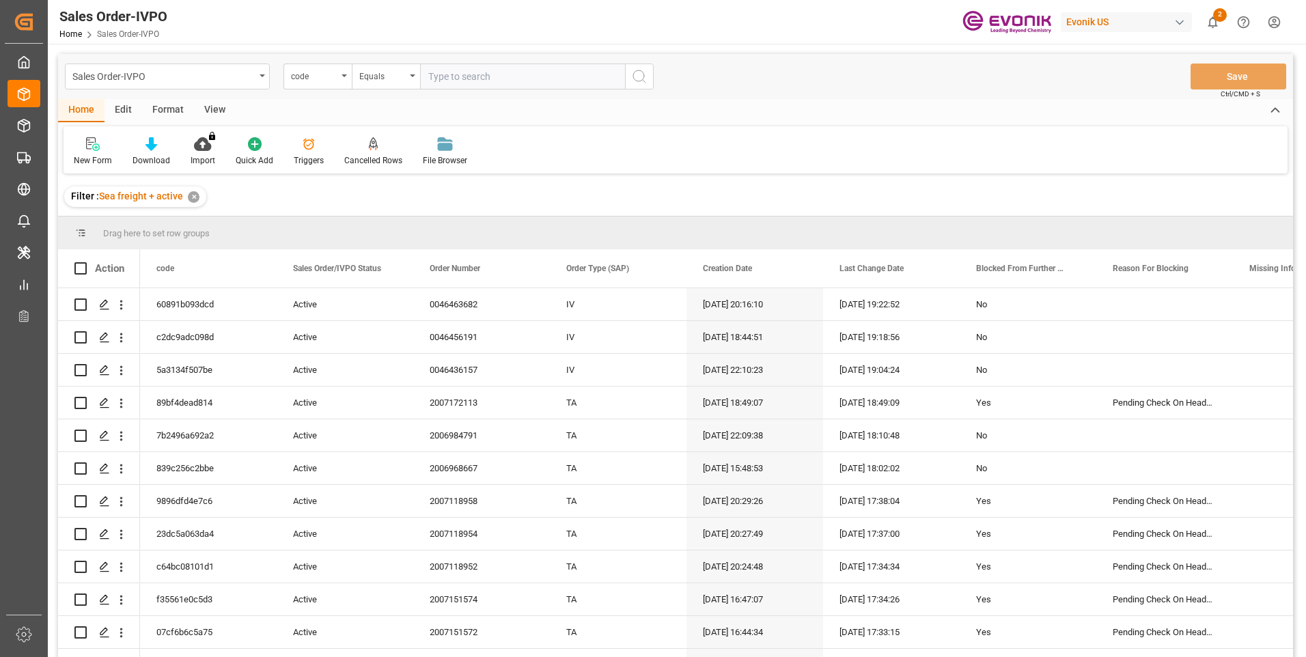
click at [343, 78] on div "code" at bounding box center [318, 77] width 68 height 26
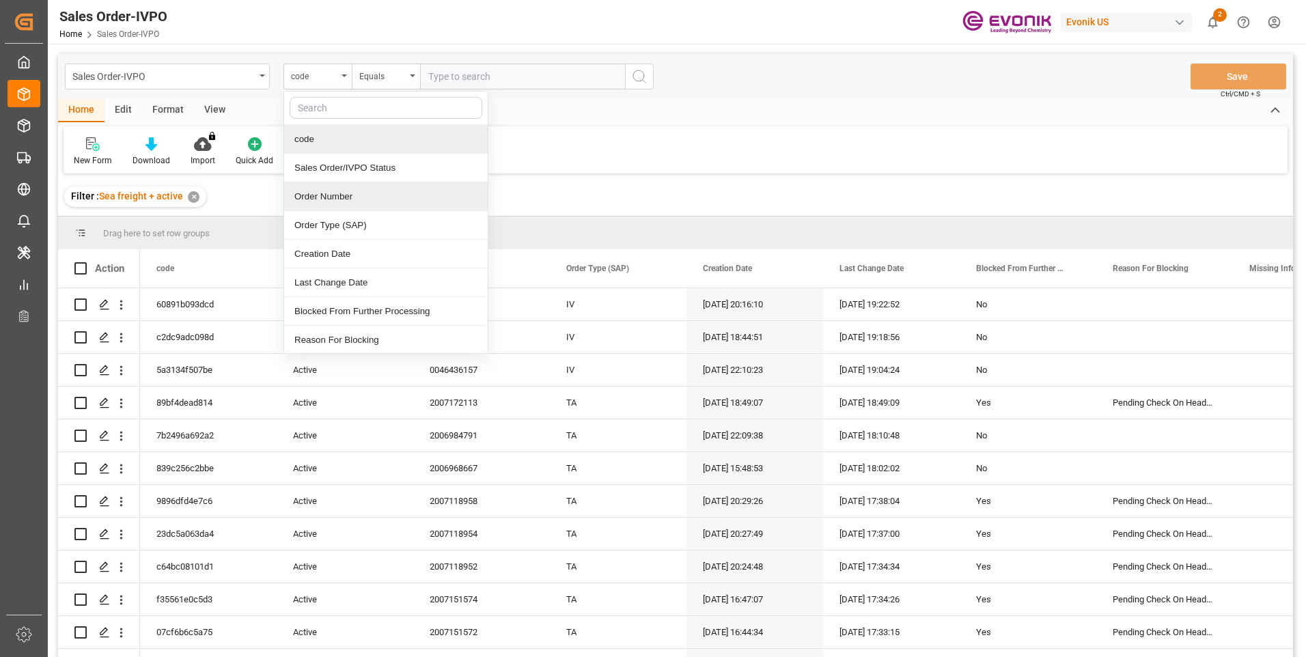
click at [326, 190] on div "Order Number" at bounding box center [386, 196] width 204 height 29
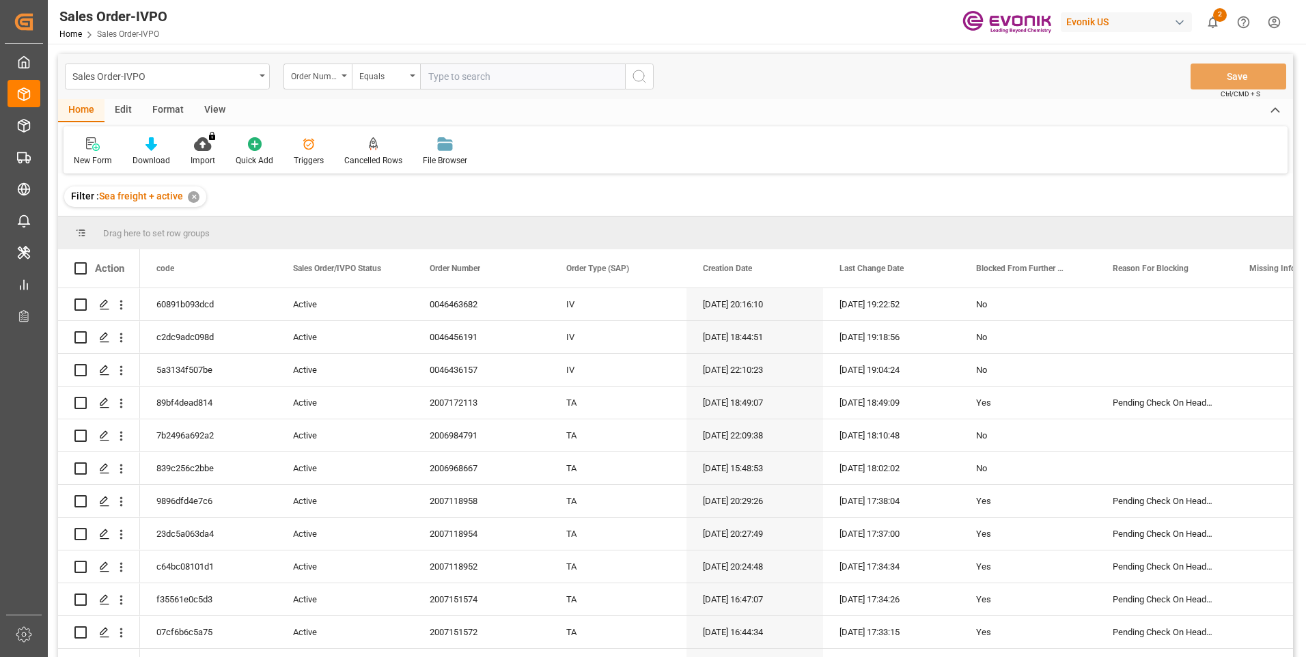
click at [437, 76] on input "text" at bounding box center [522, 77] width 205 height 26
paste input "46469401"
type input "46469401"
click at [642, 80] on icon "search button" at bounding box center [639, 76] width 16 height 16
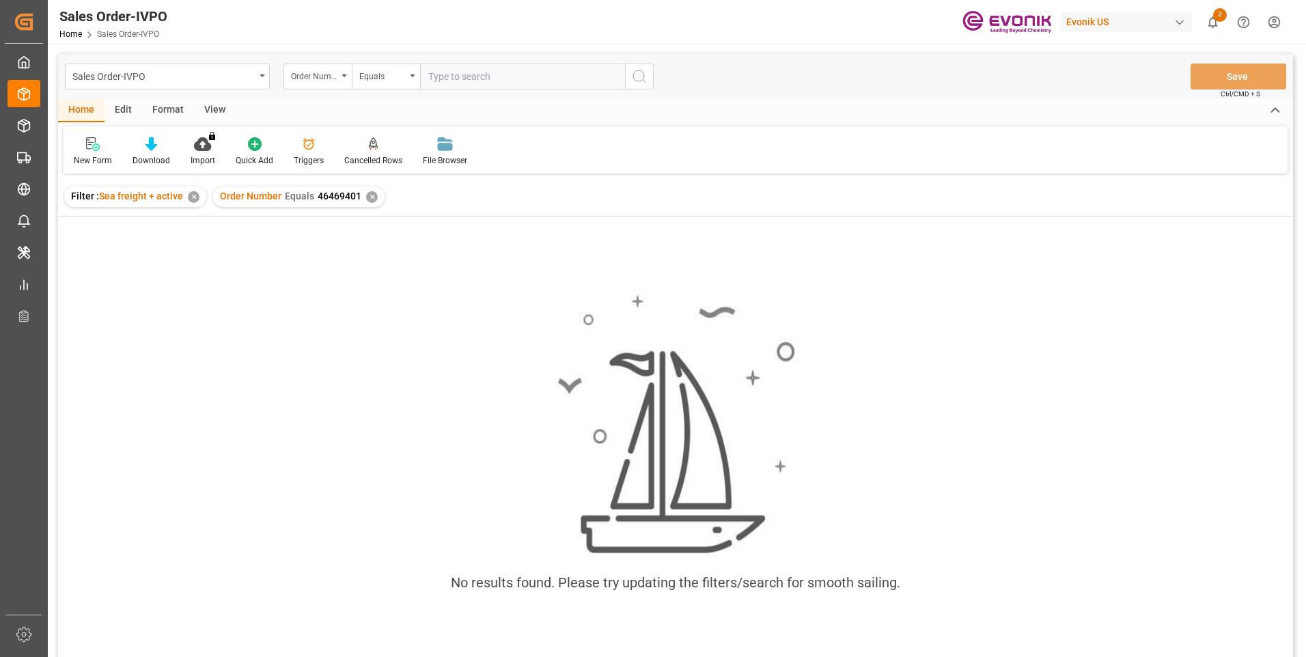
click at [437, 81] on input "text" at bounding box center [522, 77] width 205 height 26
paste input "46469401"
type input "0046469401"
click at [644, 80] on icon "search button" at bounding box center [639, 76] width 16 height 16
click at [367, 197] on div "✕" at bounding box center [372, 197] width 12 height 12
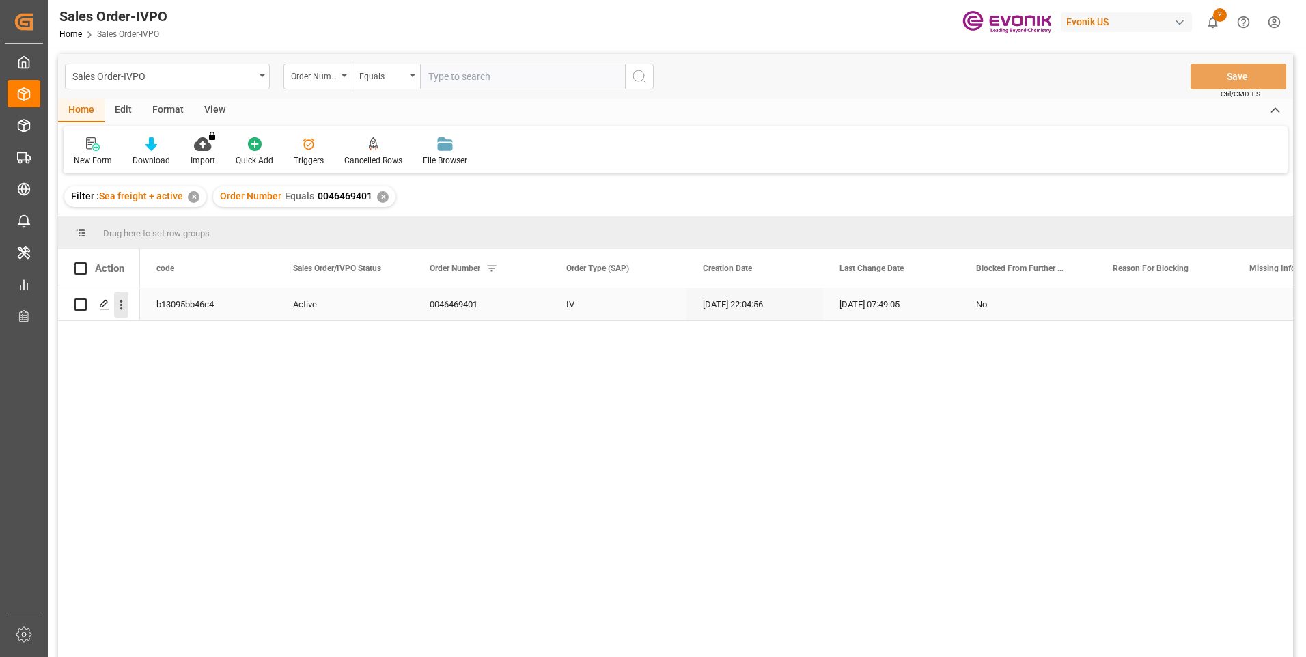
click at [122, 307] on icon "open menu" at bounding box center [121, 305] width 14 height 14
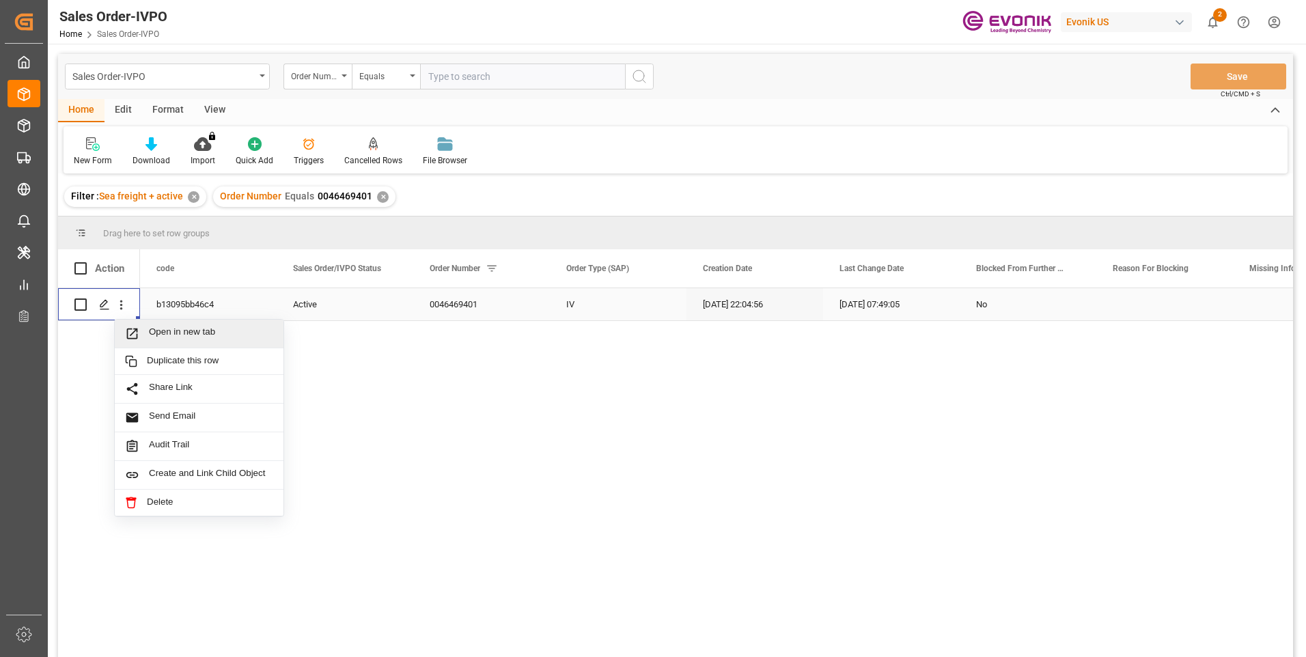
click at [146, 331] on span "Press SPACE to select this row." at bounding box center [137, 334] width 24 height 14
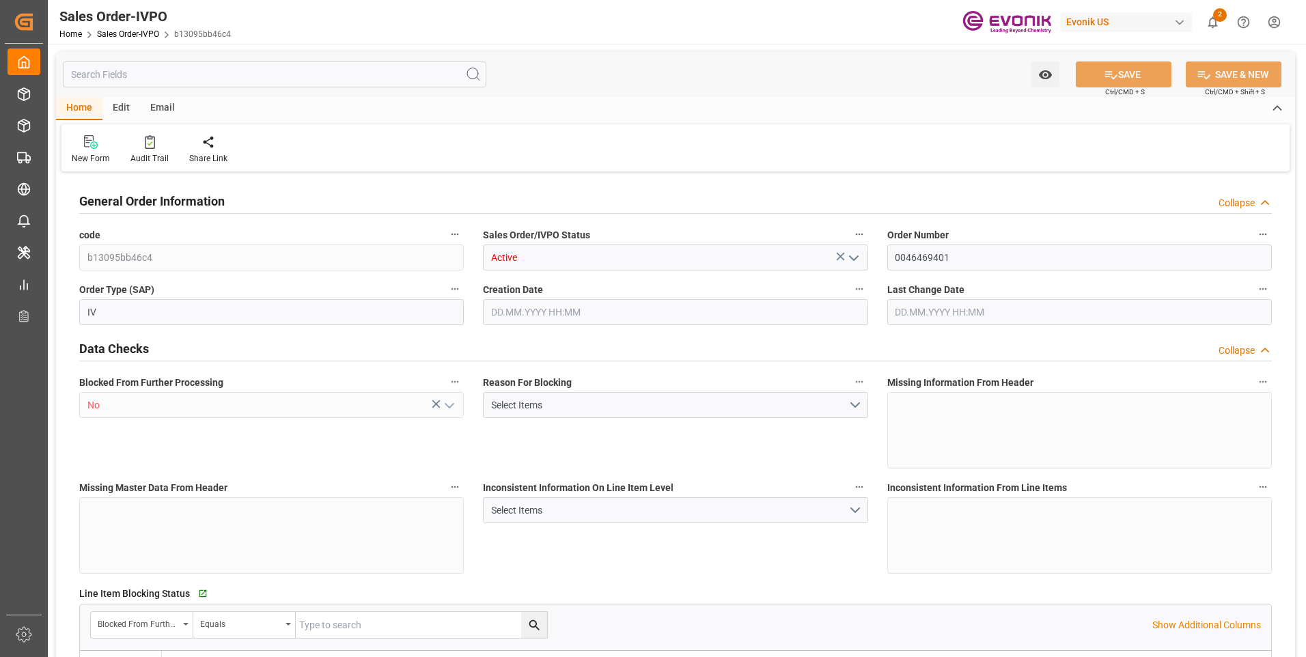
type input "BRSSZ"
type input "[EMAIL_ADDRESS] No: [PHONE_NUMBER]"
type input "0"
type input "1"
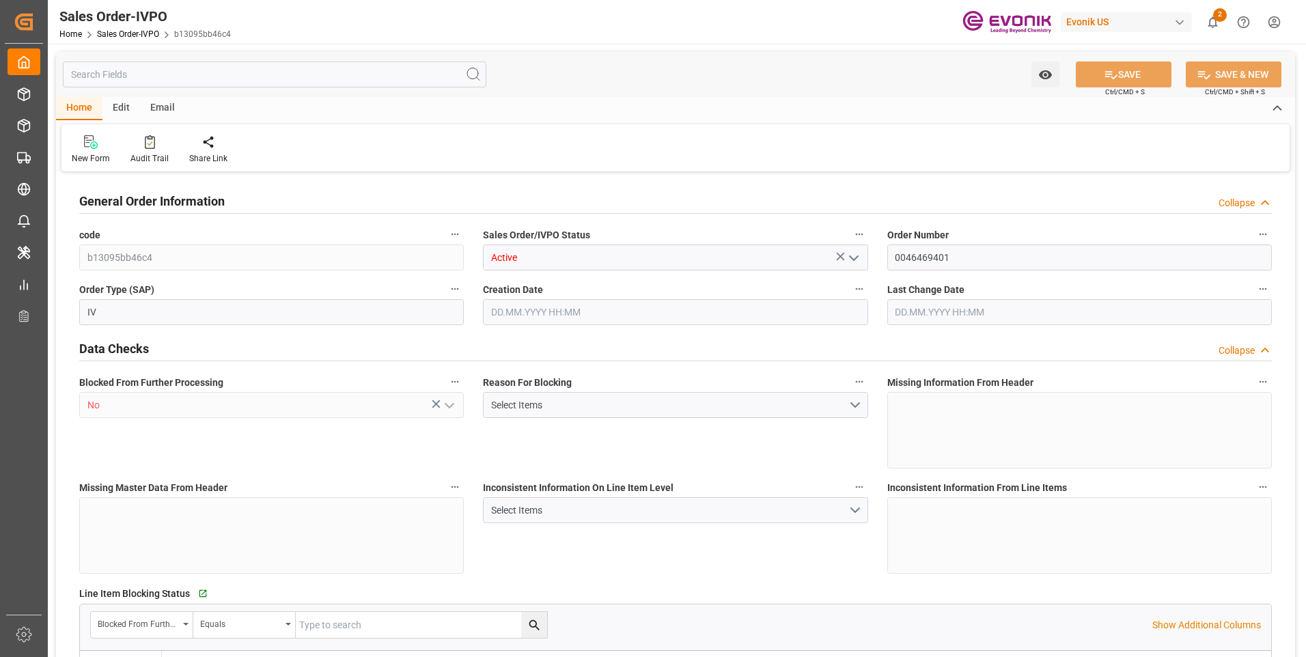
type input "1"
type input "9457.69"
type input "12.3197"
type input "17000"
type input "30"
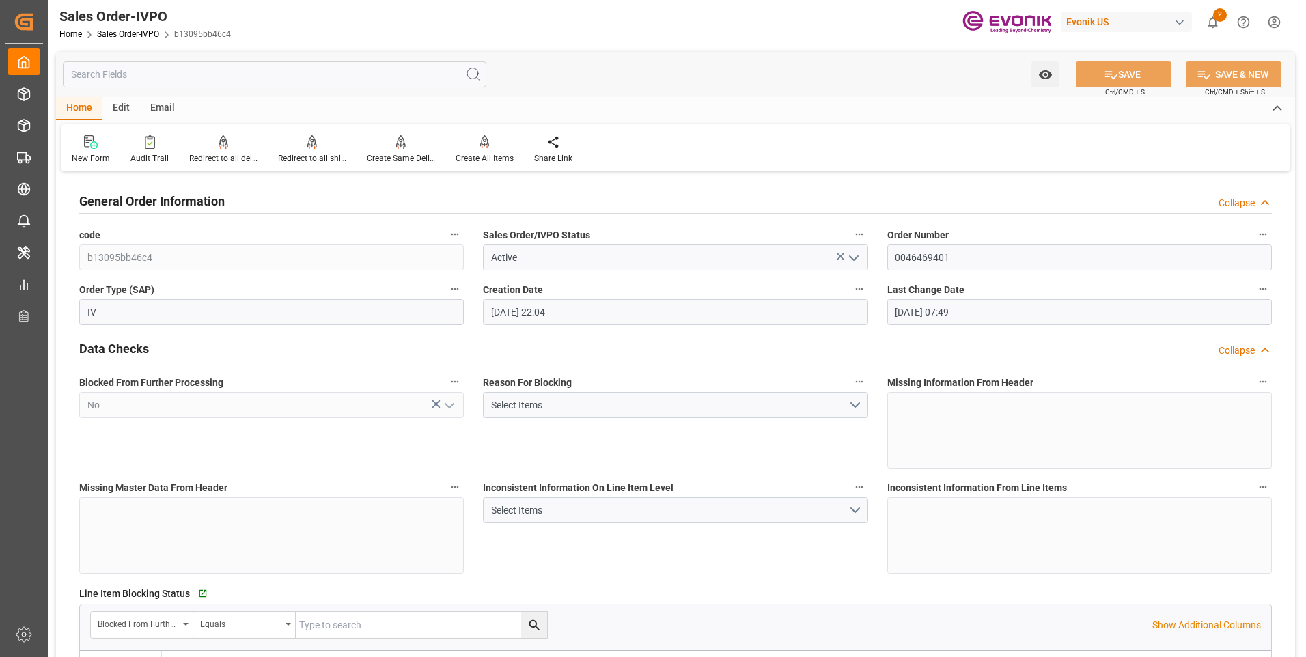
type input "[DATE] 22:04"
type input "[DATE] 07:49"
type input "[EMAIL_ADDRESS] No: [PHONE_NUMBER]"
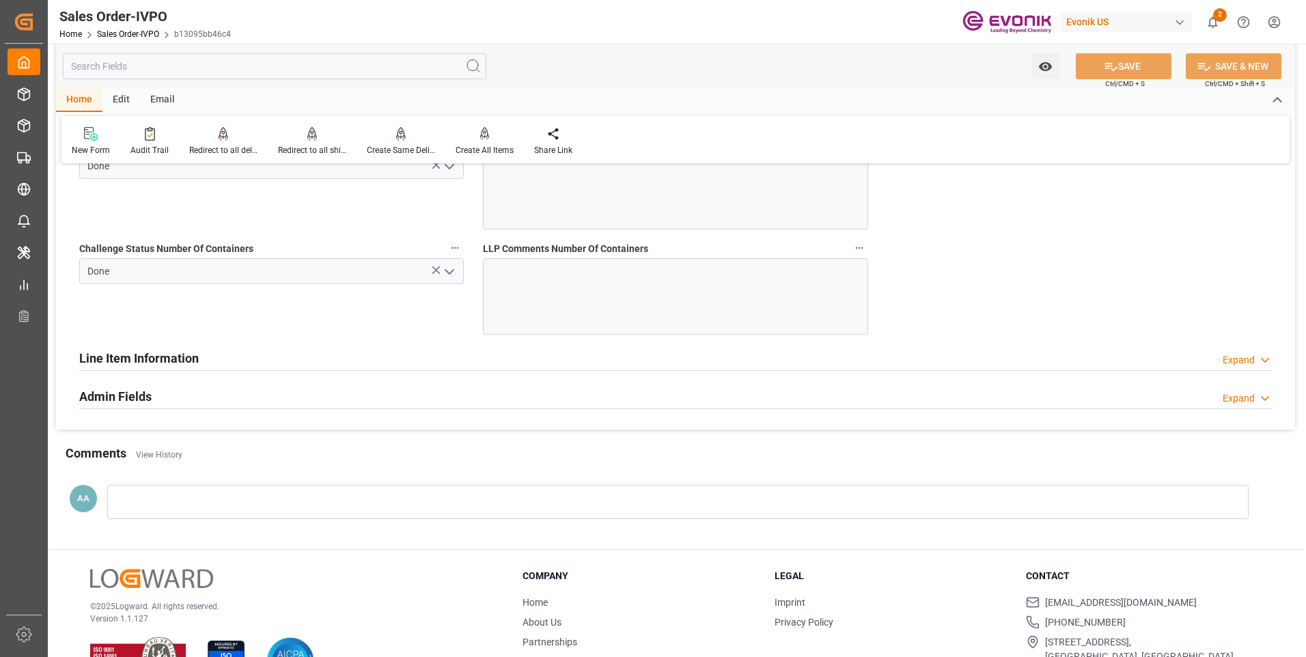
scroll to position [2596, 0]
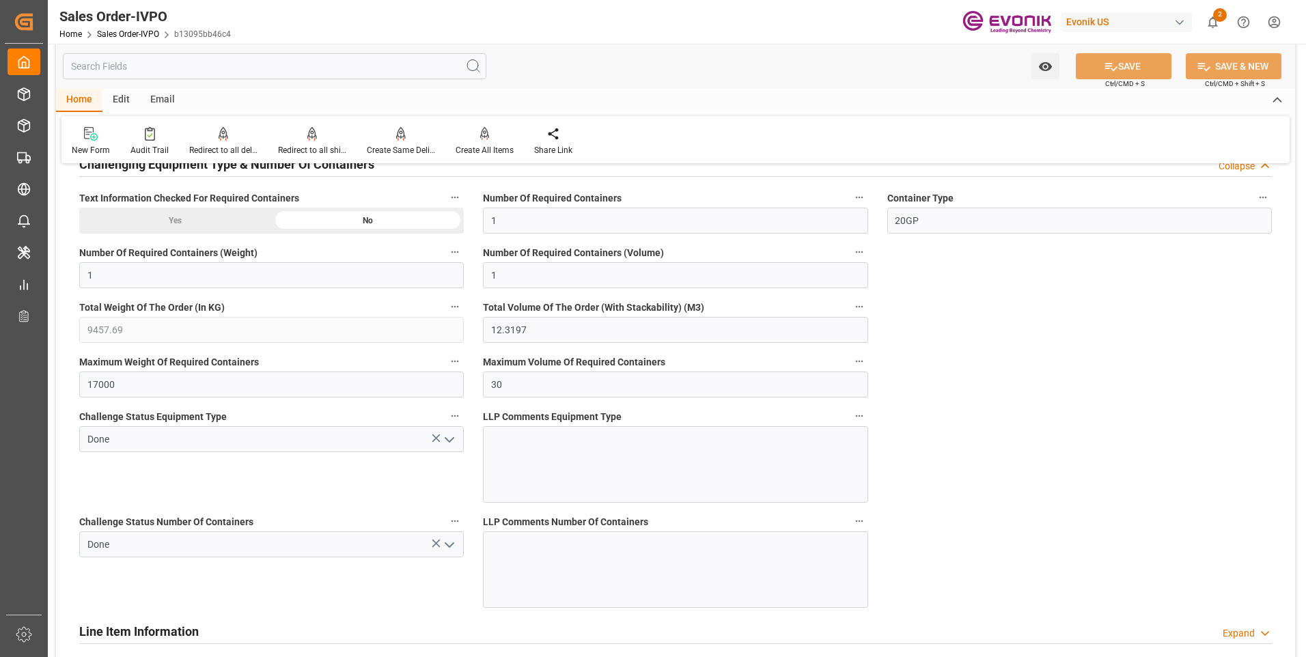
click at [154, 67] on input "text" at bounding box center [275, 66] width 424 height 26
type input "b"
type input "[EMAIL_ADDRESS] No: [PHONE_NUMBER]"
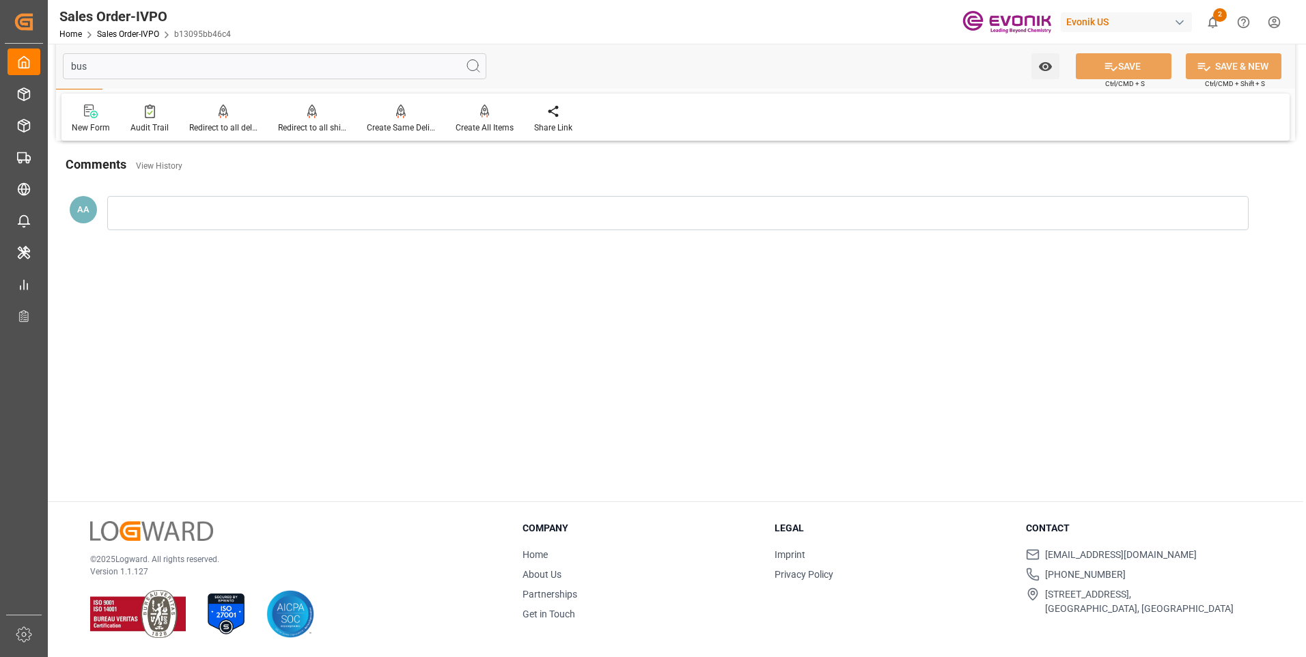
scroll to position [0, 0]
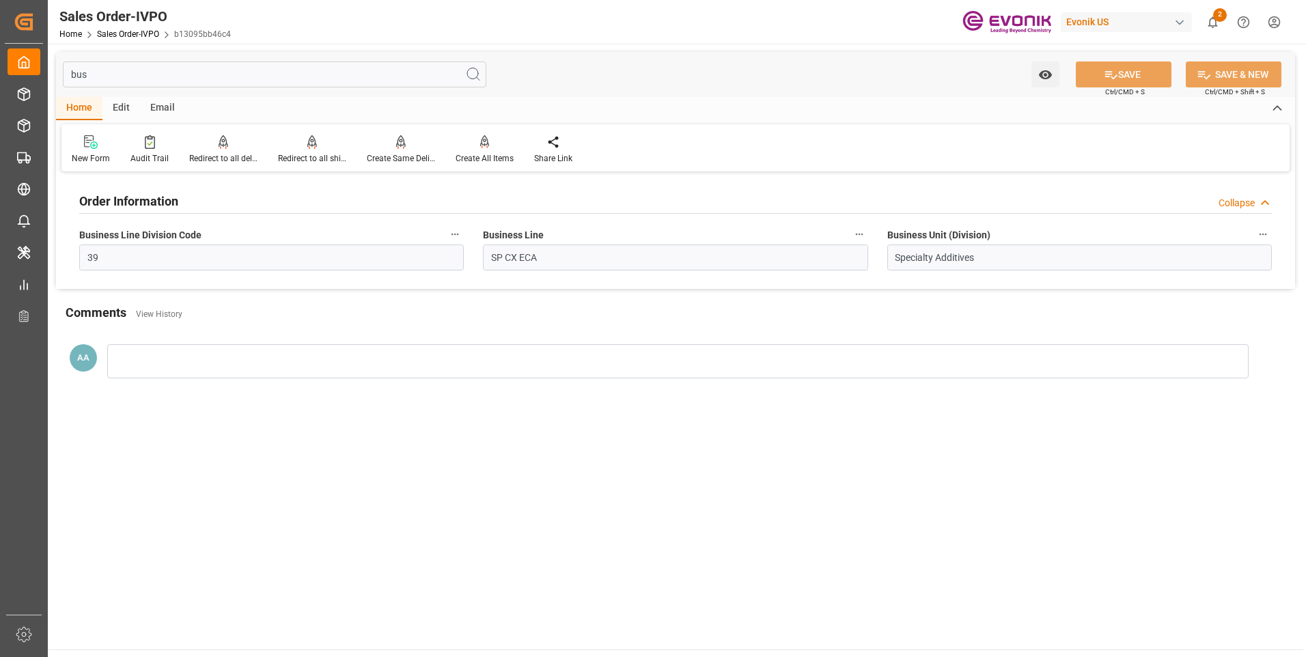
drag, startPoint x: 64, startPoint y: 74, endPoint x: 250, endPoint y: 70, distance: 186.6
click at [250, 70] on input "bus" at bounding box center [275, 74] width 424 height 26
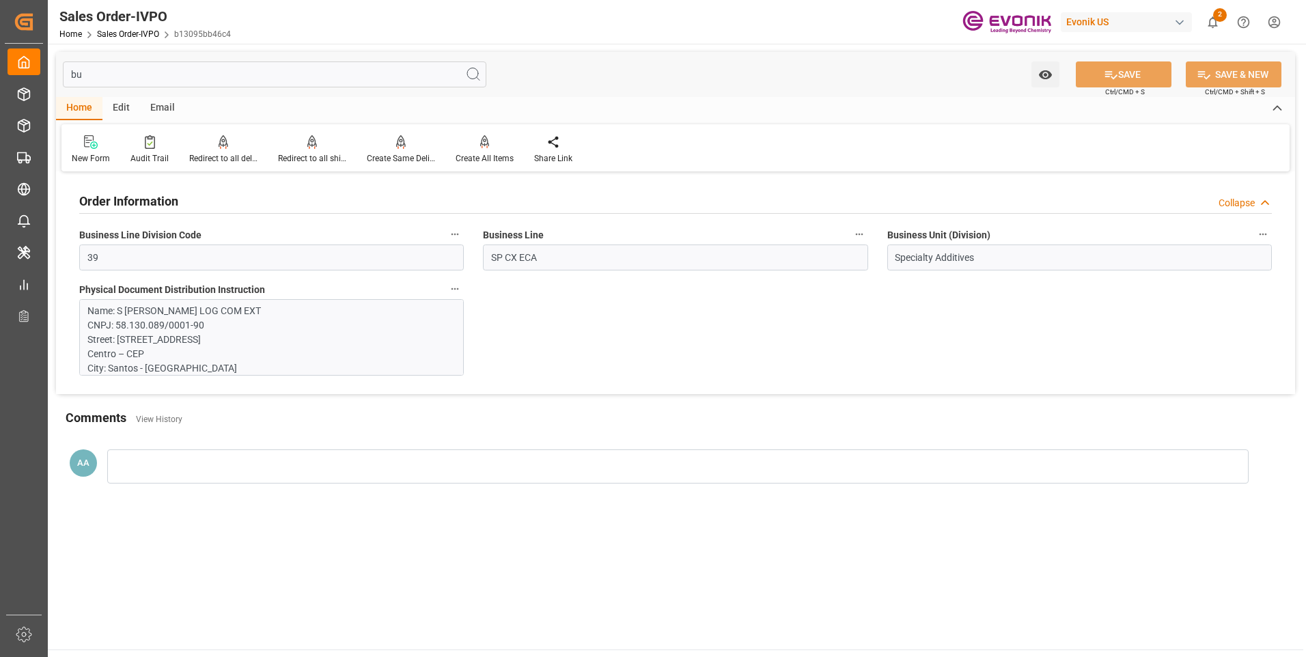
type input "b"
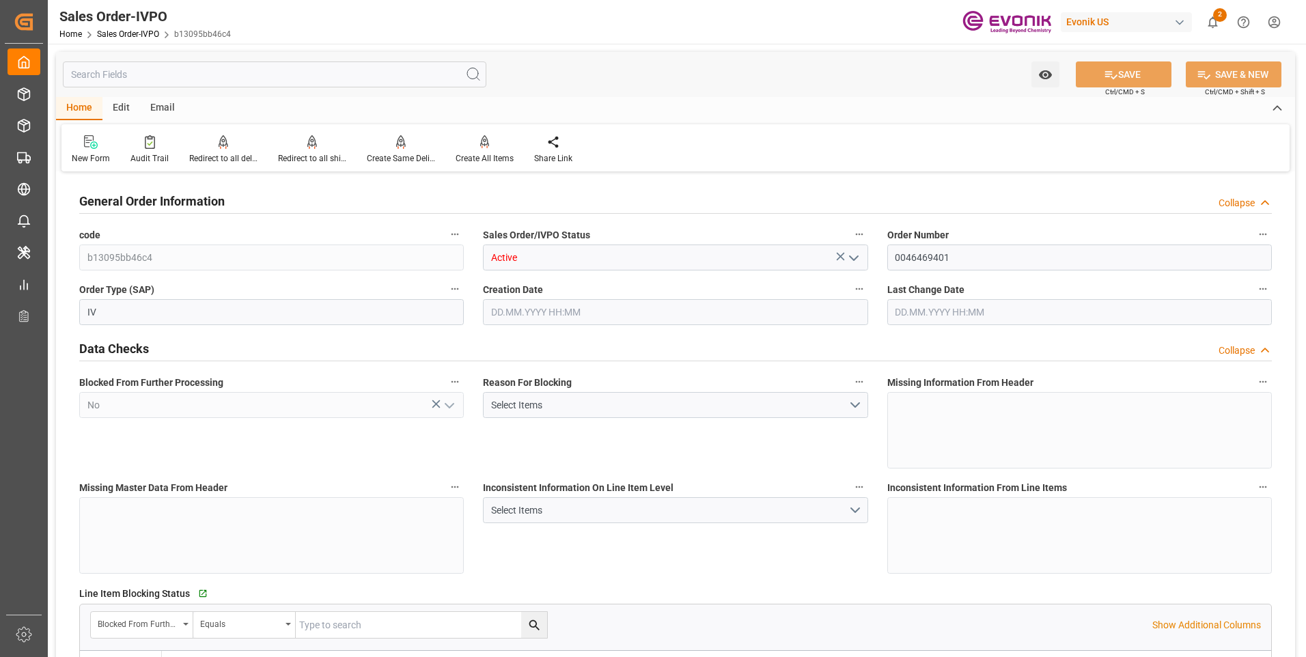
type input "BRSSZ"
type input "0"
type input "9457.69"
type input "17000"
type input "30"
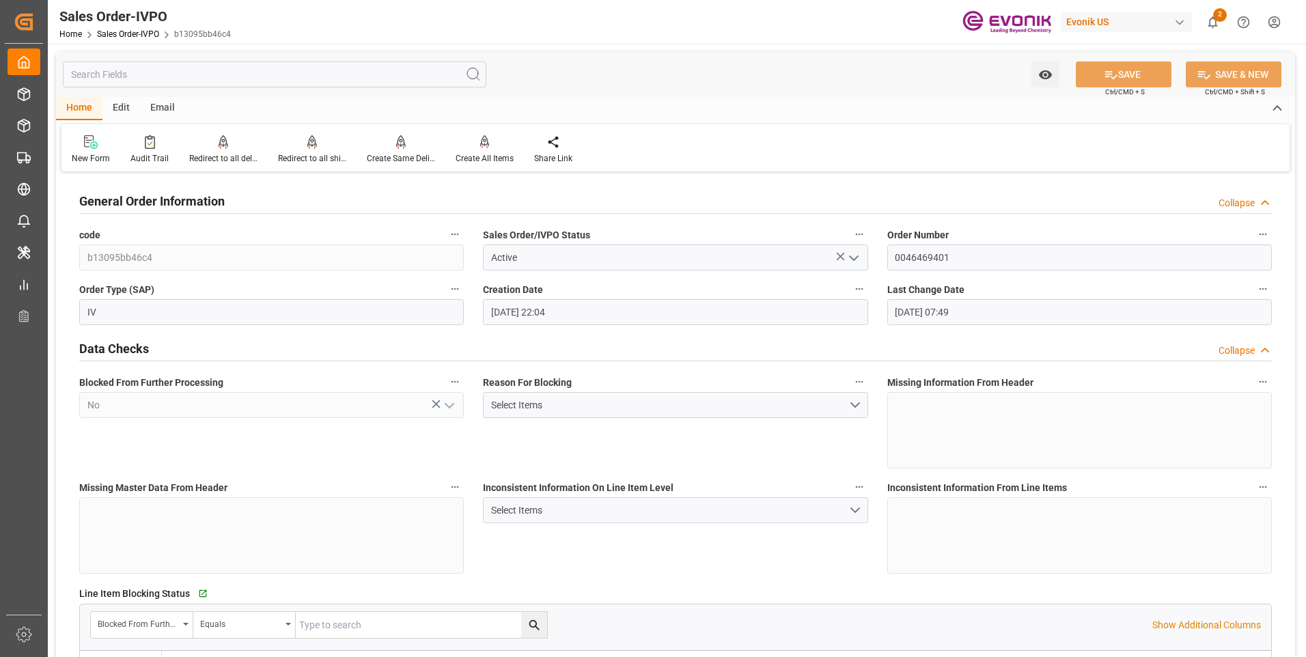
type input "[DATE] 22:04"
type input "[DATE] 07:49"
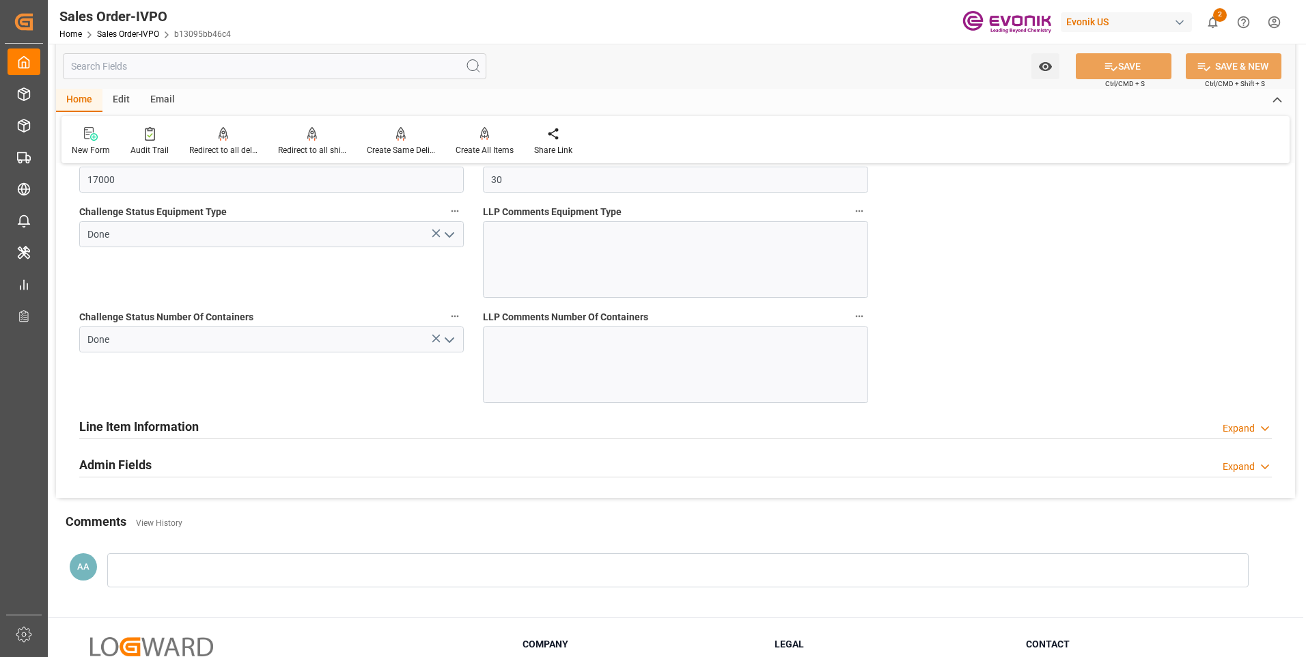
scroll to position [2869, 0]
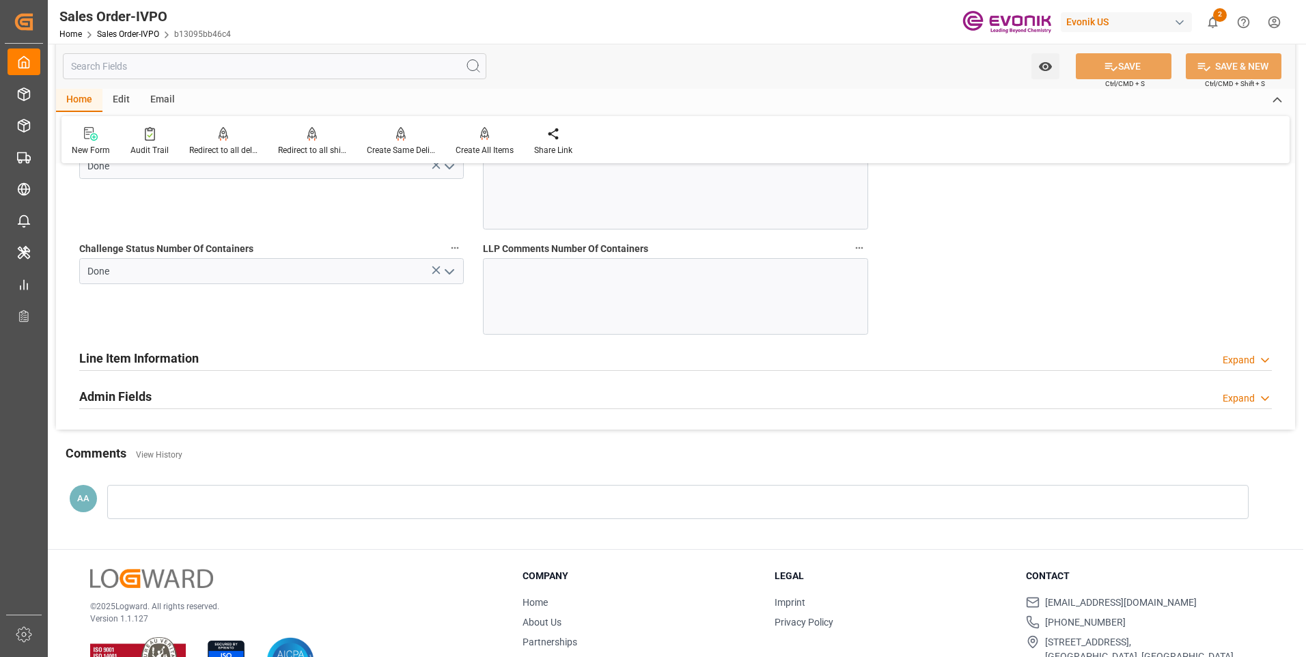
click at [434, 390] on div "Admin Fields Expand" at bounding box center [675, 396] width 1193 height 26
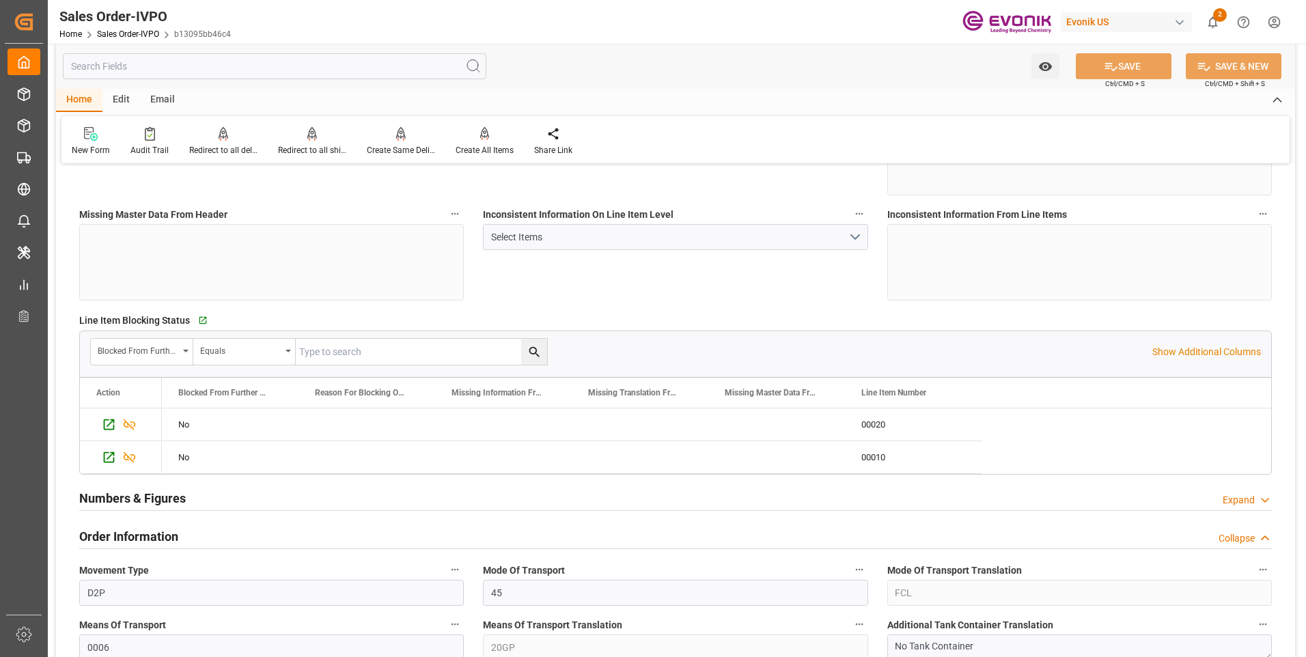
scroll to position [547, 0]
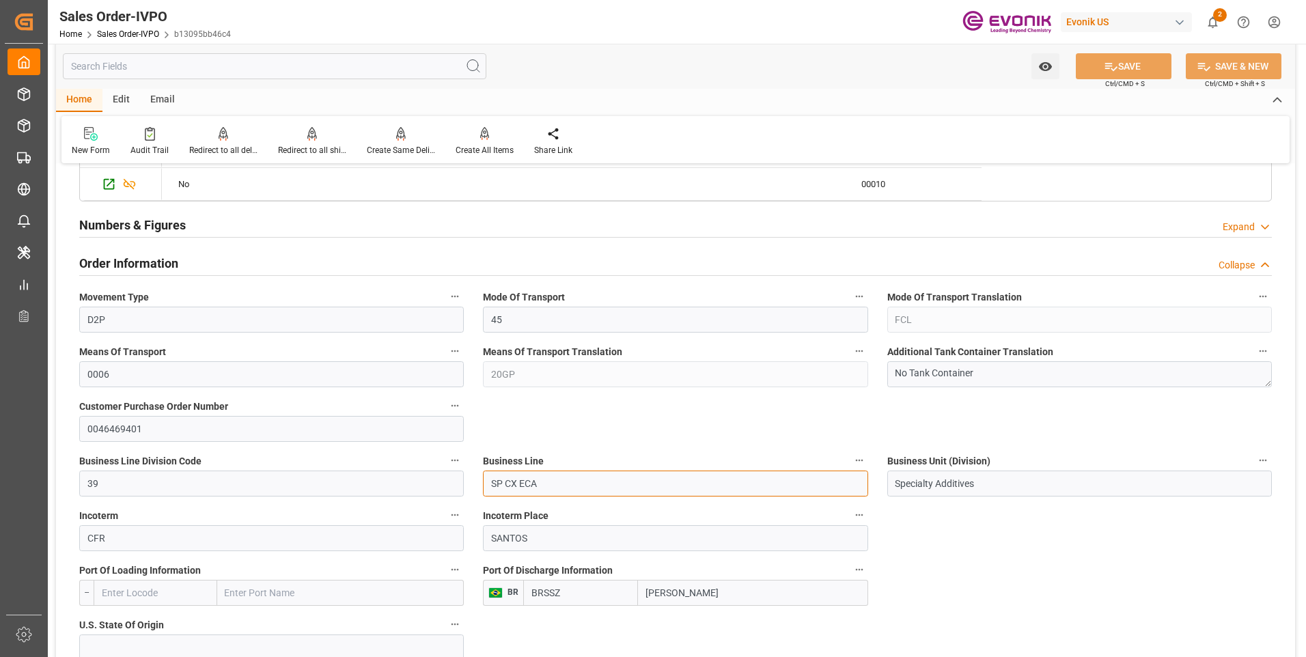
click at [545, 486] on input "SP CX ECA" at bounding box center [675, 484] width 385 height 26
type input "[EMAIL_ADDRESS] No: [PHONE_NUMBER]"
